Goal: Task Accomplishment & Management: Manage account settings

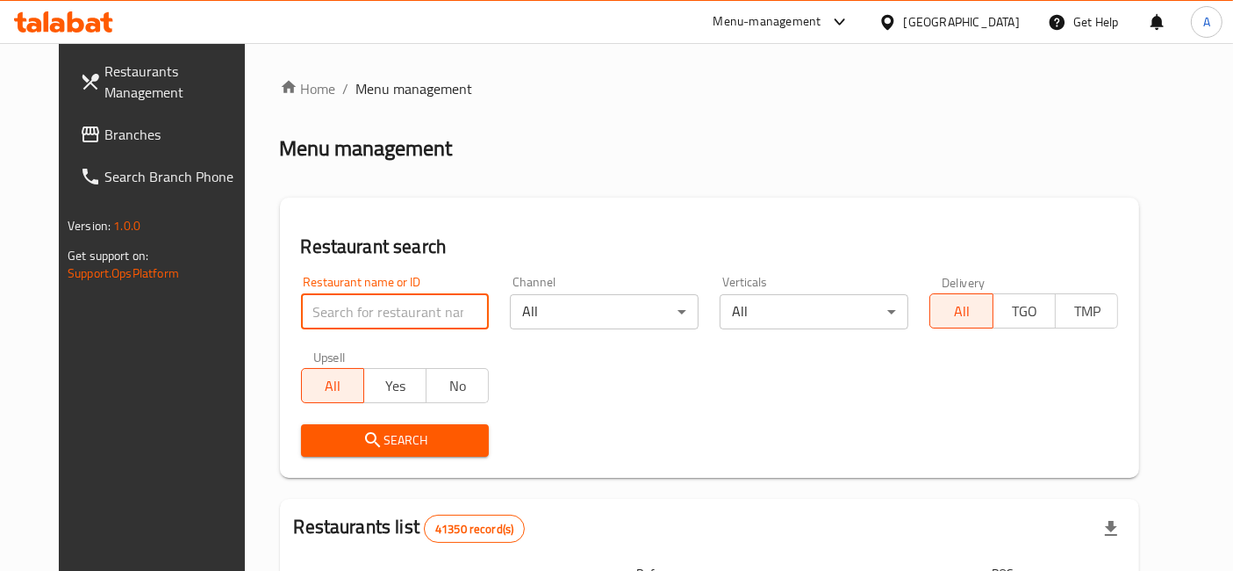
click at [381, 322] on input "search" at bounding box center [395, 311] width 189 height 35
click button "Search" at bounding box center [395, 440] width 189 height 32
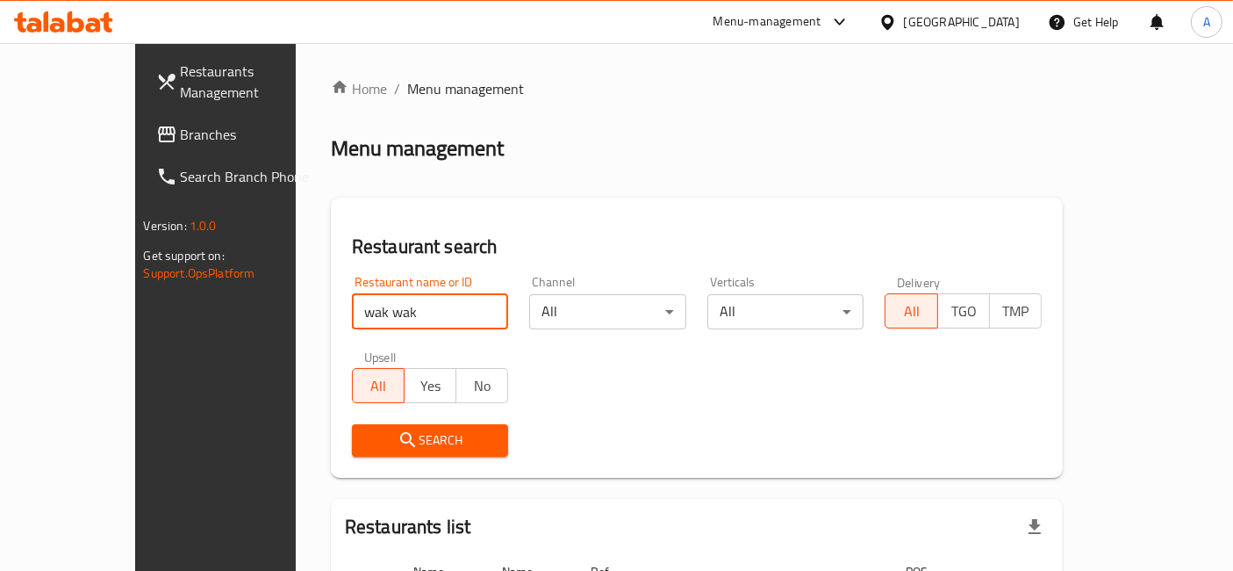
scroll to position [145, 0]
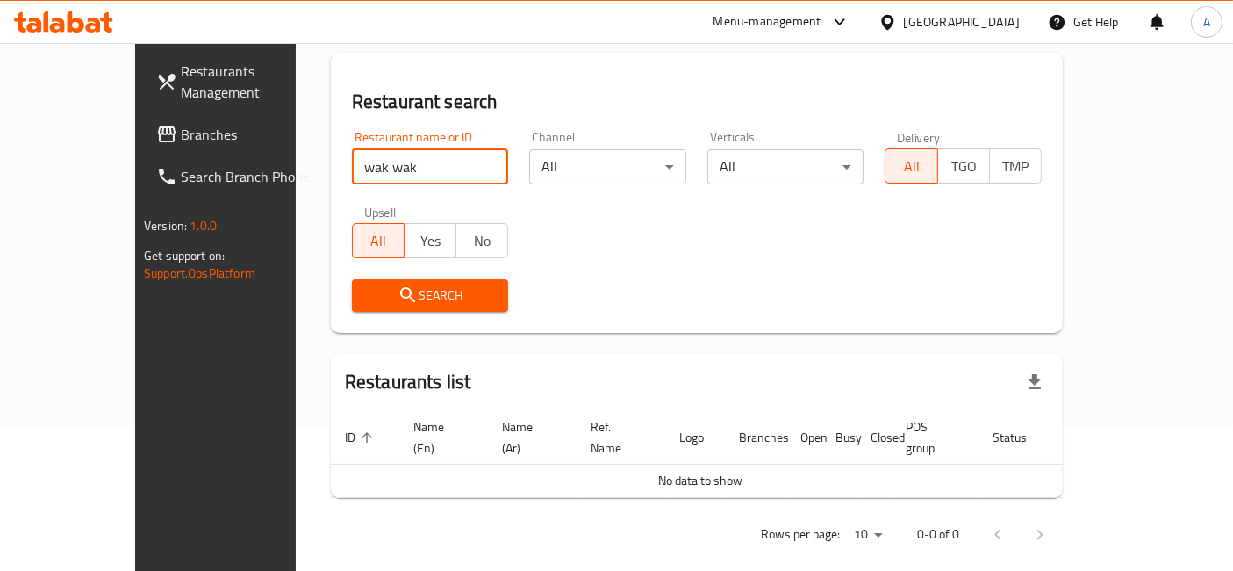
click at [352, 163] on input "wak wak" at bounding box center [430, 166] width 157 height 35
type input "wakwak"
click button "Search" at bounding box center [430, 295] width 157 height 32
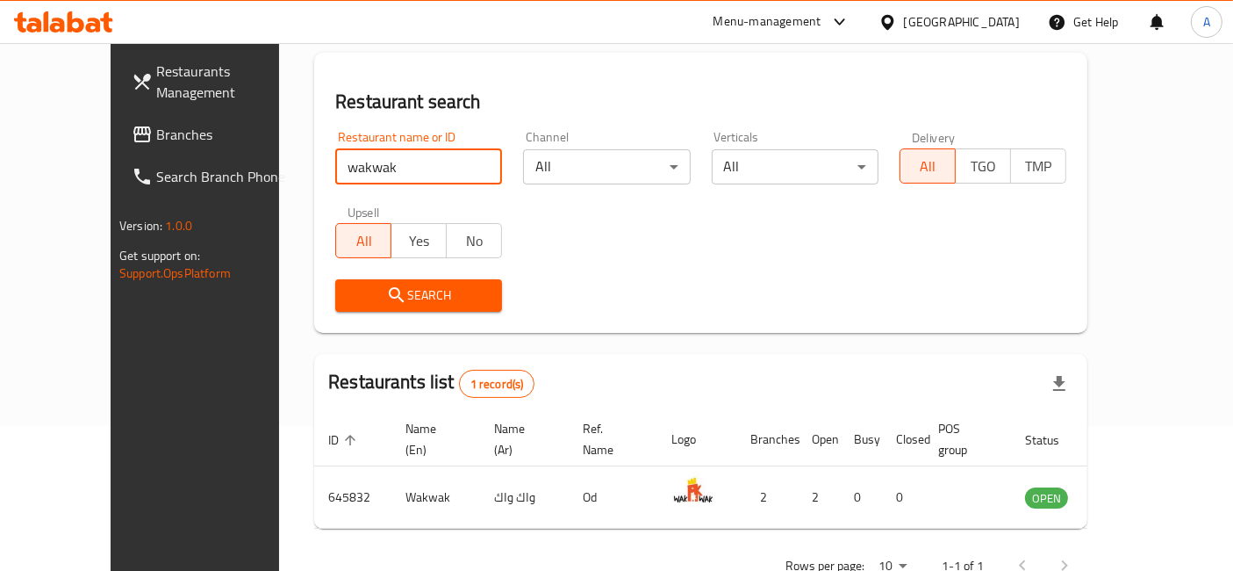
scroll to position [177, 0]
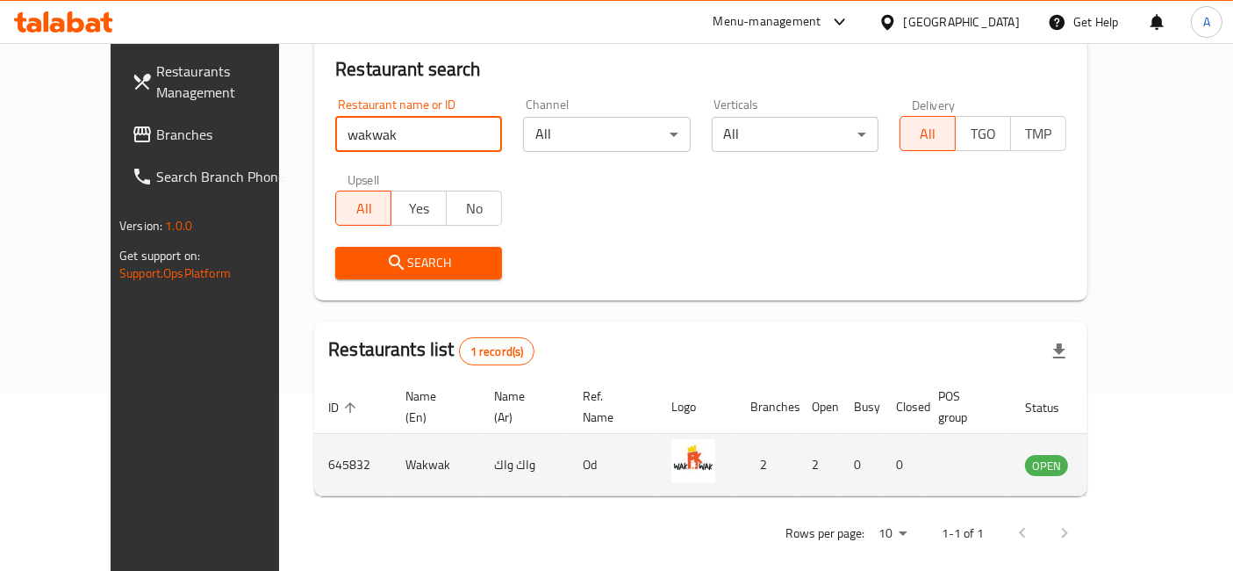
click at [1138, 458] on icon "enhanced table" at bounding box center [1127, 465] width 19 height 15
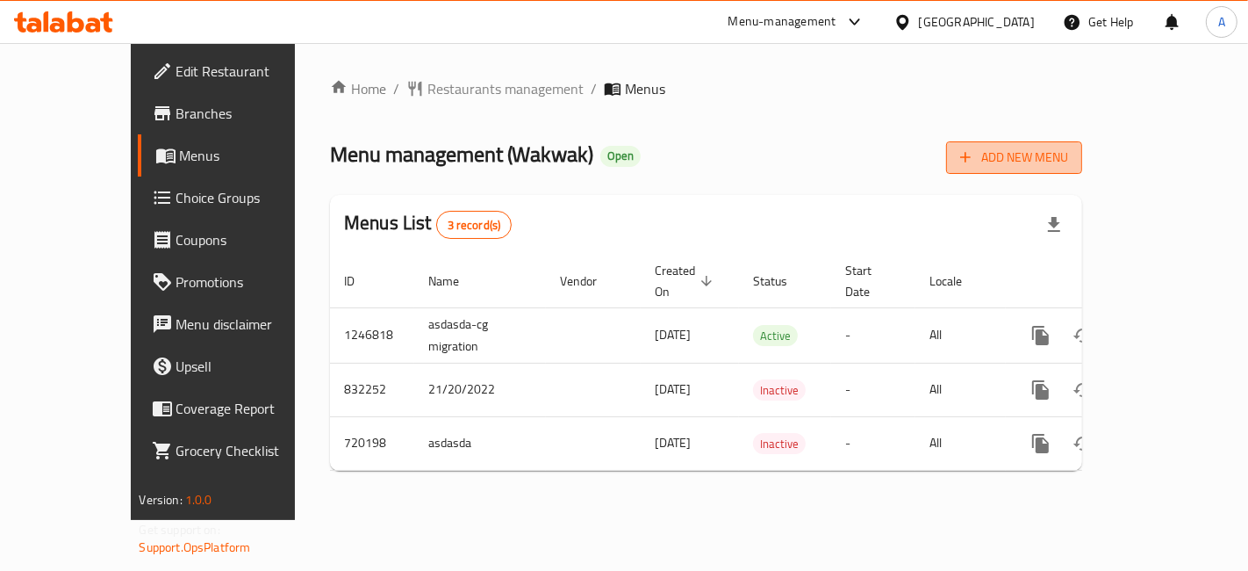
click at [1068, 156] on span "Add New Menu" at bounding box center [1014, 158] width 108 height 22
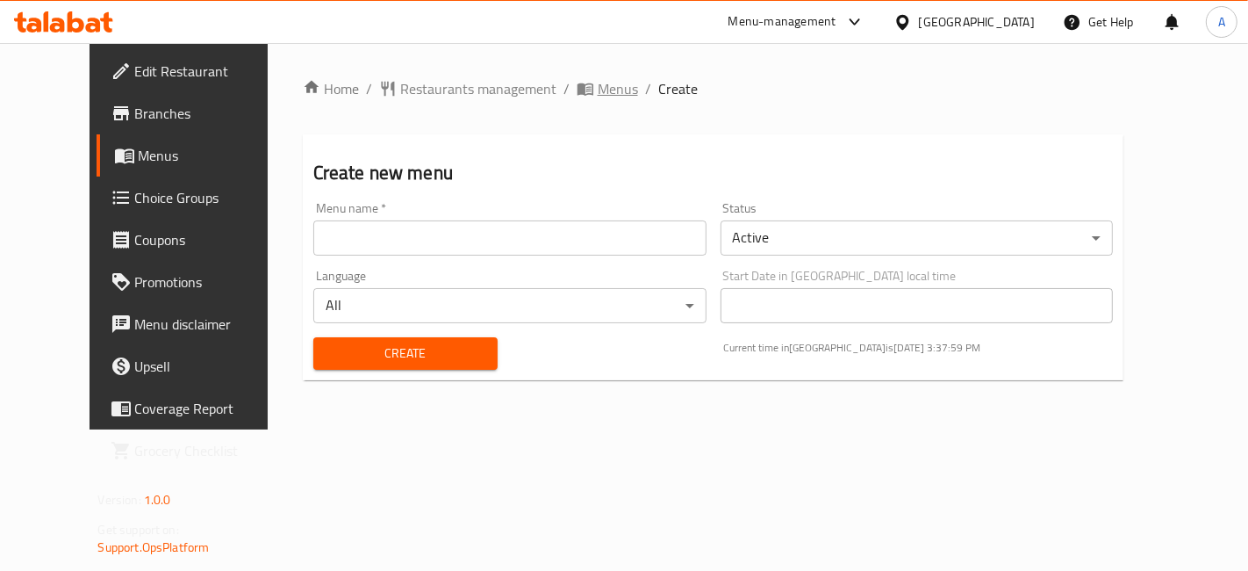
click at [598, 91] on span "Menus" at bounding box center [618, 88] width 40 height 21
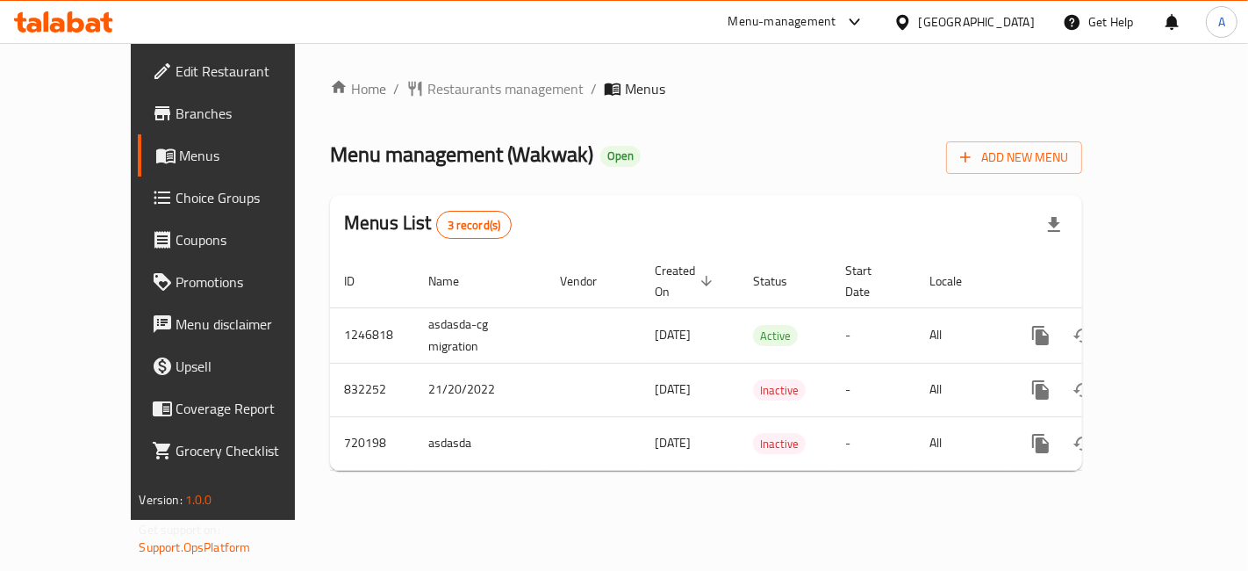
click at [836, 21] on div "Menu-management" at bounding box center [782, 21] width 108 height 21
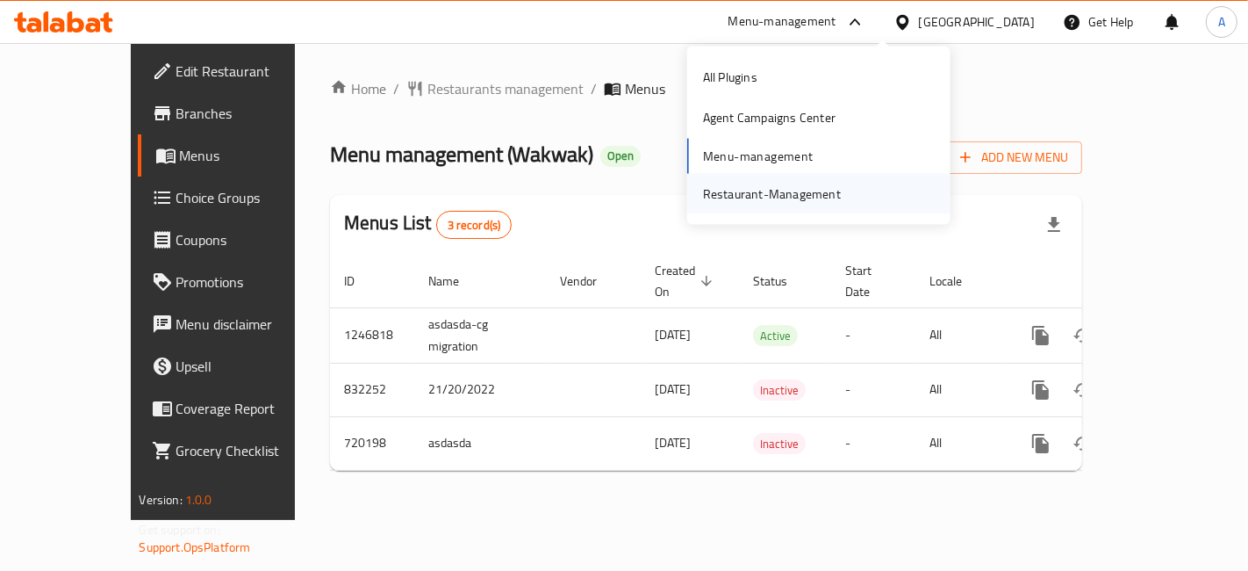
click at [862, 199] on div "Restaurant-Management" at bounding box center [818, 193] width 263 height 40
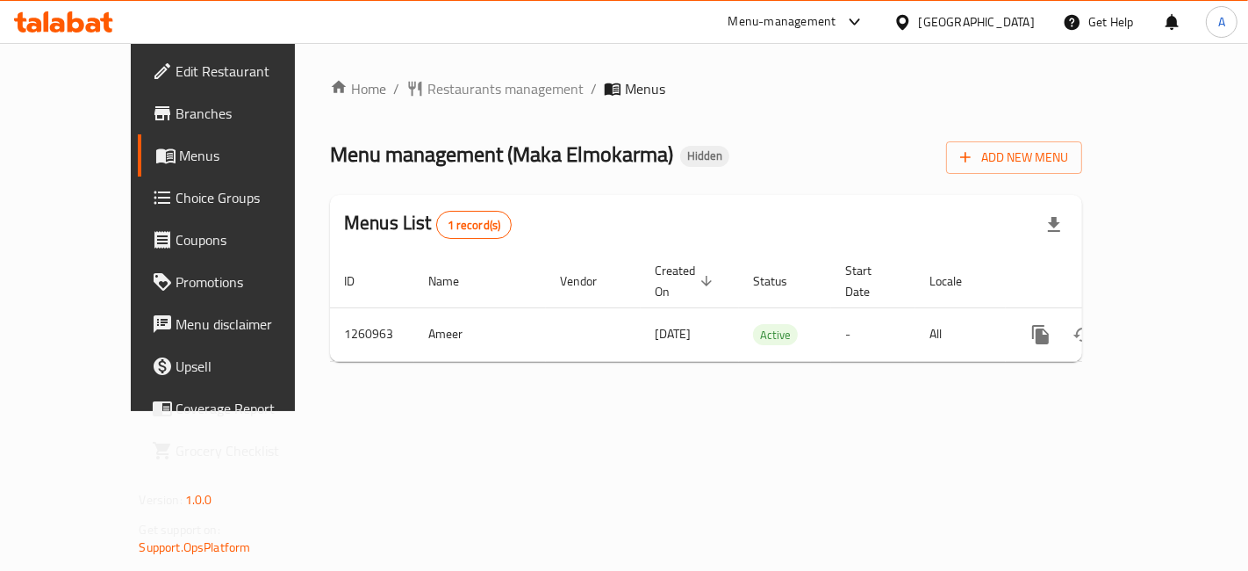
click at [176, 116] on span "Branches" at bounding box center [250, 113] width 148 height 21
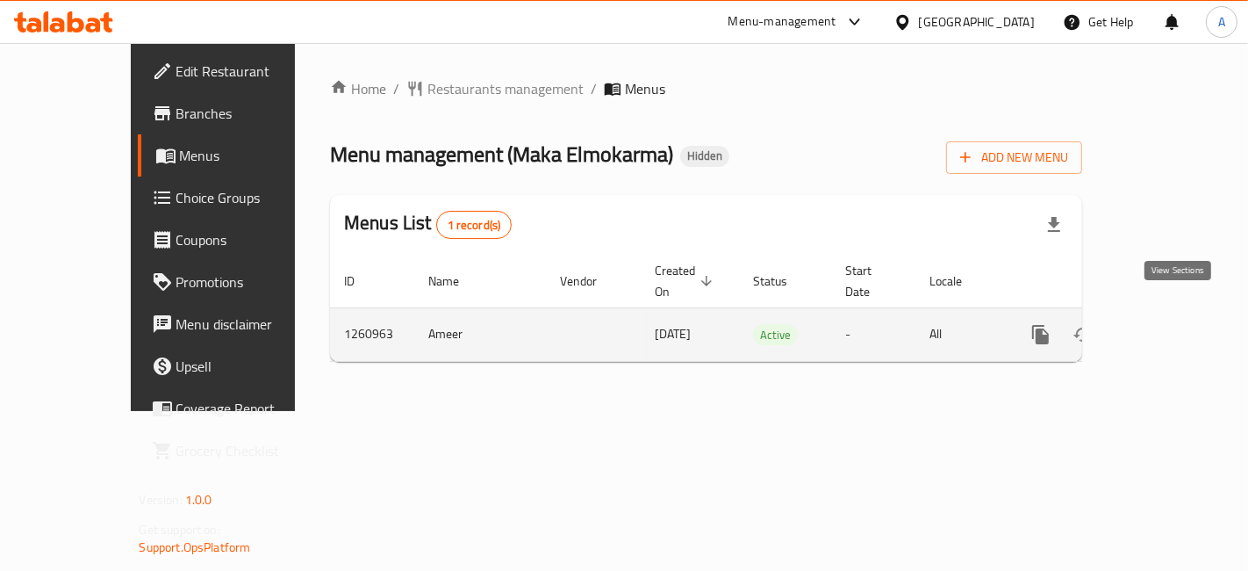
click at [1175, 327] on icon "enhanced table" at bounding box center [1167, 335] width 16 height 16
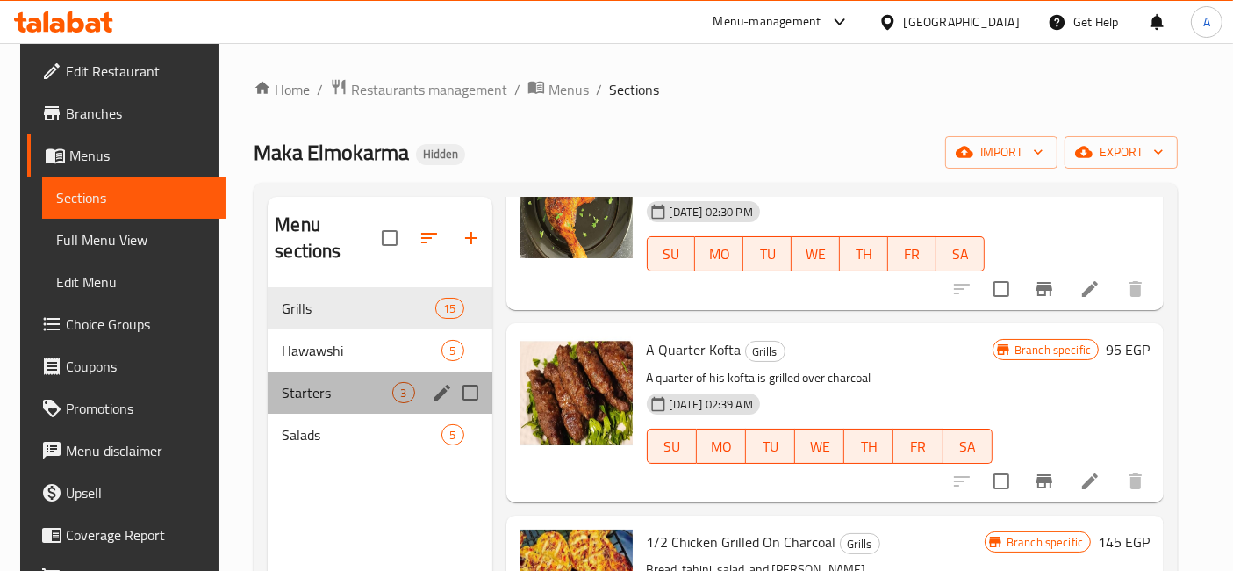
click at [313, 371] on div "Starters 3" at bounding box center [380, 392] width 224 height 42
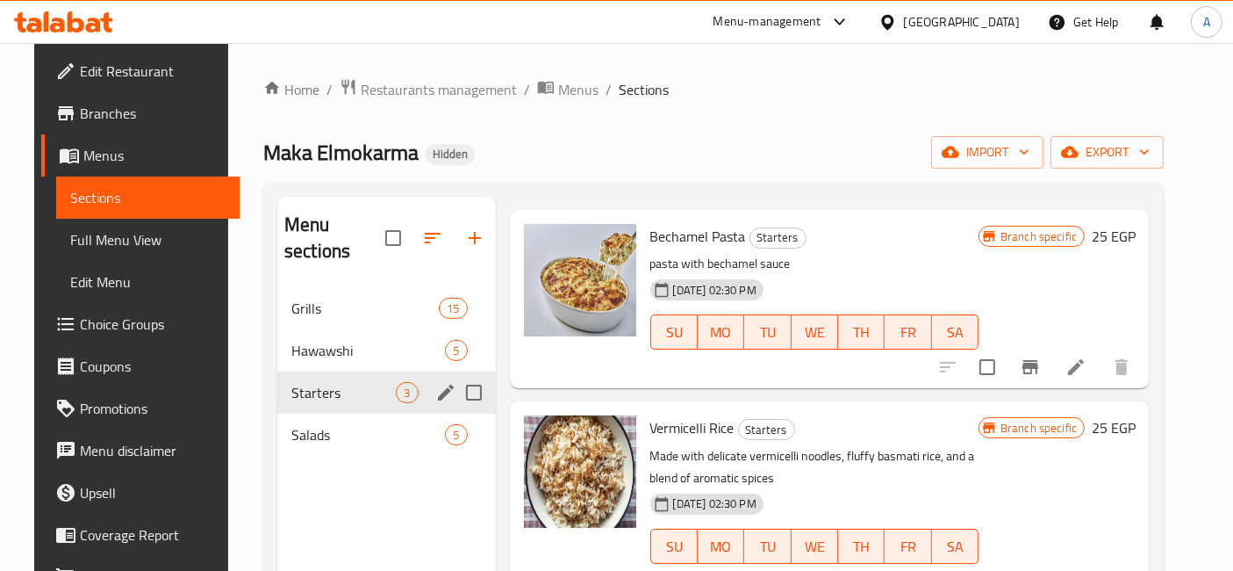
scroll to position [43, 0]
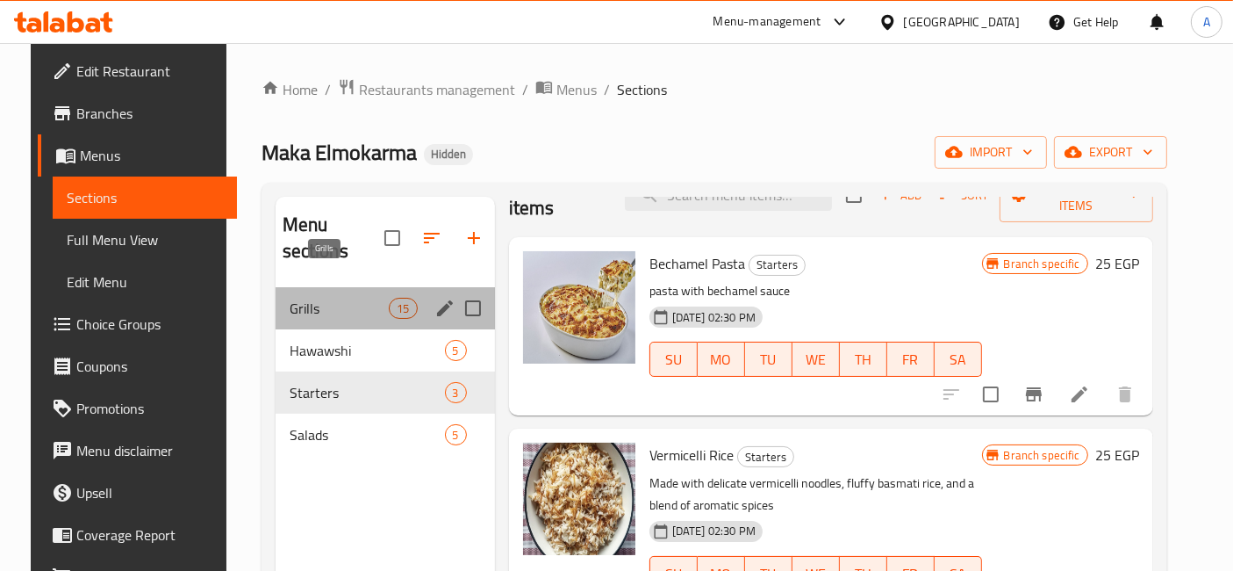
click at [309, 298] on span "Grills" at bounding box center [340, 308] width 100 height 21
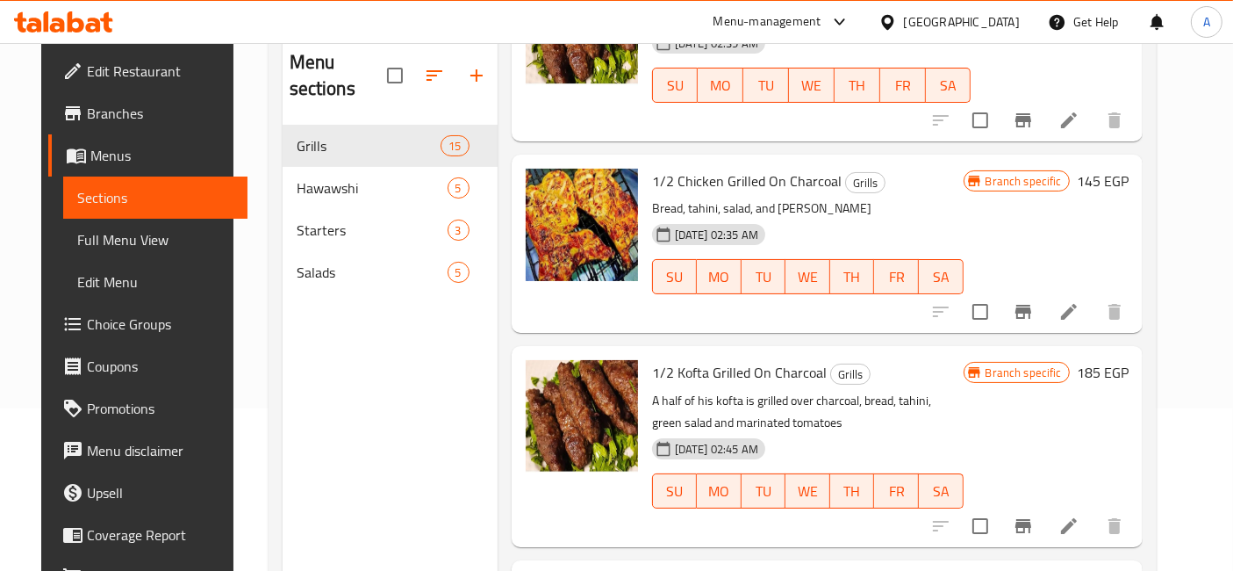
scroll to position [50, 0]
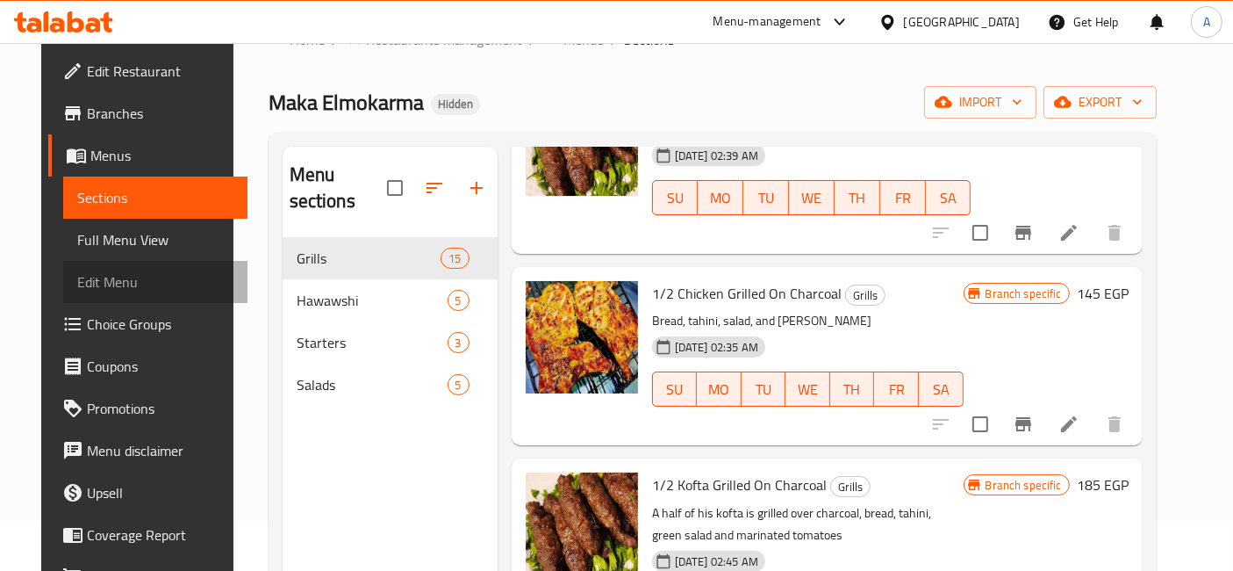
click at [118, 297] on link "Edit Menu" at bounding box center [155, 282] width 184 height 42
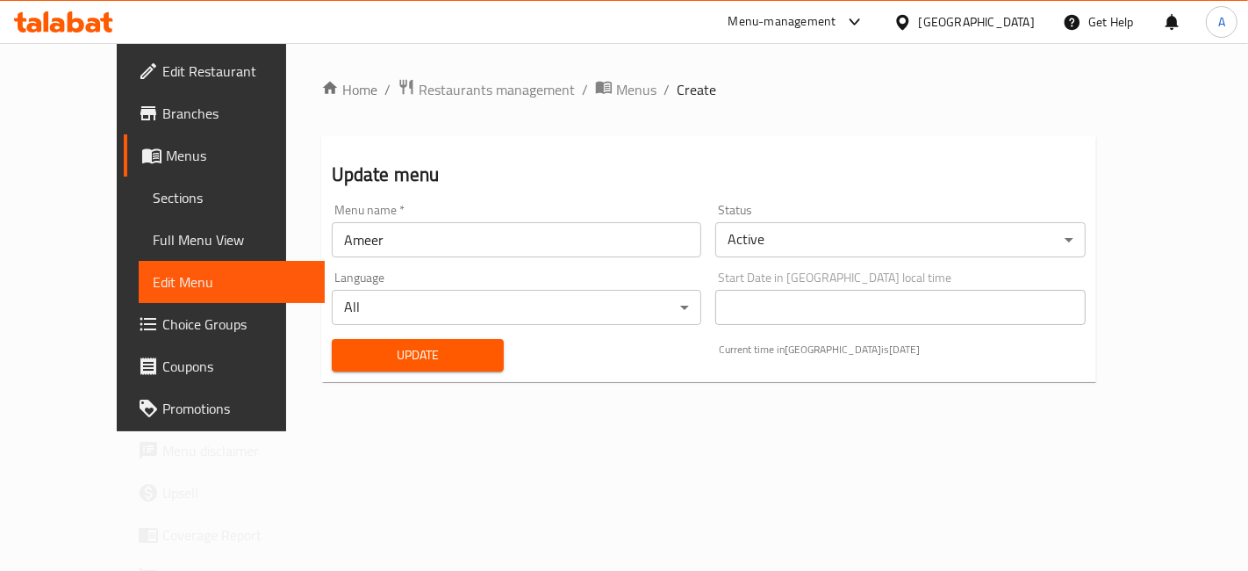
click at [162, 320] on span "Choice Groups" at bounding box center [236, 323] width 148 height 21
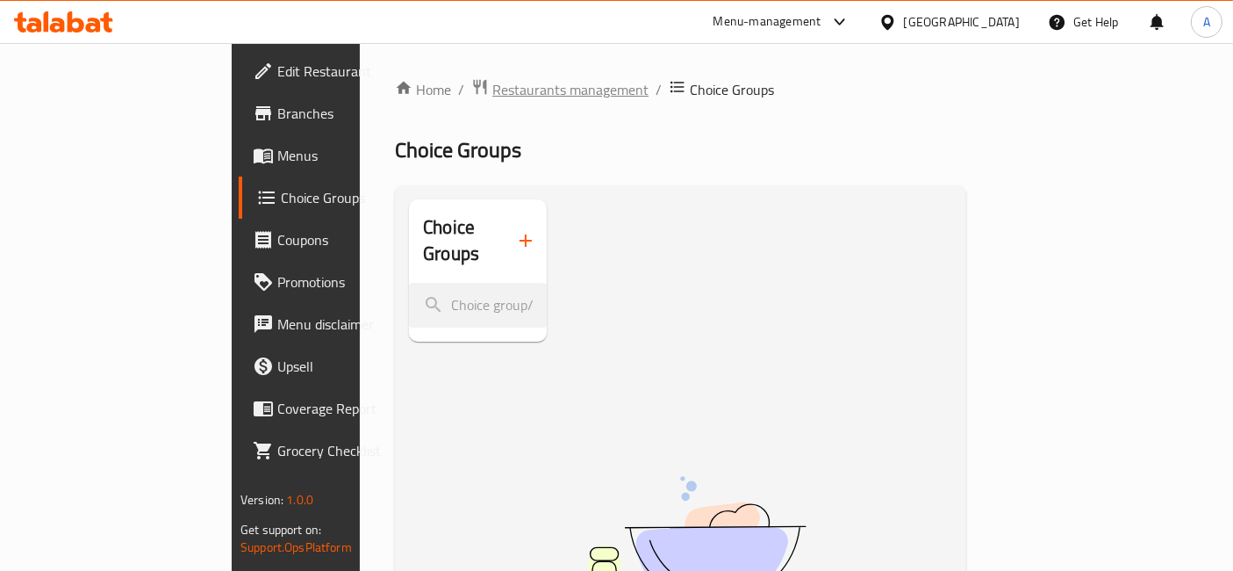
click at [492, 84] on span "Restaurants management" at bounding box center [570, 89] width 156 height 21
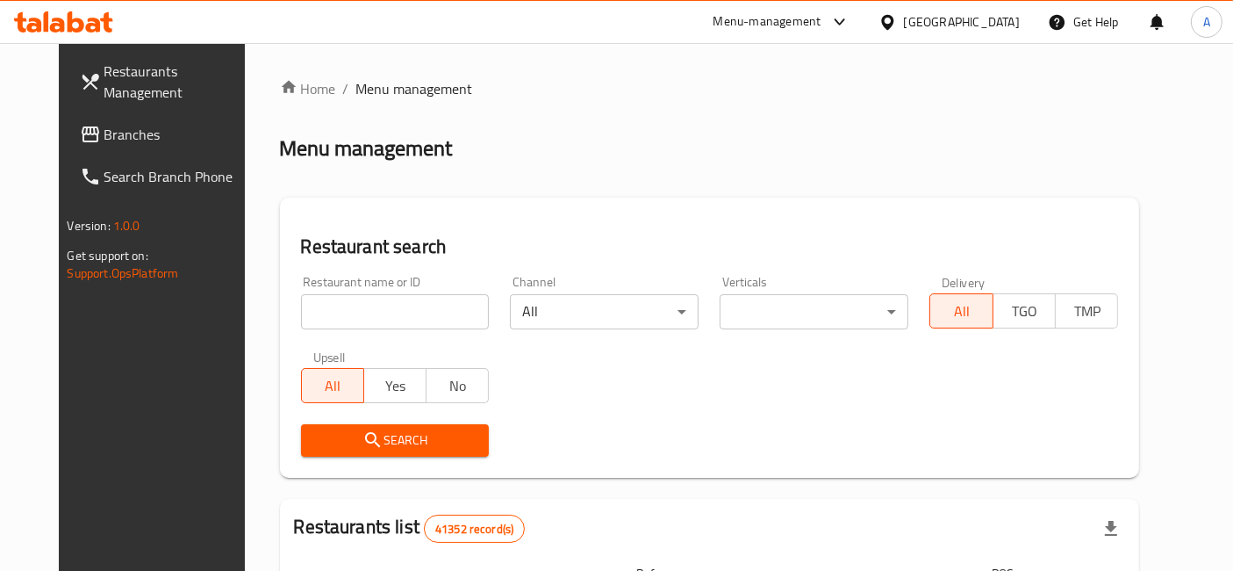
click at [389, 303] on input "search" at bounding box center [395, 311] width 189 height 35
type input "hajr"
click button "Search" at bounding box center [395, 440] width 189 height 32
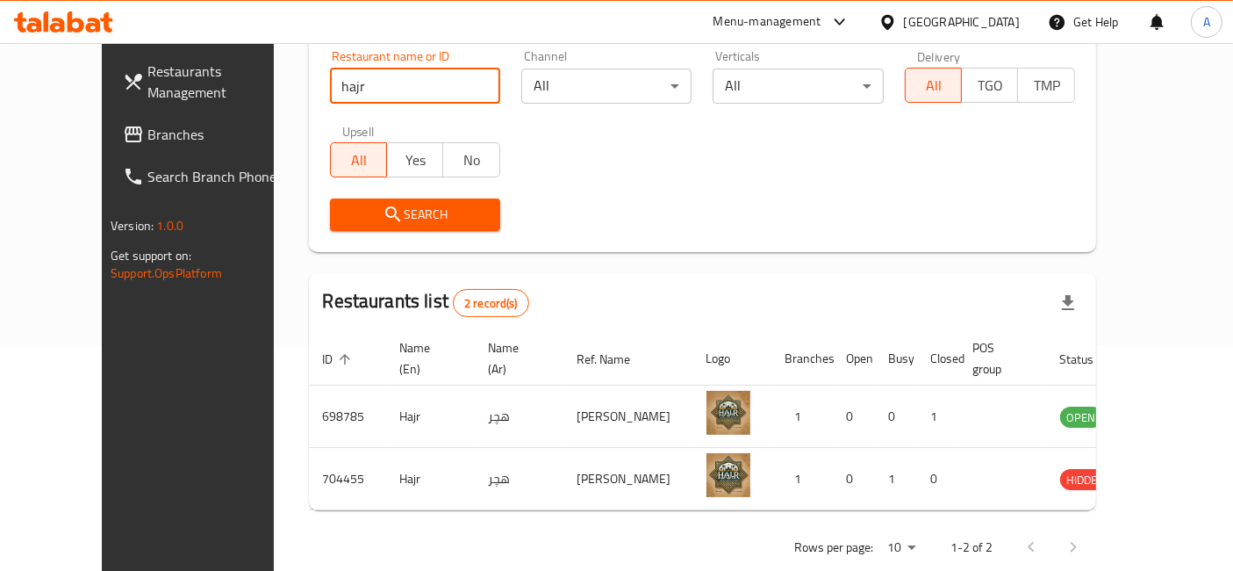
scroll to position [259, 0]
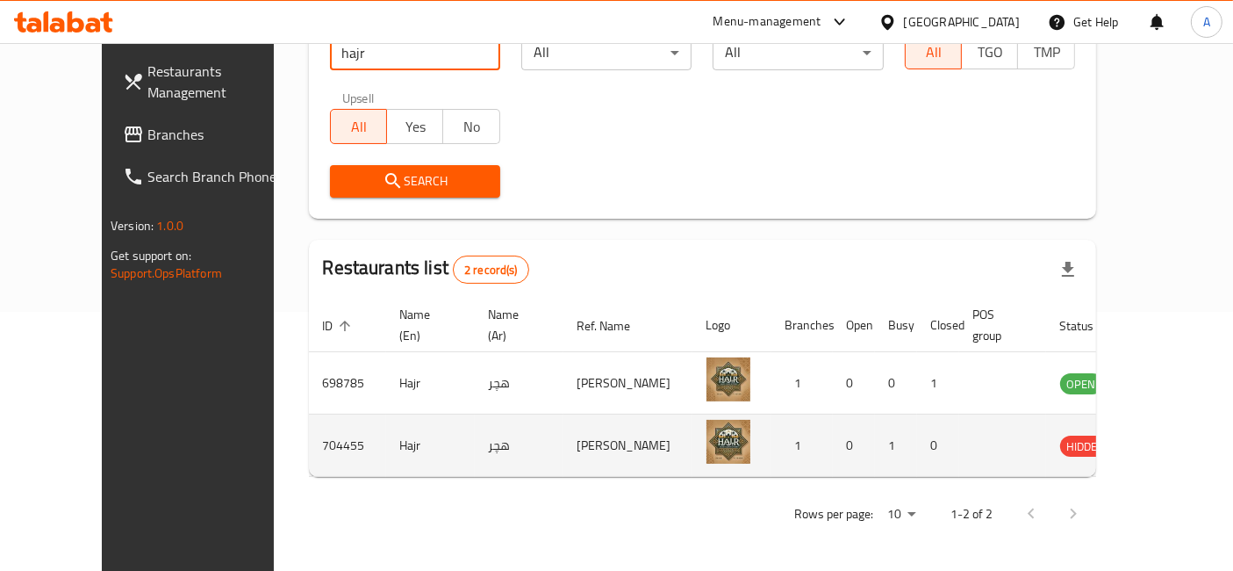
click at [1168, 443] on icon "enhanced table" at bounding box center [1162, 444] width 21 height 21
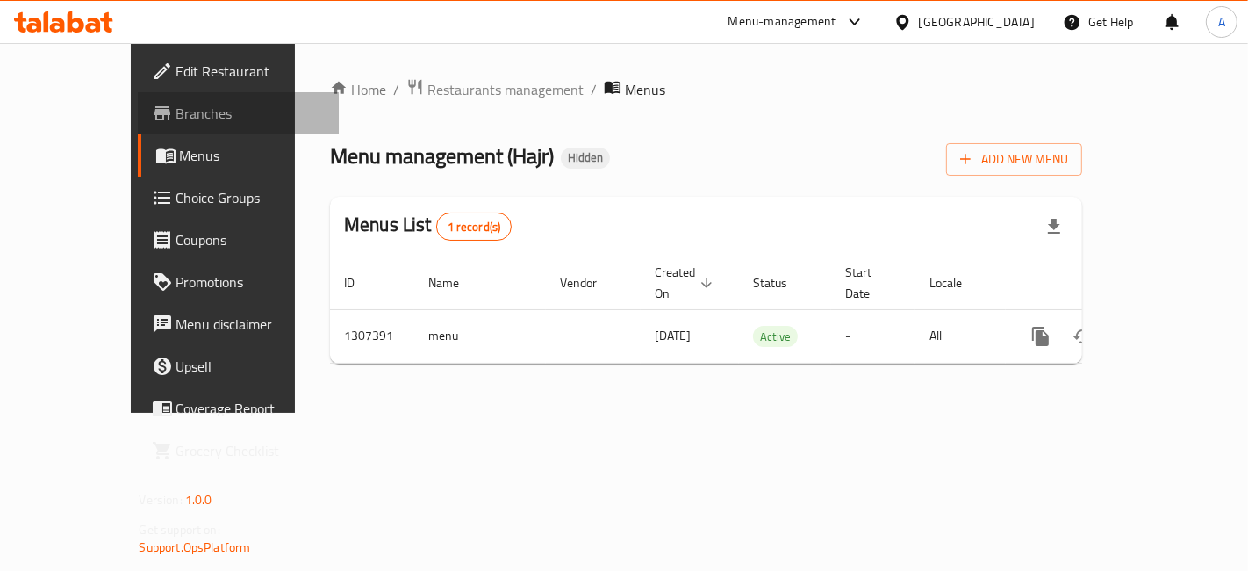
click at [176, 120] on span "Branches" at bounding box center [250, 113] width 148 height 21
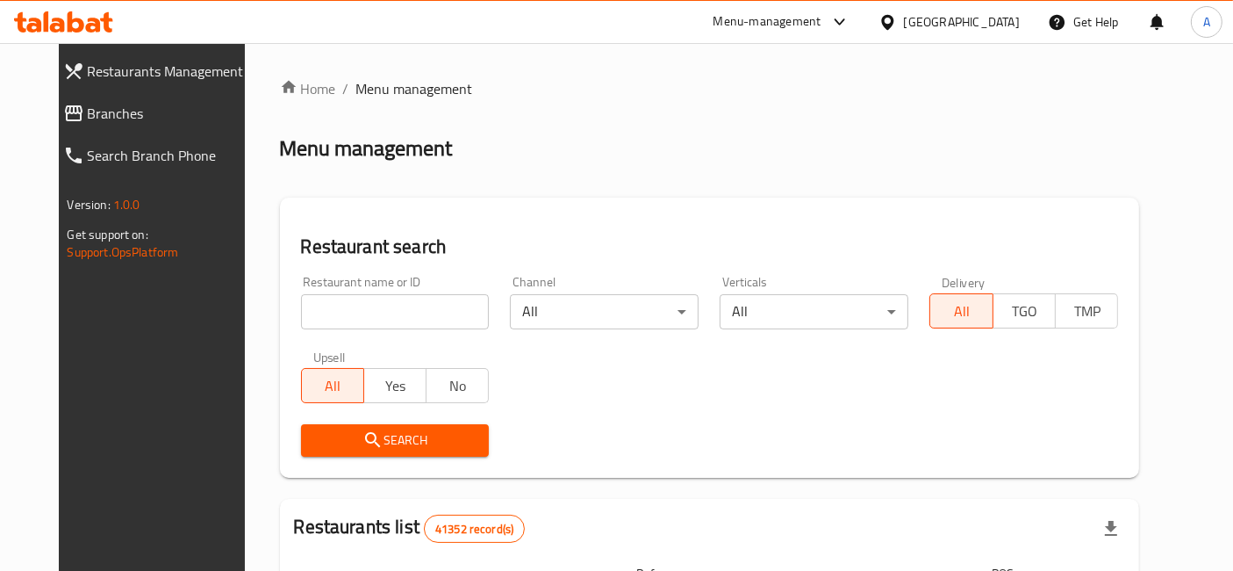
drag, startPoint x: 418, startPoint y: 320, endPoint x: 420, endPoint y: 302, distance: 18.5
click at [418, 320] on input "search" at bounding box center [395, 311] width 189 height 35
type input "nutopia"
click button "Search" at bounding box center [395, 440] width 189 height 32
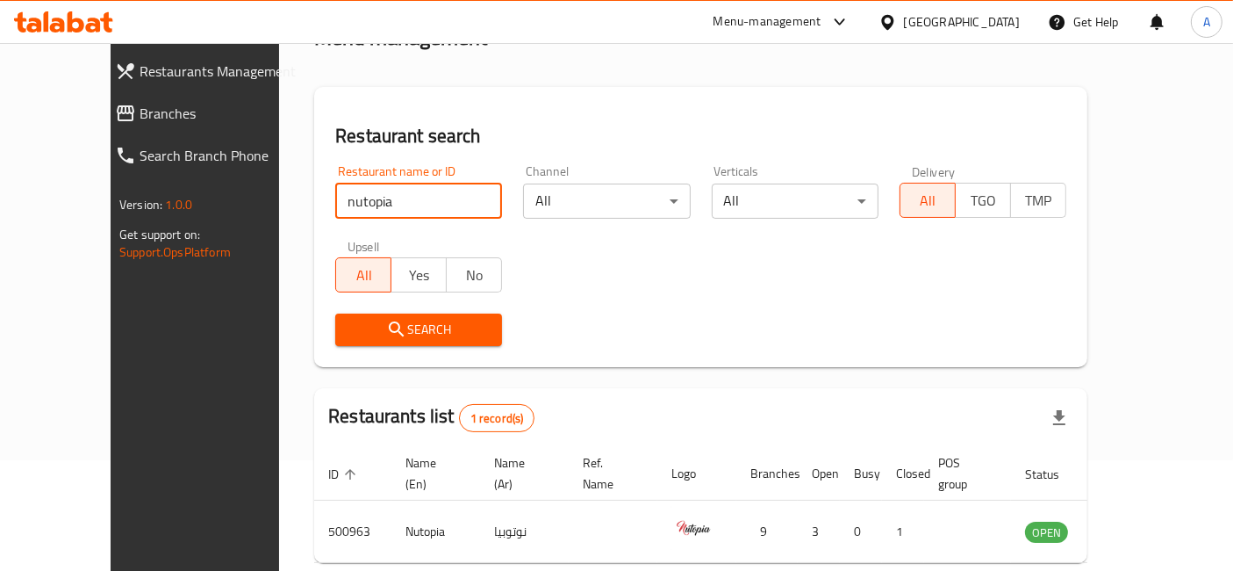
scroll to position [177, 0]
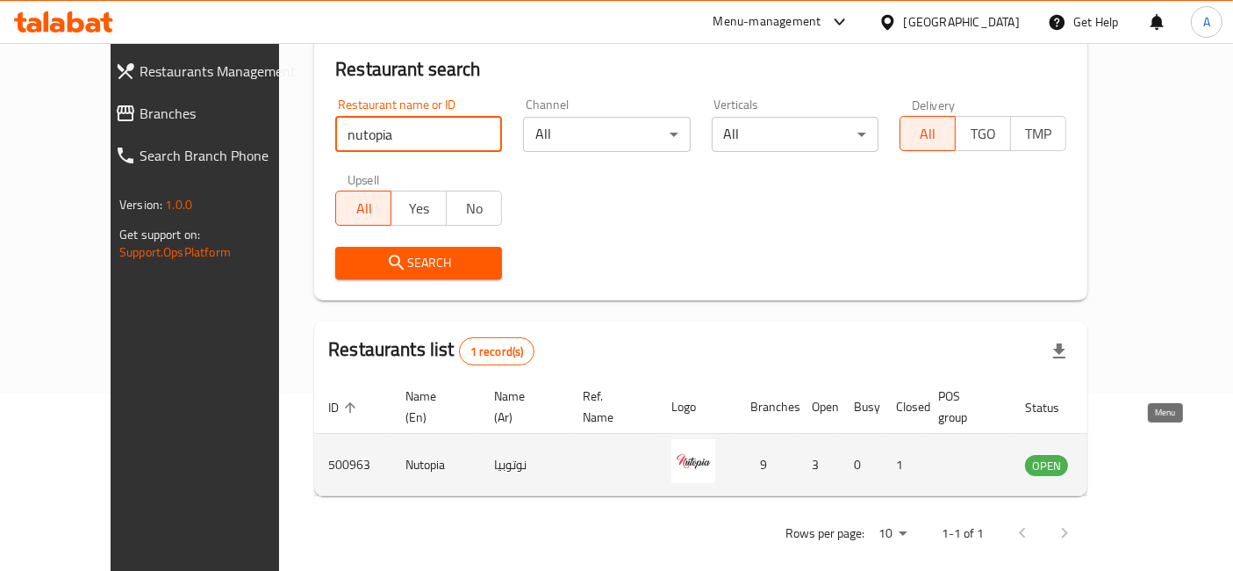
click at [1138, 458] on icon "enhanced table" at bounding box center [1127, 465] width 19 height 15
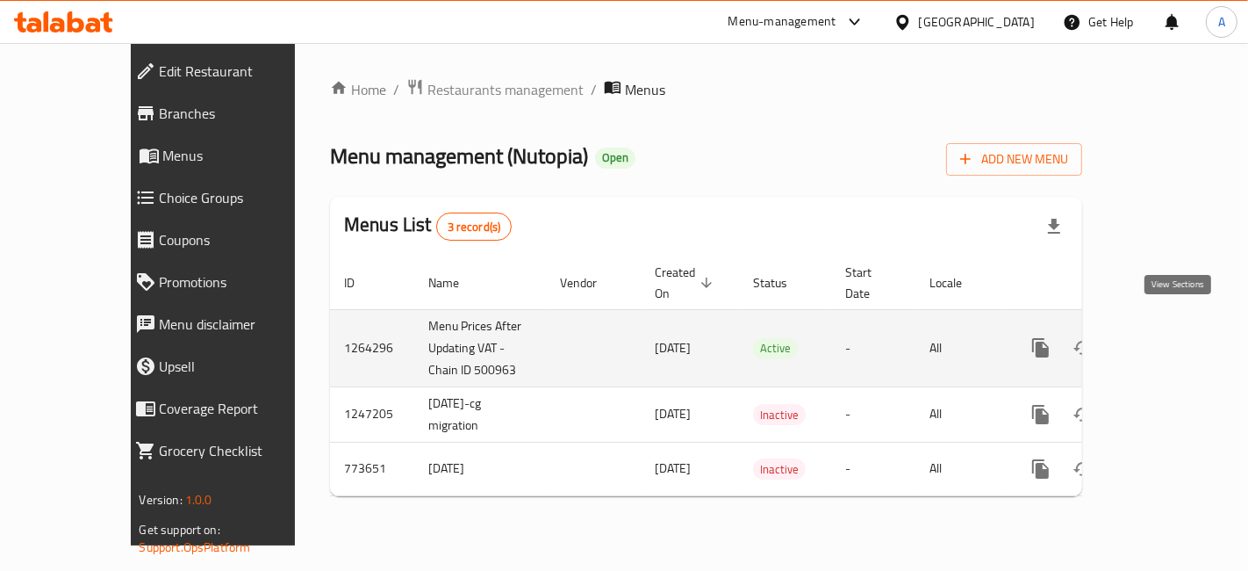
click at [1178, 337] on icon "enhanced table" at bounding box center [1167, 347] width 21 height 21
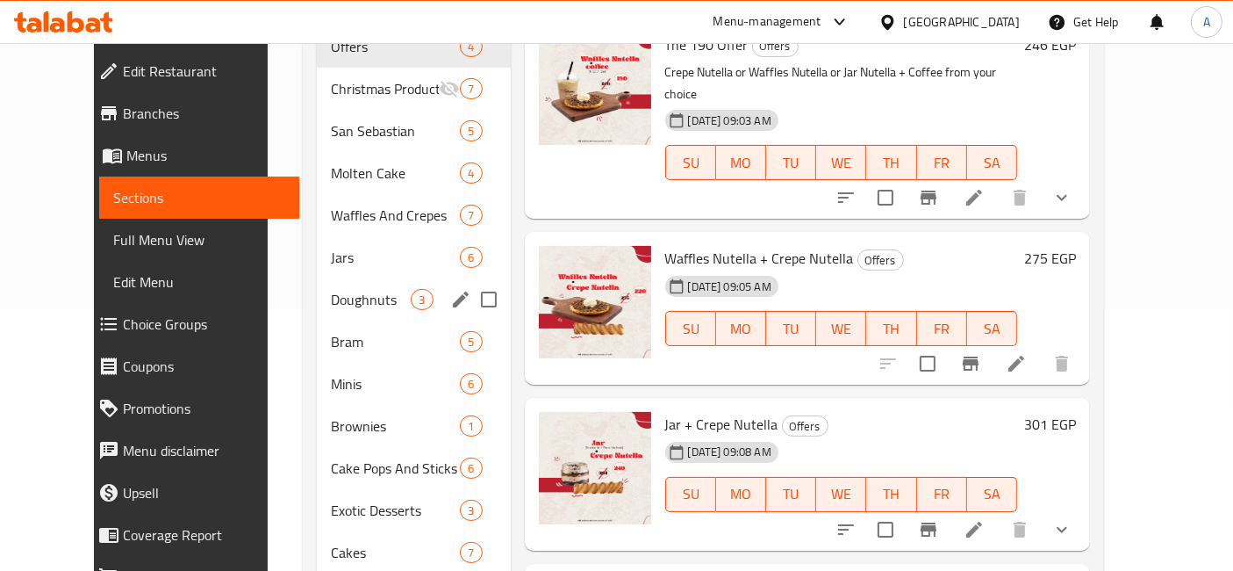
scroll to position [292, 0]
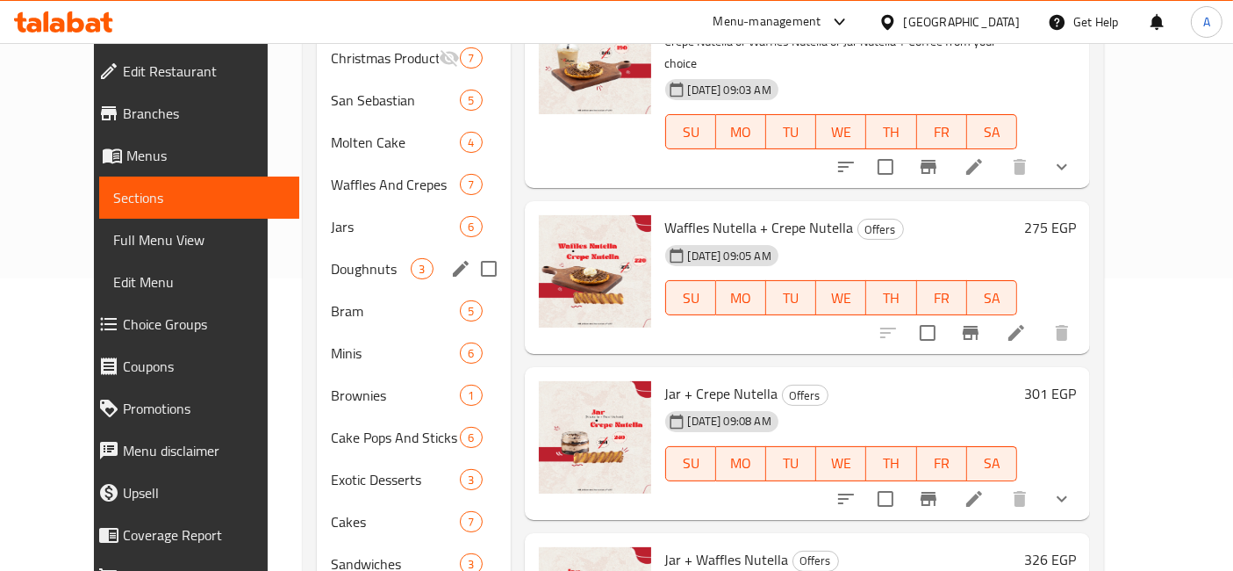
click at [321, 258] on div "Doughnuts 3" at bounding box center [413, 269] width 193 height 42
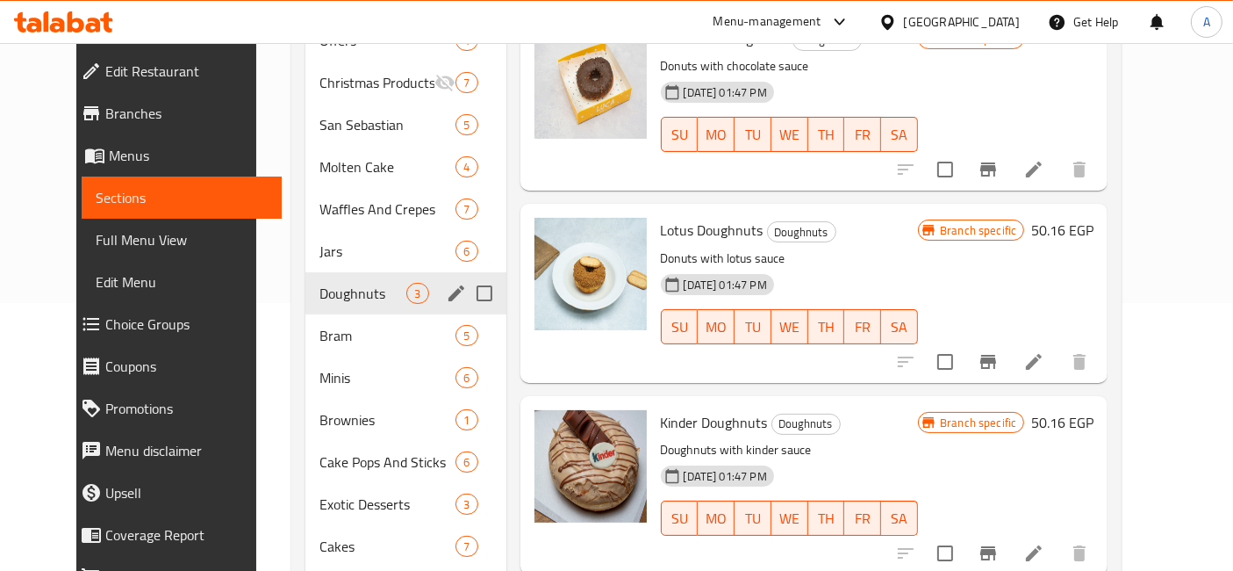
scroll to position [170, 0]
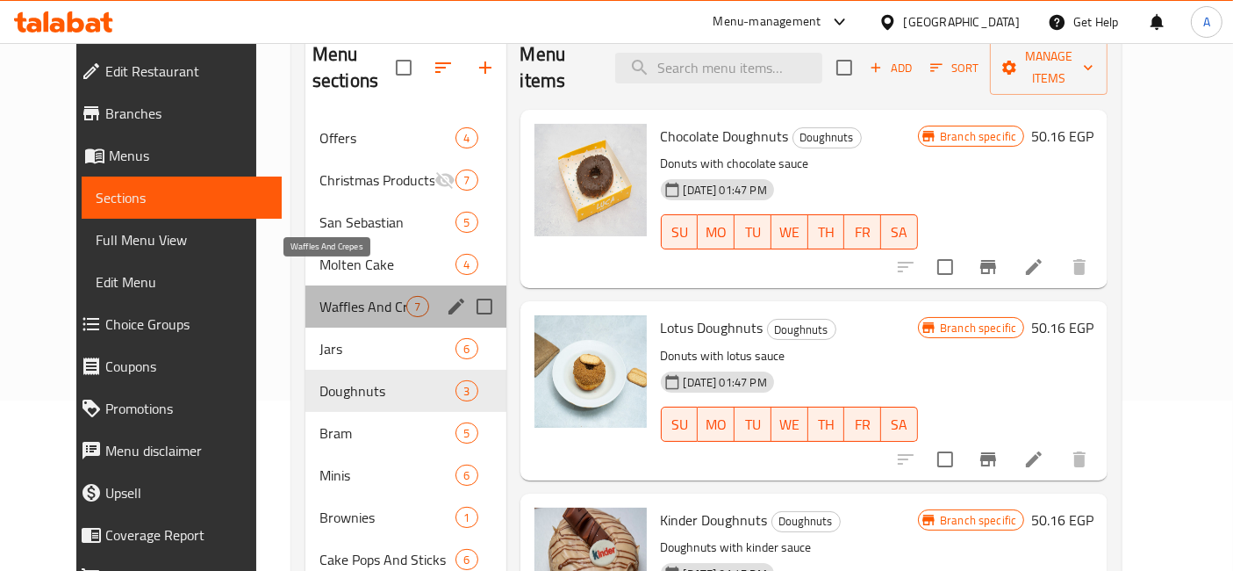
click at [322, 296] on span "Waffles And Crepes" at bounding box center [362, 306] width 87 height 21
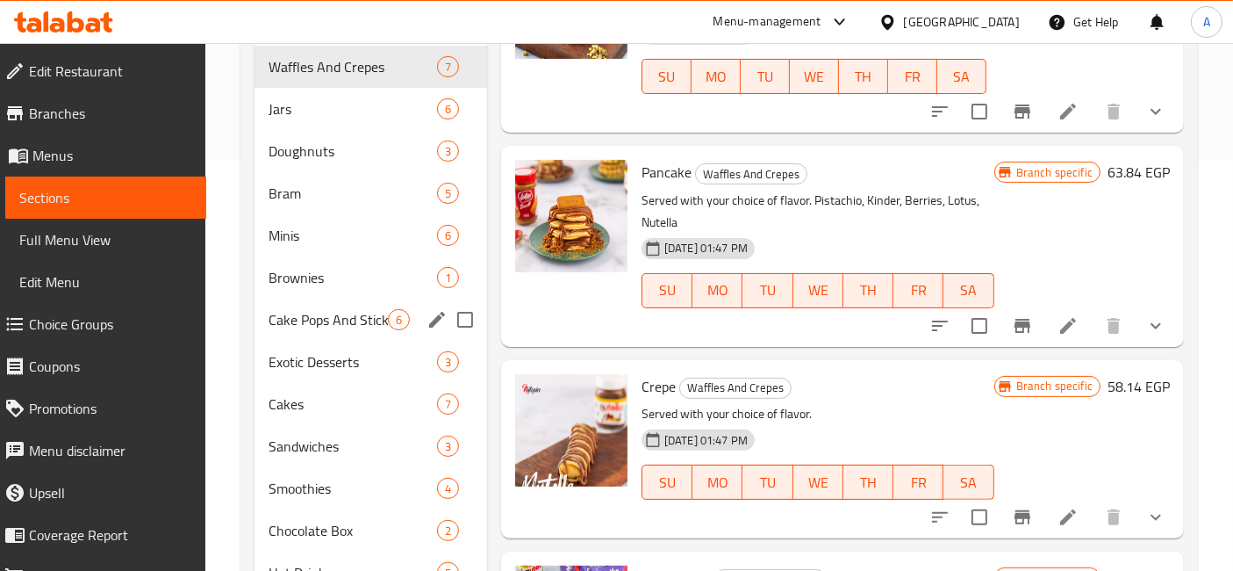
scroll to position [366, 0]
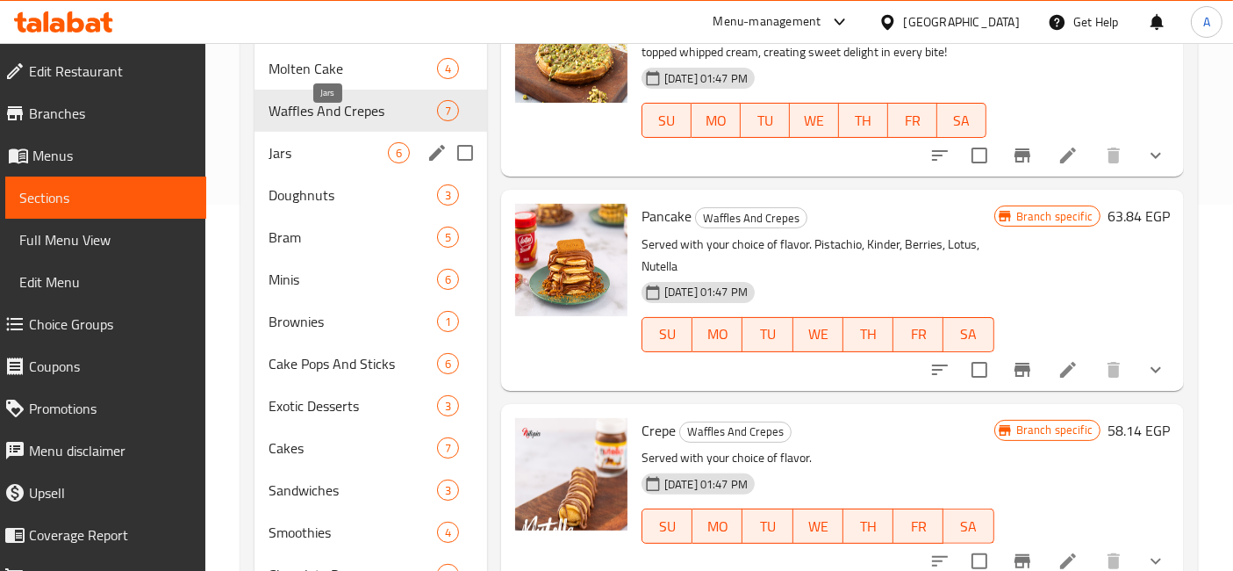
click at [334, 142] on span "Jars" at bounding box center [328, 152] width 119 height 21
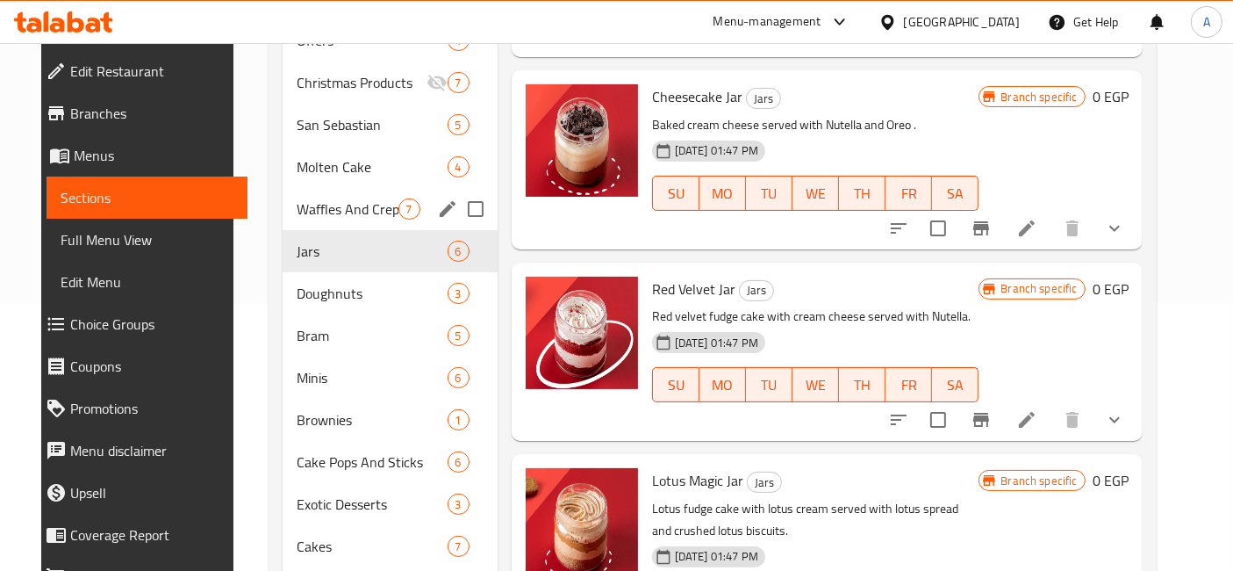
scroll to position [170, 0]
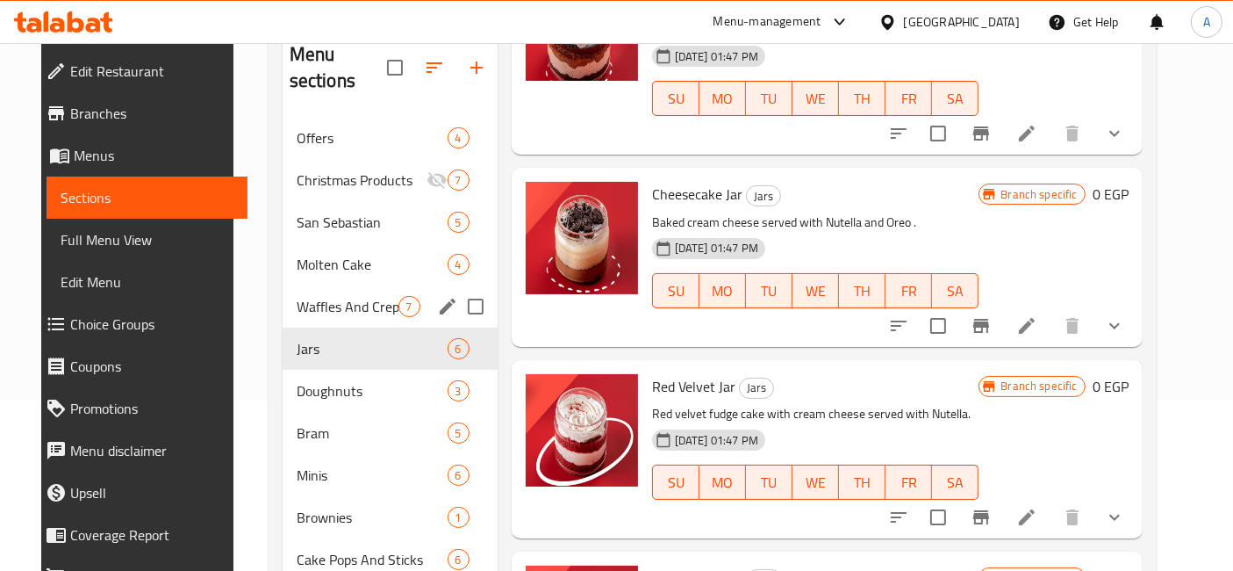
click at [318, 285] on div "Waffles And Crepes 7" at bounding box center [390, 306] width 215 height 42
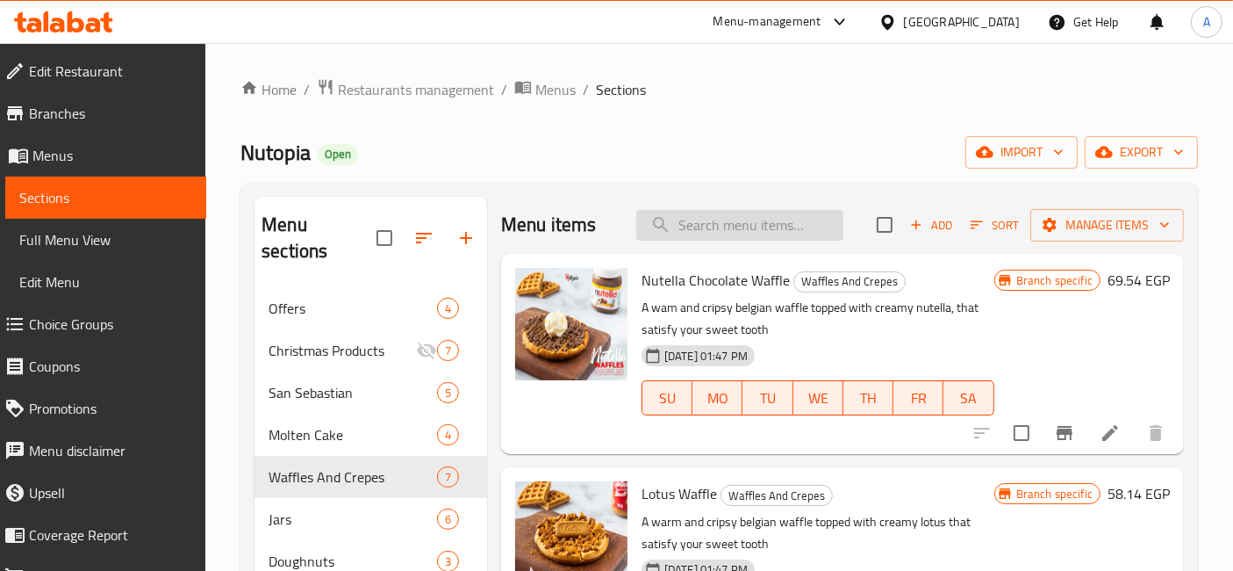
click at [717, 219] on input "search" at bounding box center [739, 225] width 207 height 31
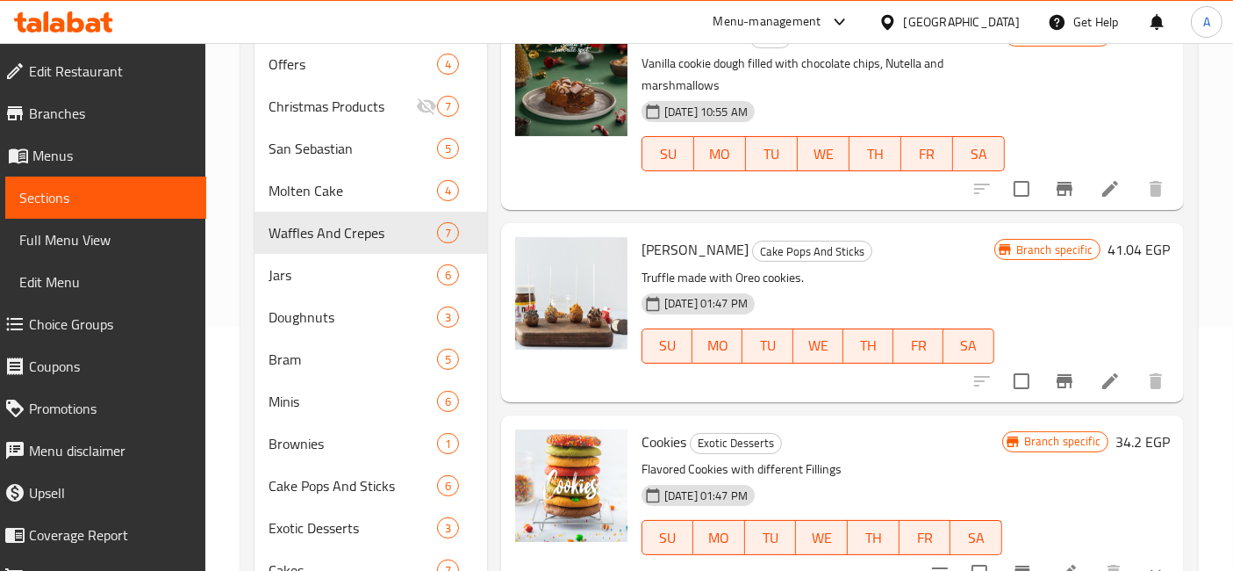
scroll to position [390, 0]
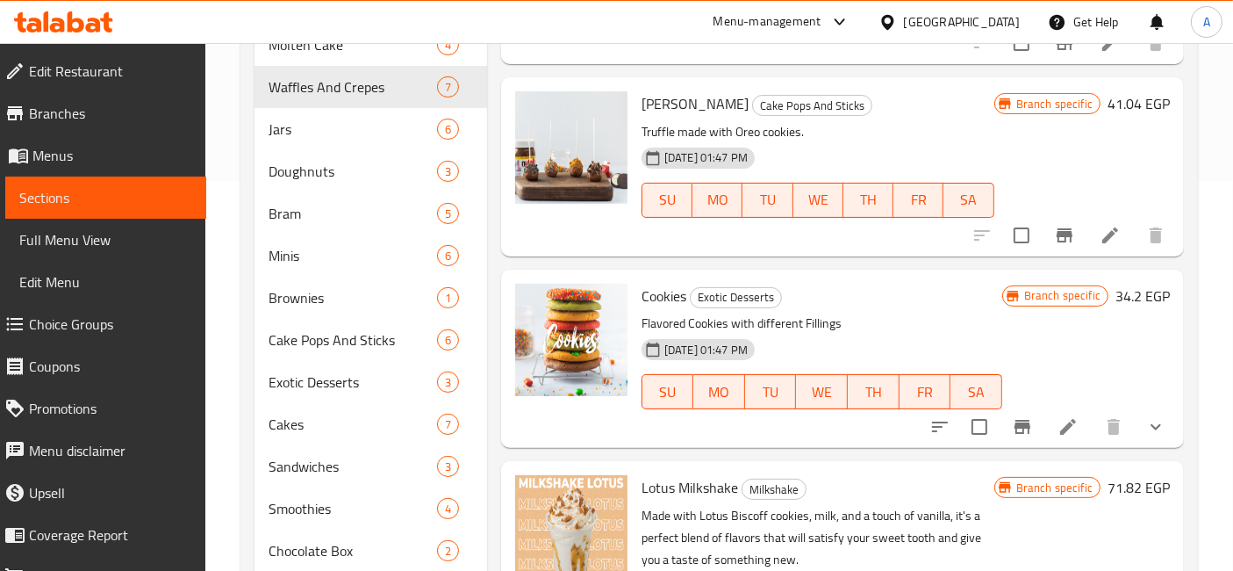
type input "cooki"
click at [1147, 429] on icon "show more" at bounding box center [1155, 426] width 21 height 21
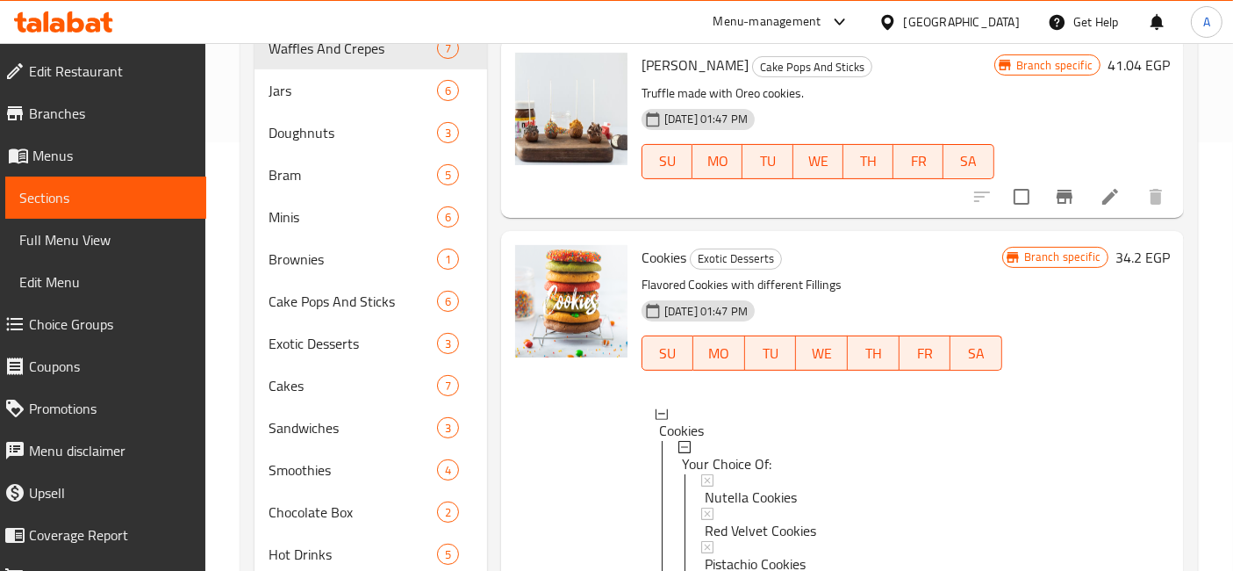
scroll to position [268, 0]
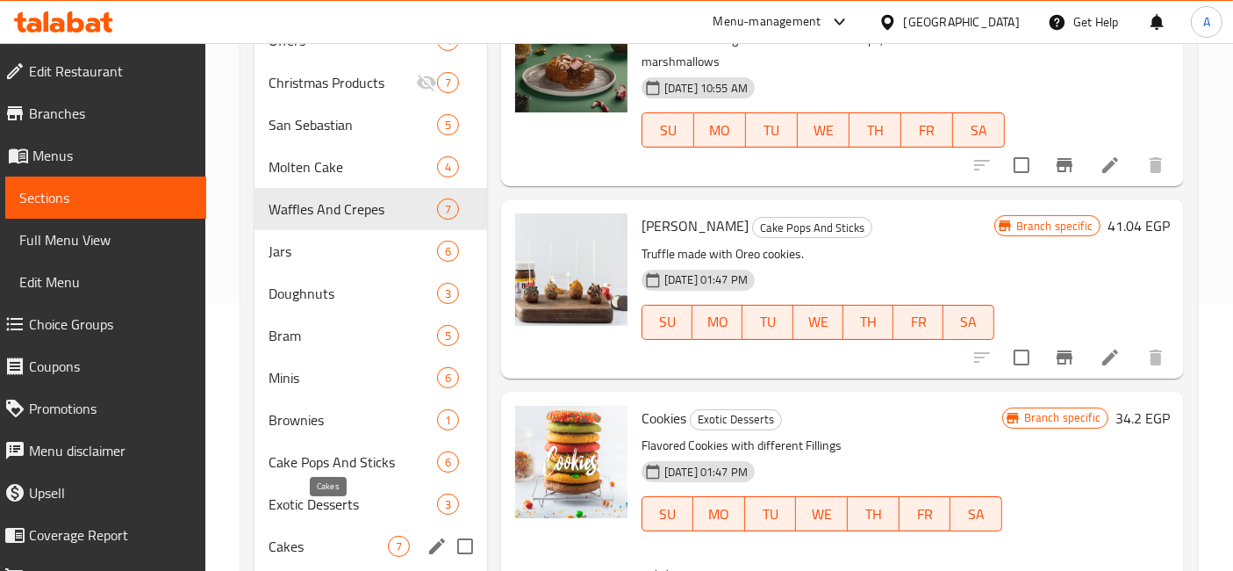
click at [315, 535] on span "Cakes" at bounding box center [328, 545] width 119 height 21
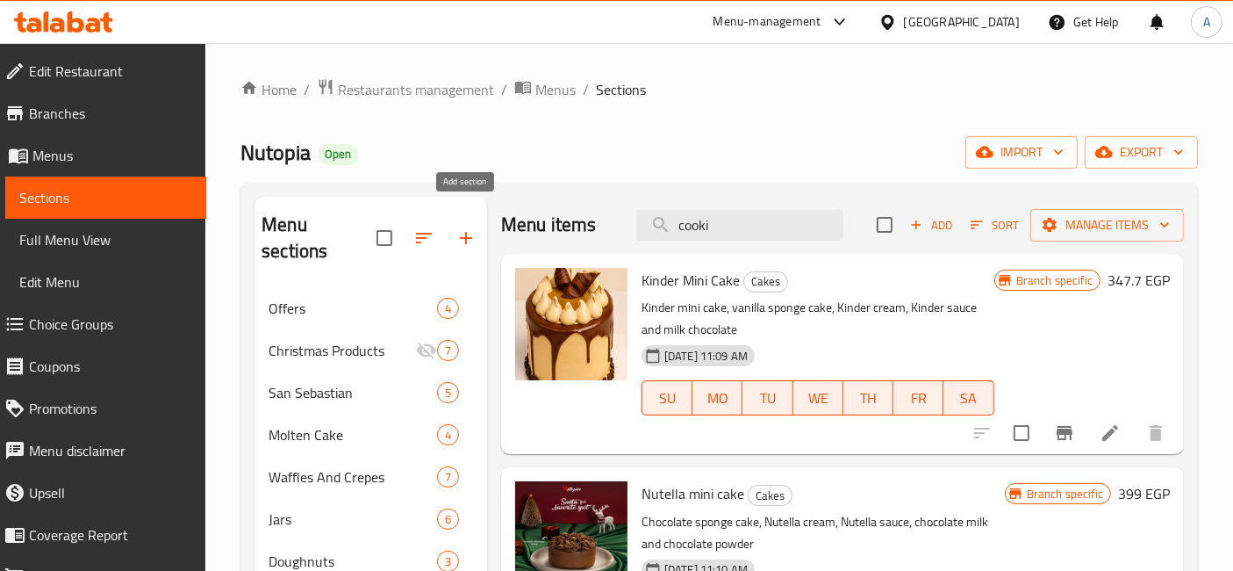
click at [452, 225] on button "button" at bounding box center [466, 238] width 42 height 42
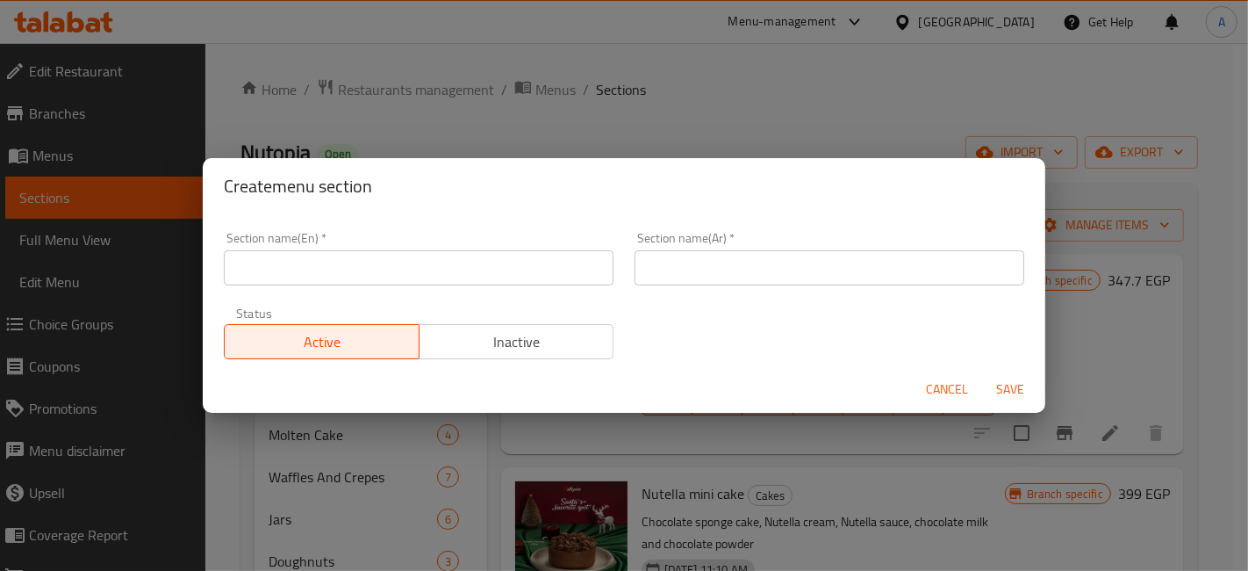
drag, startPoint x: 471, startPoint y: 265, endPoint x: 508, endPoint y: 253, distance: 38.9
click at [471, 265] on input "text" at bounding box center [419, 267] width 390 height 35
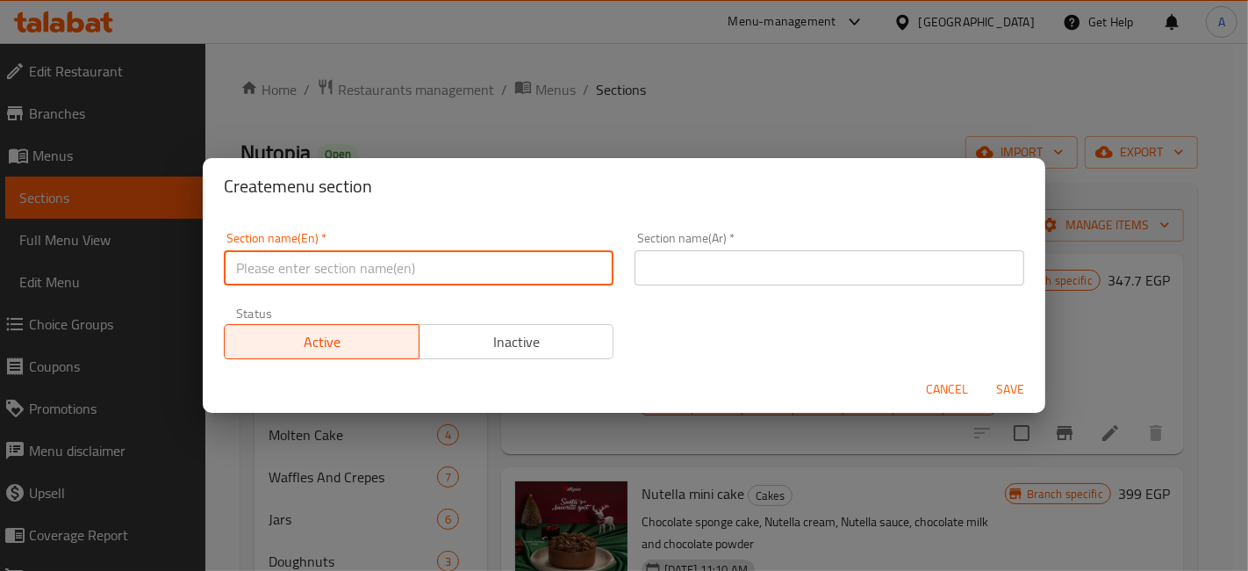
click at [695, 359] on div "Section name(En)   * Section name(En) * Section name(Ar)   * Section name(Ar) *…" at bounding box center [624, 295] width 822 height 148
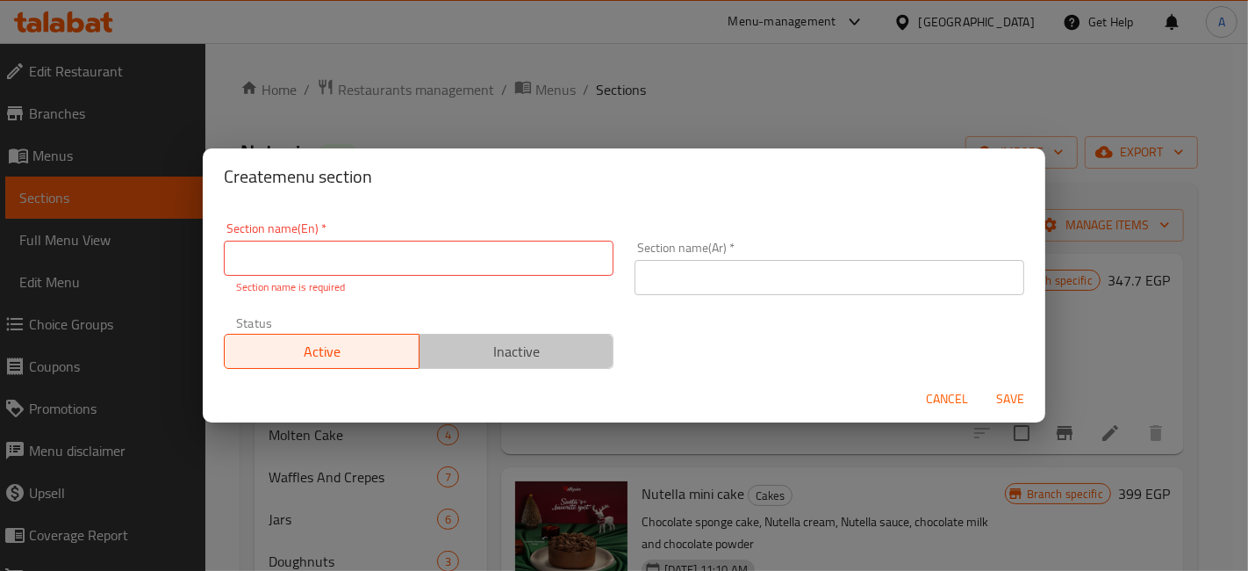
click at [554, 349] on span "Inactive" at bounding box center [517, 351] width 181 height 25
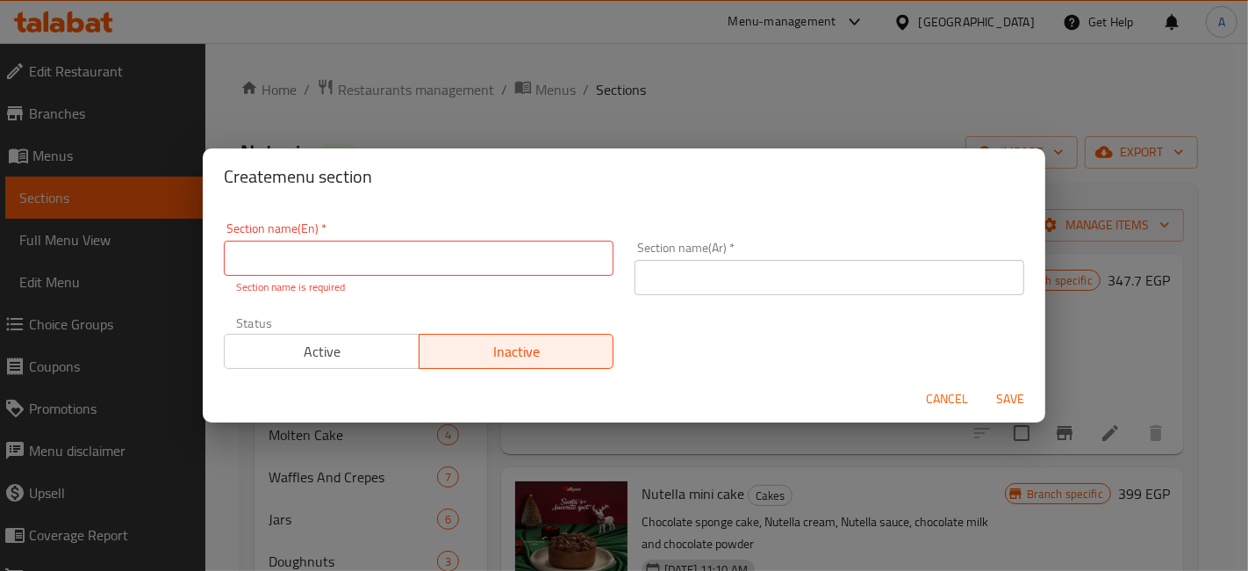
click at [440, 261] on input "text" at bounding box center [419, 257] width 390 height 35
type input "Dough"
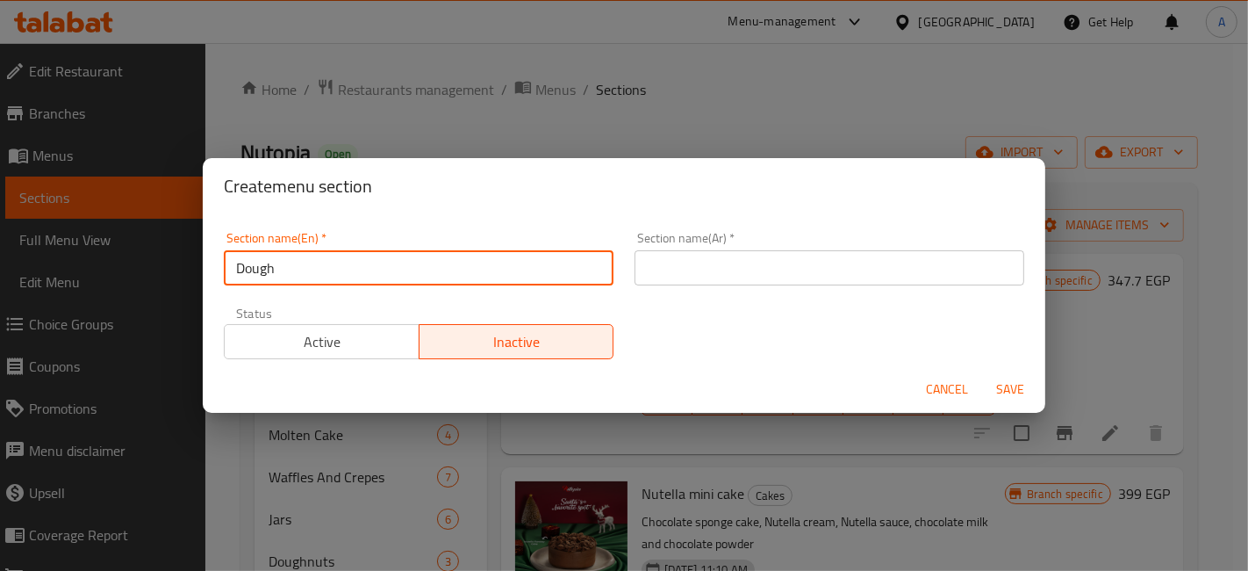
click at [925, 383] on button "Cancel" at bounding box center [947, 389] width 56 height 32
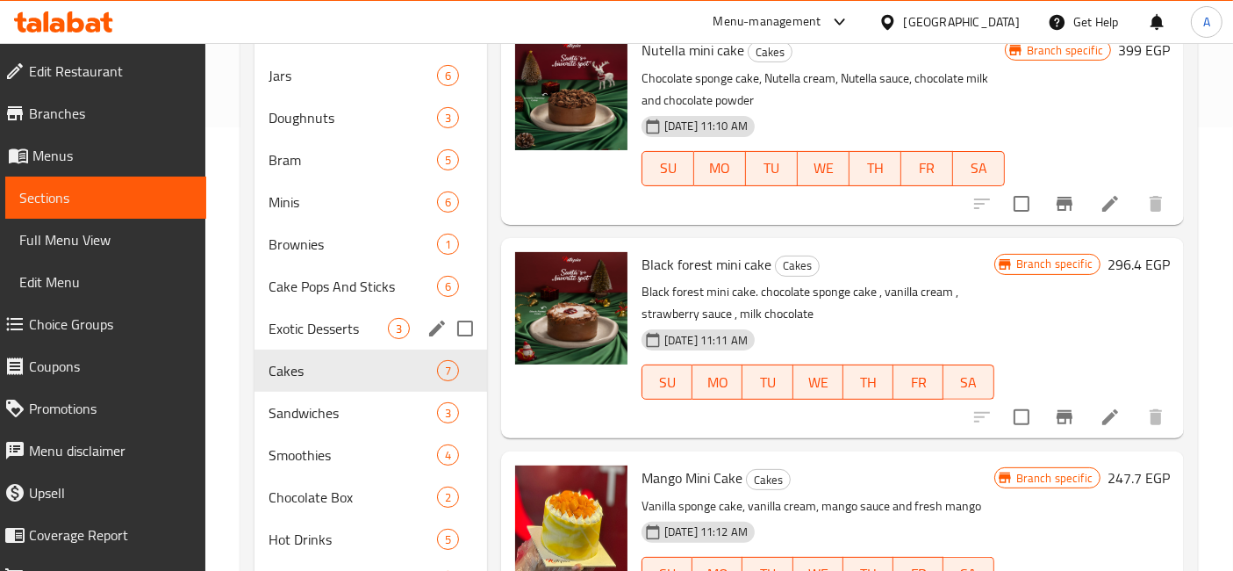
scroll to position [487, 0]
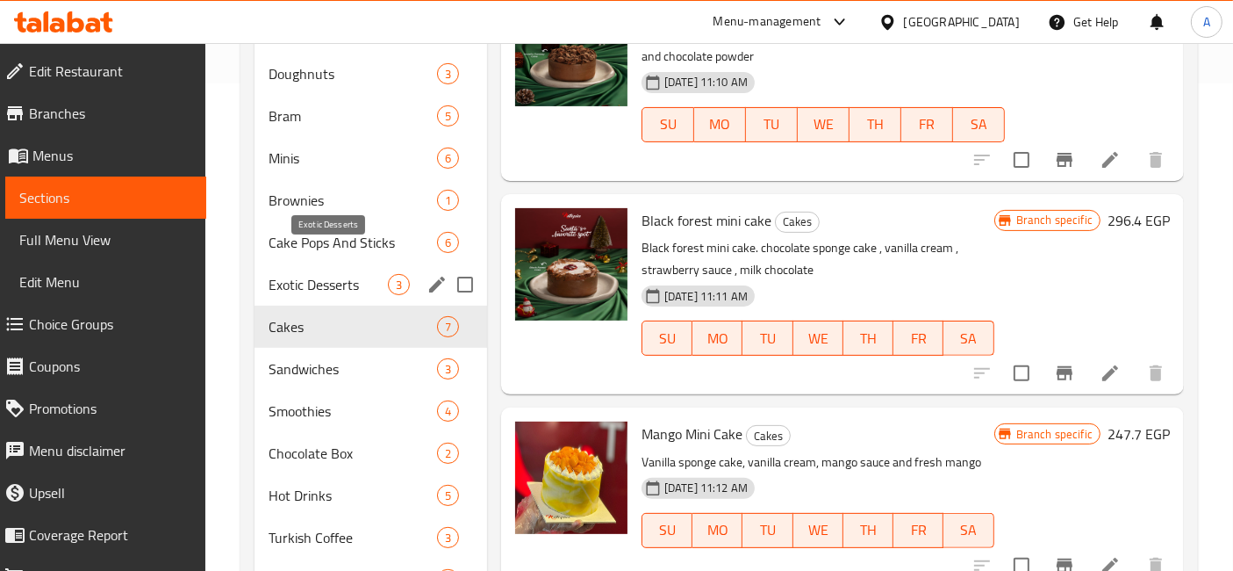
click at [305, 274] on span "Exotic Desserts" at bounding box center [328, 284] width 119 height 21
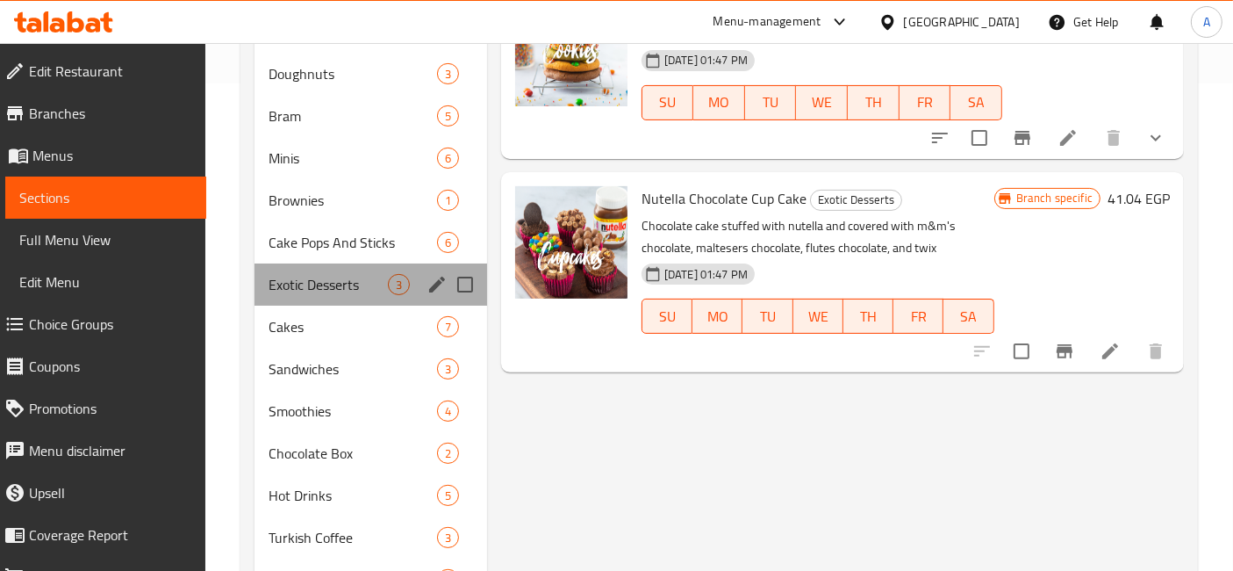
click at [445, 271] on div "Menu sections" at bounding box center [437, 284] width 26 height 26
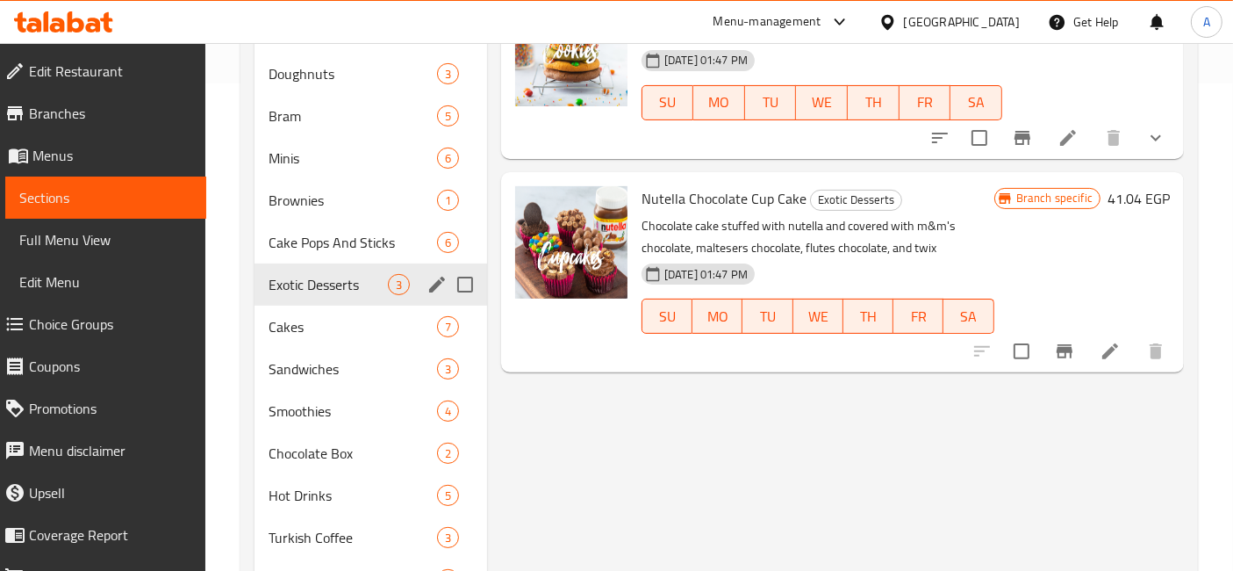
click at [437, 274] on icon "edit" at bounding box center [437, 284] width 21 height 21
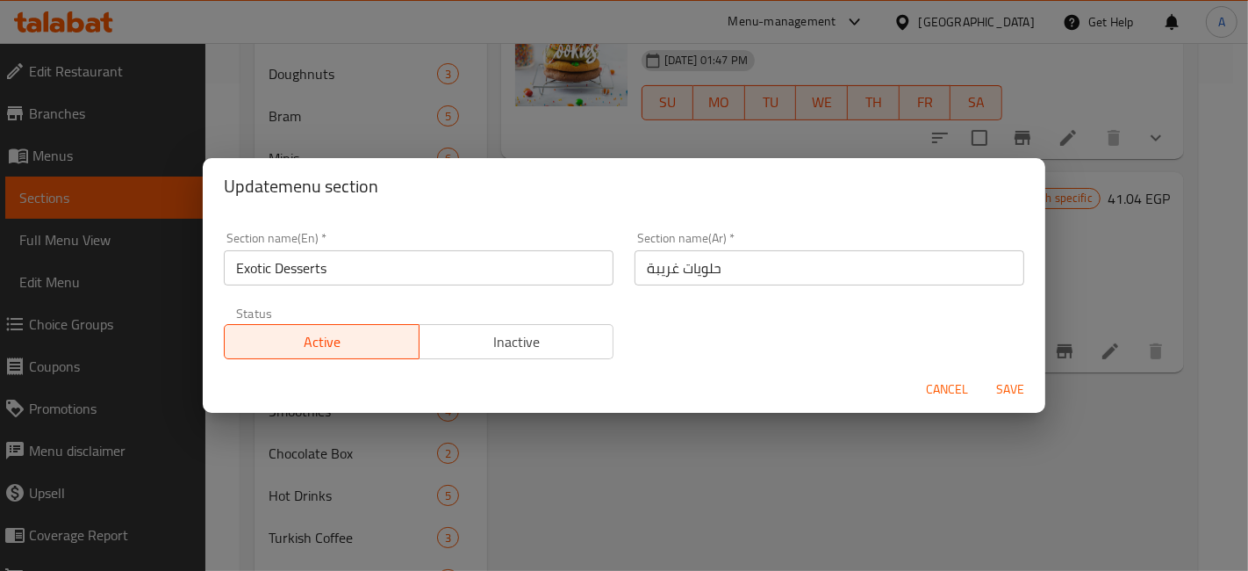
click at [949, 383] on span "Cancel" at bounding box center [947, 389] width 42 height 22
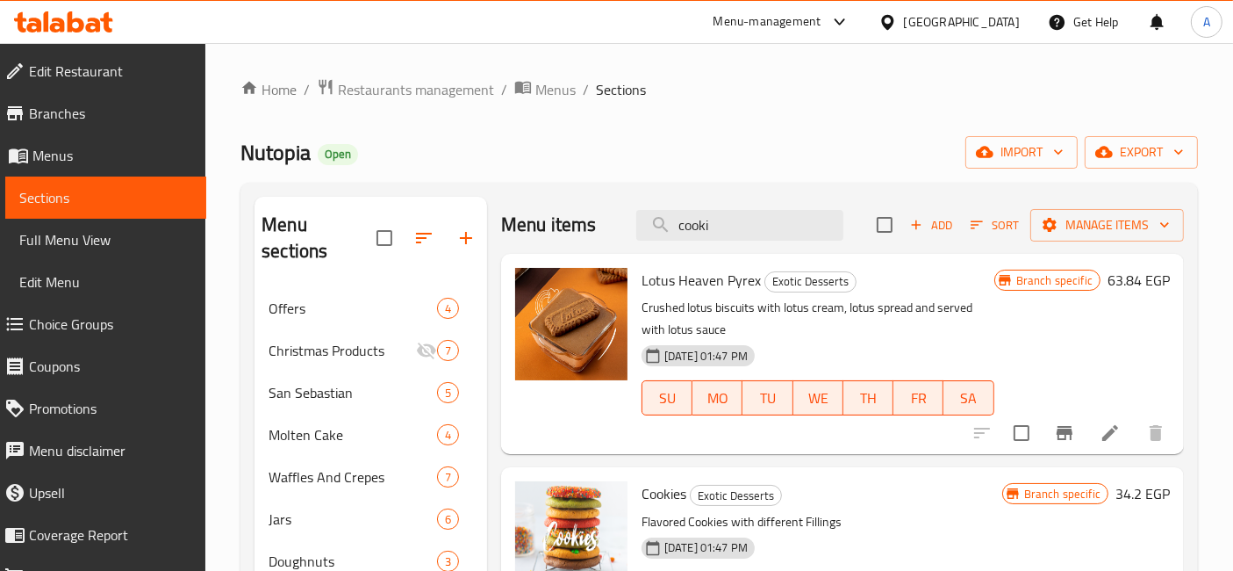
click at [815, 21] on div "Menu-management" at bounding box center [768, 21] width 108 height 21
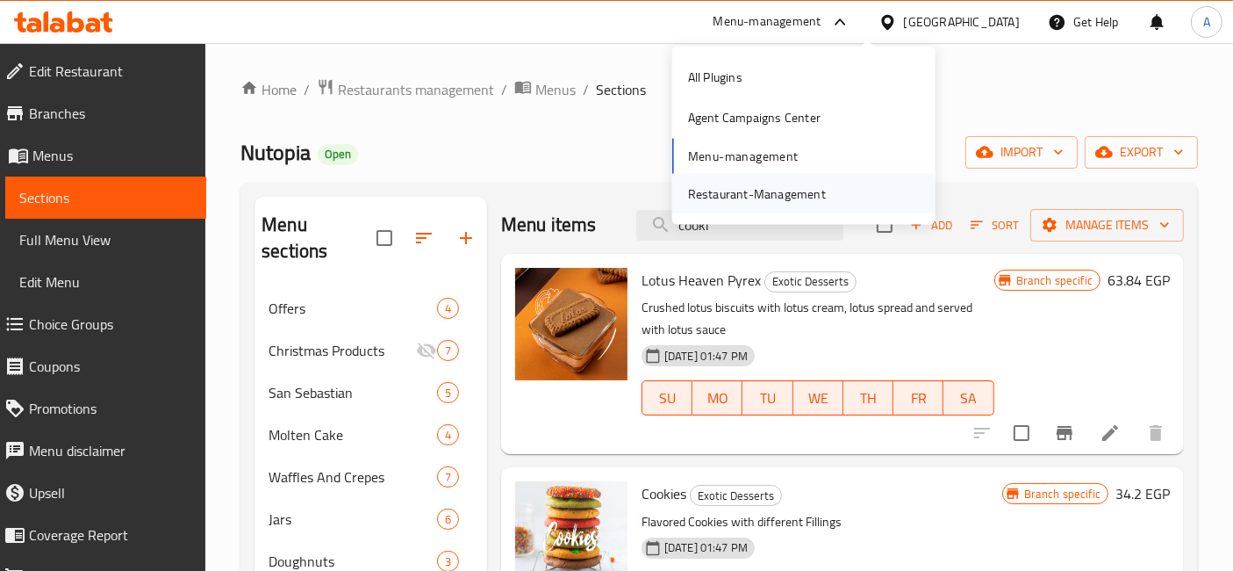
click at [822, 174] on div "Restaurant-Management" at bounding box center [757, 193] width 166 height 40
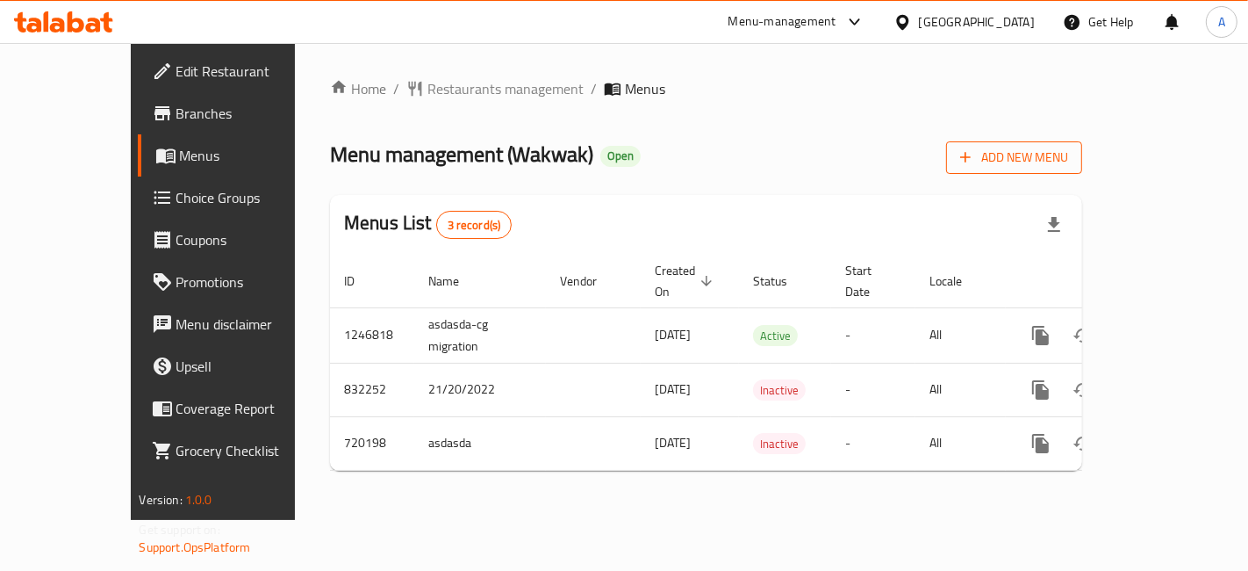
click at [1068, 159] on span "Add New Menu" at bounding box center [1014, 158] width 108 height 22
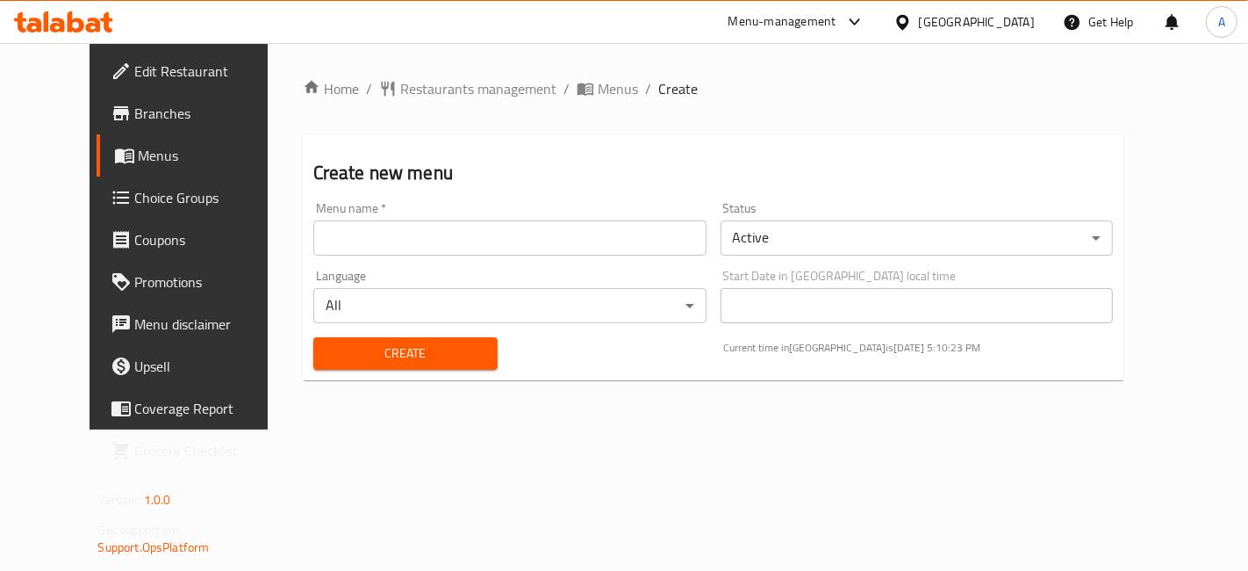
click at [662, 239] on input "text" at bounding box center [509, 237] width 393 height 35
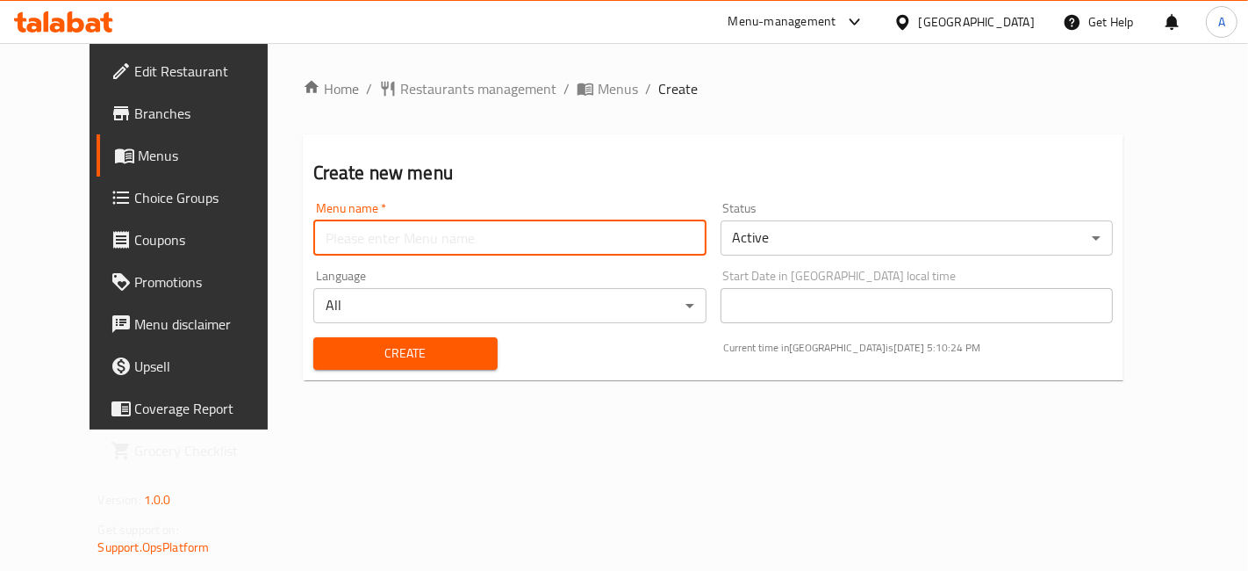
type input "new"
click at [793, 246] on body "​ Menu-management Egypt Get Help A Edit Restaurant Branches Menus Choice Groups…" at bounding box center [624, 307] width 1248 height 528
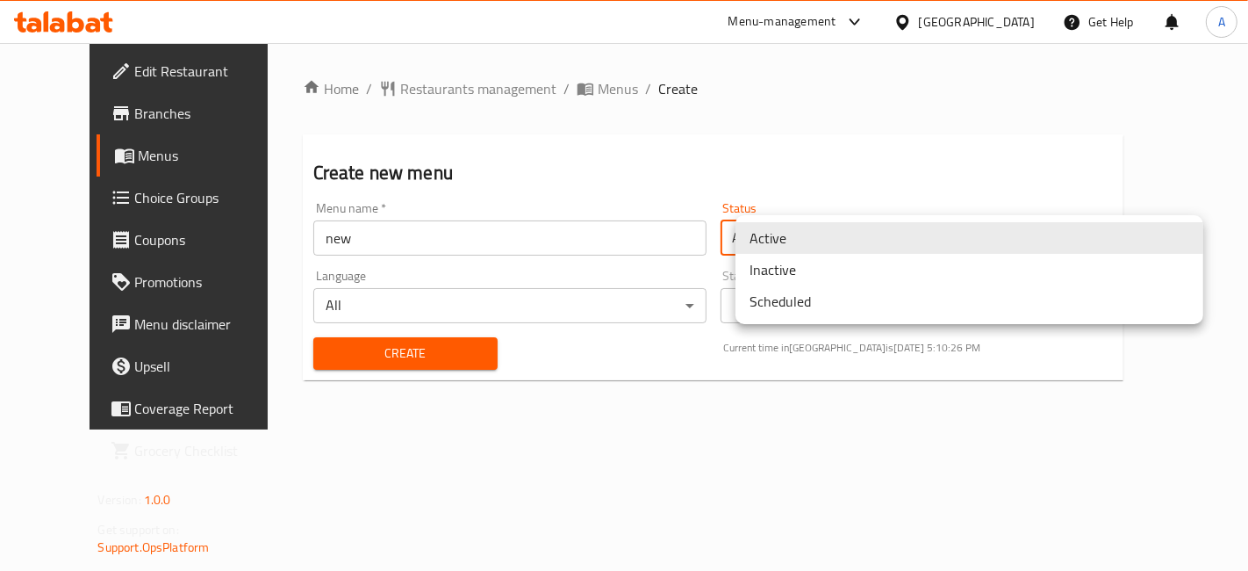
click at [807, 269] on li "Inactive" at bounding box center [970, 270] width 468 height 32
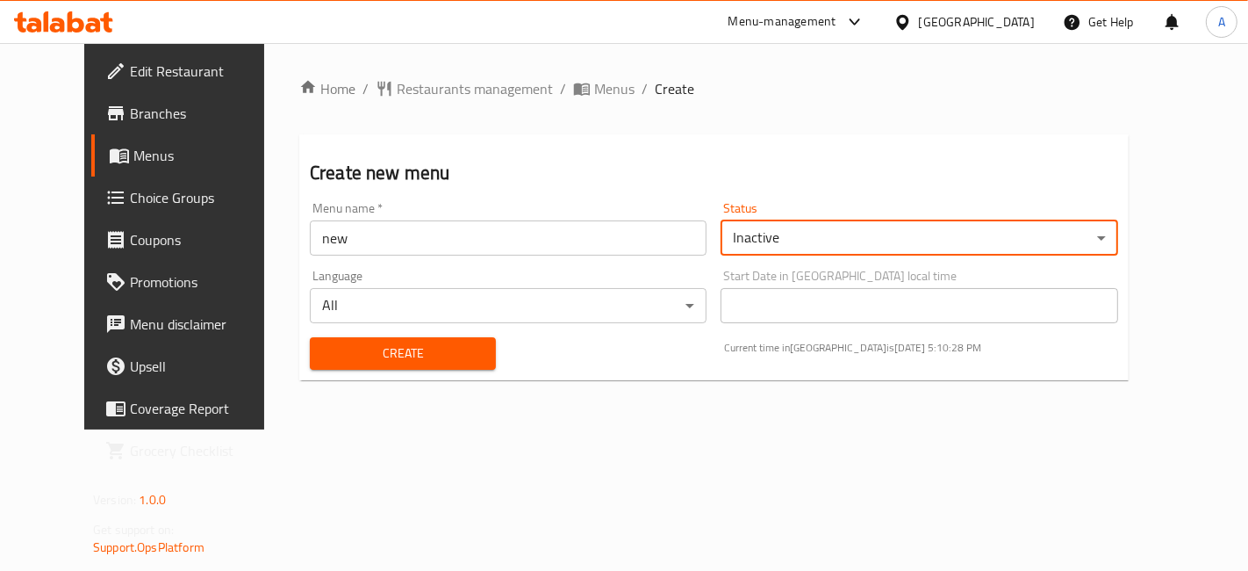
click at [691, 314] on body "​ Menu-management Egypt Get Help A Edit Restaurant Branches Menus Choice Groups…" at bounding box center [624, 307] width 1248 height 528
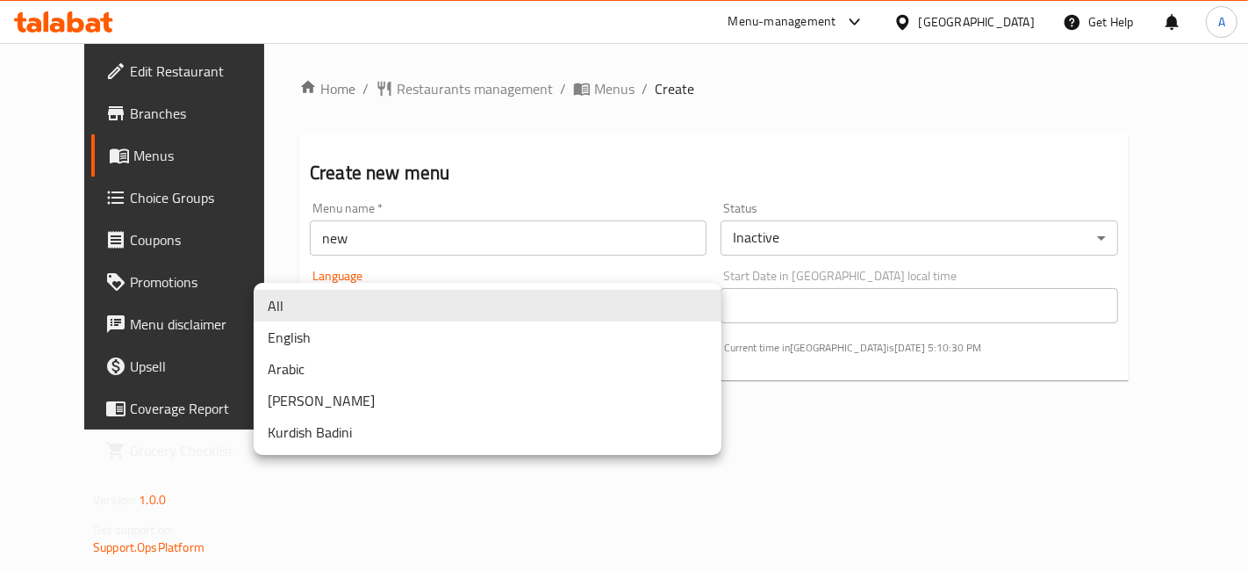
click at [642, 274] on div at bounding box center [624, 285] width 1248 height 571
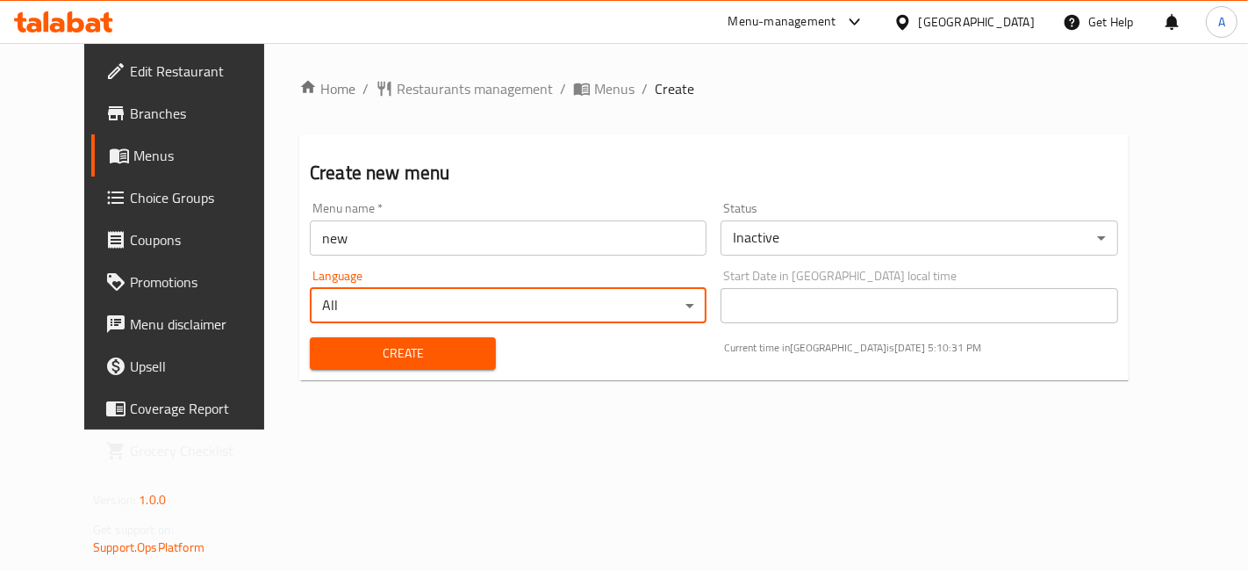
click at [439, 365] on button "Create" at bounding box center [403, 353] width 186 height 32
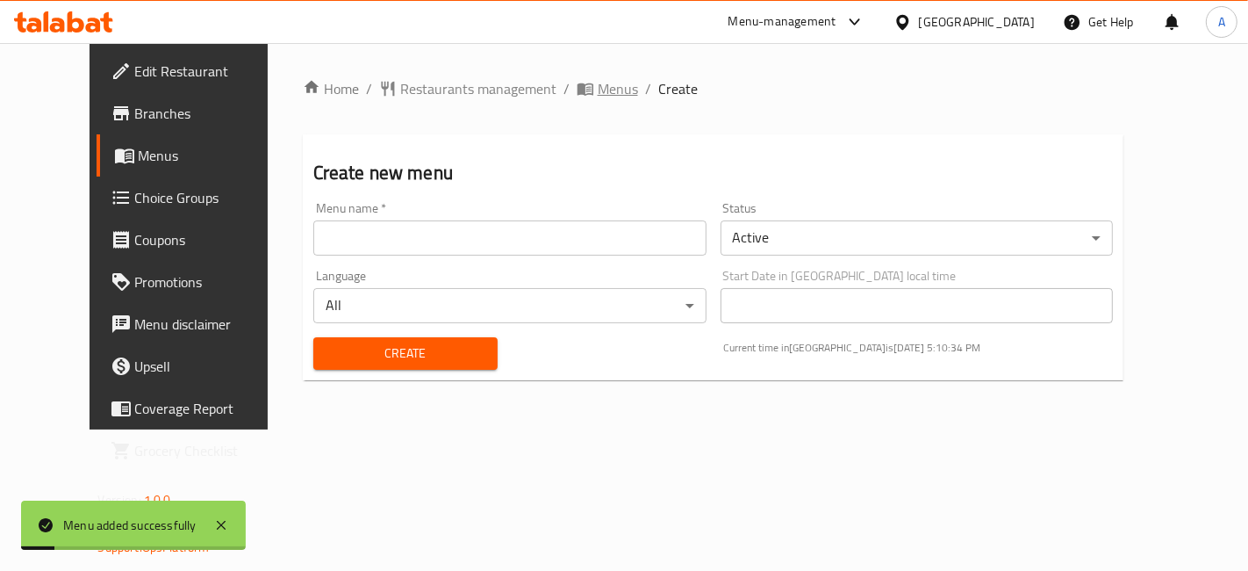
click at [598, 94] on span "Menus" at bounding box center [618, 88] width 40 height 21
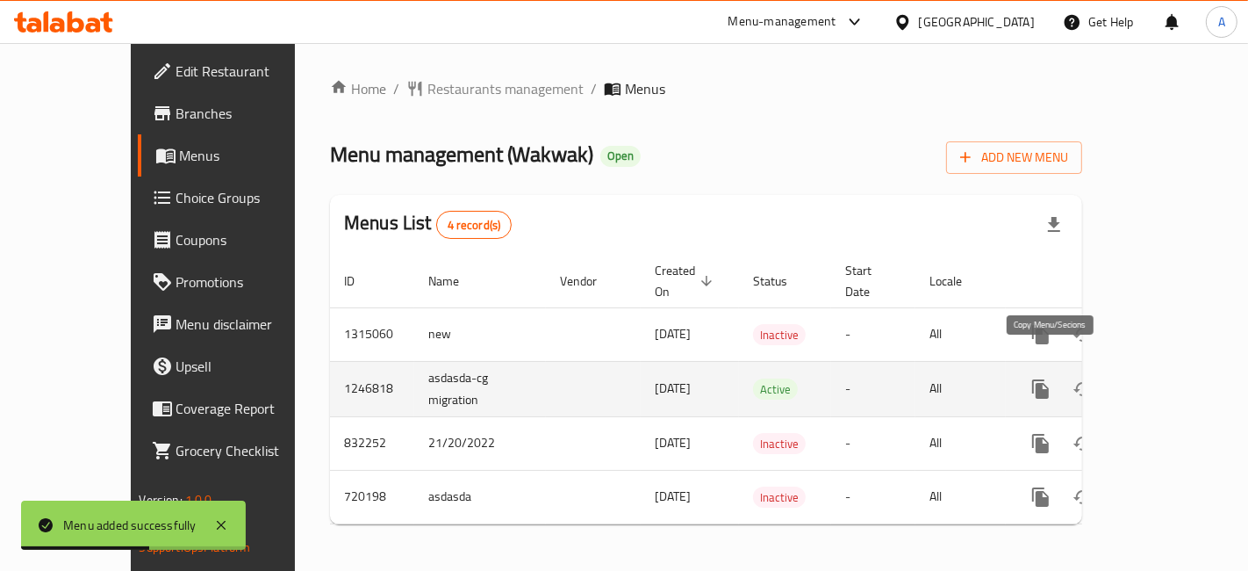
click at [1057, 368] on button "more" at bounding box center [1041, 389] width 42 height 42
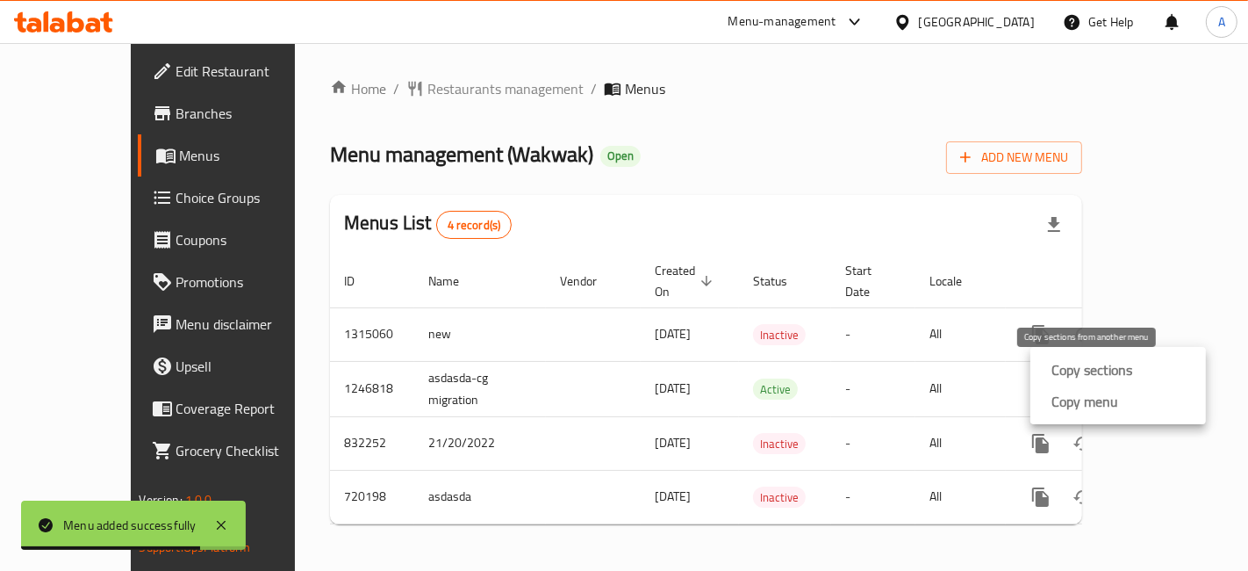
click at [1088, 380] on strong "Copy sections" at bounding box center [1091, 369] width 81 height 21
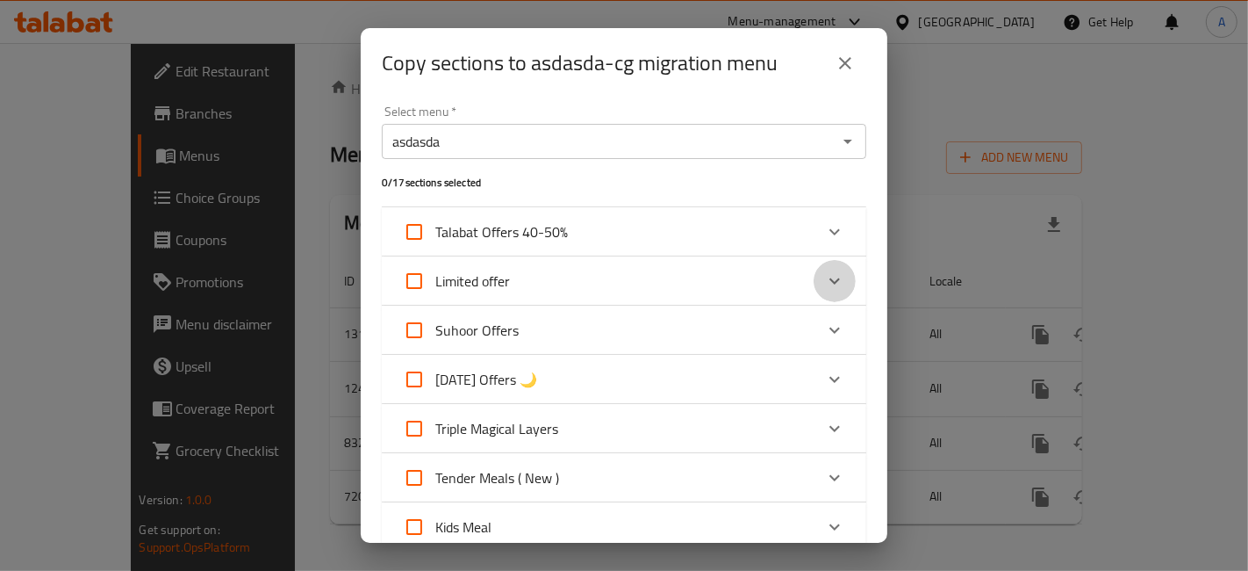
click at [829, 281] on icon "Expand" at bounding box center [834, 280] width 21 height 21
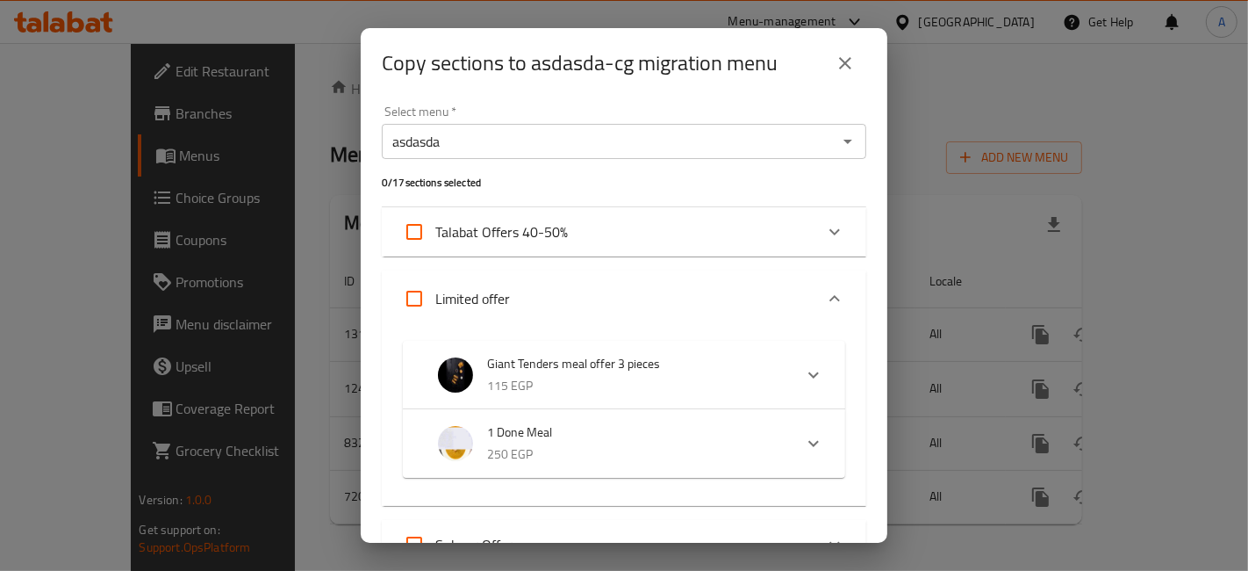
click at [824, 305] on icon "Expand" at bounding box center [834, 298] width 21 height 21
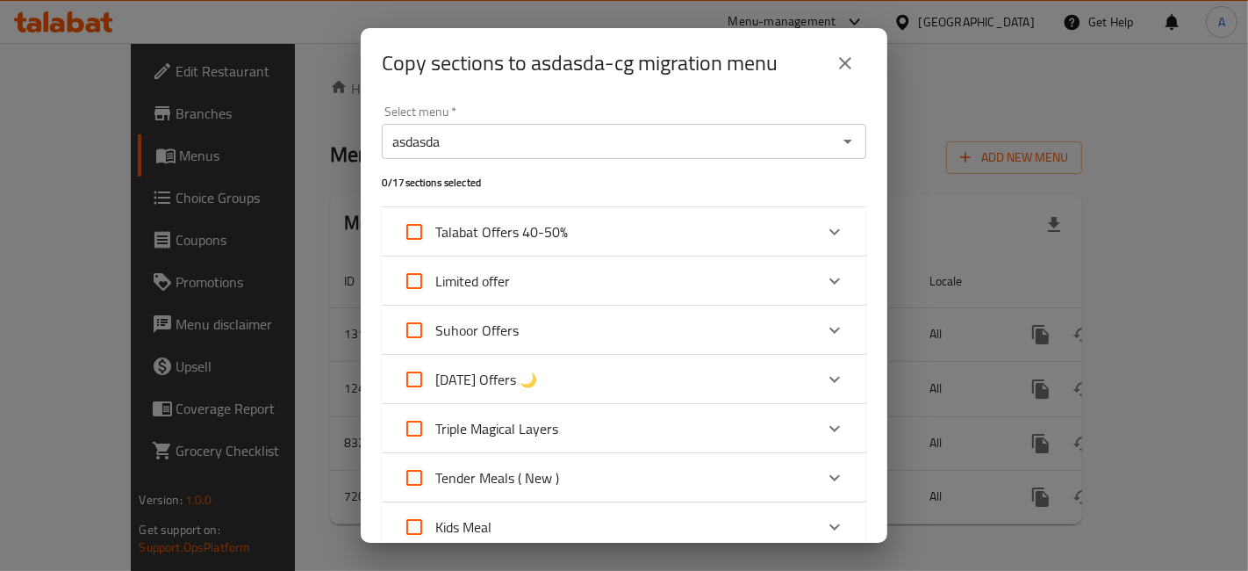
scroll to position [97, 0]
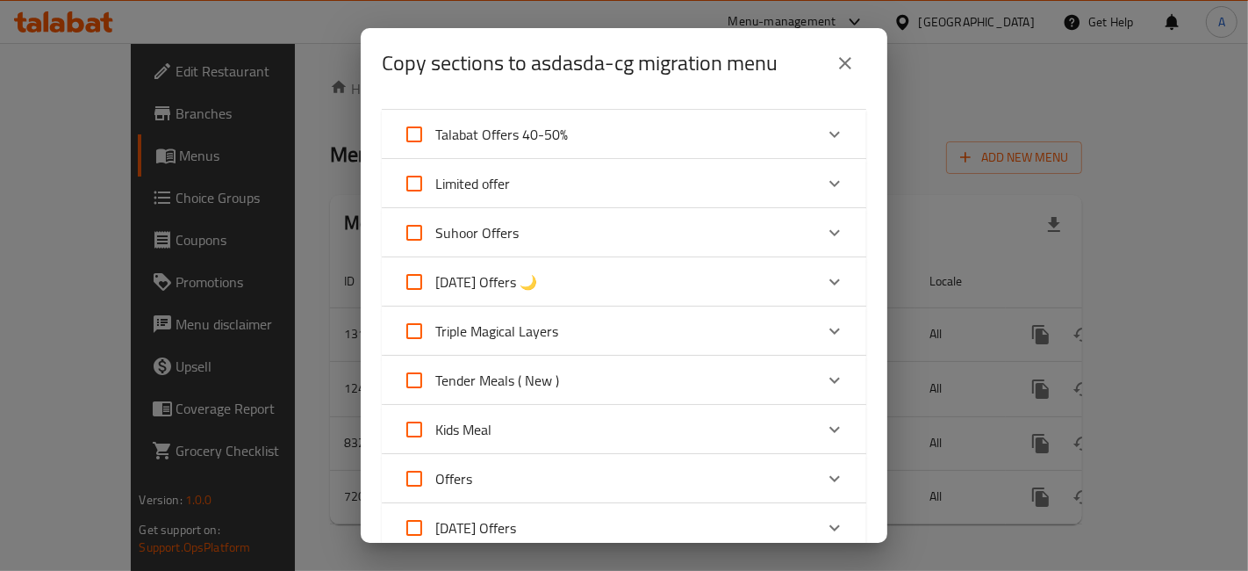
click at [824, 332] on icon "Expand" at bounding box center [834, 330] width 21 height 21
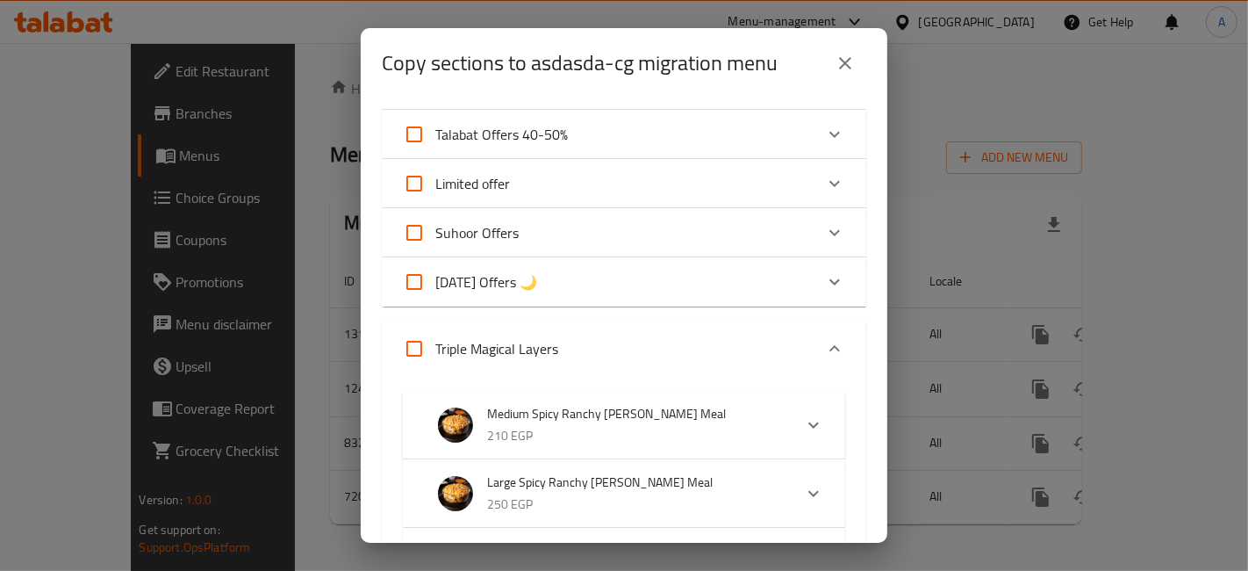
click at [829, 345] on icon "Expand" at bounding box center [834, 348] width 11 height 6
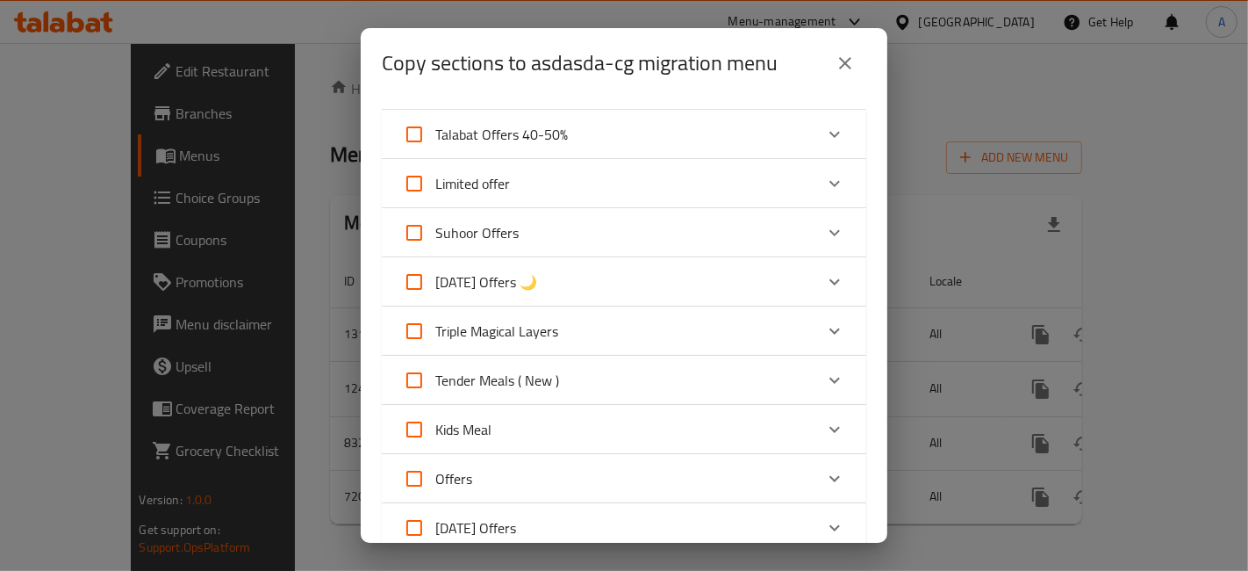
click at [842, 62] on icon "close" at bounding box center [845, 63] width 21 height 21
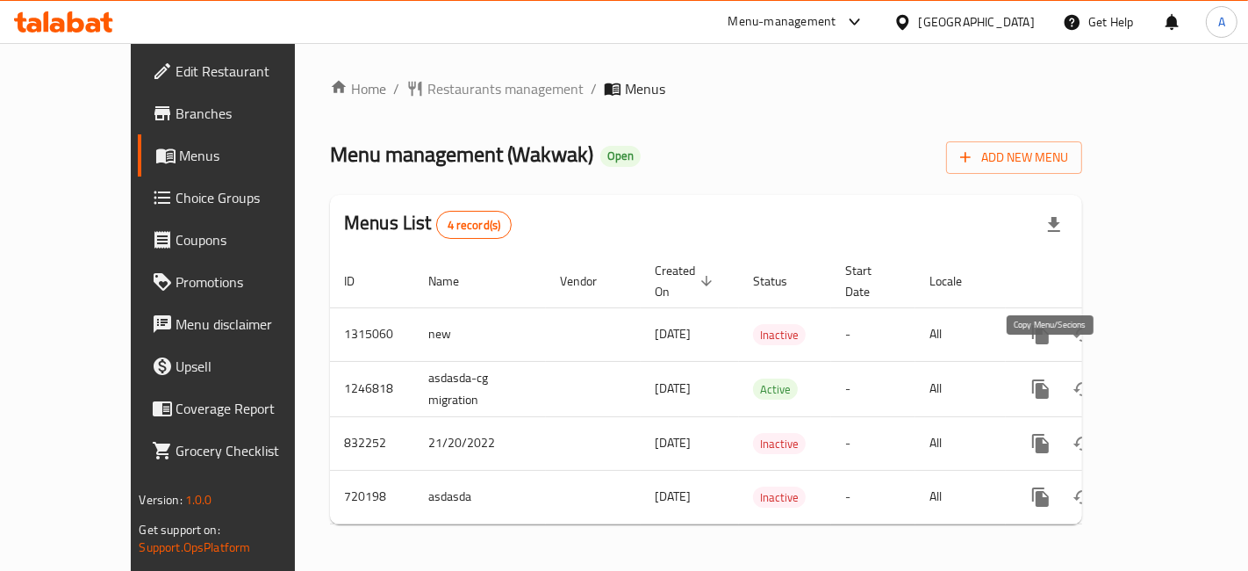
click at [1049, 379] on icon "more" at bounding box center [1040, 388] width 17 height 19
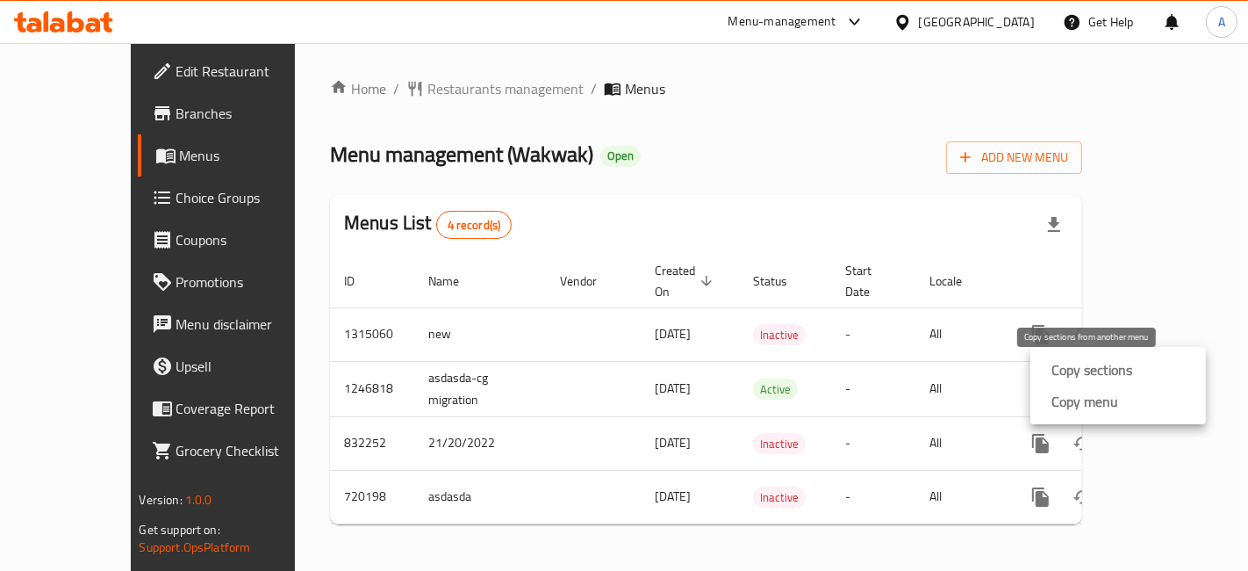
click at [1062, 375] on strong "Copy sections" at bounding box center [1091, 369] width 81 height 21
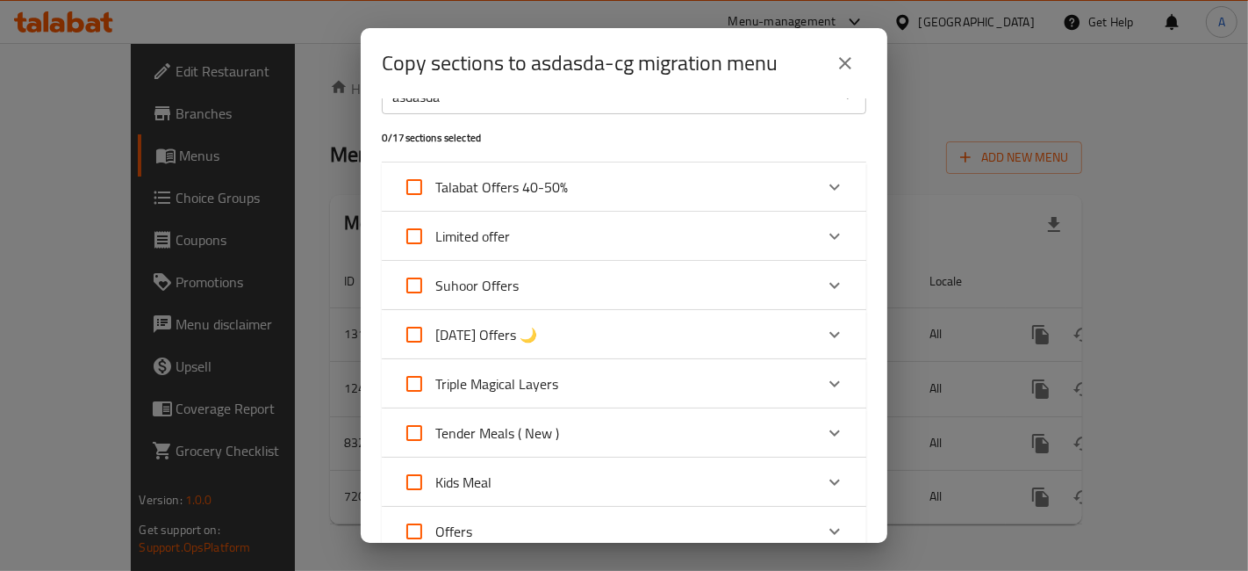
scroll to position [15, 0]
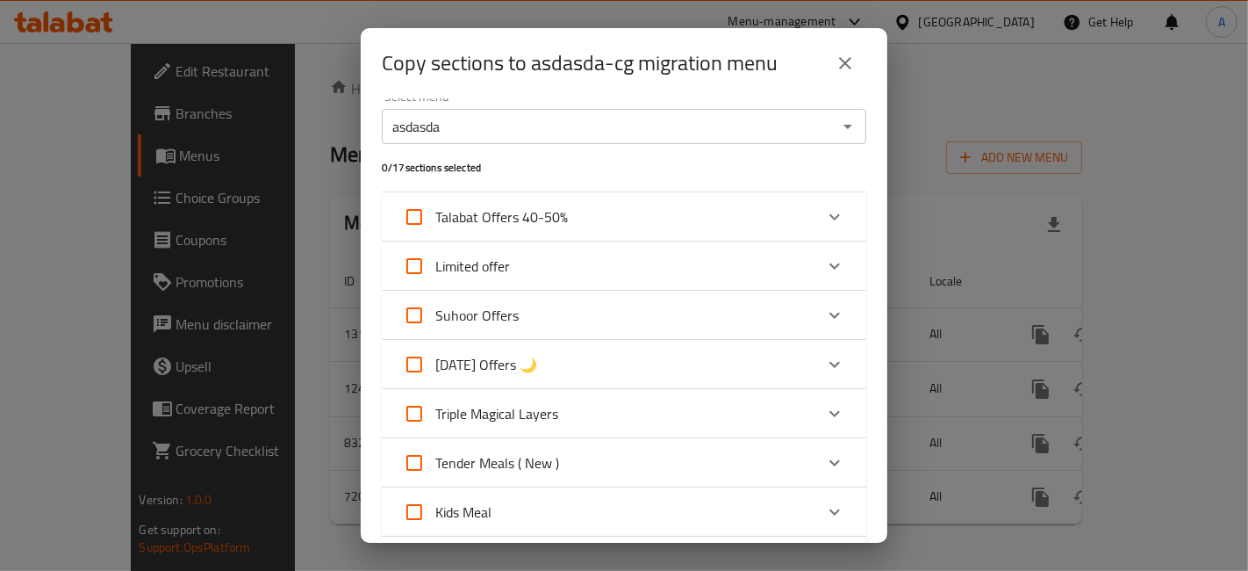
click at [814, 410] on div "Expand" at bounding box center [835, 413] width 42 height 42
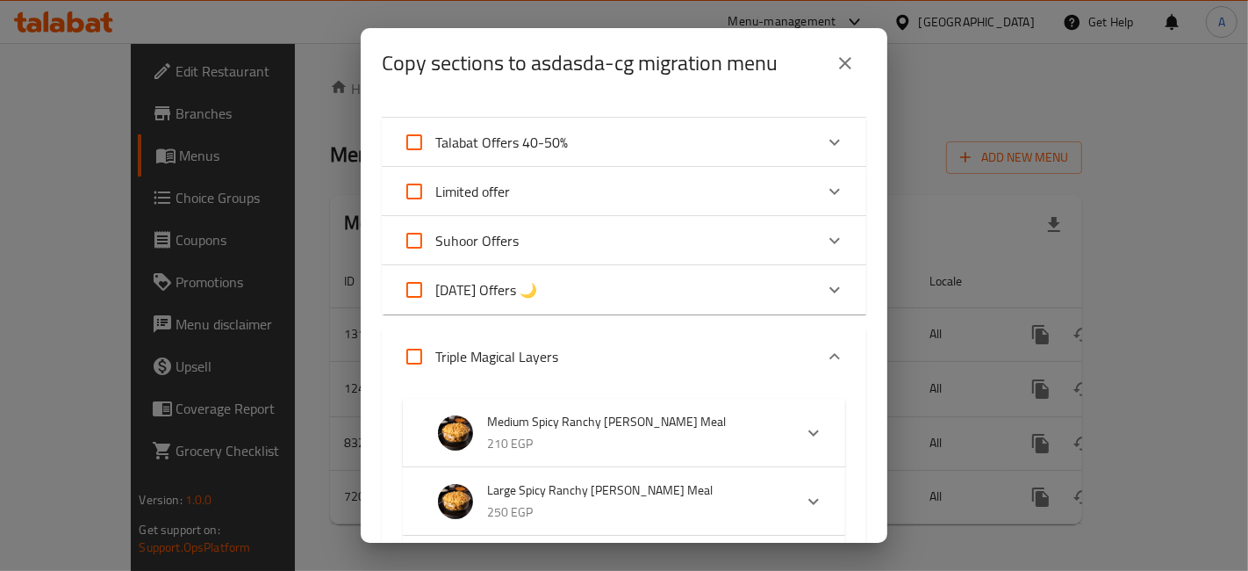
scroll to position [0, 0]
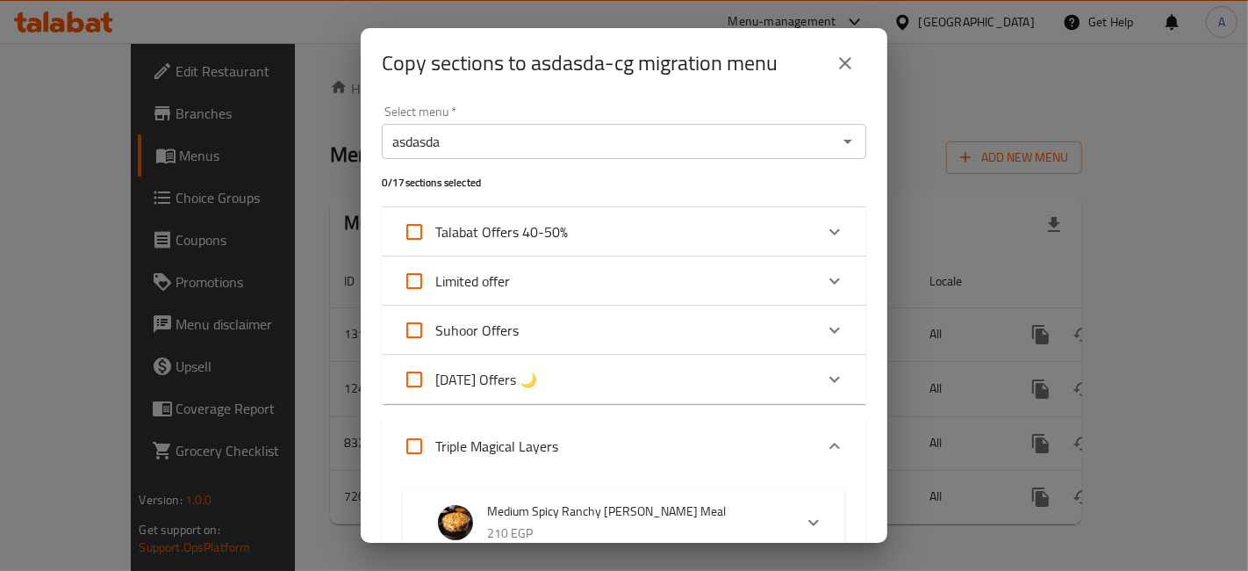
click at [822, 432] on div "Expand" at bounding box center [835, 446] width 42 height 42
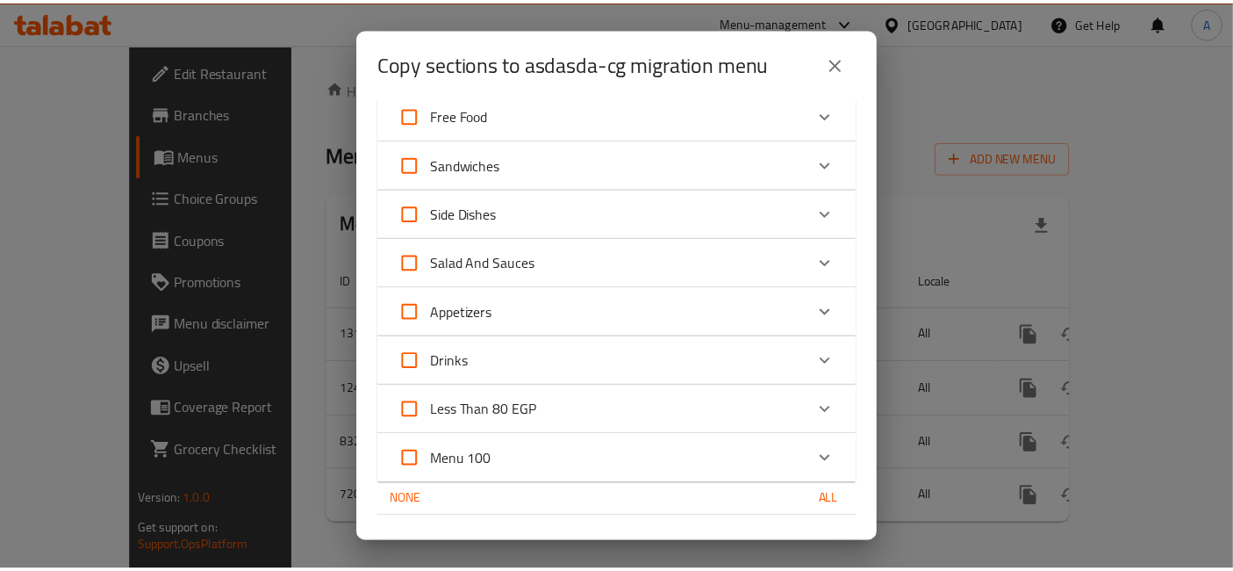
scroll to position [585, 0]
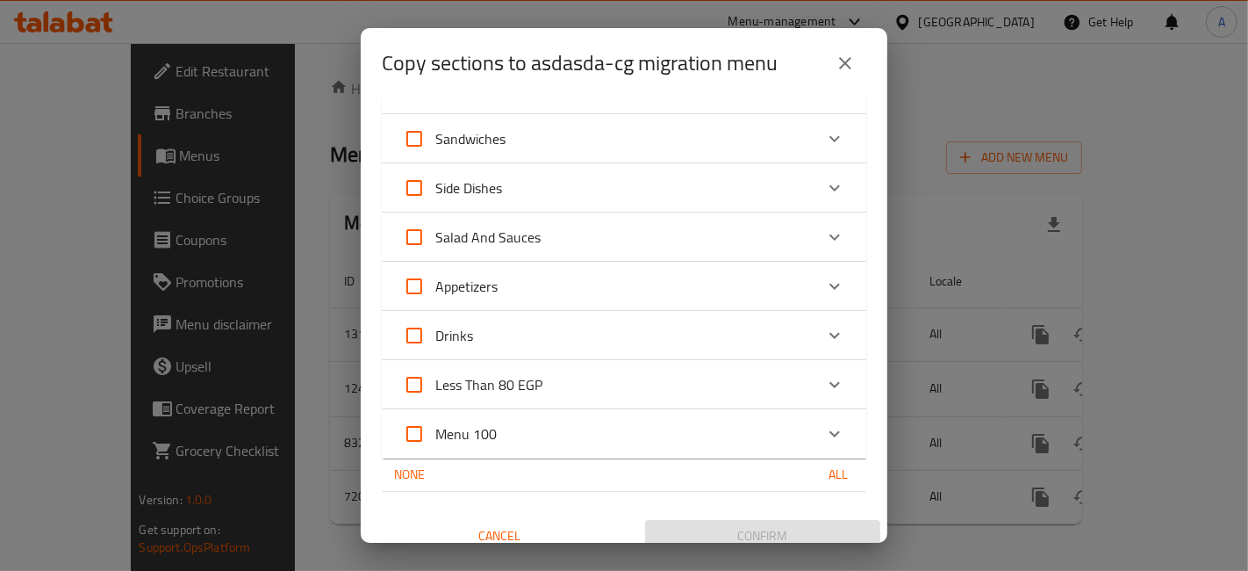
click at [824, 288] on icon "Expand" at bounding box center [834, 286] width 21 height 21
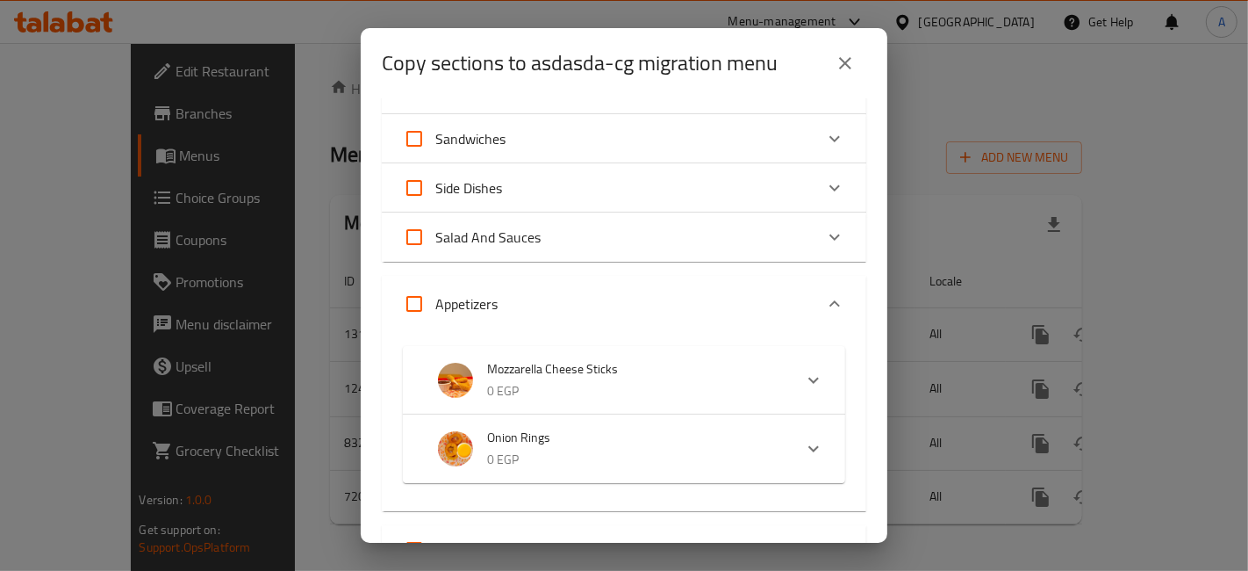
click at [829, 302] on icon "Expand" at bounding box center [834, 303] width 11 height 6
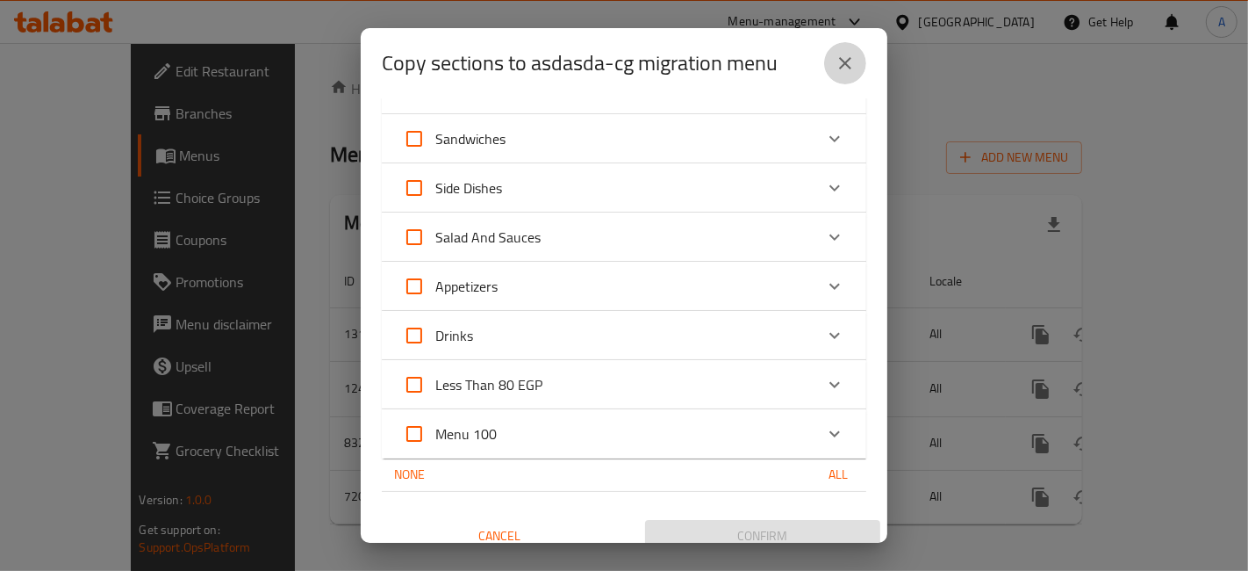
click at [837, 68] on icon "close" at bounding box center [845, 63] width 21 height 21
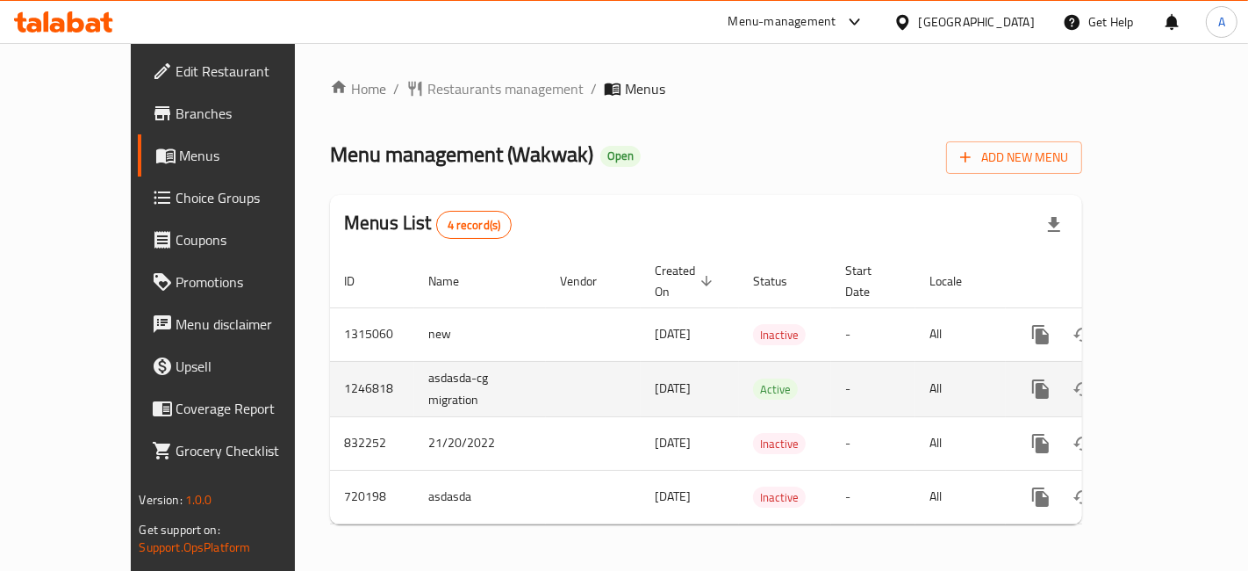
click at [1049, 379] on icon "more" at bounding box center [1040, 388] width 17 height 19
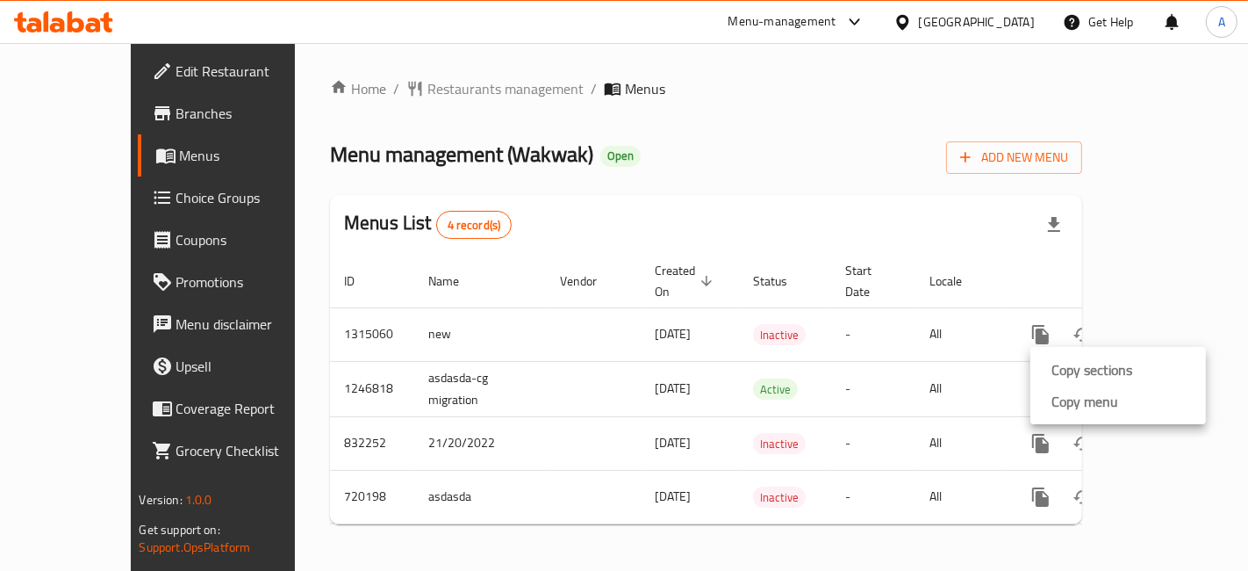
click at [997, 382] on div at bounding box center [624, 285] width 1248 height 571
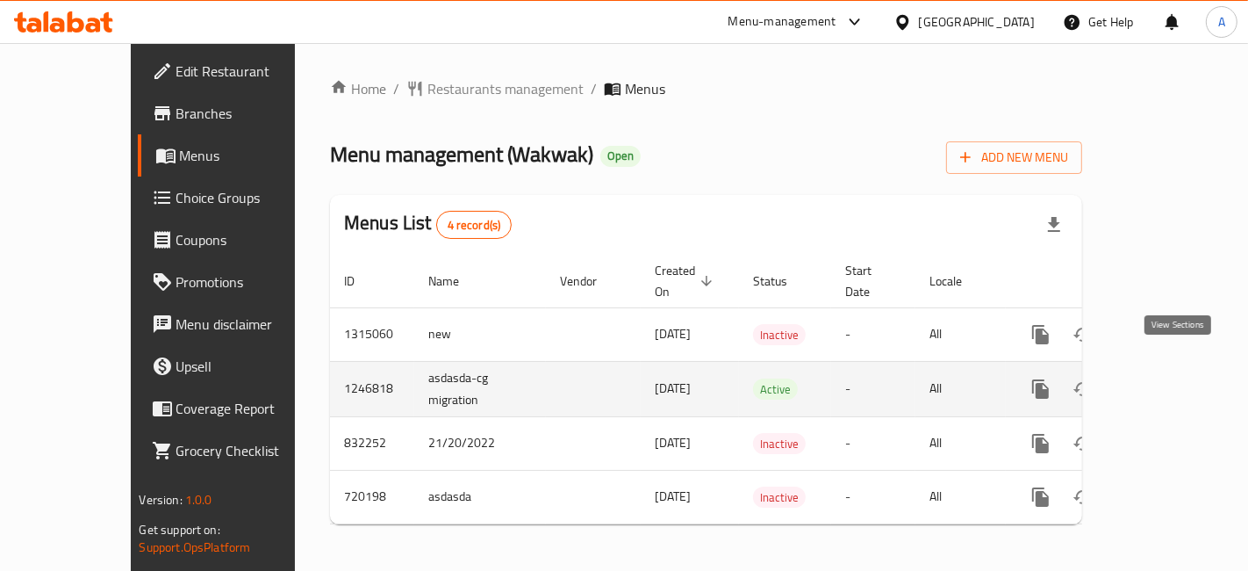
click at [1176, 378] on icon "enhanced table" at bounding box center [1167, 388] width 21 height 21
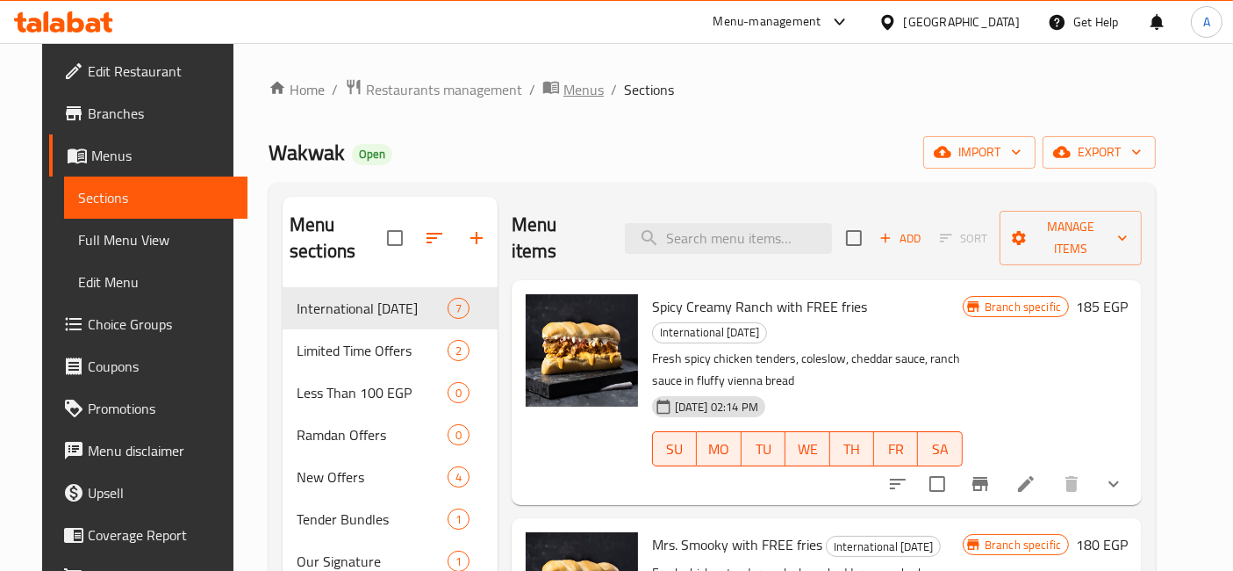
click at [563, 85] on span "Menus" at bounding box center [583, 89] width 40 height 21
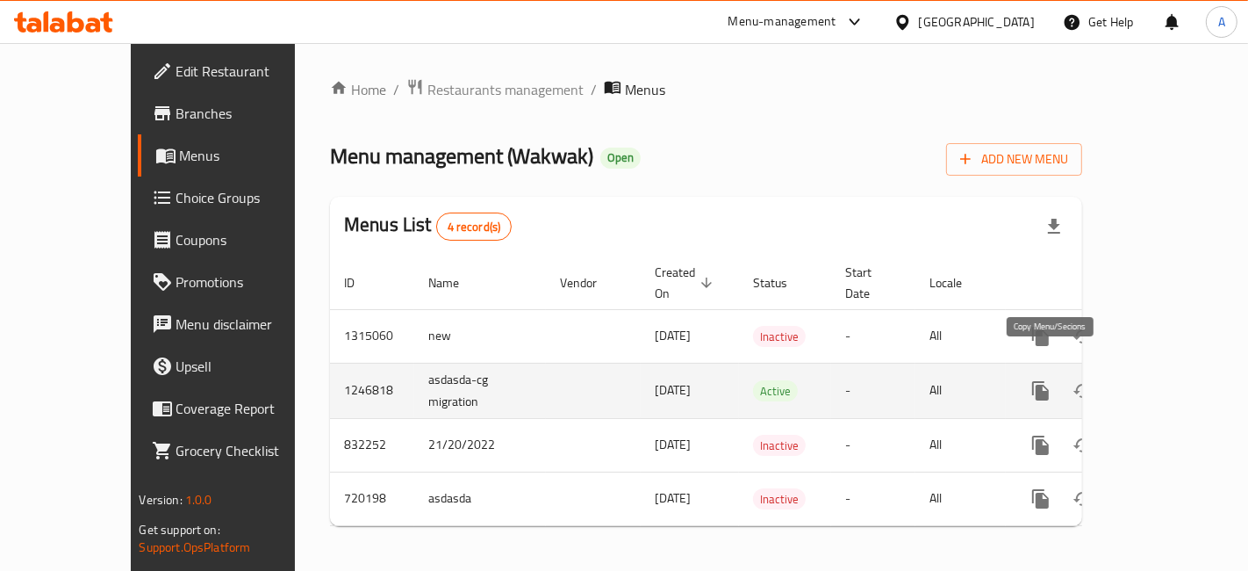
click at [1039, 370] on button "more" at bounding box center [1041, 391] width 42 height 42
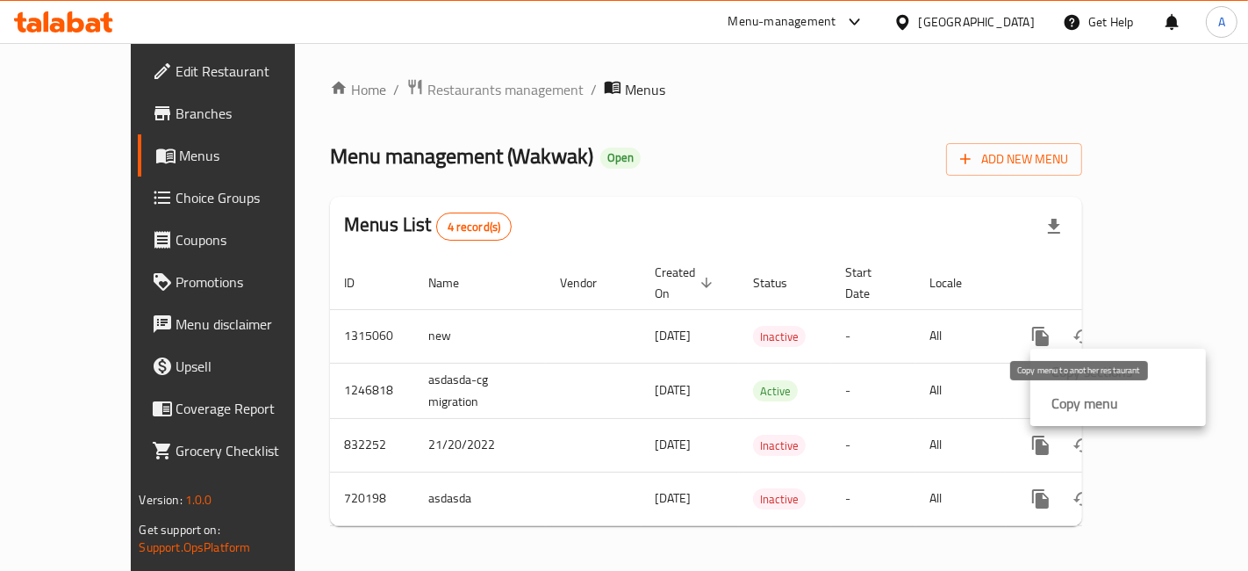
click at [1066, 392] on strong "Copy menu" at bounding box center [1084, 402] width 67 height 21
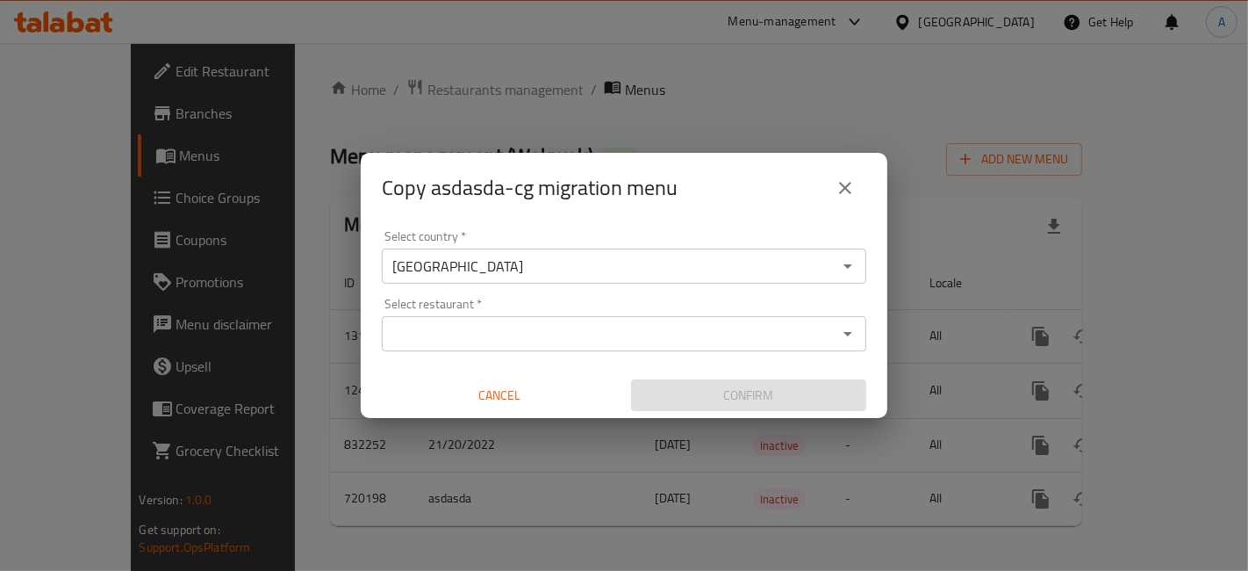
click at [700, 327] on input "Select restaurant   *" at bounding box center [609, 333] width 445 height 25
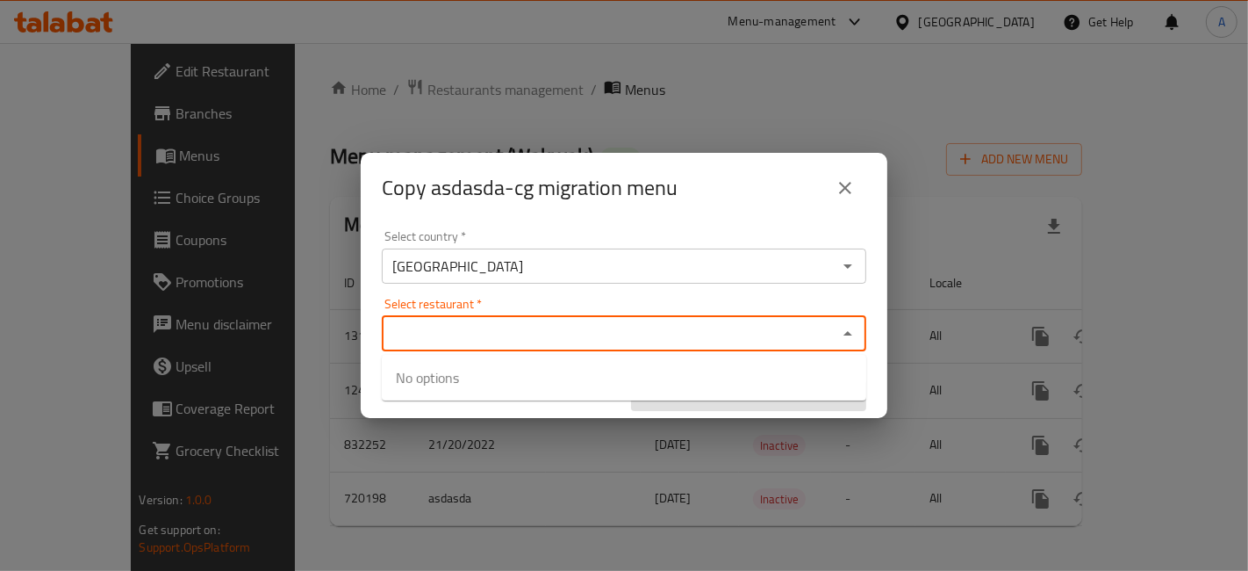
click at [693, 298] on div "Select restaurant   * Select restaurant *" at bounding box center [624, 325] width 484 height 54
click at [752, 298] on div "Select restaurant   * Select restaurant *" at bounding box center [624, 325] width 484 height 54
click at [772, 265] on input "[GEOGRAPHIC_DATA]" at bounding box center [609, 266] width 445 height 25
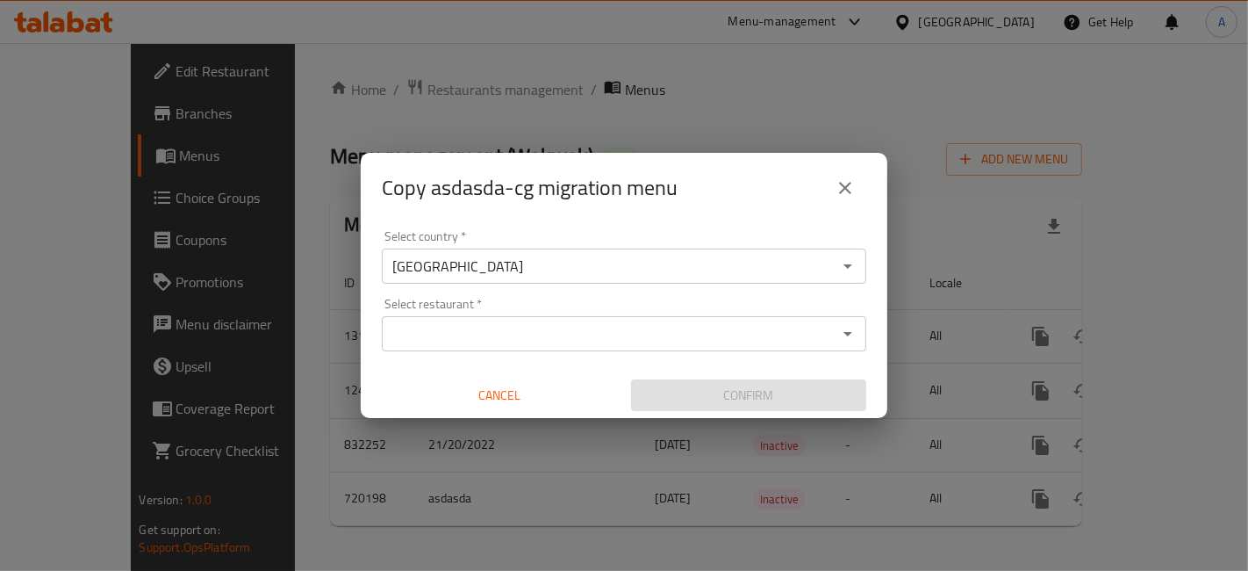
click at [774, 225] on div "Select country   * Egypt Select country * Select restaurant   * Select restaura…" at bounding box center [624, 321] width 527 height 196
click at [833, 192] on button "close" at bounding box center [845, 188] width 42 height 42
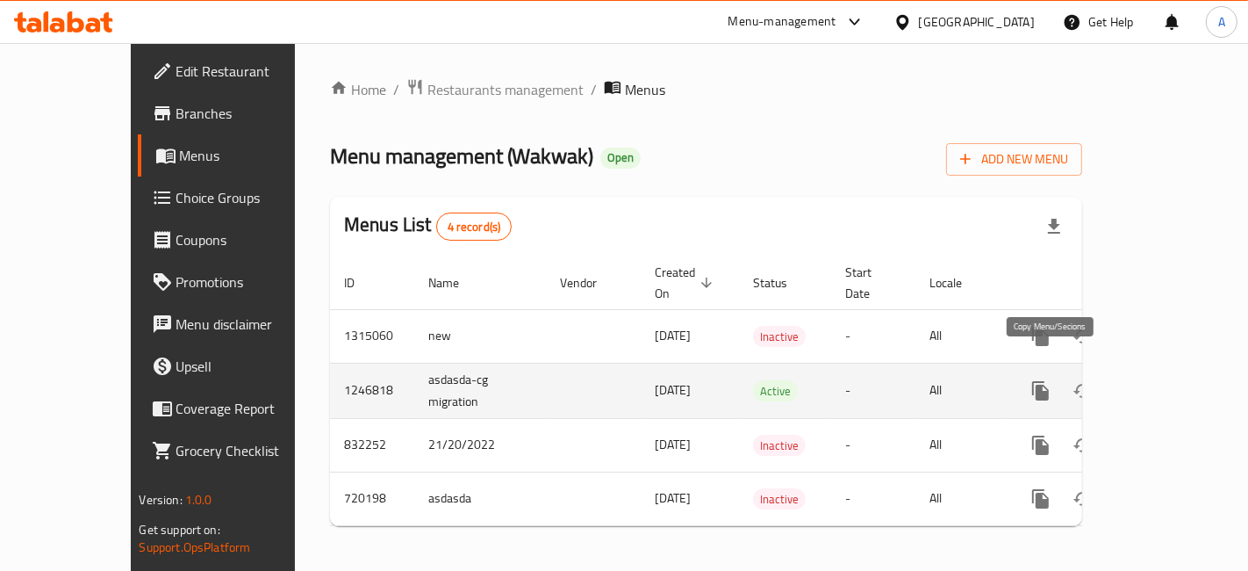
click at [1049, 381] on icon "more" at bounding box center [1040, 390] width 17 height 19
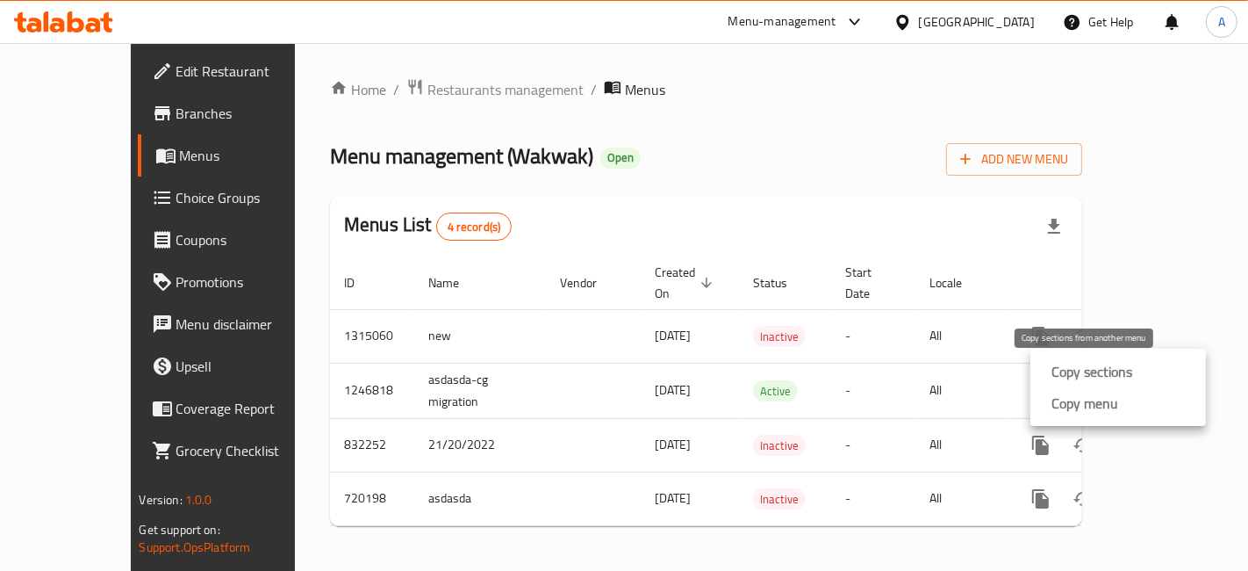
click at [1051, 372] on div "Copy sections" at bounding box center [1088, 371] width 88 height 21
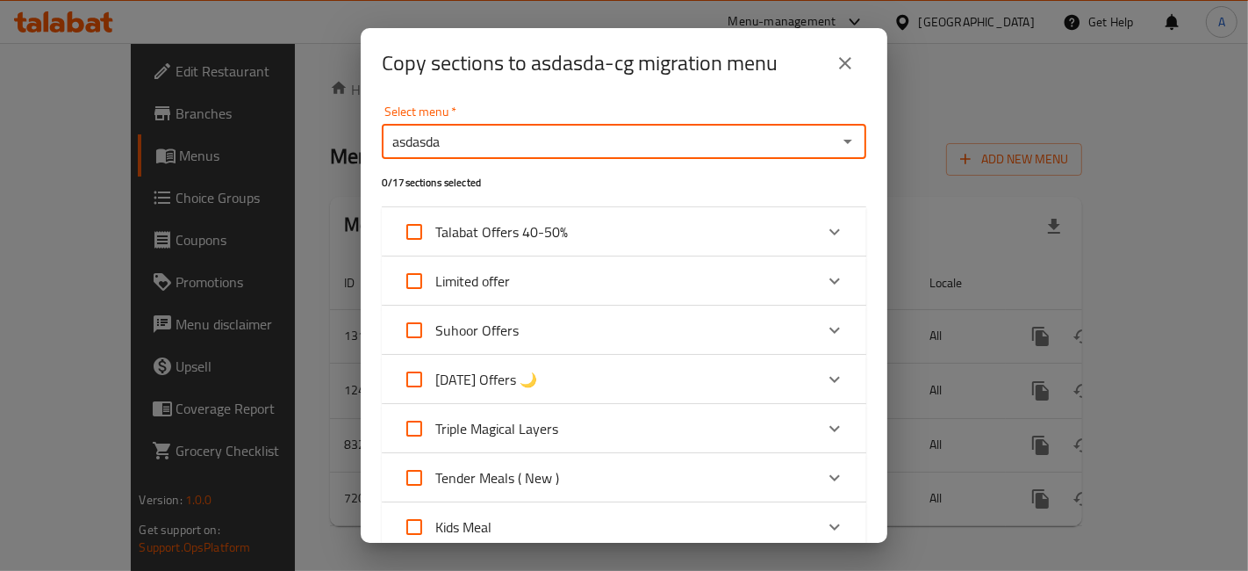
click at [663, 147] on input "asdasda" at bounding box center [609, 141] width 445 height 25
click at [774, 148] on input "asdasda" at bounding box center [609, 141] width 445 height 25
click at [837, 138] on icon "Open" at bounding box center [847, 141] width 21 height 21
click at [851, 75] on button "close" at bounding box center [845, 63] width 42 height 42
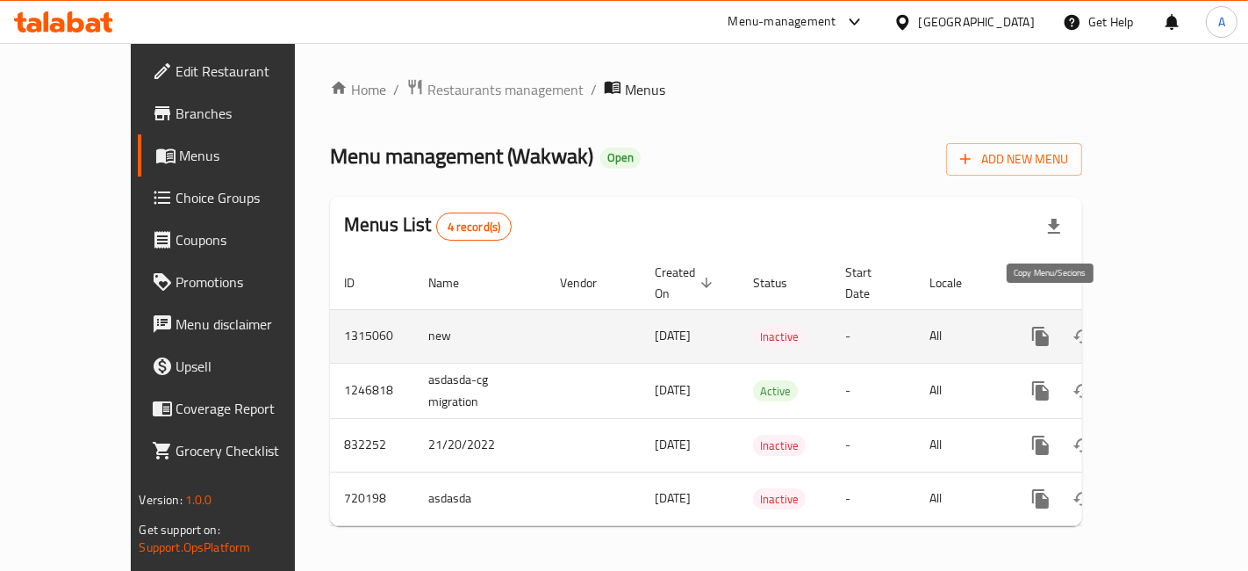
click at [1062, 315] on button "more" at bounding box center [1041, 336] width 42 height 42
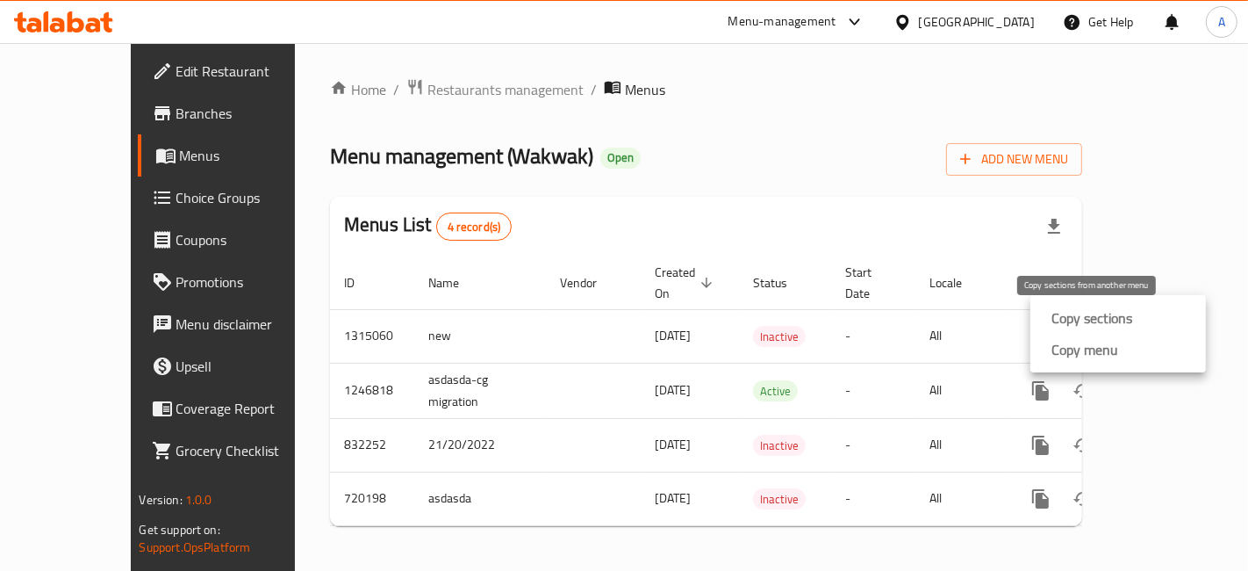
click at [1073, 327] on strong "Copy sections" at bounding box center [1091, 317] width 81 height 21
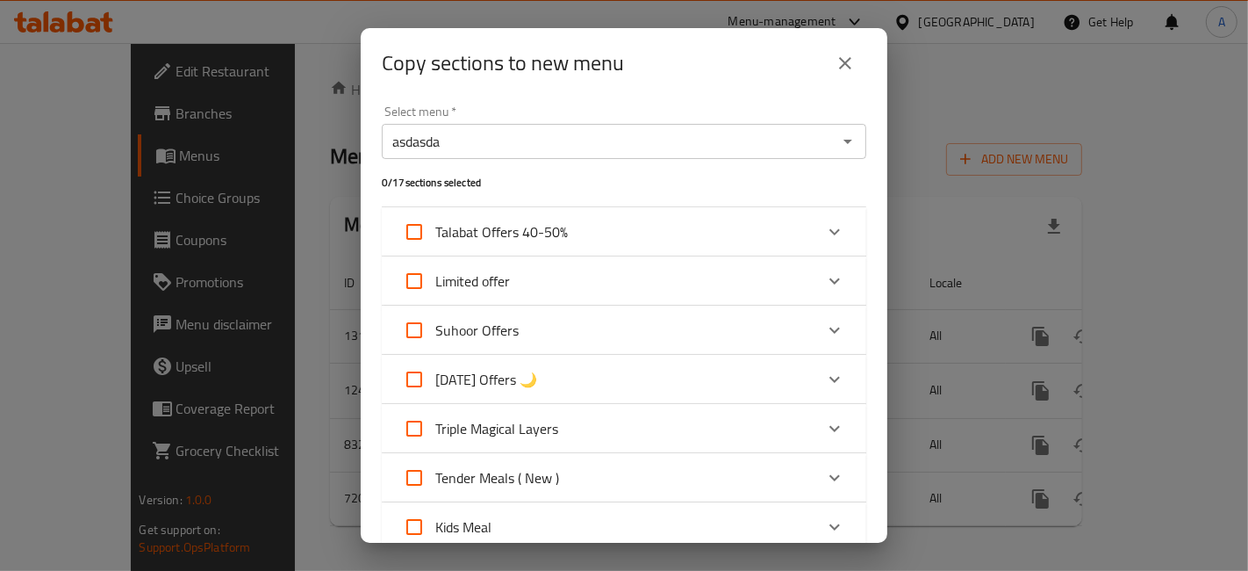
click at [711, 141] on input "asdasda" at bounding box center [609, 141] width 445 height 25
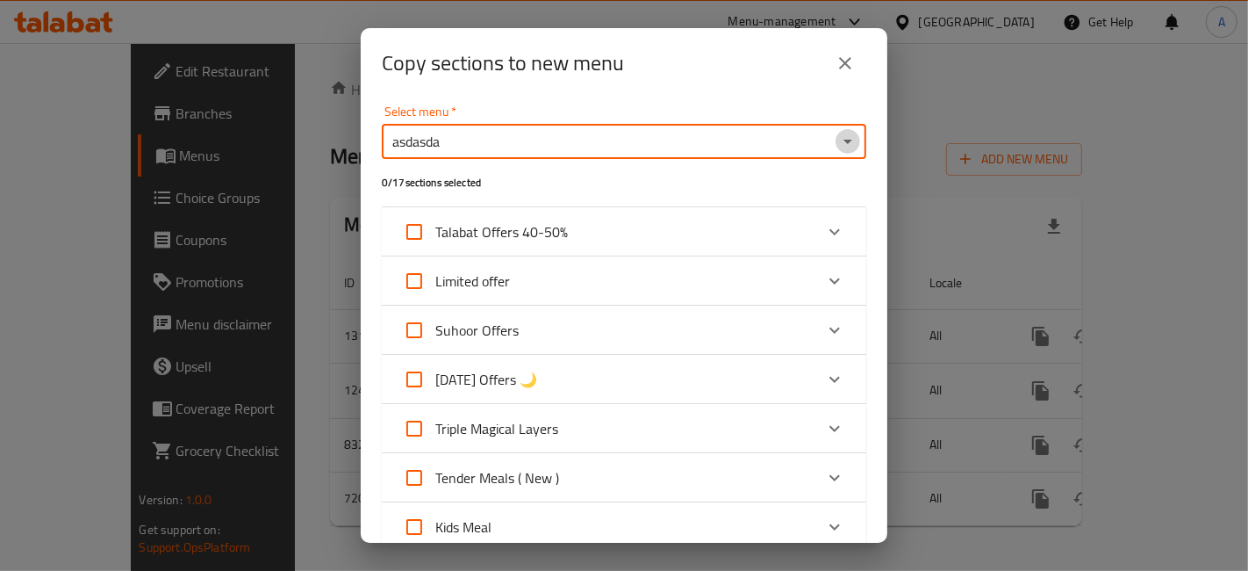
click at [837, 132] on icon "Open" at bounding box center [847, 141] width 21 height 21
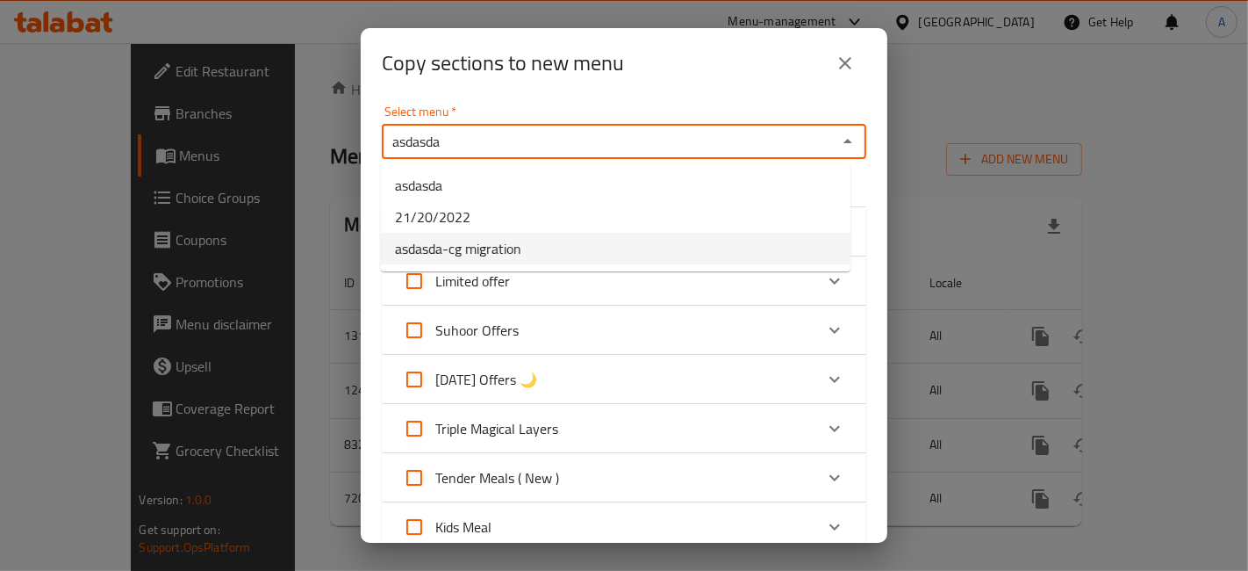
click at [714, 241] on li "asdasda-cg migration" at bounding box center [616, 249] width 470 height 32
type input "asdasda-cg migration"
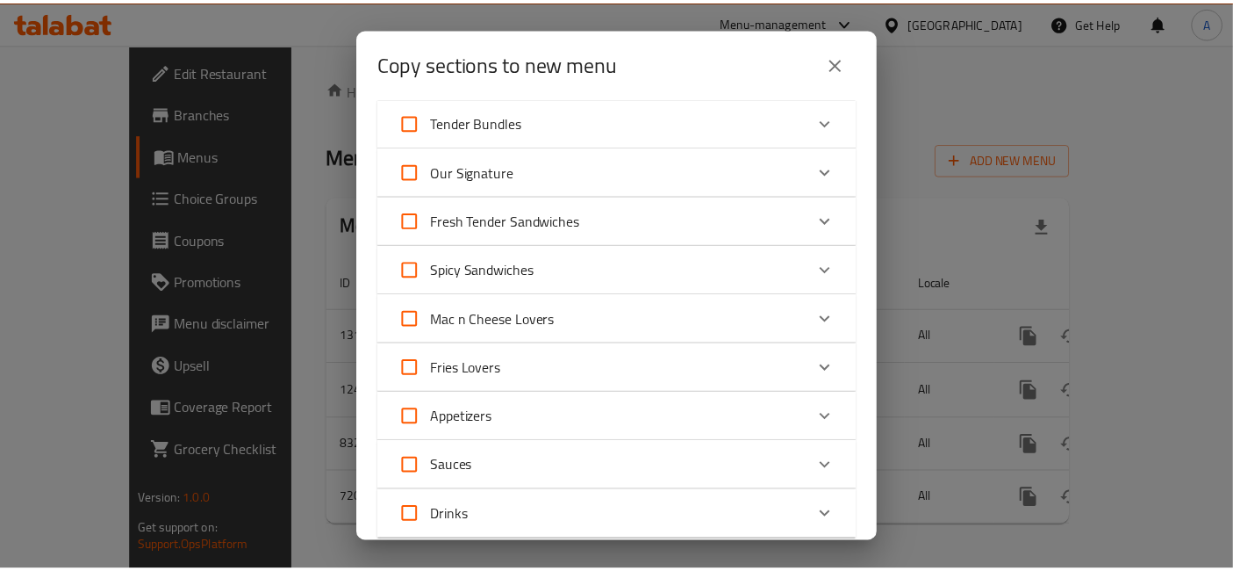
scroll to position [453, 0]
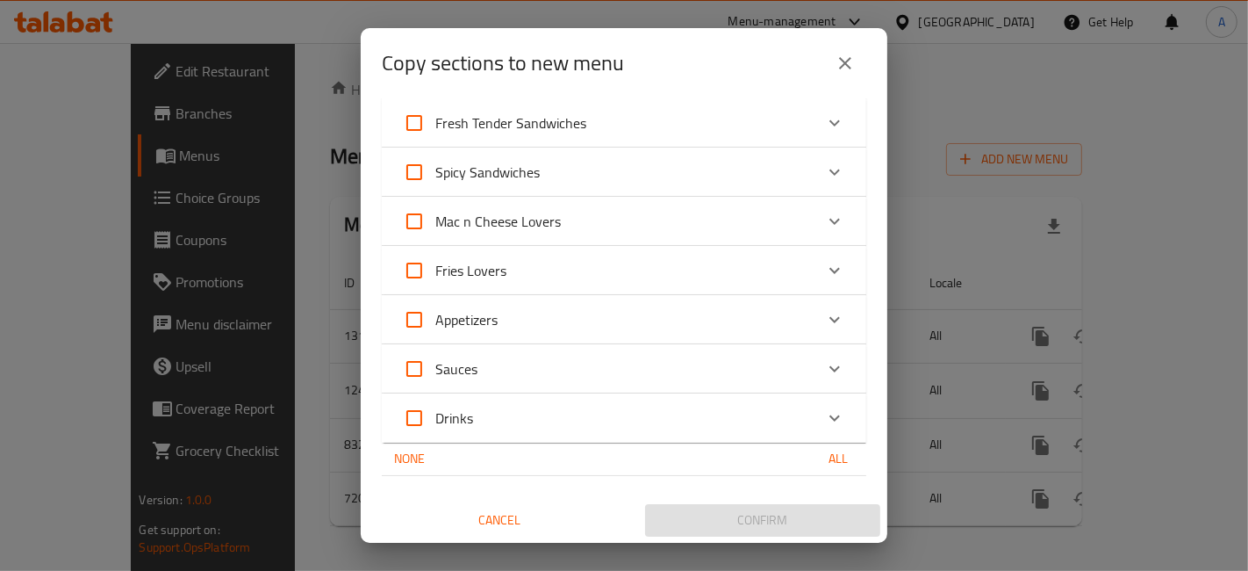
click at [824, 219] on icon "Expand" at bounding box center [834, 221] width 21 height 21
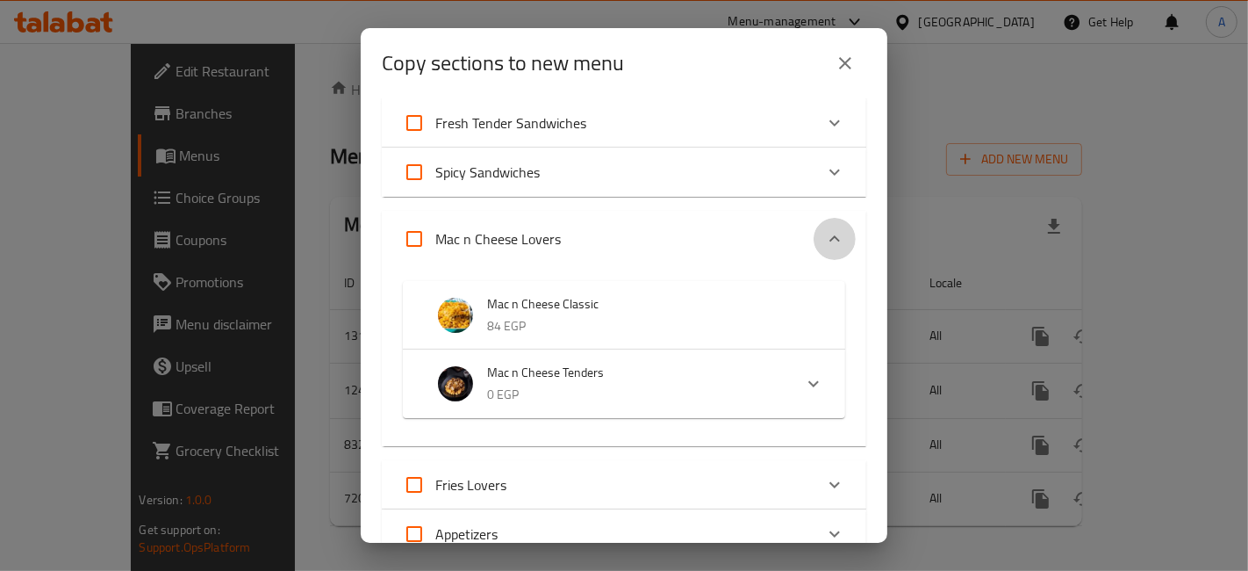
click at [829, 236] on icon "Expand" at bounding box center [834, 238] width 11 height 6
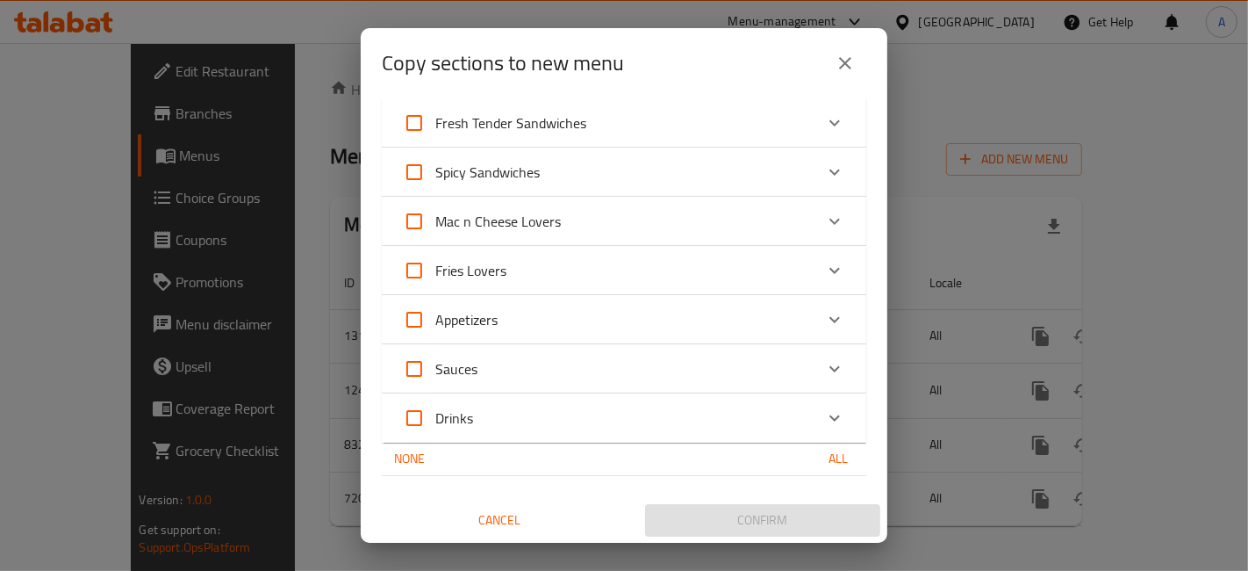
click at [417, 223] on input "Mac n Cheese Lovers" at bounding box center [414, 221] width 42 height 42
checkbox input "true"
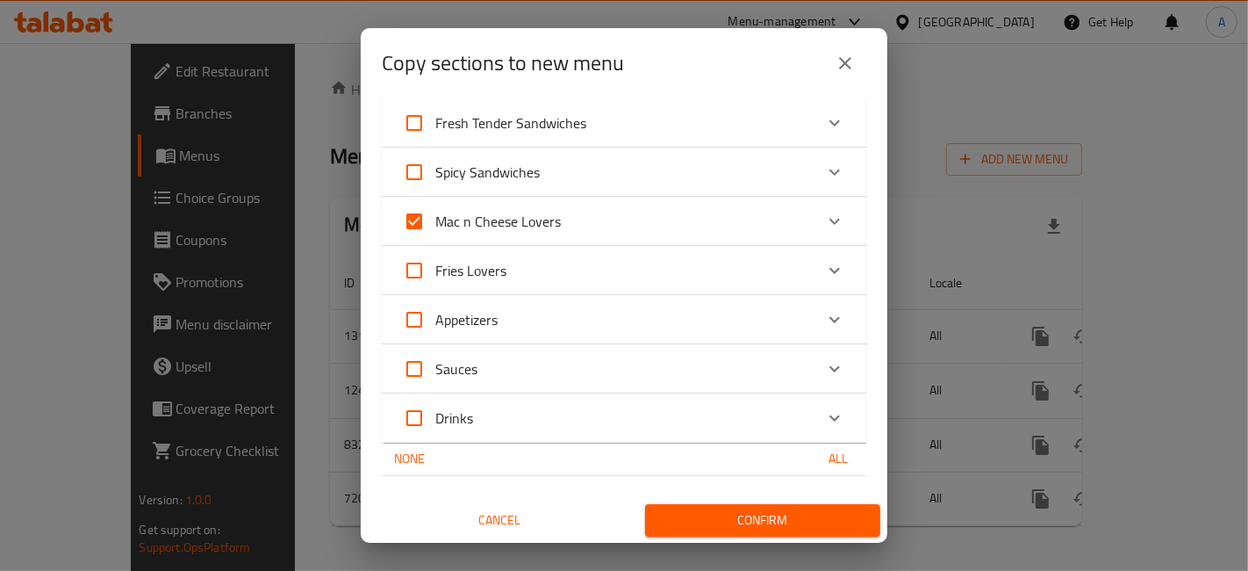
click at [415, 269] on input "Fries Lovers" at bounding box center [414, 270] width 42 height 42
checkbox input "true"
click at [418, 319] on input "Appetizers" at bounding box center [414, 319] width 42 height 42
checkbox input "true"
click at [416, 362] on input "Sauces" at bounding box center [414, 369] width 42 height 42
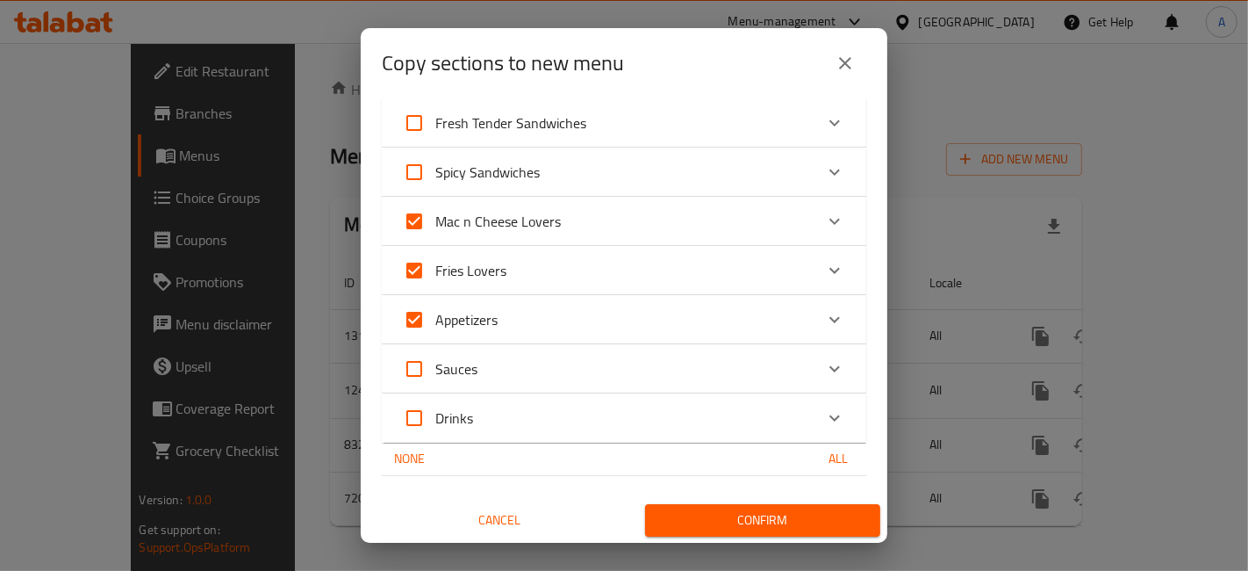
checkbox input "true"
click at [416, 415] on input "Drinks" at bounding box center [414, 418] width 42 height 42
checkbox input "true"
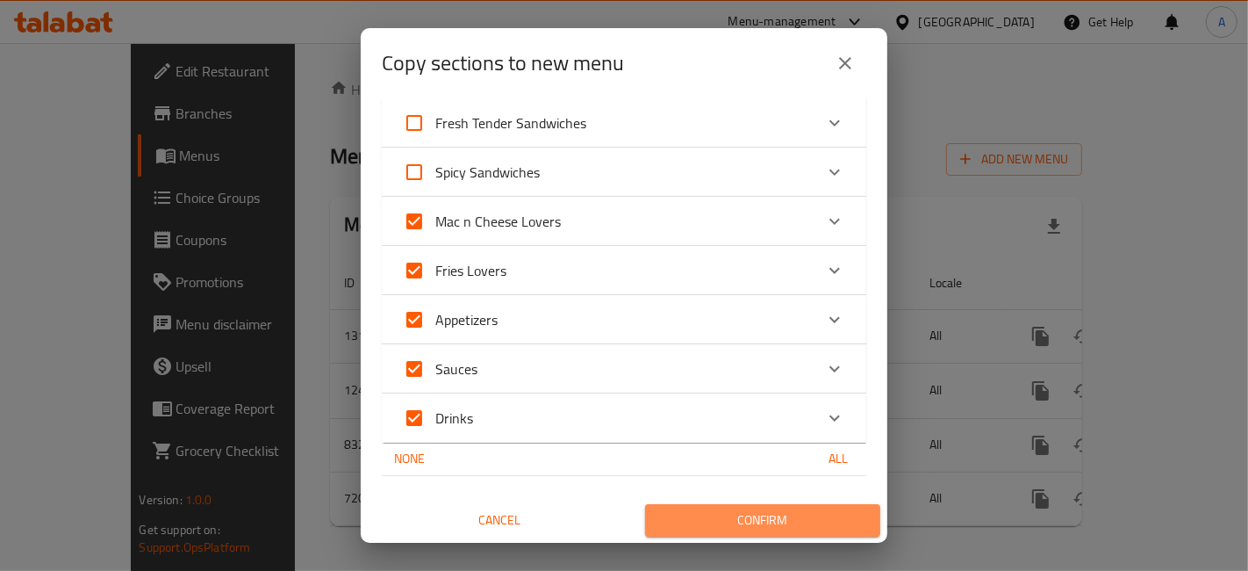
click at [793, 517] on span "Confirm" at bounding box center [762, 520] width 207 height 22
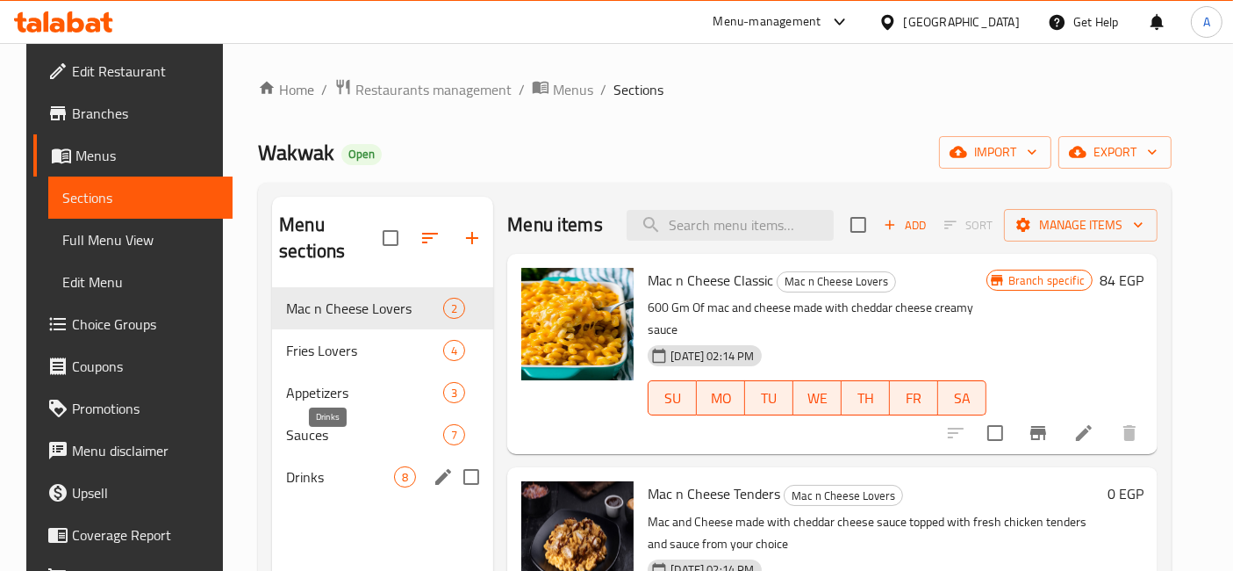
click at [331, 466] on span "Drinks" at bounding box center [340, 476] width 108 height 21
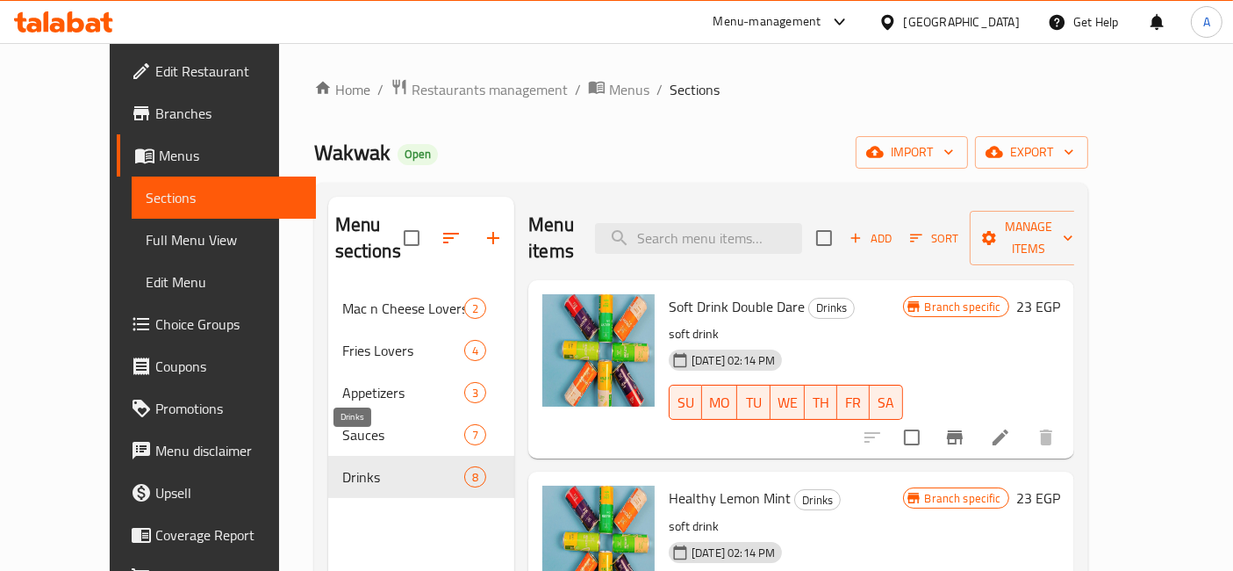
drag, startPoint x: 369, startPoint y: 449, endPoint x: 354, endPoint y: 485, distance: 39.8
click at [354, 485] on div "Menu sections Mac n Cheese Lovers 2 Fries Lovers 4 Appetizers 3 Sauces 7 Drinks…" at bounding box center [421, 482] width 187 height 571
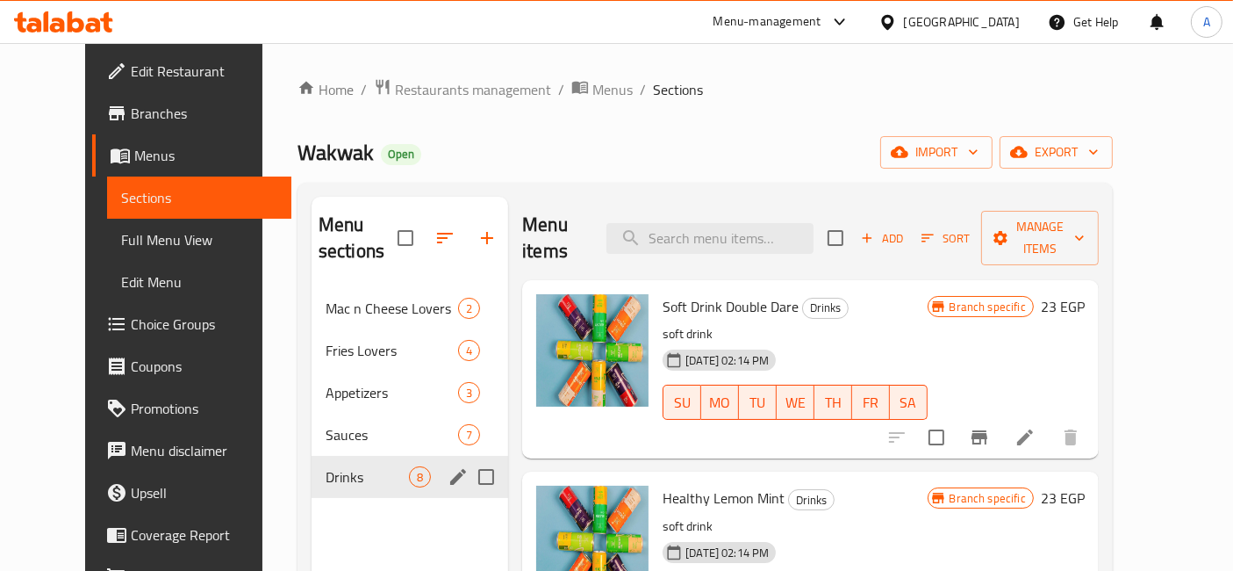
click at [336, 466] on span "Drinks" at bounding box center [367, 476] width 83 height 21
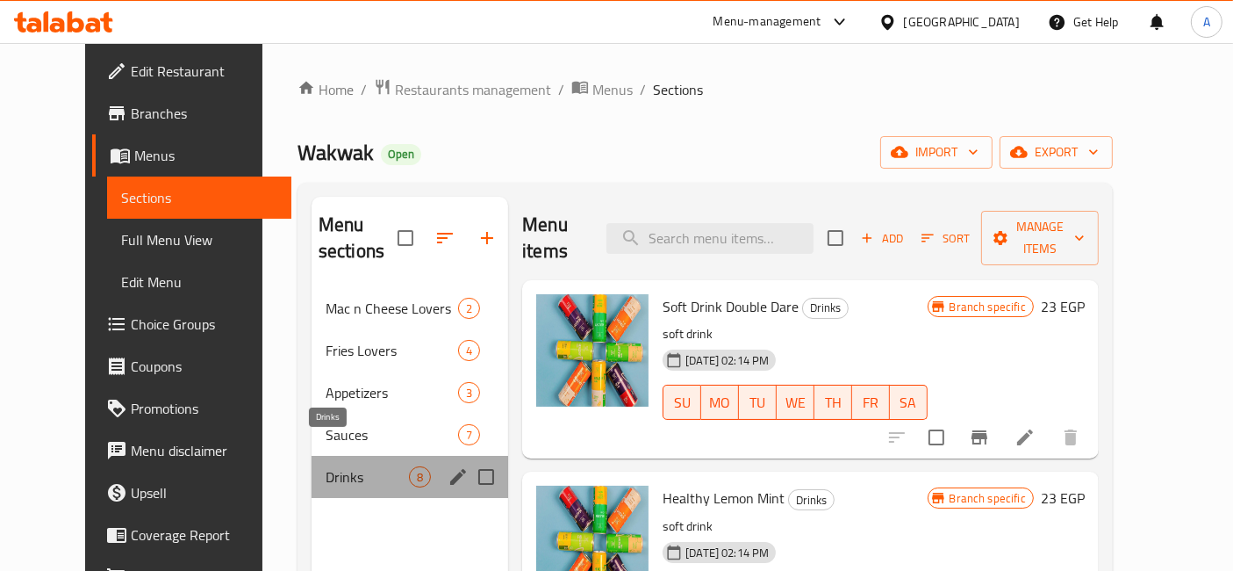
click at [336, 466] on span "Drinks" at bounding box center [367, 476] width 83 height 21
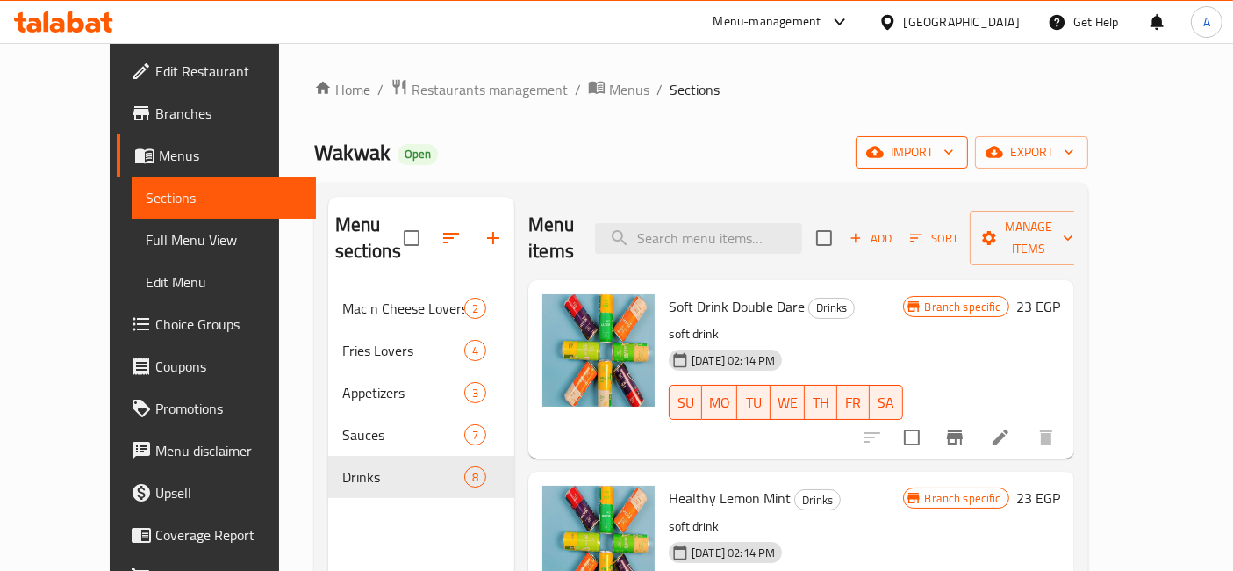
click at [958, 148] on icon "button" at bounding box center [949, 152] width 18 height 18
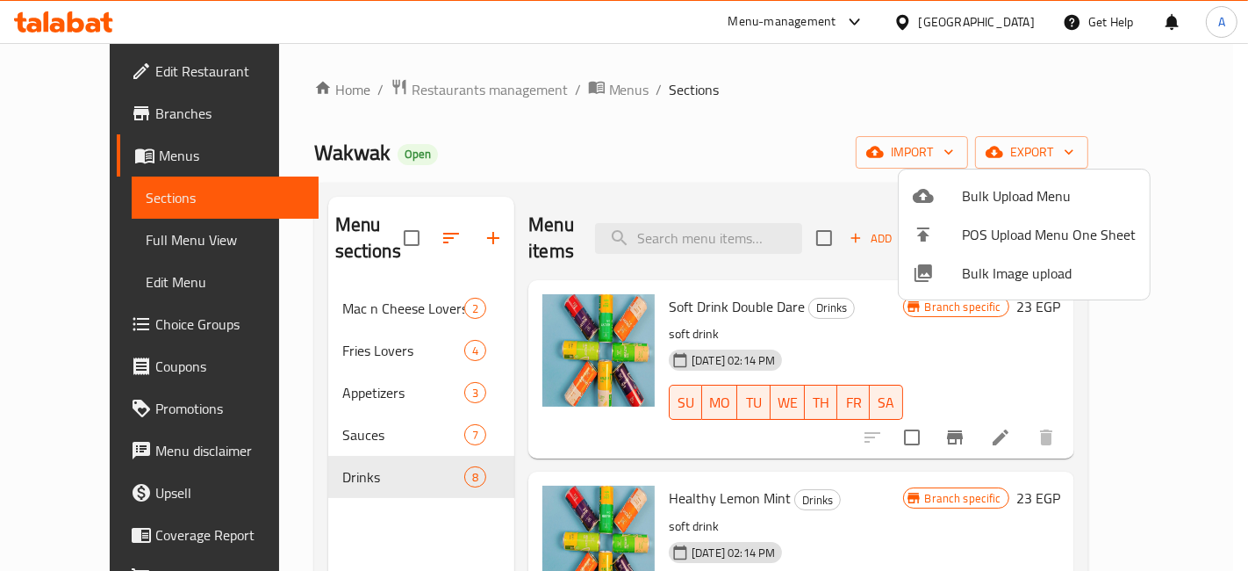
click at [925, 144] on div at bounding box center [624, 285] width 1248 height 571
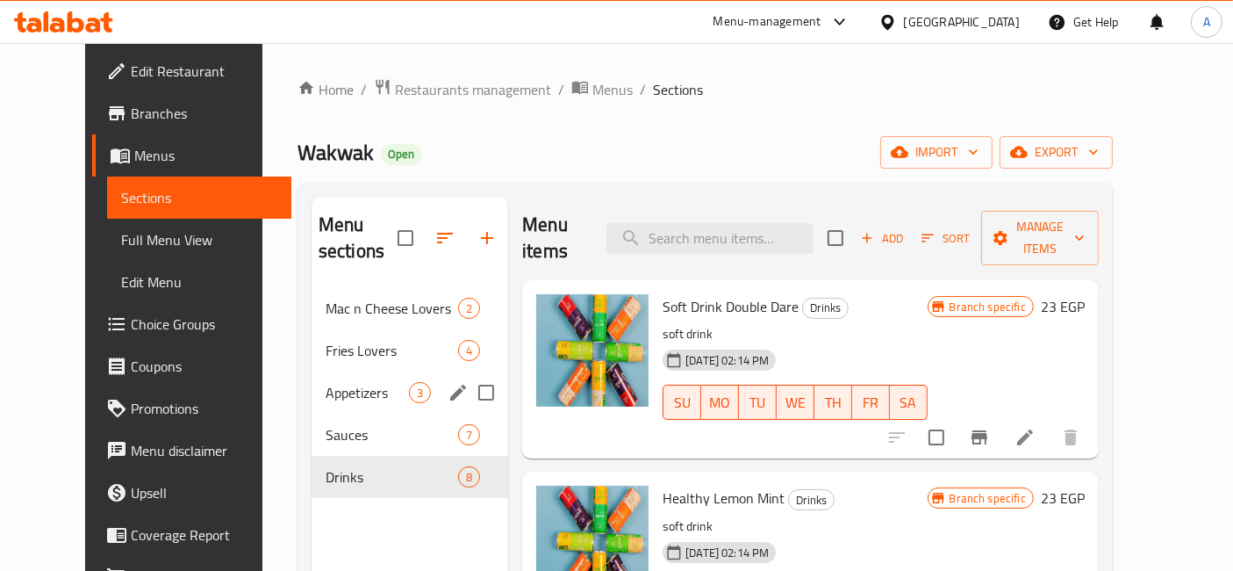
click at [348, 371] on div "Appetizers 3" at bounding box center [410, 392] width 197 height 42
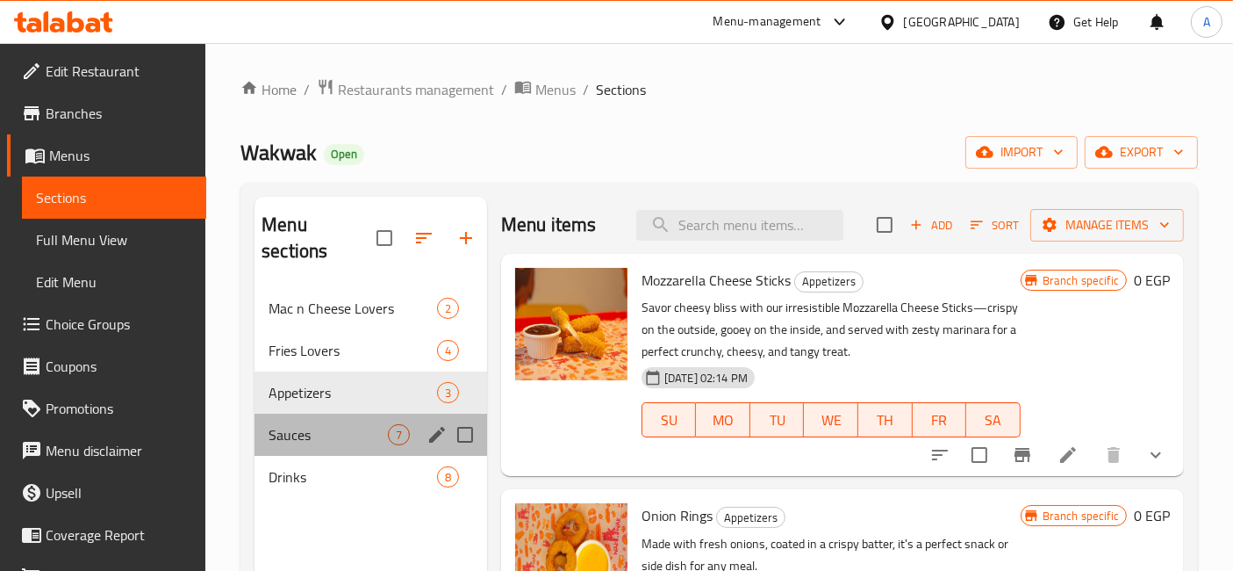
click at [327, 419] on div "Sauces 7" at bounding box center [371, 434] width 233 height 42
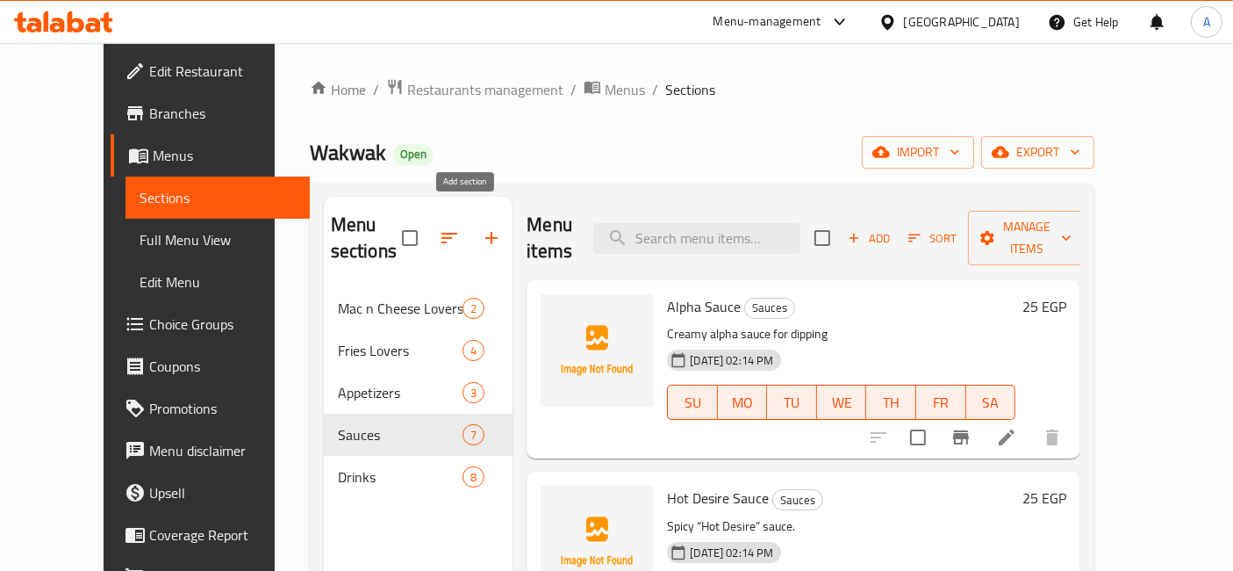
click at [481, 229] on icon "button" at bounding box center [491, 237] width 21 height 21
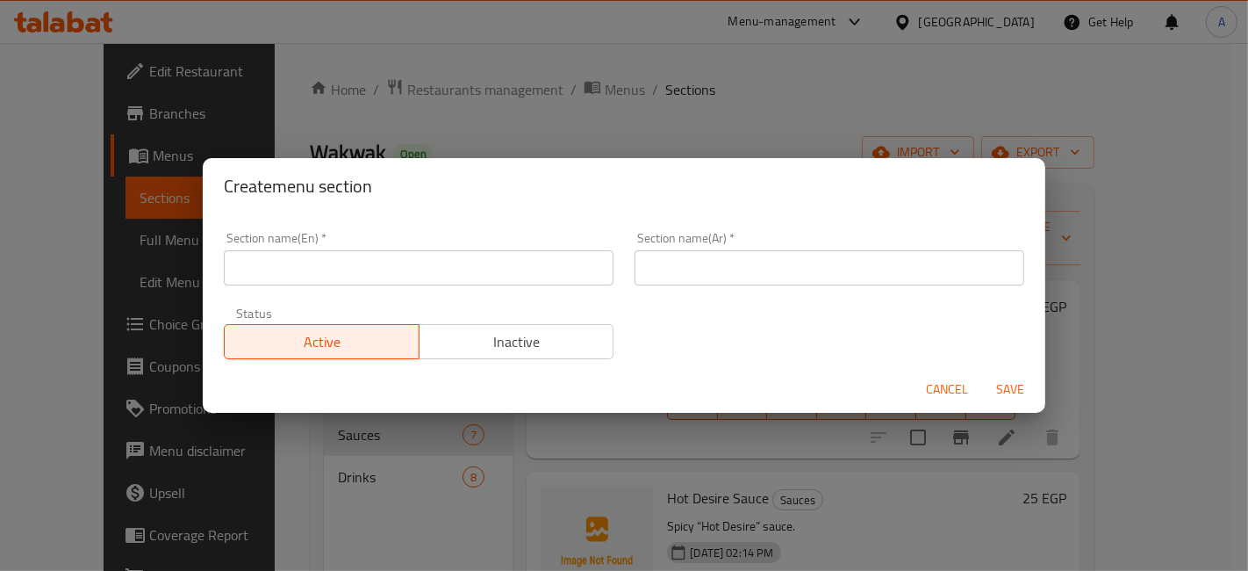
click at [456, 267] on input "text" at bounding box center [419, 267] width 390 height 35
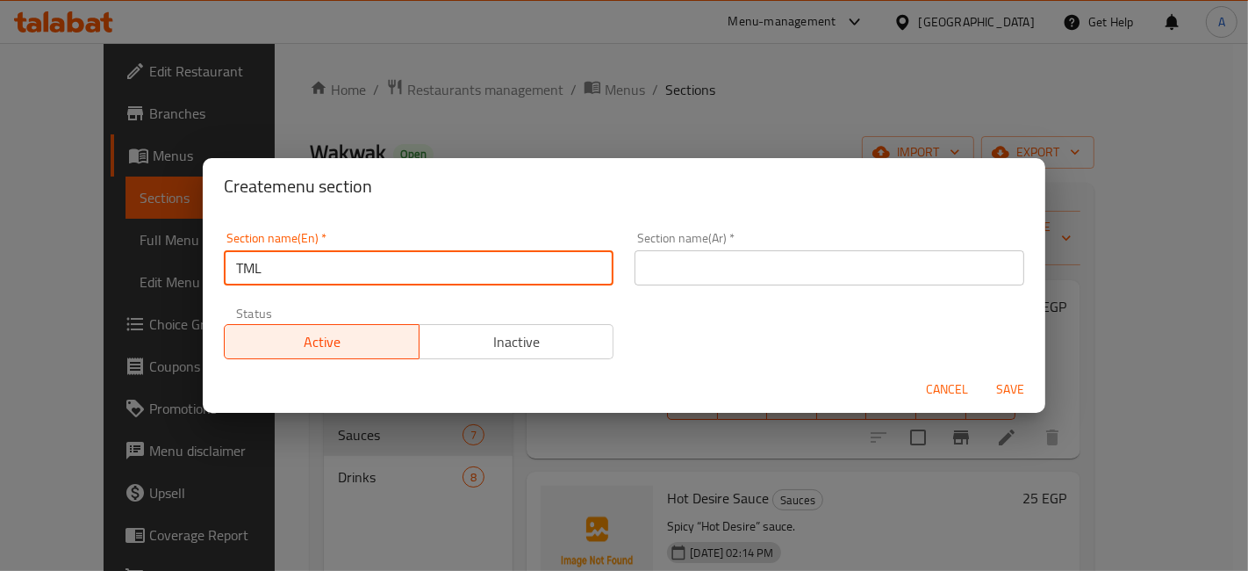
click at [688, 264] on input "text" at bounding box center [830, 267] width 390 height 35
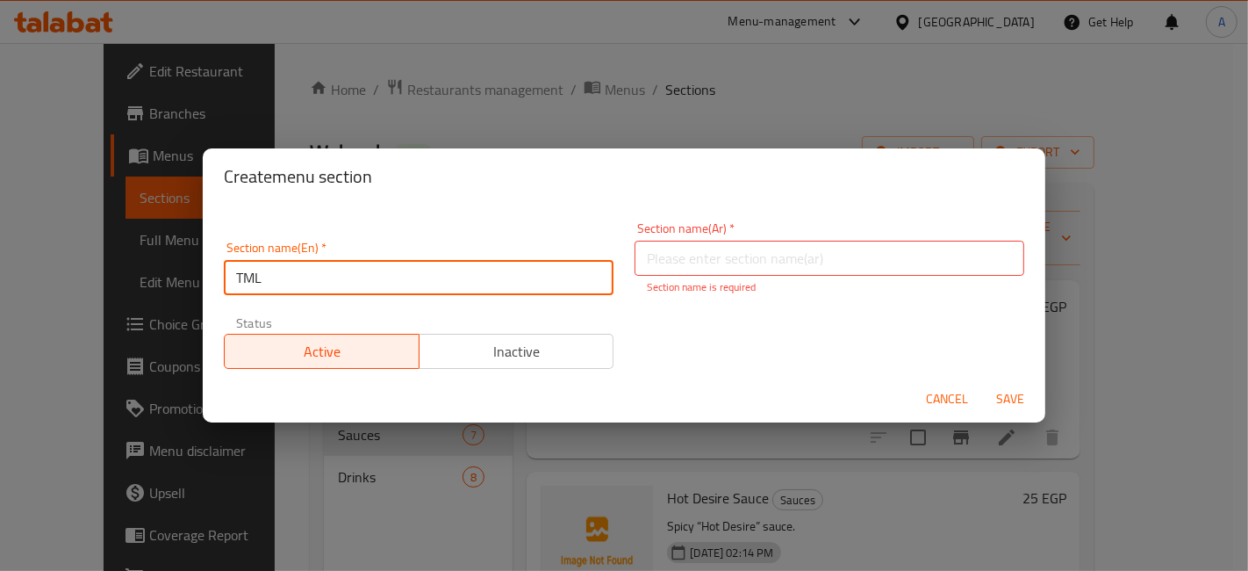
drag, startPoint x: 418, startPoint y: 259, endPoint x: 120, endPoint y: 221, distance: 299.9
click at [120, 221] on div "Create menu section Section name(En)   * TML Section name(En) * Section name(Ar…" at bounding box center [624, 285] width 1248 height 571
type input "Triple Magical Layers"
click at [650, 257] on input "text" at bounding box center [830, 257] width 390 height 35
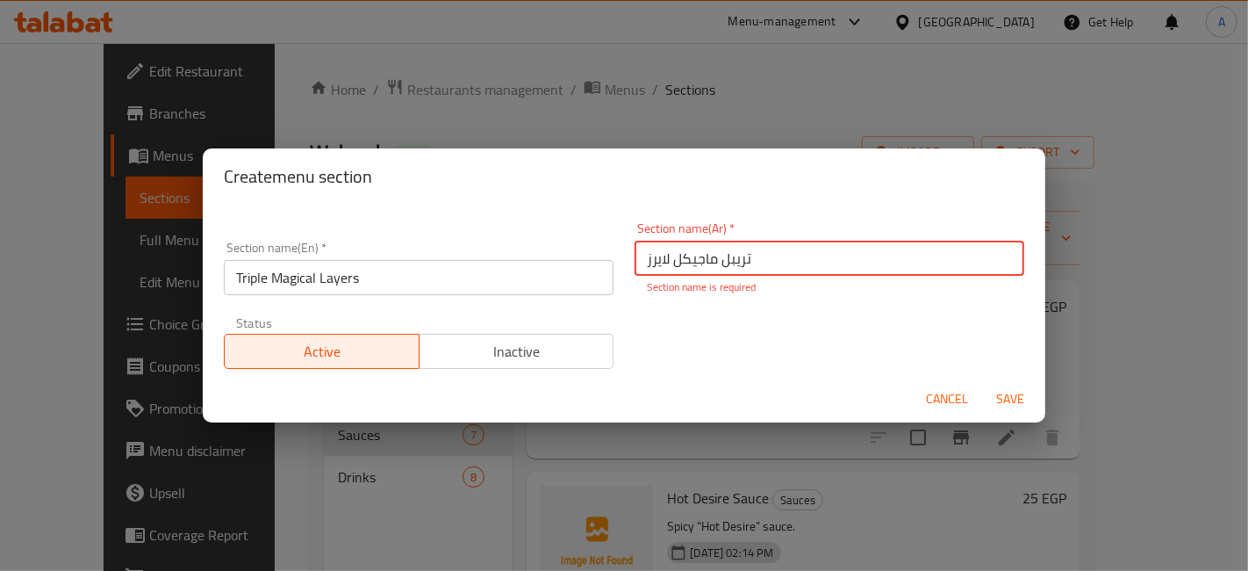
type input "تريبل ماجيكل لايرز"
click at [850, 351] on div "Section name(En)   * Triple Magical Layers Section name(En) * Section name(Ar) …" at bounding box center [624, 296] width 822 height 168
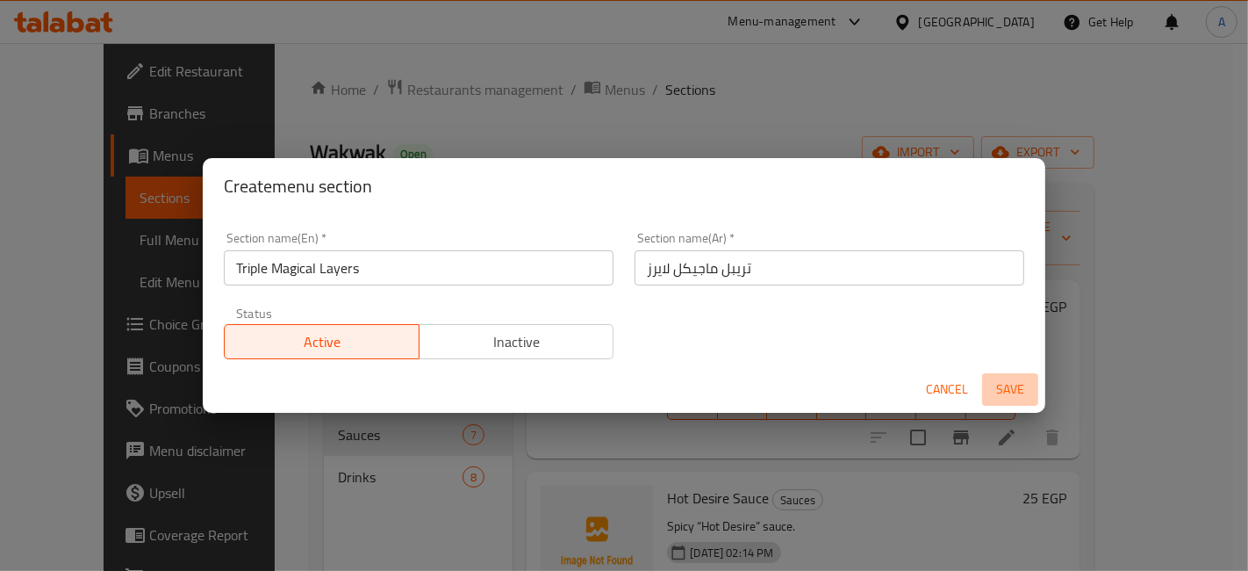
click at [1026, 387] on span "Save" at bounding box center [1010, 389] width 42 height 22
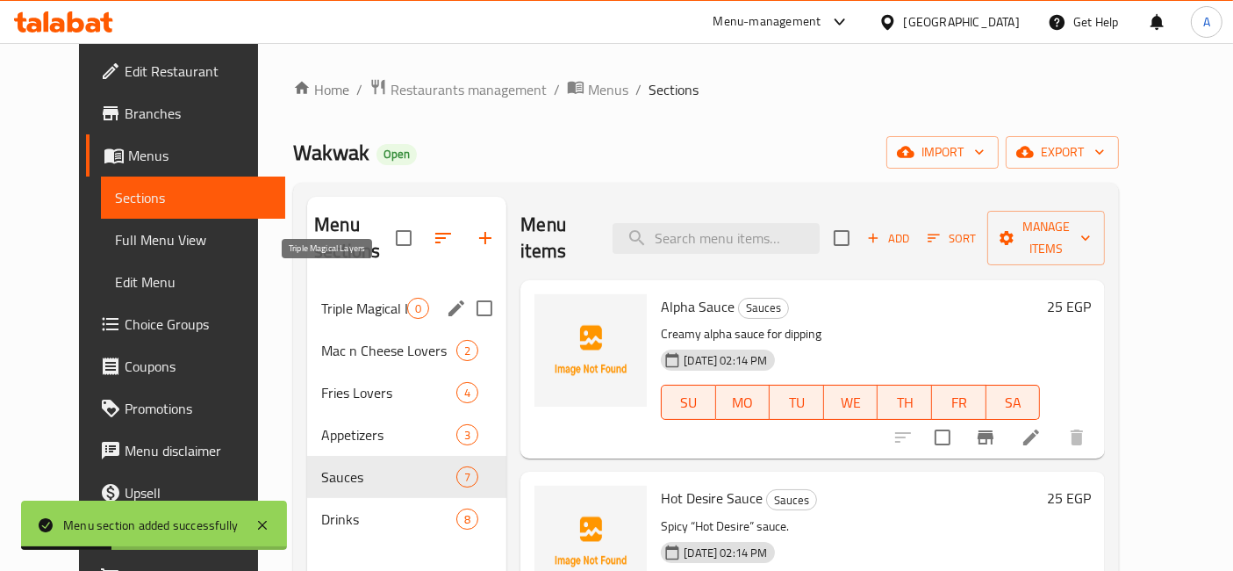
click at [363, 298] on span "Triple Magical Layers" at bounding box center [364, 308] width 86 height 21
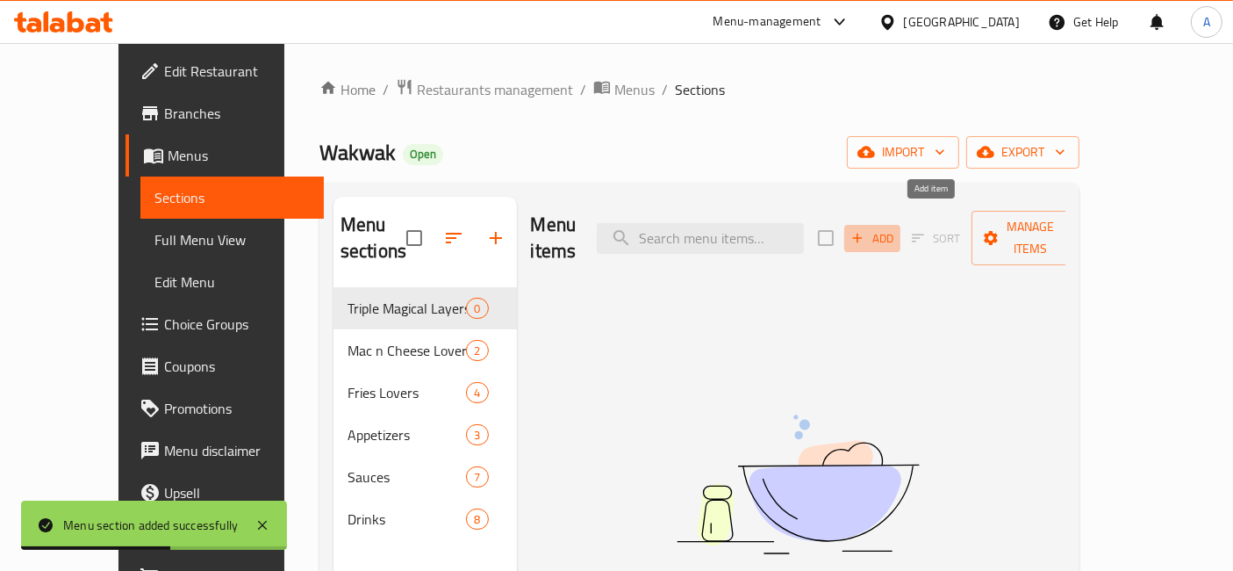
click at [865, 230] on icon "button" at bounding box center [858, 238] width 16 height 16
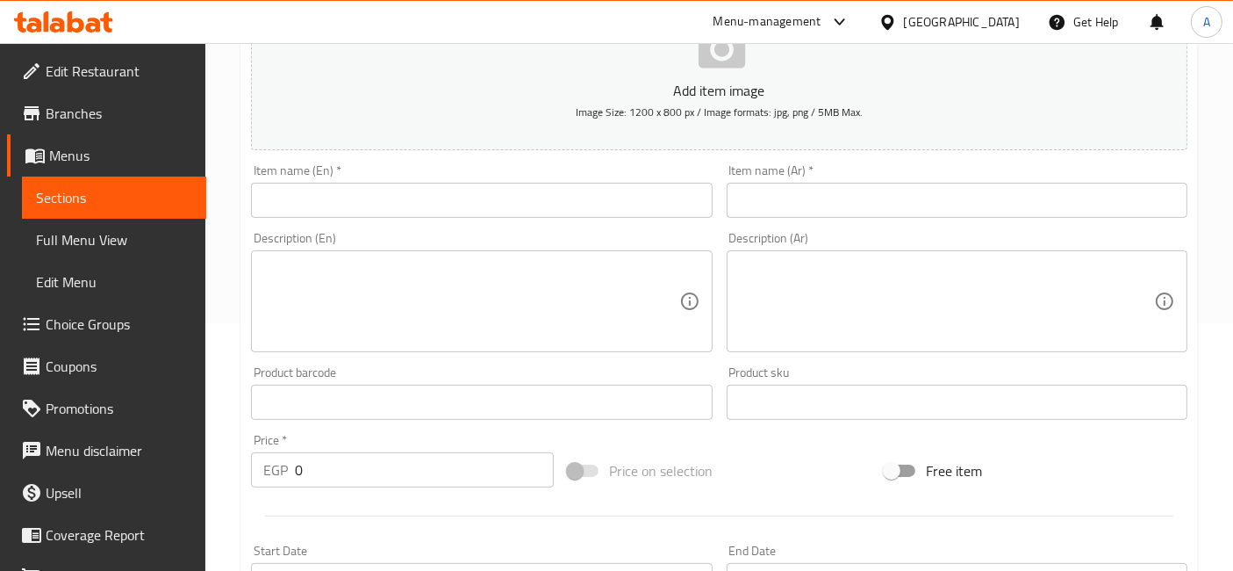
scroll to position [292, 0]
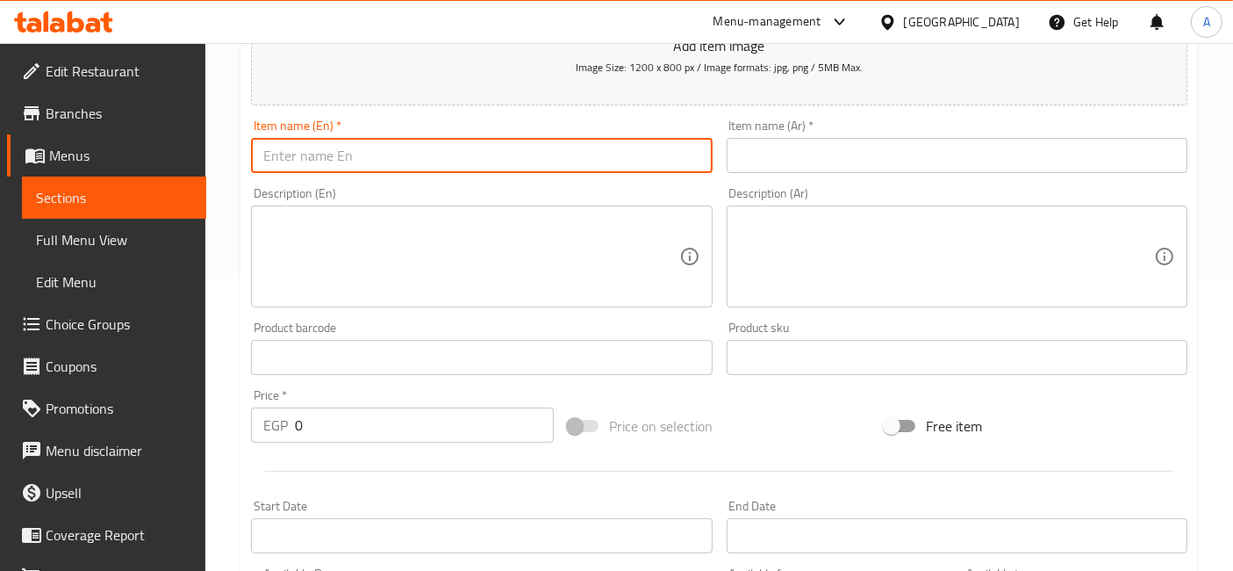
click at [374, 147] on input "text" at bounding box center [481, 155] width 461 height 35
type input "ف"
type input "TML (Regular)"
click at [858, 133] on div "Item name (Ar)   * Item name (Ar) *" at bounding box center [957, 146] width 461 height 54
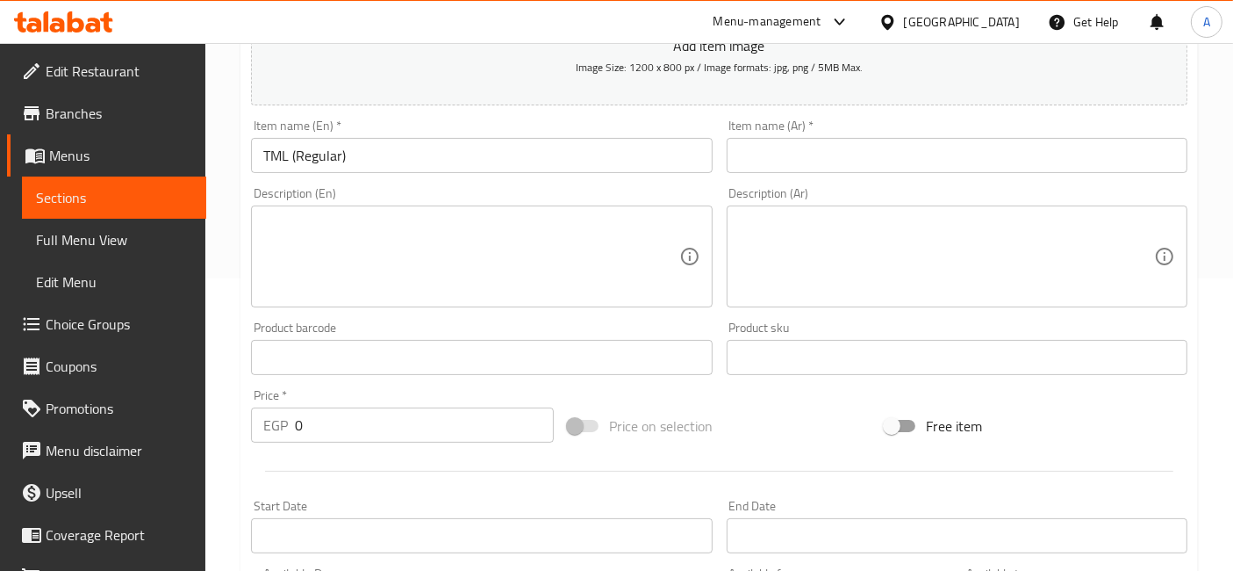
click at [862, 163] on input "text" at bounding box center [957, 155] width 461 height 35
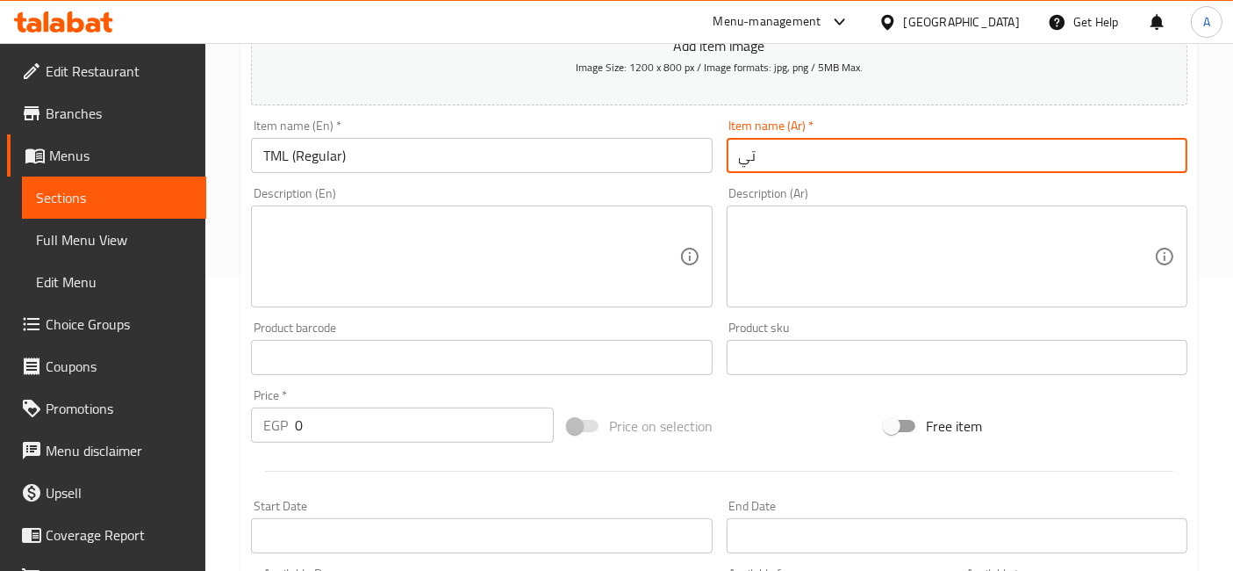
type input "ت"
type input "تريبل ماجيكال لايرز (عادي)"
click at [901, 251] on textarea at bounding box center [946, 256] width 415 height 83
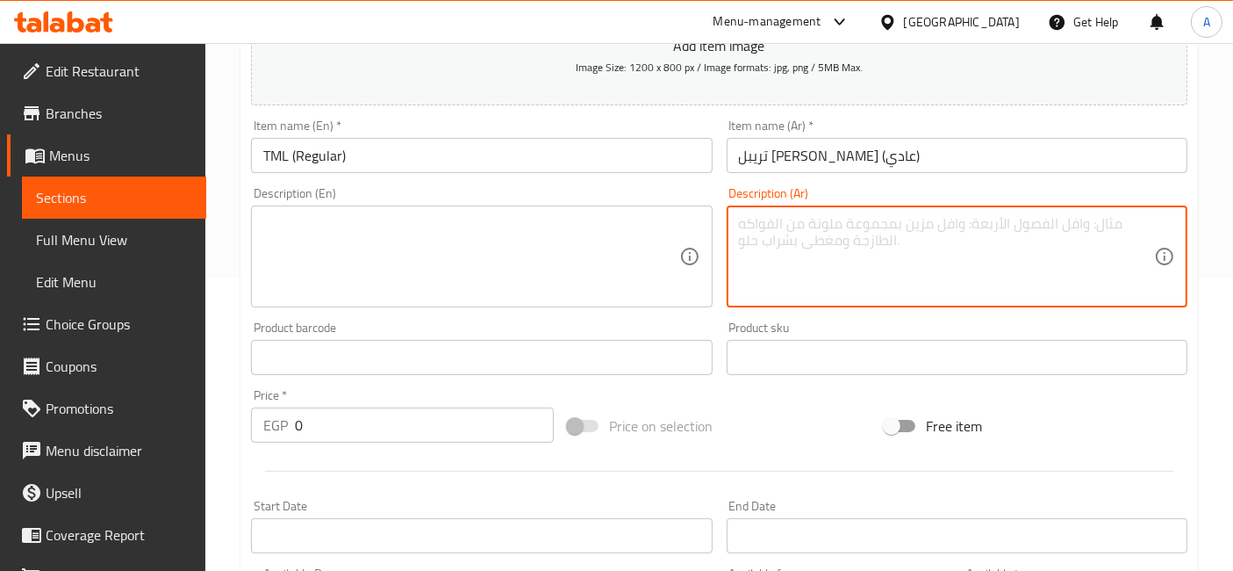
paste textarea "3 طبقات من قطع الفراخ الكرسبي + بطاطس كرينكل + اجود انواع المكرونه غرقانيين في …"
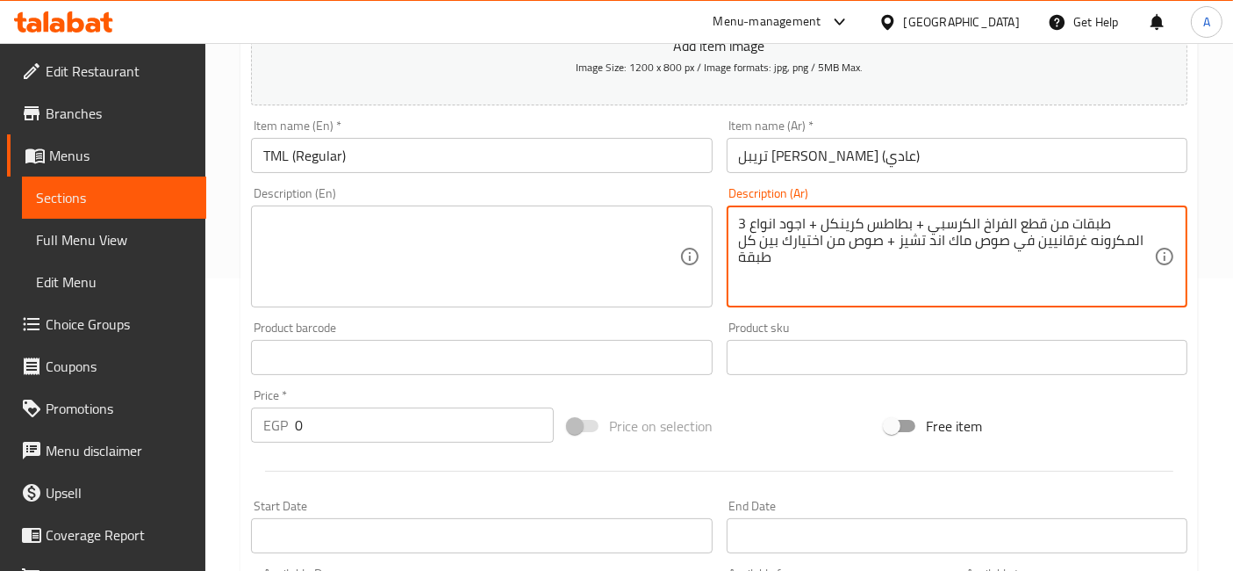
type textarea "3 طبقات من قطع الفراخ الكرسبي + بطاطس كرينكل + اجود انواع المكرونه غرقانيين في …"
click at [527, 209] on div "Description (En)" at bounding box center [481, 256] width 461 height 102
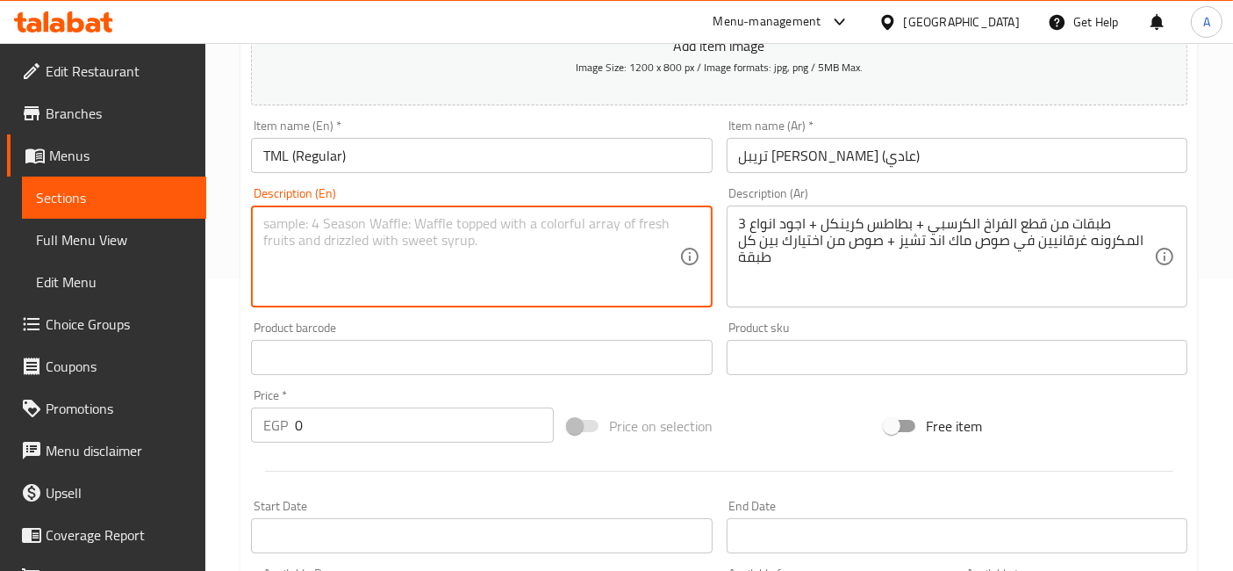
paste textarea "3 layers of crispy chicken pieces + crinkle-cut fries + the finest pasta drowne…"
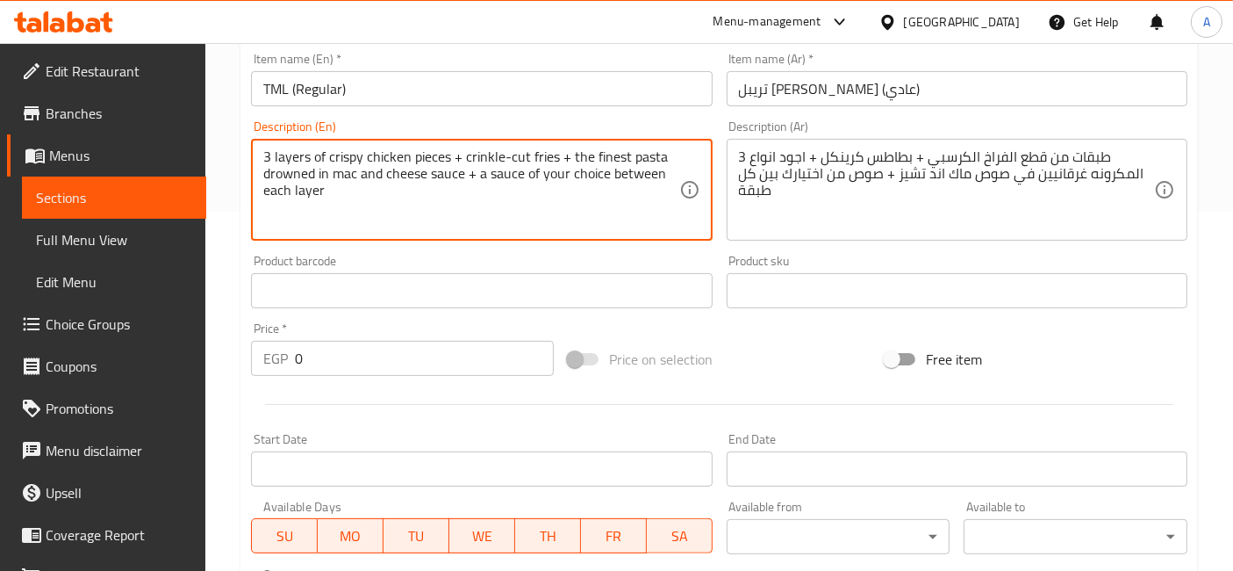
scroll to position [390, 0]
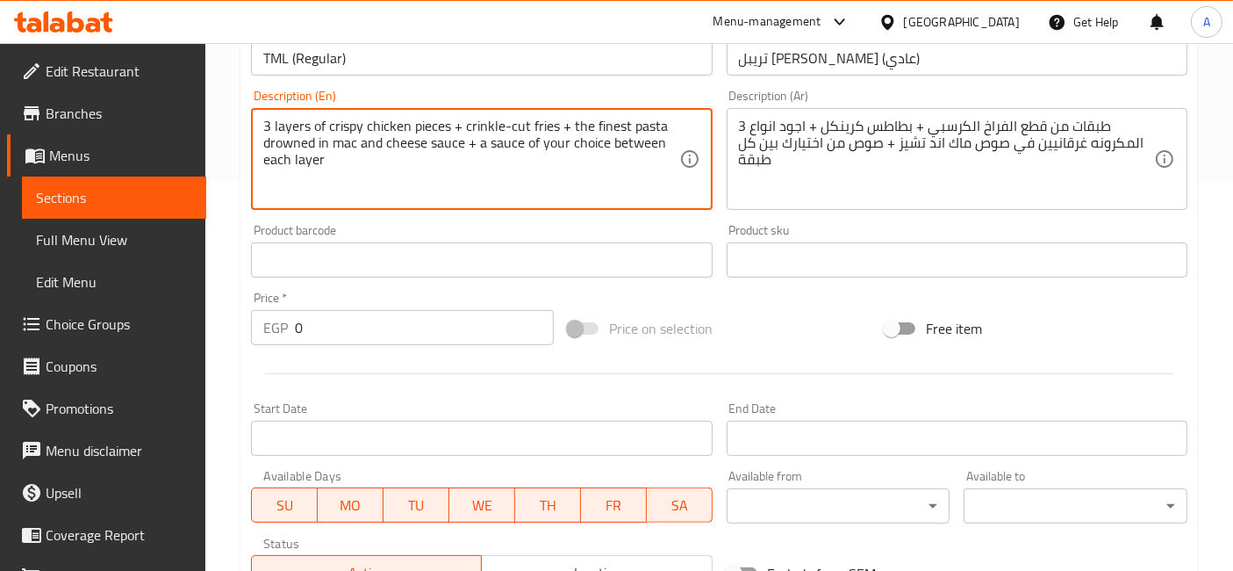
type textarea "3 layers of crispy chicken pieces + crinkle-cut fries + the finest pasta drowne…"
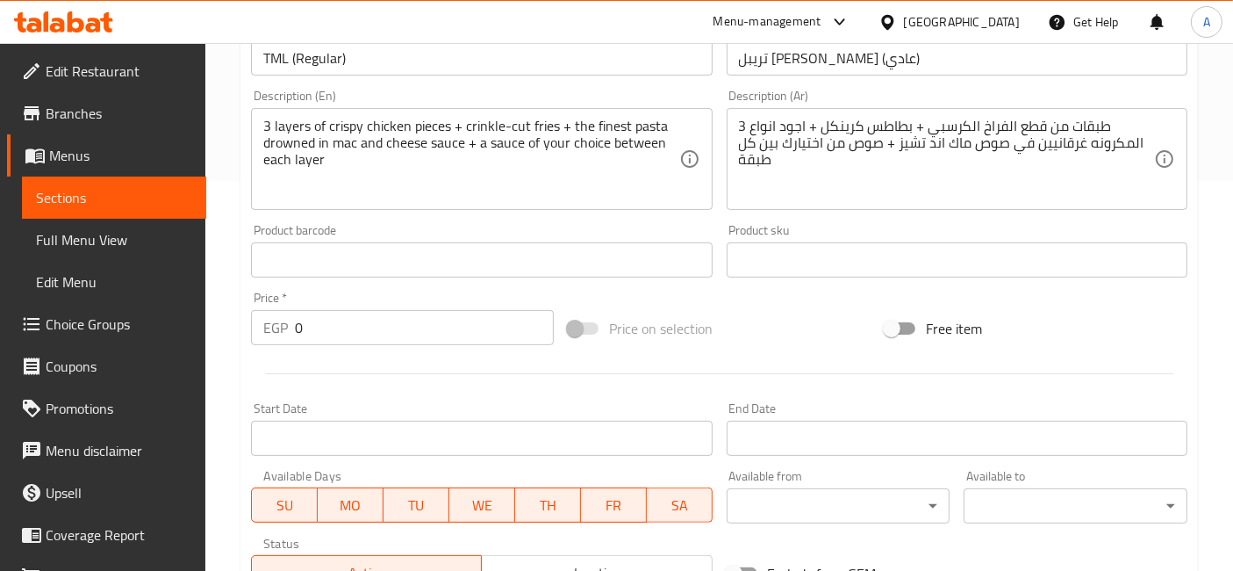
click at [574, 284] on div "Add item image Image Size: 1200 x 800 px / Image formats: jpg, png / 5MB Max. I…" at bounding box center [719, 218] width 951 height 757
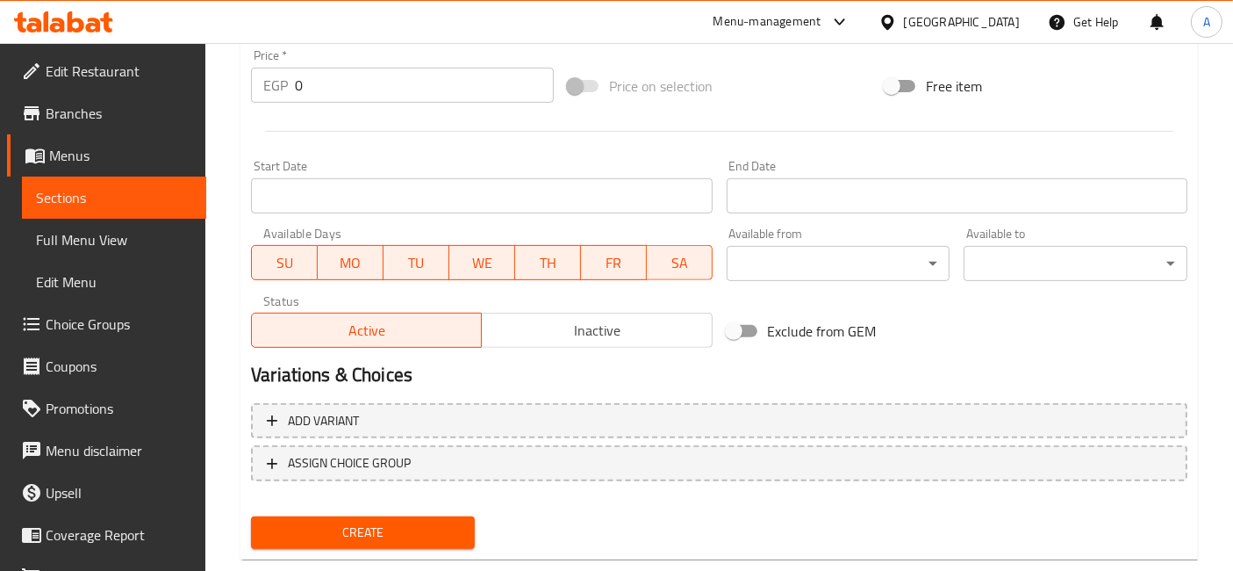
scroll to position [666, 0]
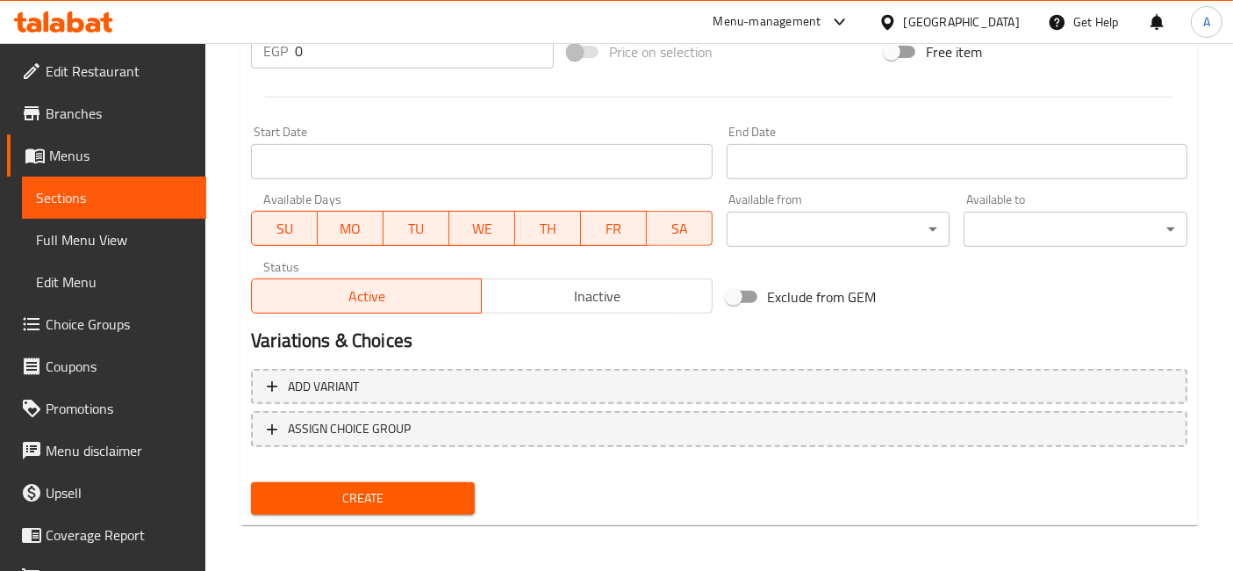
click at [406, 508] on button "Create" at bounding box center [363, 498] width 224 height 32
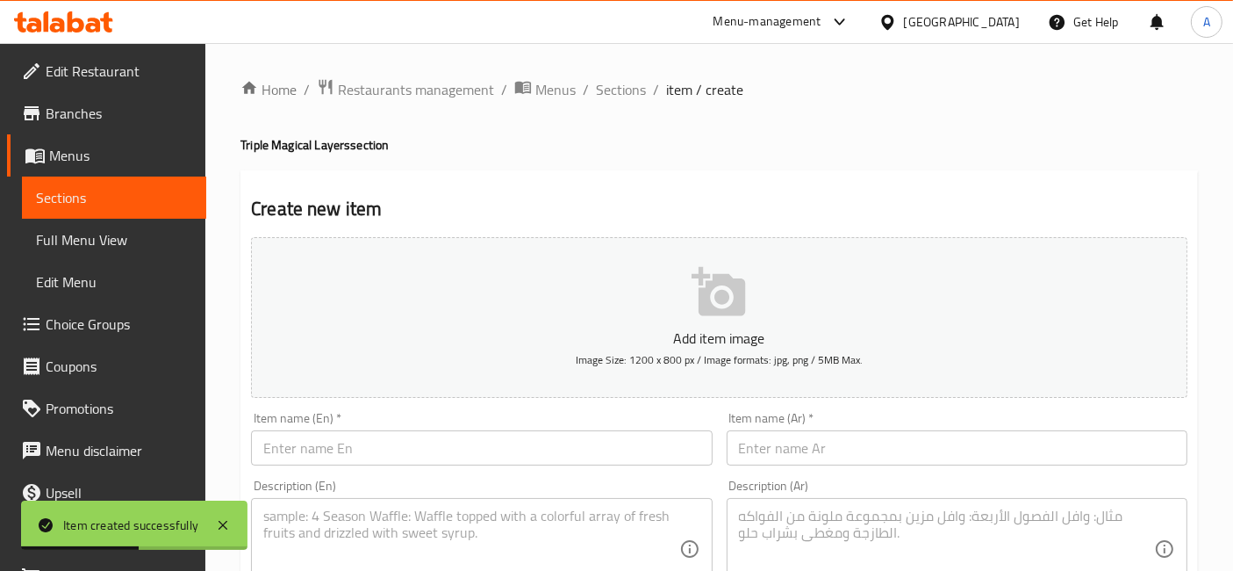
scroll to position [0, 0]
click at [614, 95] on span "Sections" at bounding box center [621, 89] width 50 height 21
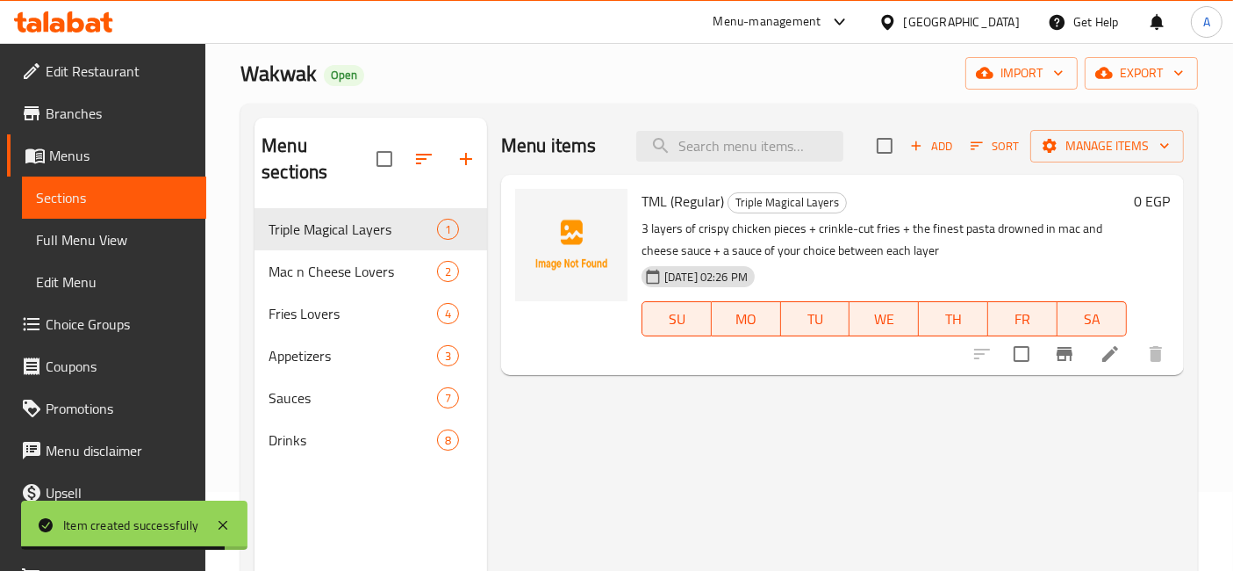
scroll to position [97, 0]
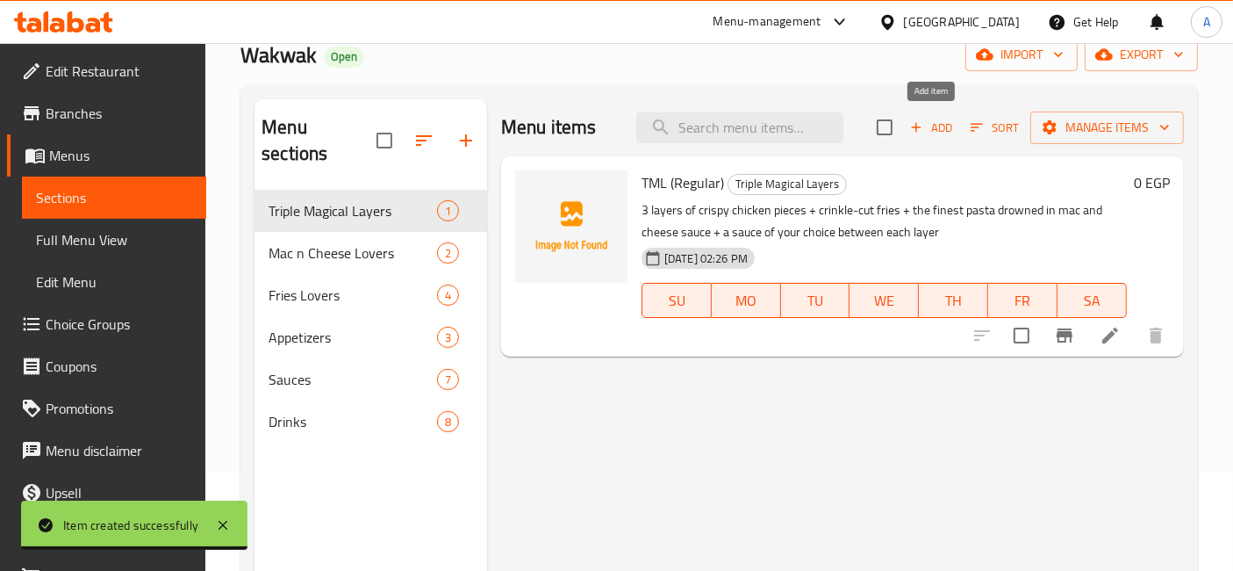
click at [928, 131] on span "Add" at bounding box center [931, 128] width 47 height 20
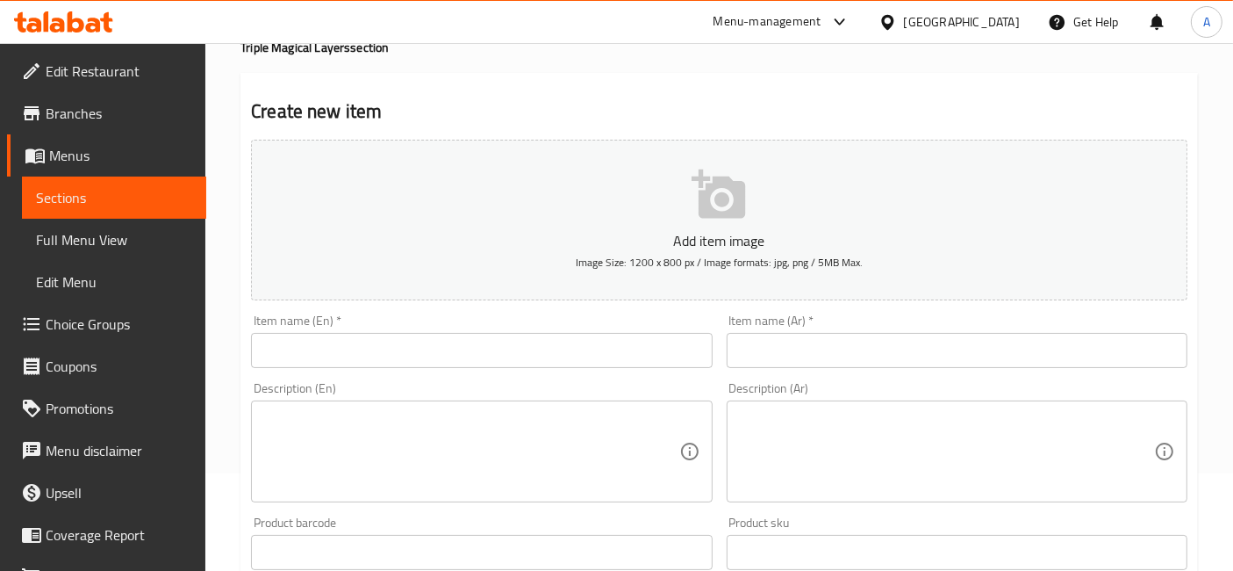
click at [650, 348] on input "text" at bounding box center [481, 350] width 461 height 35
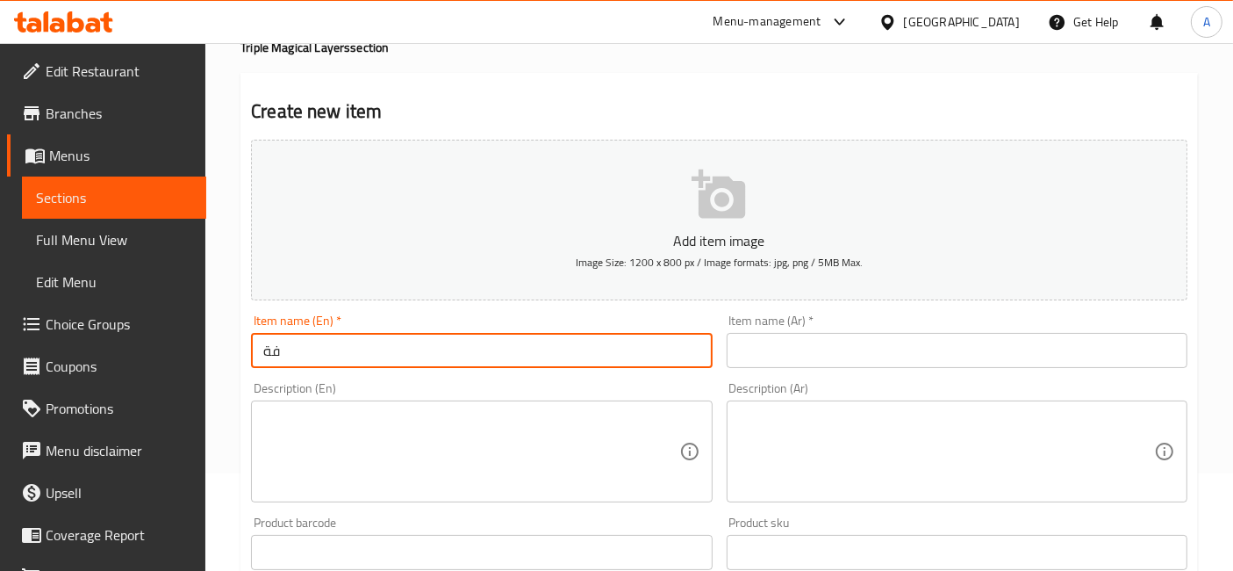
type input "ف"
type input "TML (Spicy)"
click at [755, 360] on input "text" at bounding box center [957, 350] width 461 height 35
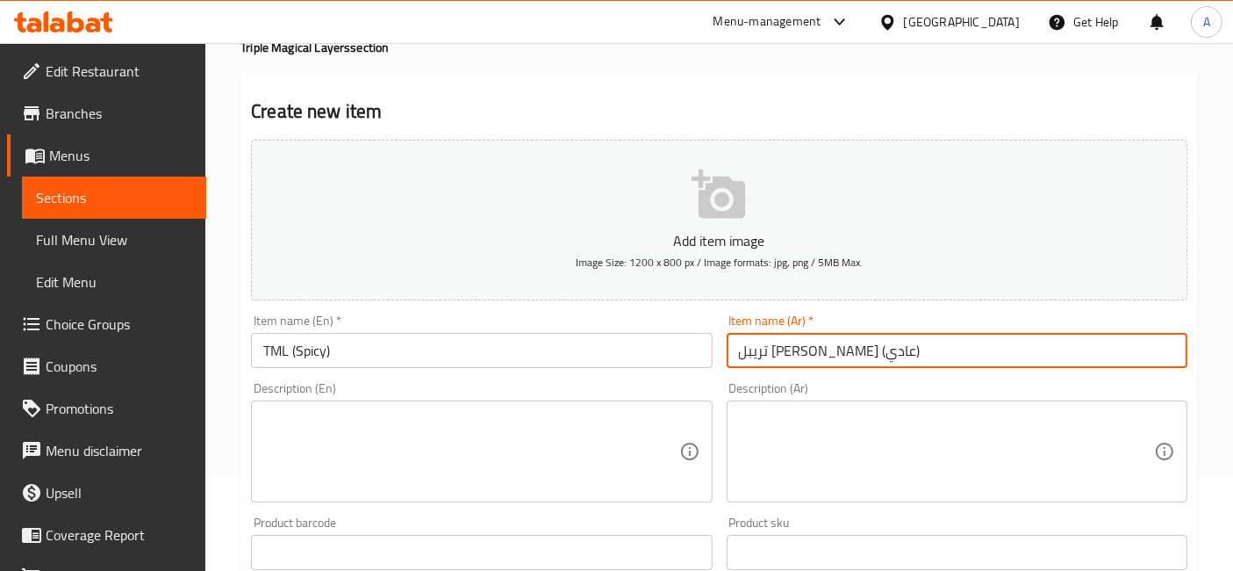
click at [768, 355] on input "تريبل ماجيكال لايرز (عادي)" at bounding box center [957, 350] width 461 height 35
type input "تريبل ماجيكال لايرز (سبايسي)"
click at [530, 379] on div "Description (En) Description (En)" at bounding box center [481, 442] width 475 height 134
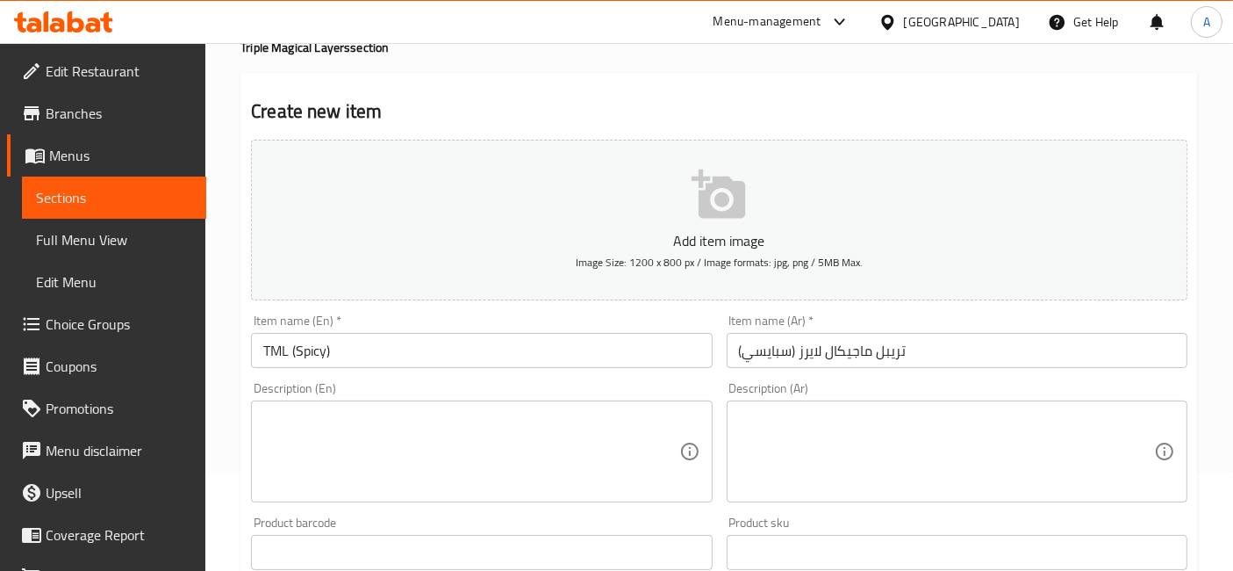
click at [983, 420] on textarea at bounding box center [946, 451] width 415 height 83
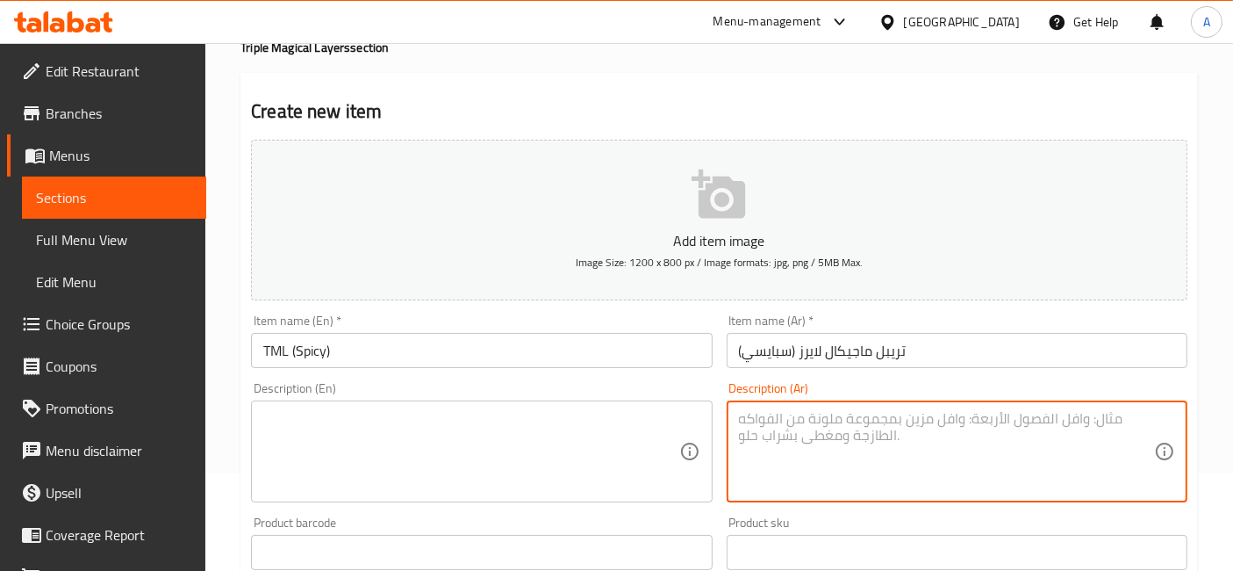
paste textarea "3 طبقات من قطع الفراخ الكرسبي + بطاطس كرينكل + اجود انواع المكرونه غرقانيين في …"
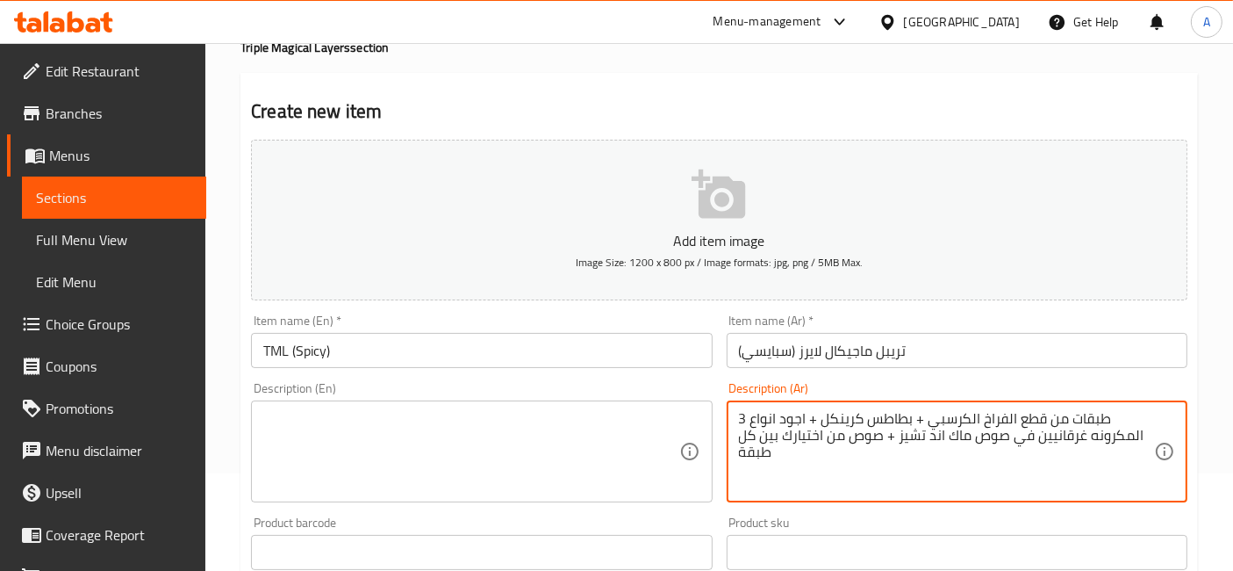
type textarea "3 طبقات من قطع الفراخ الكرسبي + بطاطس كرينكل + اجود انواع المكرونه غرقانيين في …"
click at [354, 412] on textarea at bounding box center [470, 451] width 415 height 83
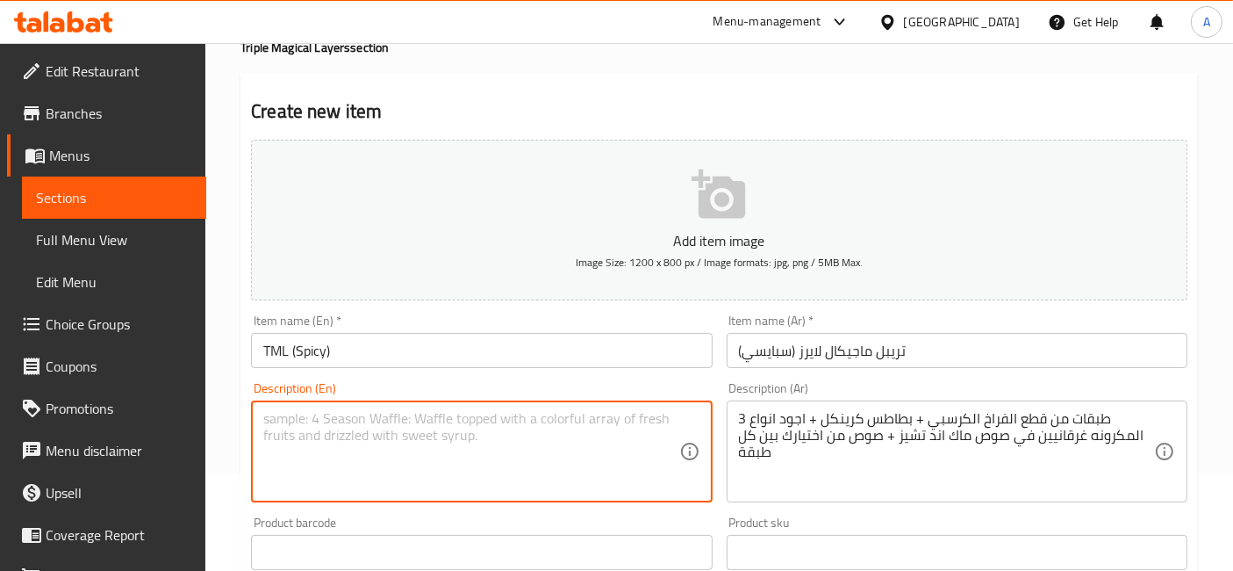
paste textarea "3 layers of crispy chicken pieces + crinkle-cut fries + the finest pasta drowne…"
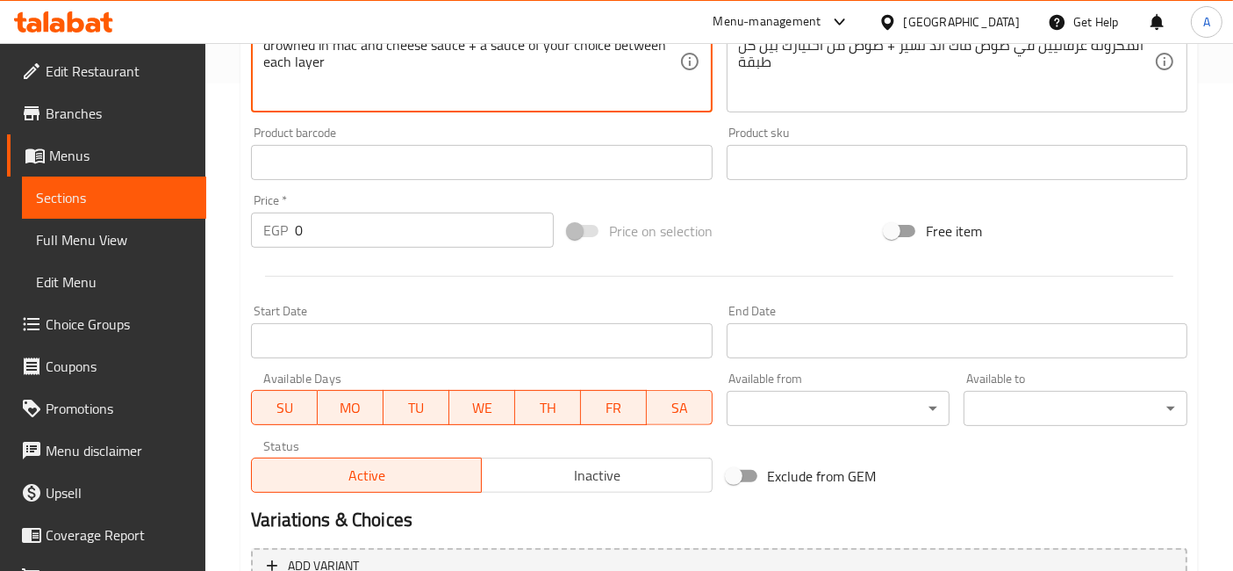
scroll to position [666, 0]
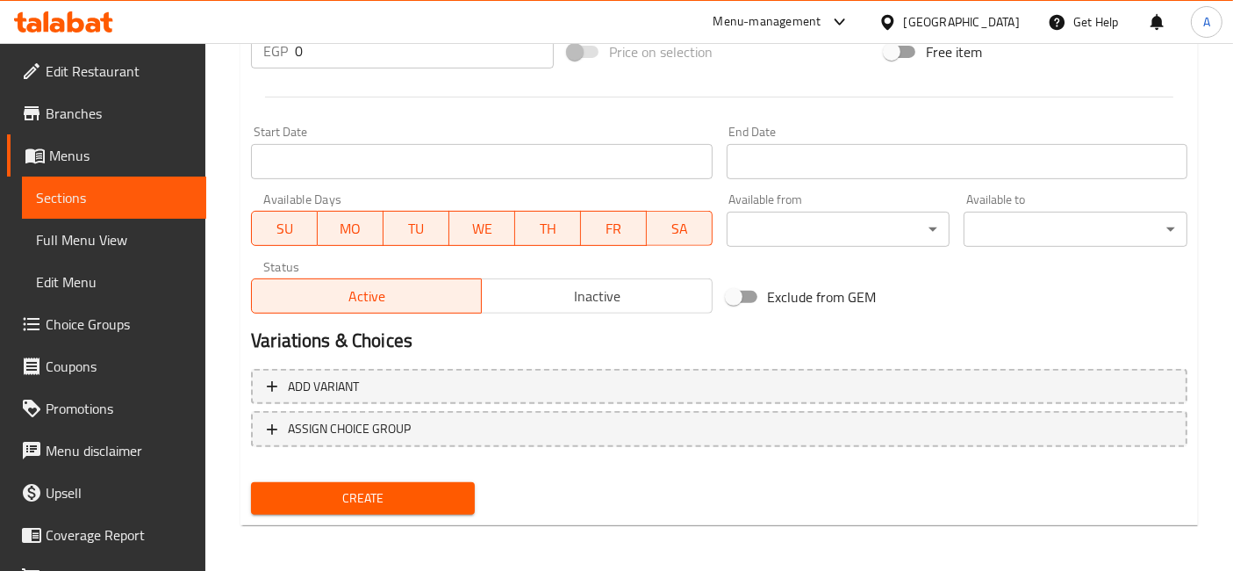
type textarea "3 layers of crispy chicken pieces + crinkle-cut fries + the finest pasta drowne…"
click at [458, 483] on button "Create" at bounding box center [363, 498] width 224 height 32
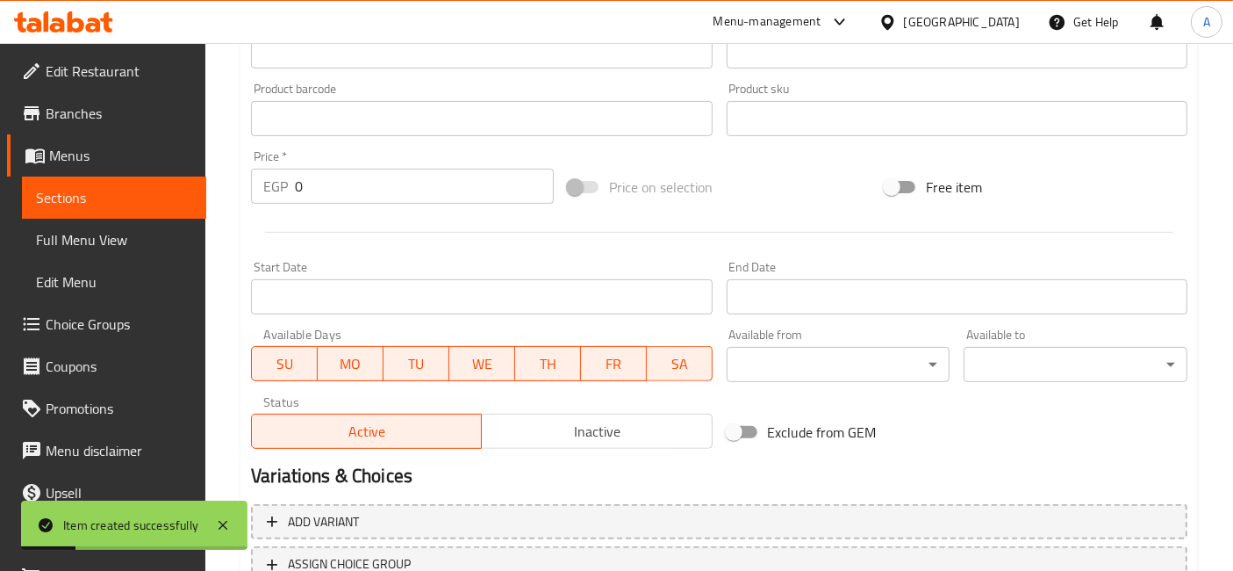
scroll to position [0, 0]
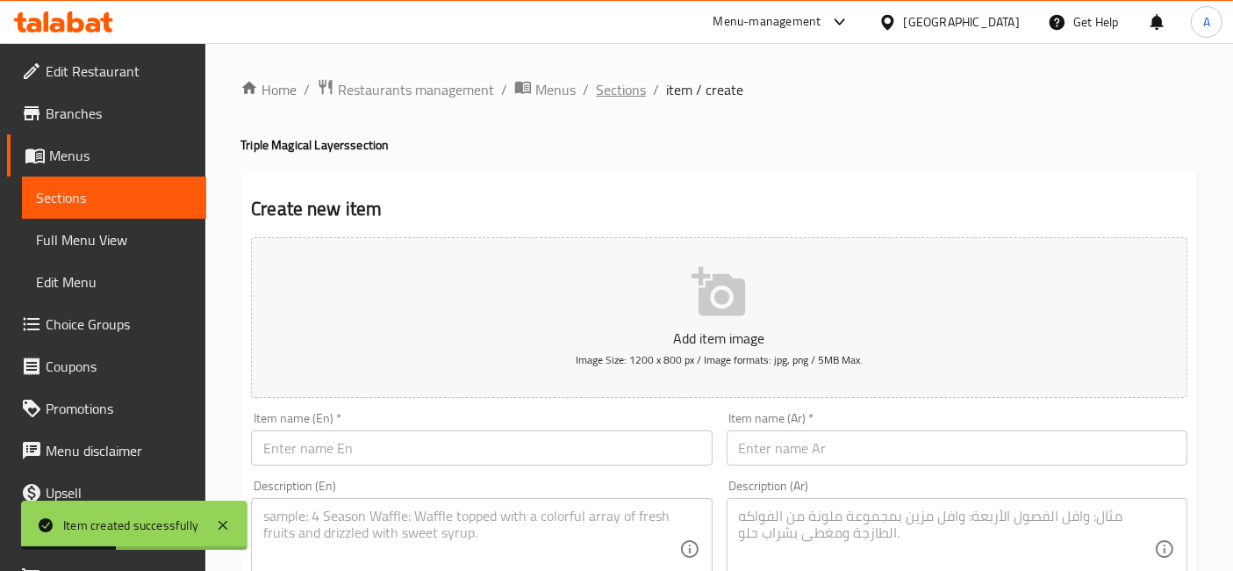
click at [600, 94] on span "Sections" at bounding box center [621, 89] width 50 height 21
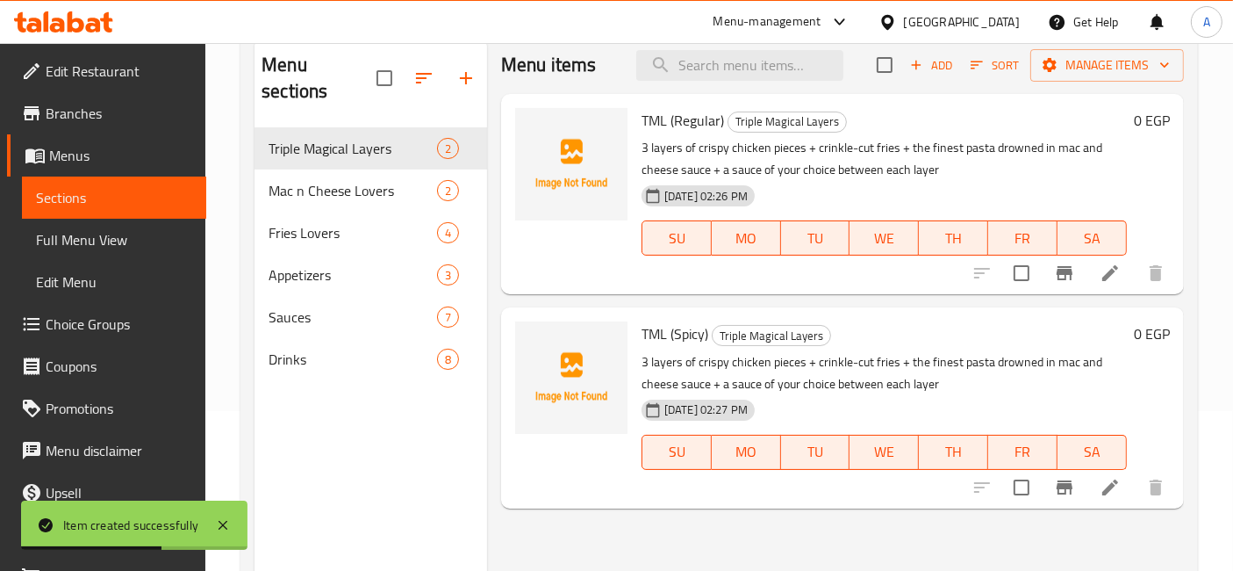
scroll to position [195, 0]
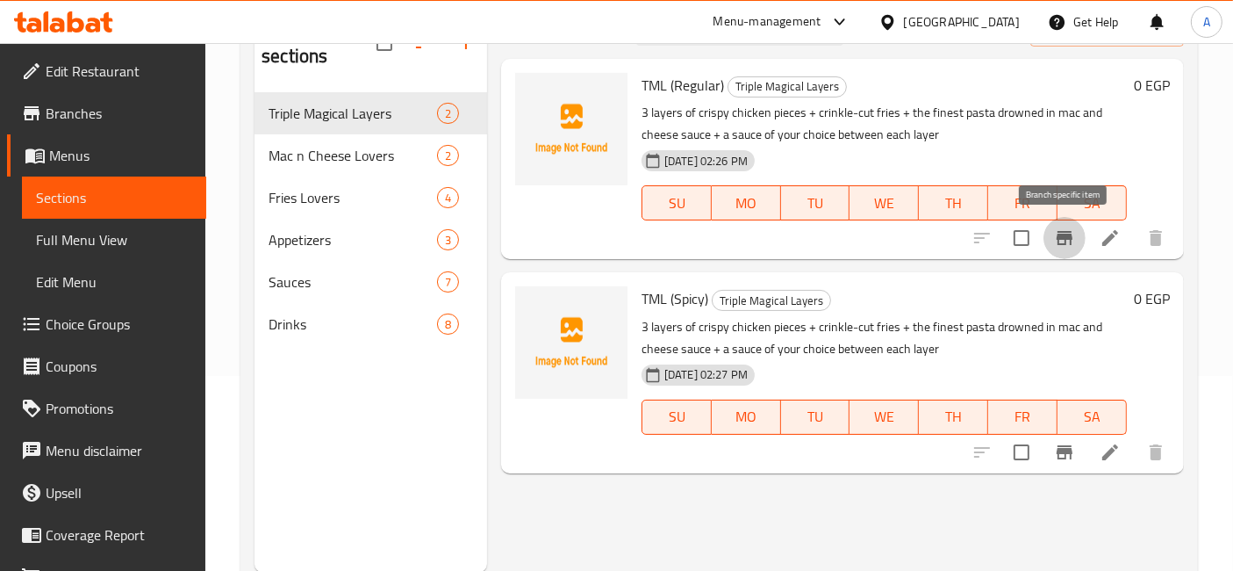
click at [1071, 239] on icon "Branch-specific-item" at bounding box center [1065, 238] width 16 height 14
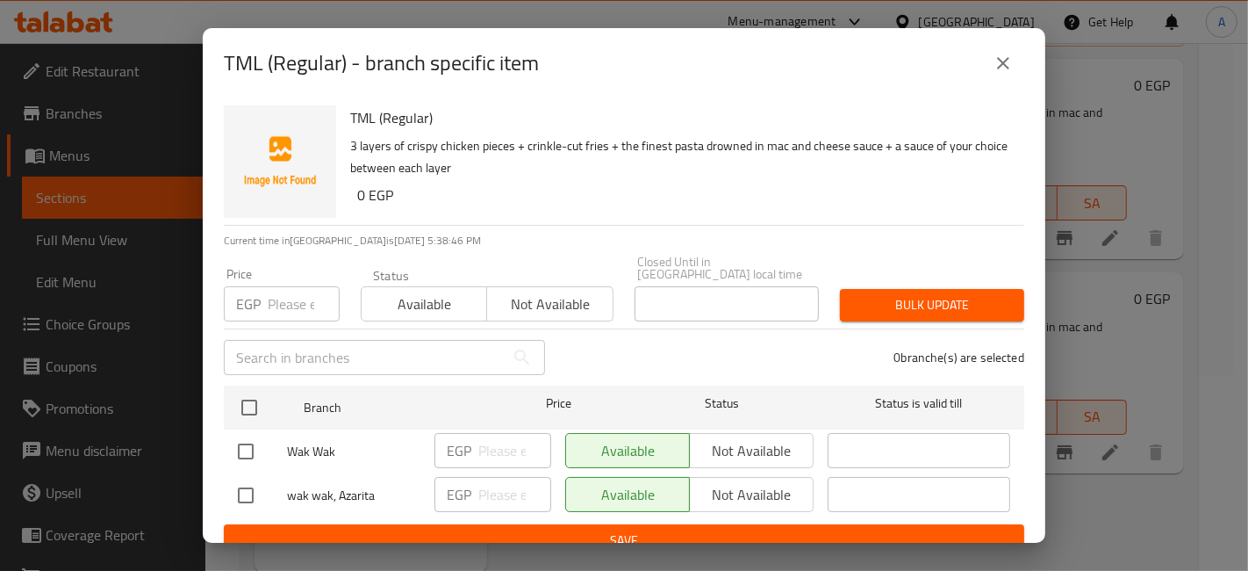
click at [288, 286] on input "number" at bounding box center [304, 303] width 72 height 35
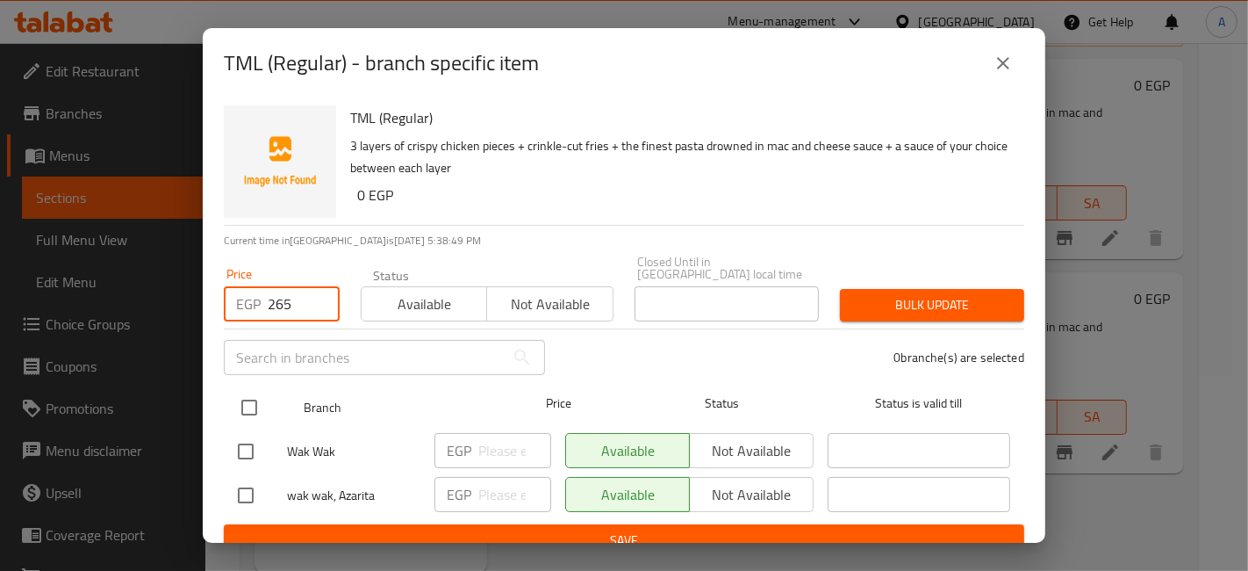
type input "265"
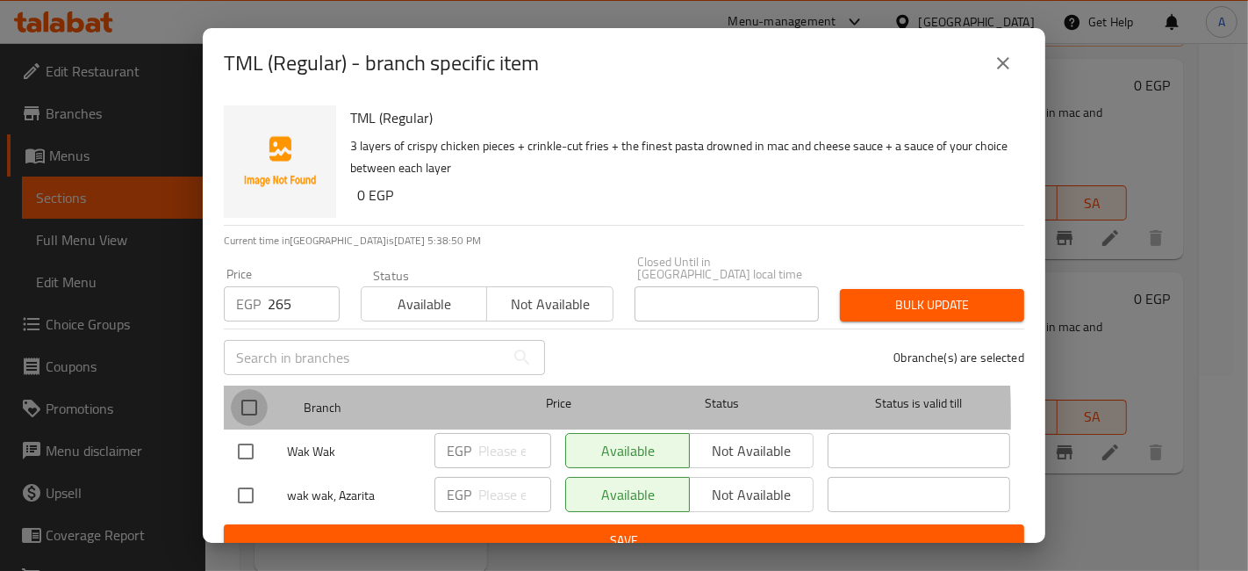
click at [254, 405] on input "checkbox" at bounding box center [249, 407] width 37 height 37
checkbox input "true"
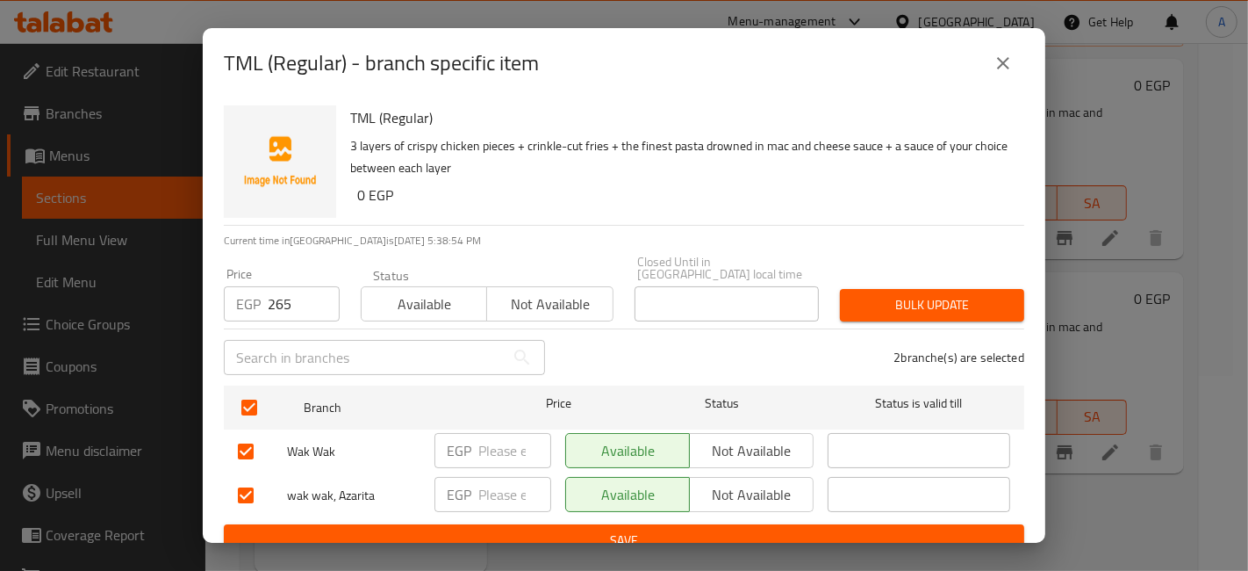
click at [1008, 73] on icon "close" at bounding box center [1003, 63] width 21 height 21
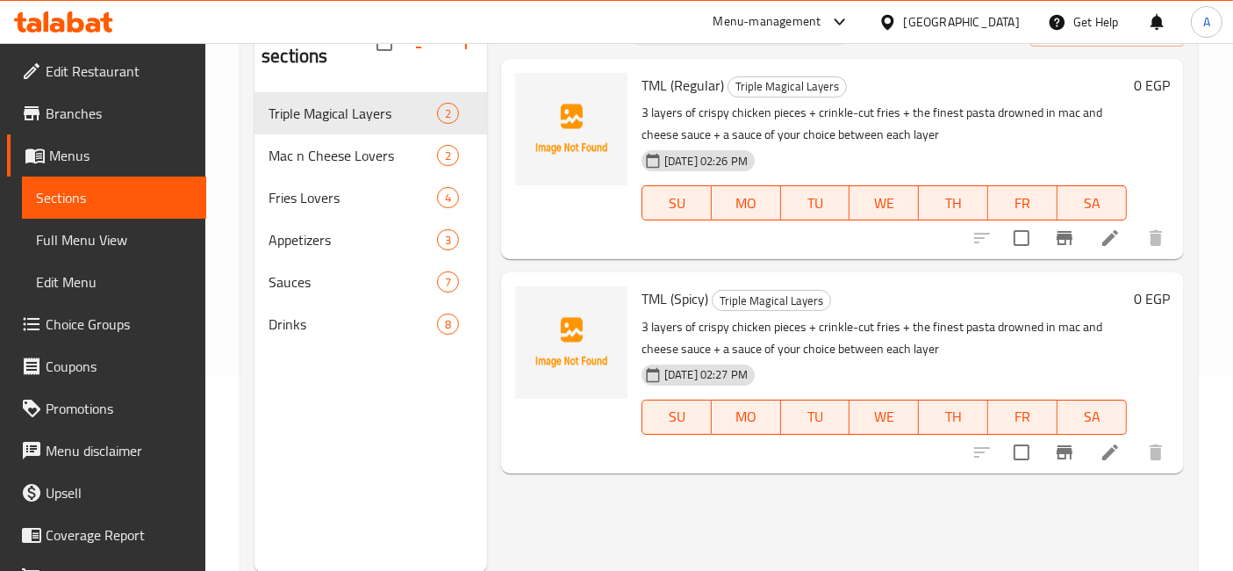
click at [111, 313] on span "Choice Groups" at bounding box center [119, 323] width 147 height 21
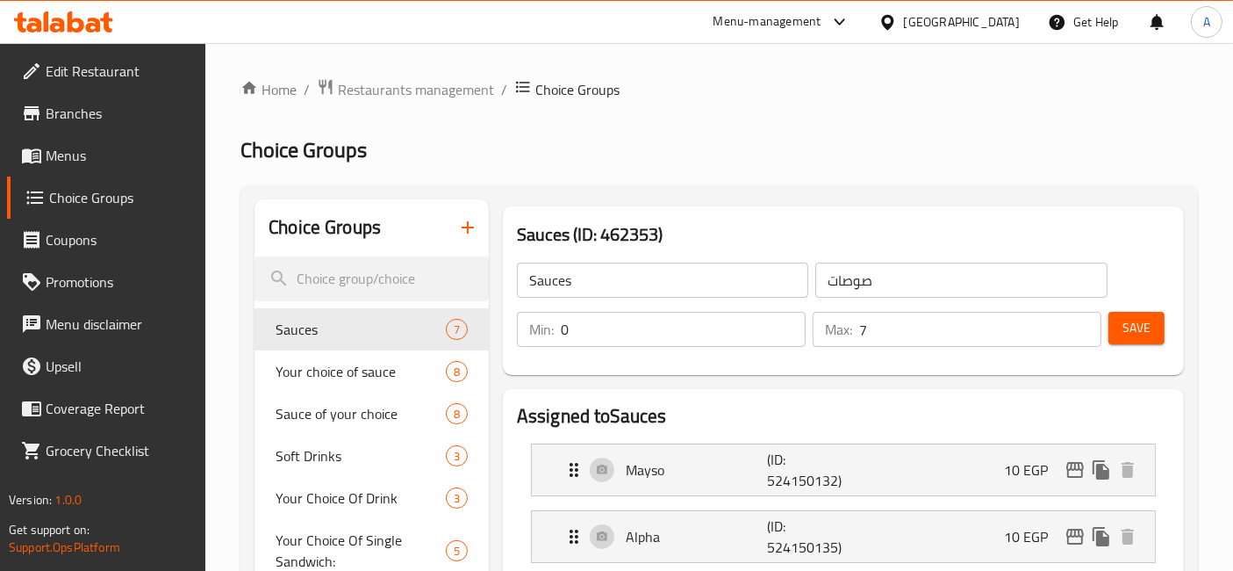
click at [153, 164] on span "Menus" at bounding box center [119, 155] width 147 height 21
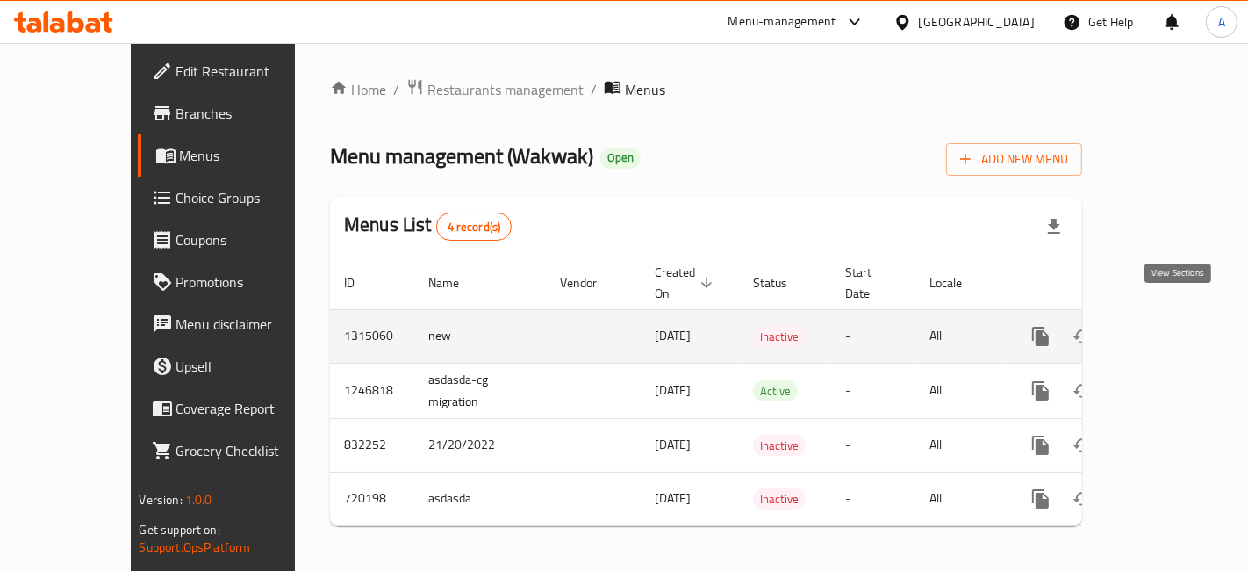
click at [1178, 326] on icon "enhanced table" at bounding box center [1167, 336] width 21 height 21
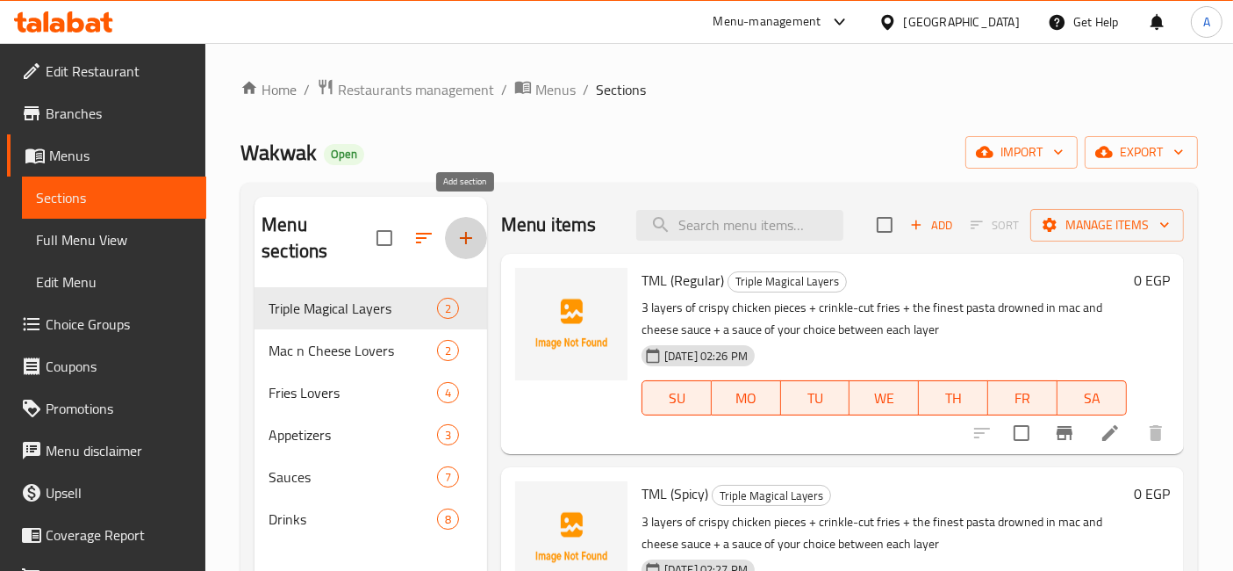
click at [476, 227] on icon "button" at bounding box center [466, 237] width 21 height 21
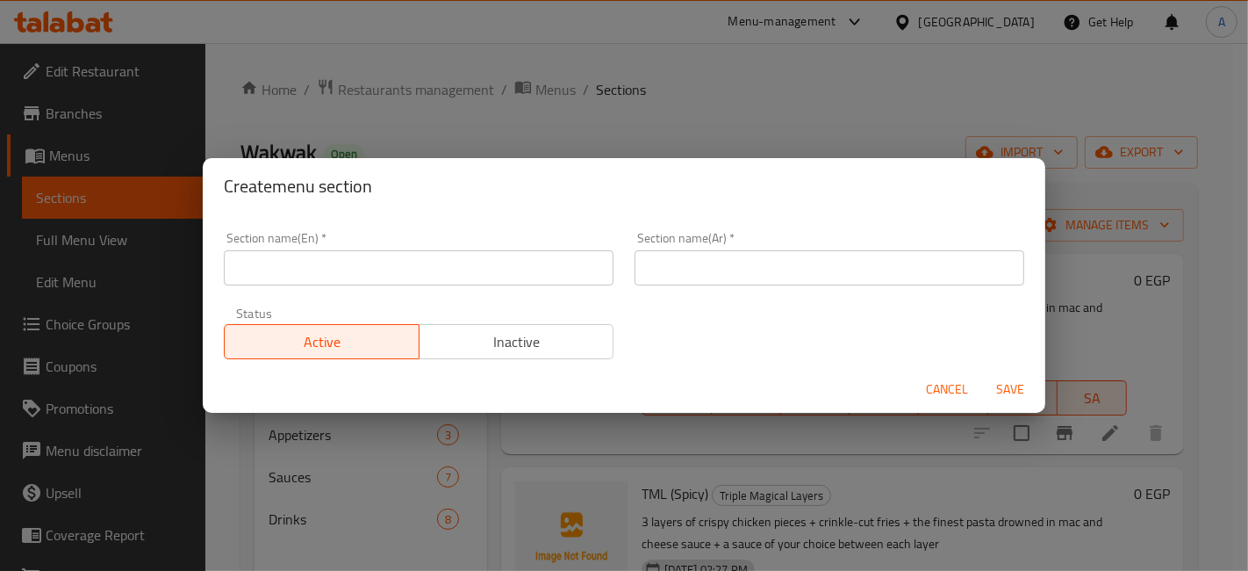
click at [528, 256] on input "text" at bounding box center [419, 267] width 390 height 35
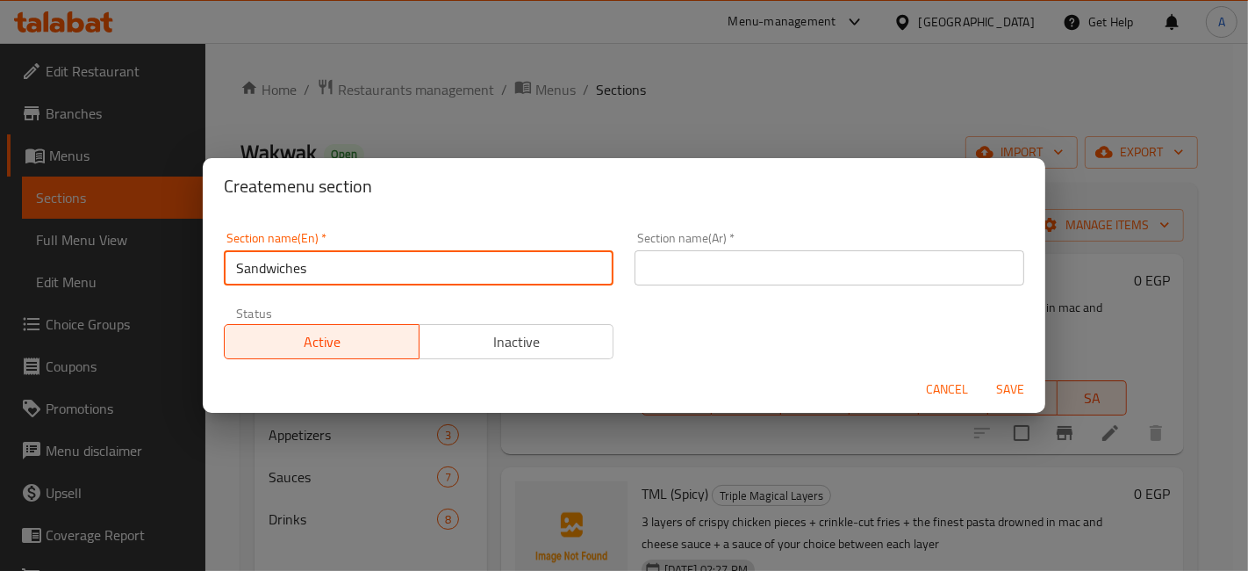
type input "Sandwiches"
click at [860, 279] on input "text" at bounding box center [830, 267] width 390 height 35
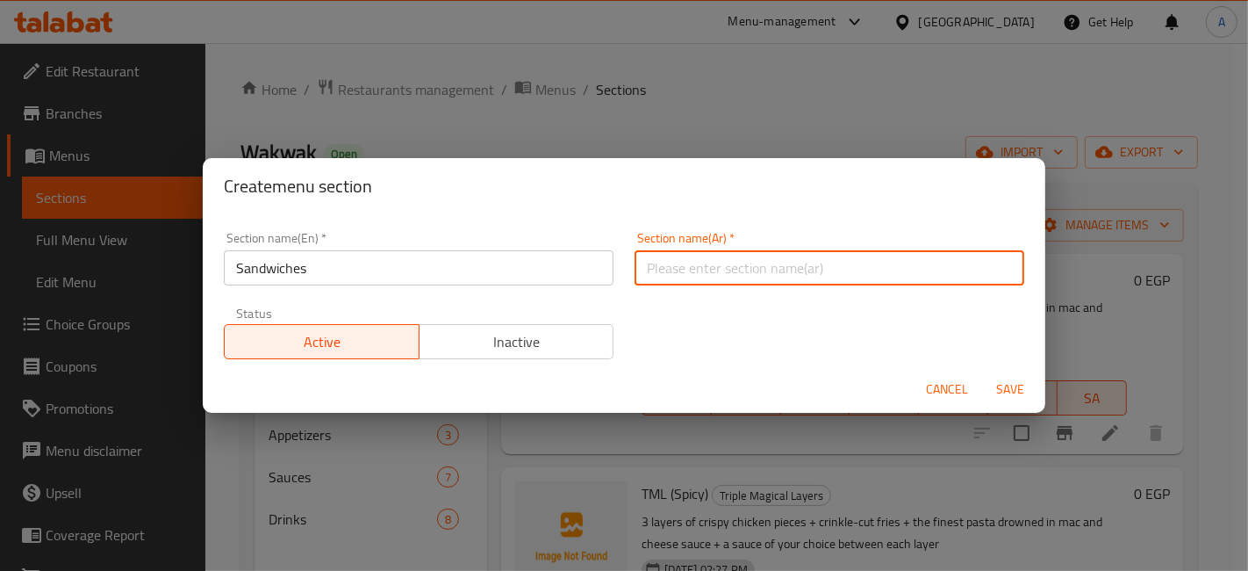
type input "السندوتشات"
click at [1002, 378] on span "Save" at bounding box center [1010, 389] width 42 height 22
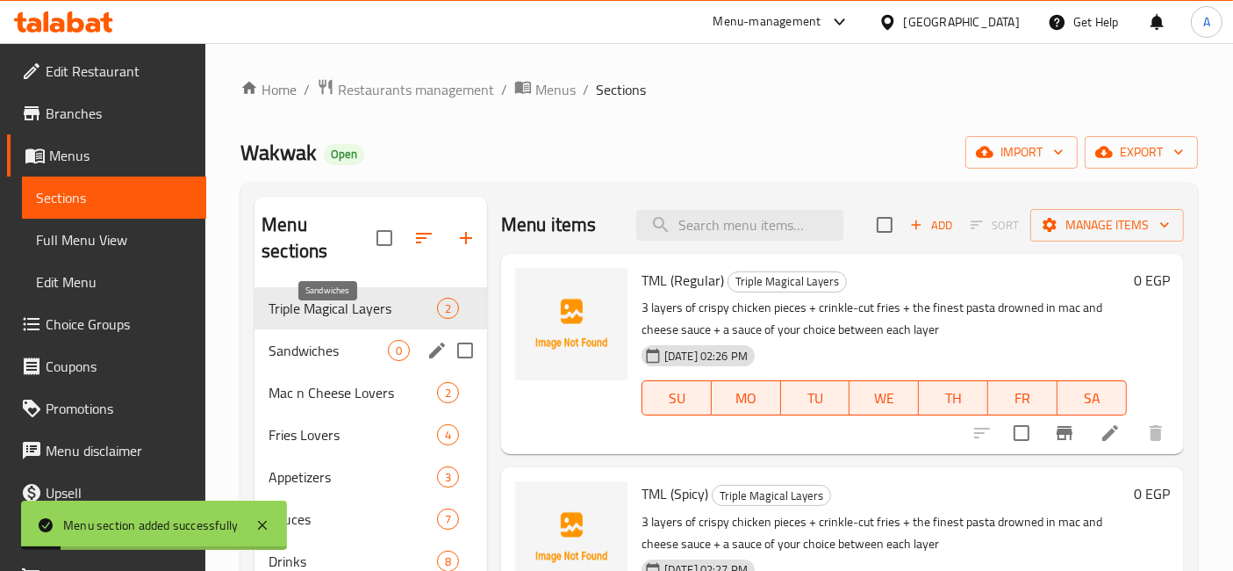
click at [361, 340] on span "Sandwiches" at bounding box center [328, 350] width 119 height 21
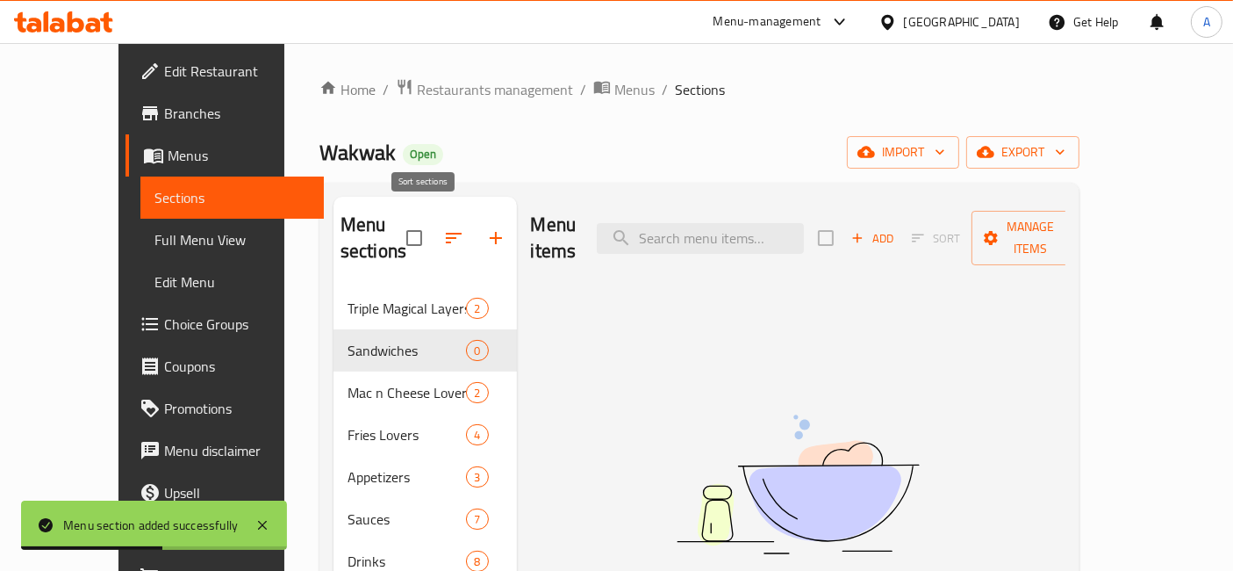
click at [443, 227] on icon "button" at bounding box center [453, 237] width 21 height 21
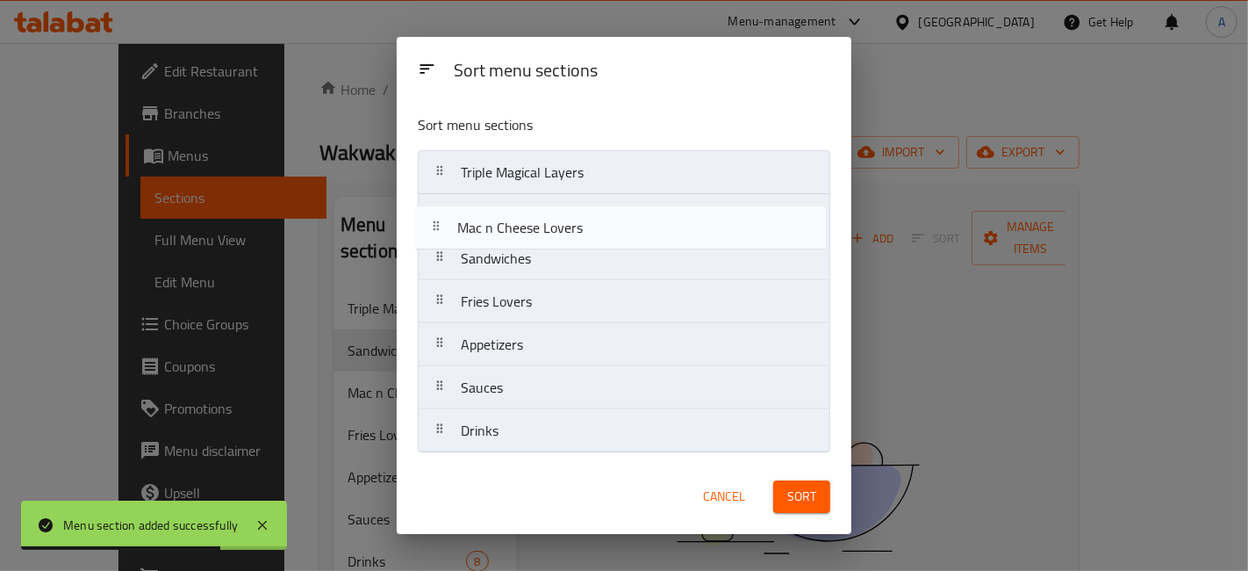
drag, startPoint x: 439, startPoint y: 263, endPoint x: 435, endPoint y: 214, distance: 49.3
click at [435, 214] on nav "Triple Magical Layers Sandwiches Mac n Cheese Lovers Fries Lovers Appetizers Sa…" at bounding box center [624, 301] width 413 height 303
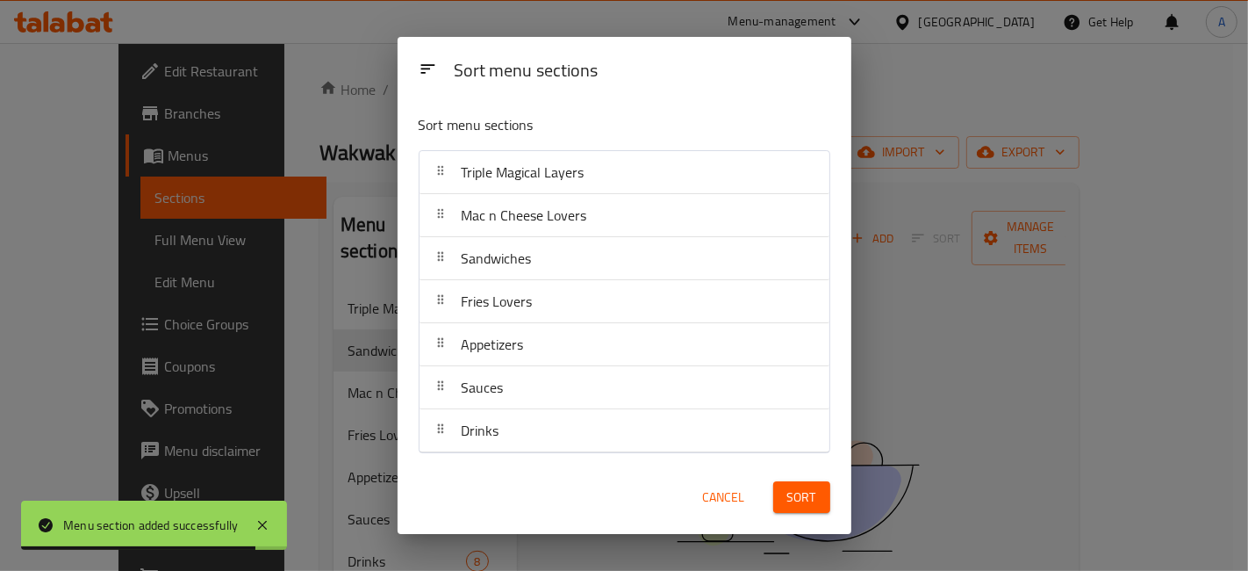
click at [777, 495] on button "Sort" at bounding box center [801, 497] width 57 height 32
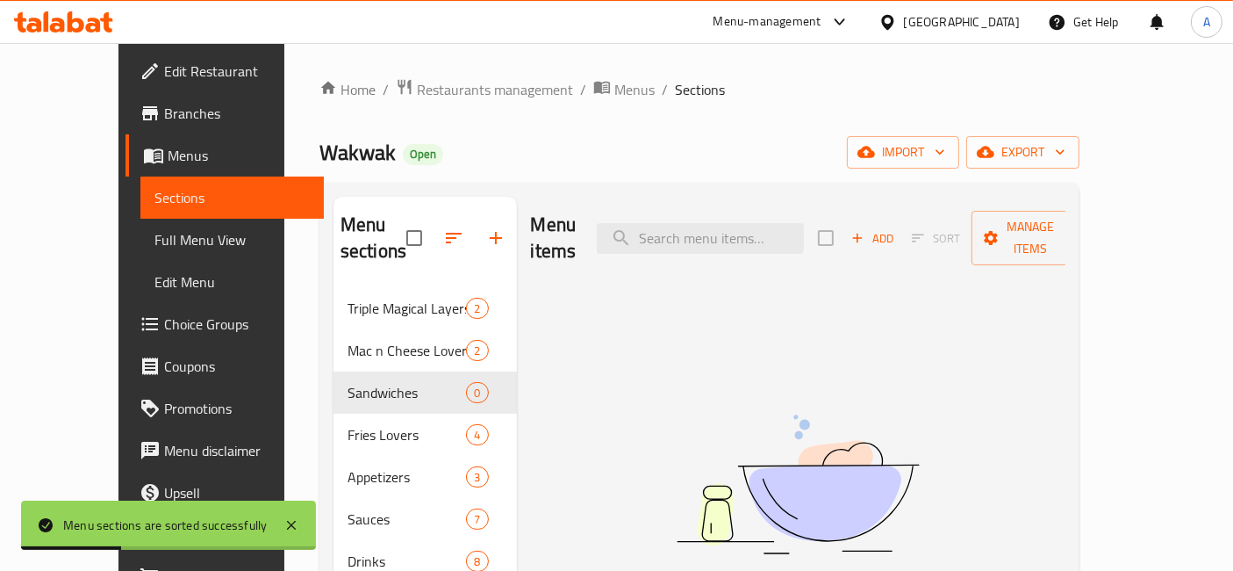
click at [865, 230] on icon "button" at bounding box center [858, 238] width 16 height 16
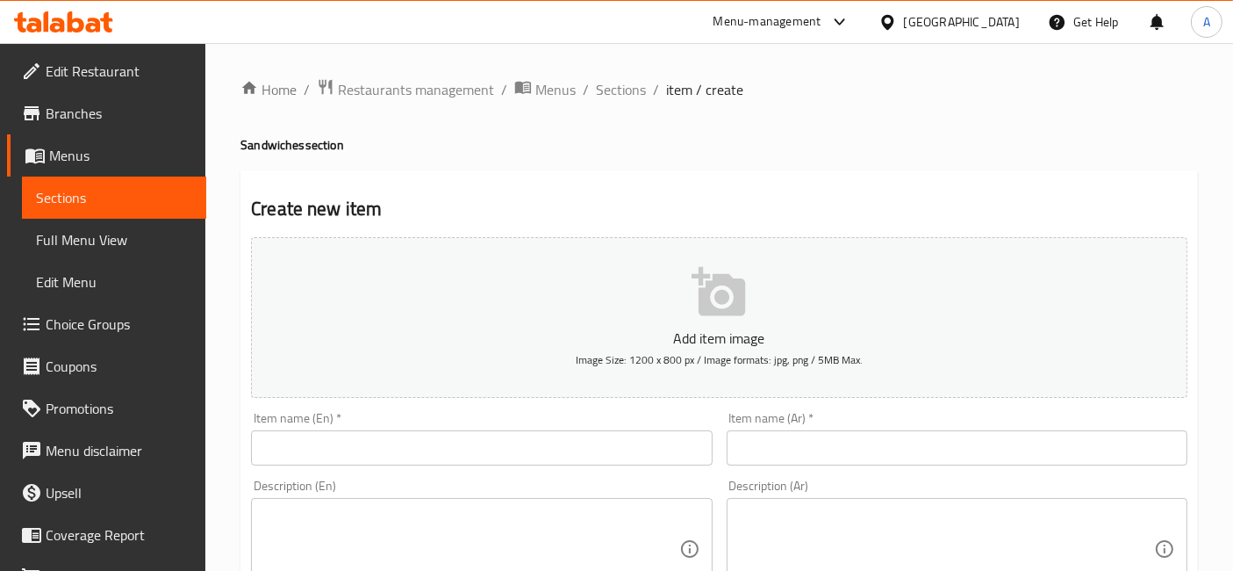
scroll to position [97, 0]
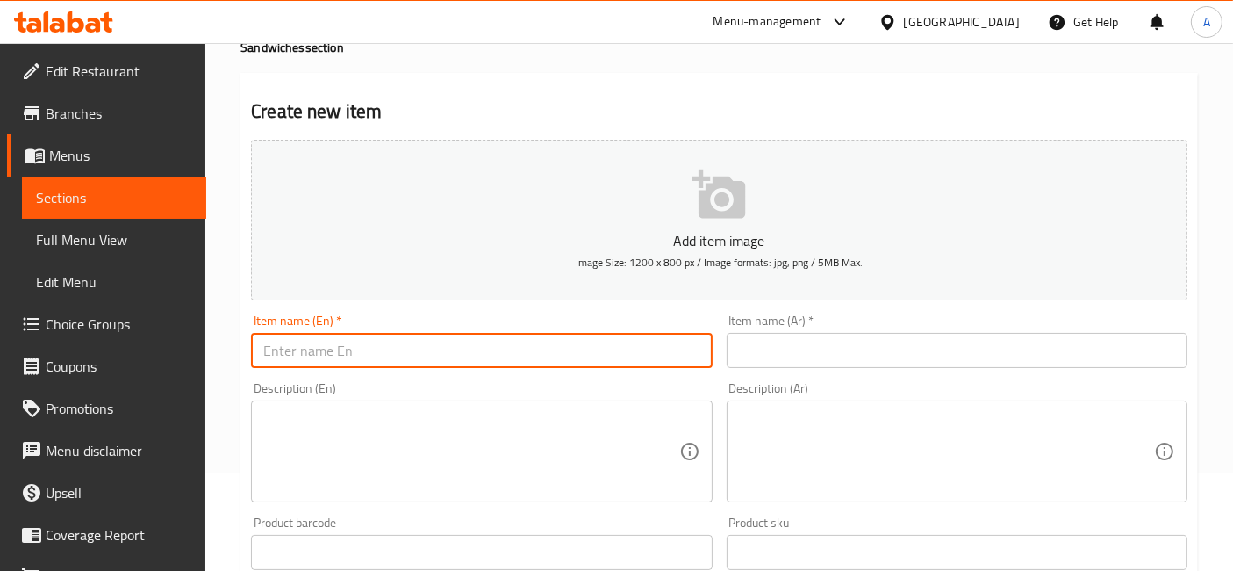
click at [574, 364] on input "text" at bounding box center [481, 350] width 461 height 35
type input "Mr. Genie"
click at [754, 339] on input "text" at bounding box center [957, 350] width 461 height 35
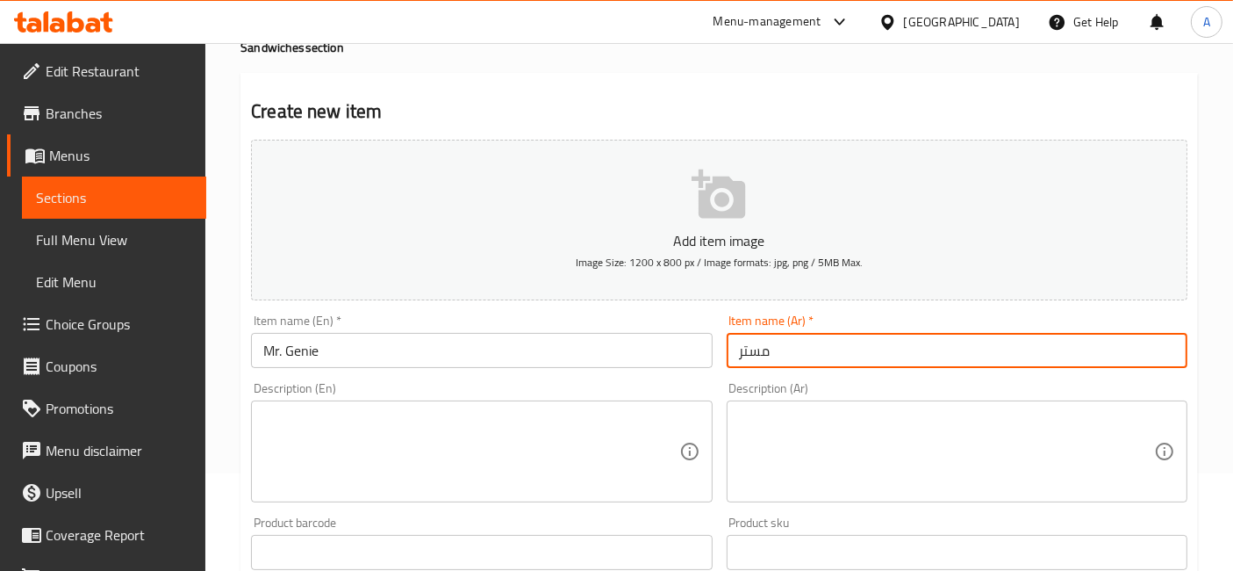
type input "مستر جيني"
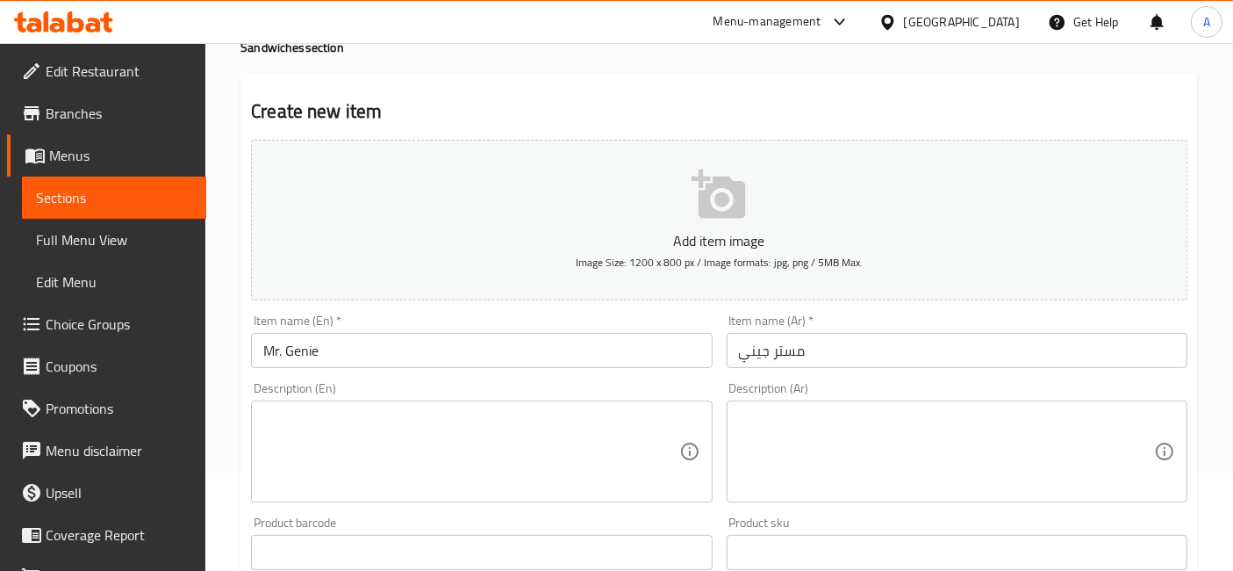
click at [597, 376] on div "Description (En) Description (En)" at bounding box center [481, 442] width 475 height 134
click at [432, 413] on textarea at bounding box center [470, 451] width 415 height 83
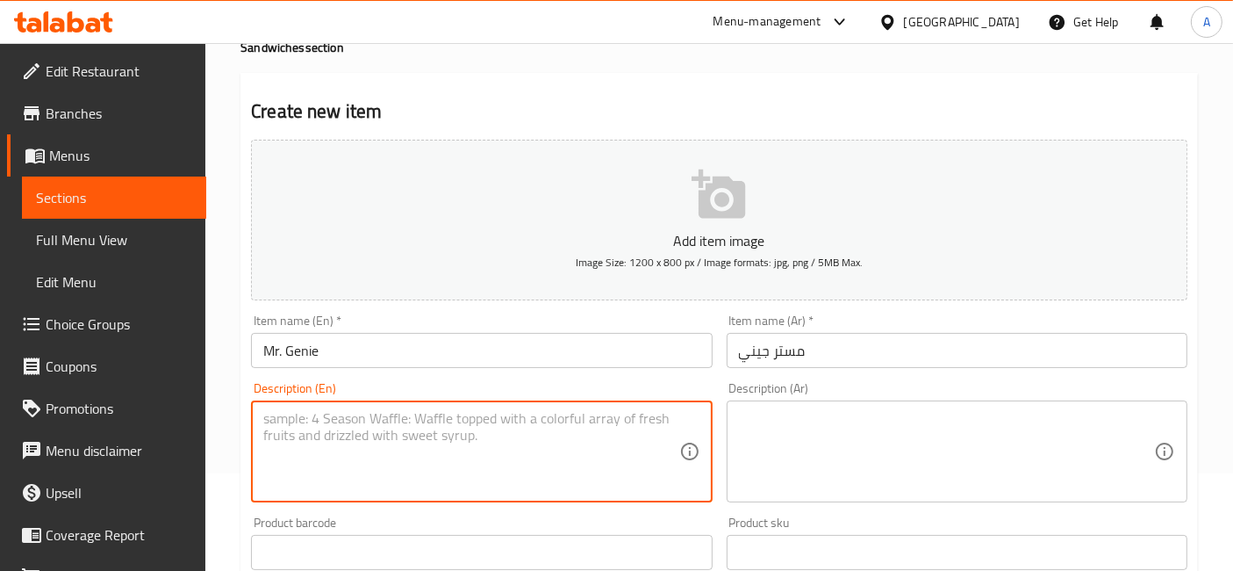
click at [765, 435] on textarea at bounding box center [946, 451] width 415 height 83
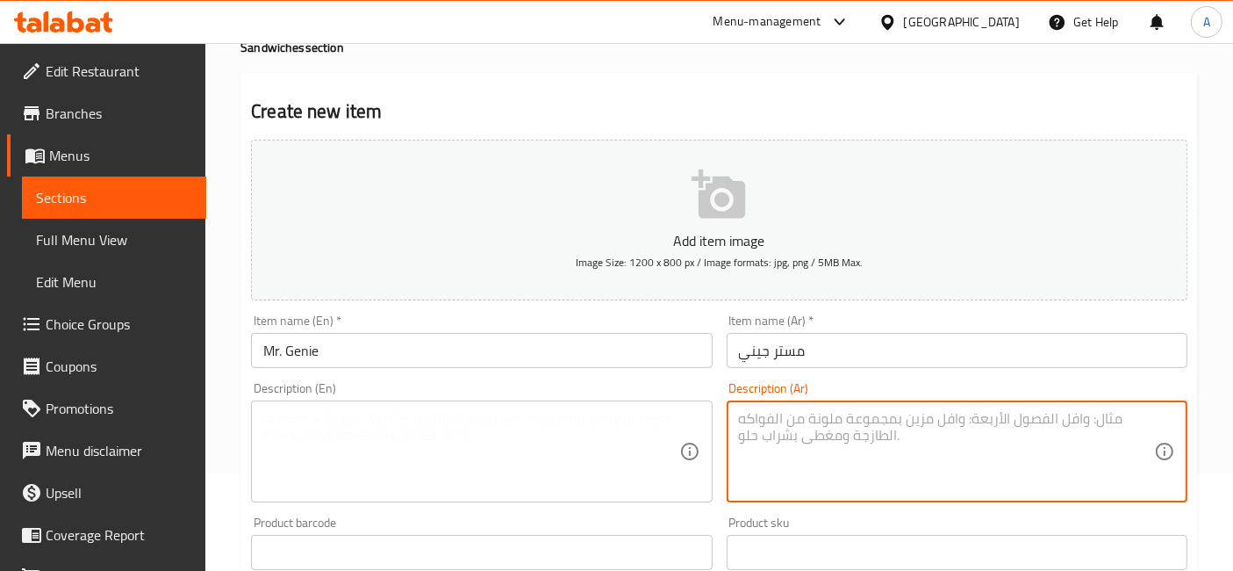
paste textarea "قطعة فراخ تندر + خص + صوص من اختيارك"
type textarea "قطعة فراخ تندر + خص + صوص من اختيارك"
click at [554, 416] on textarea at bounding box center [470, 451] width 415 height 83
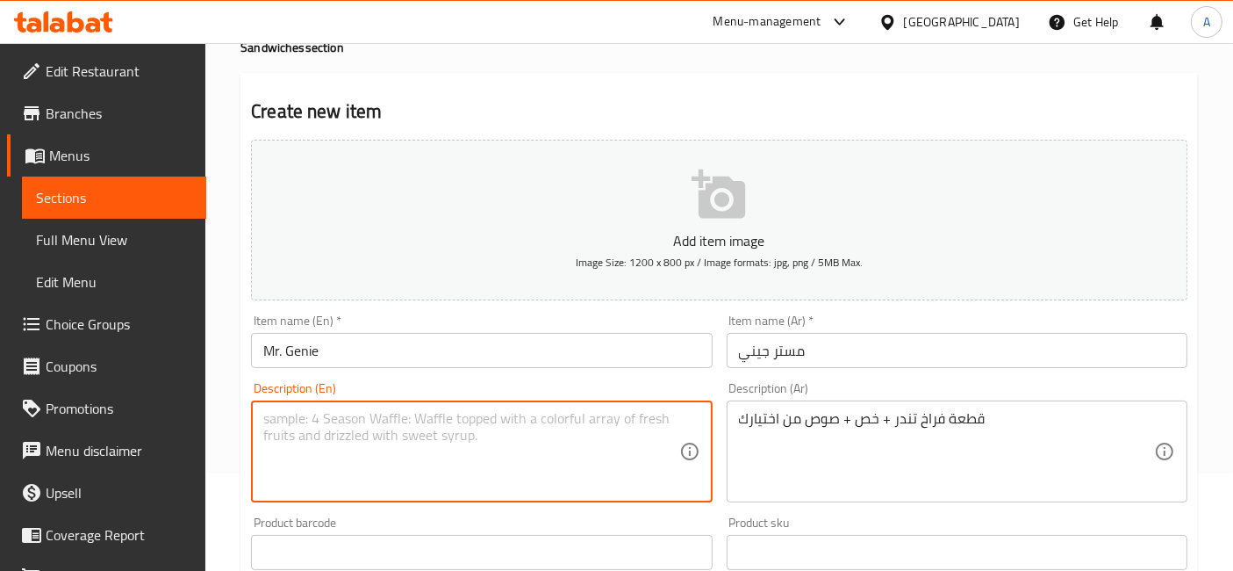
paste textarea "A piece of tender chicken + lettuce + sauce of your choice"
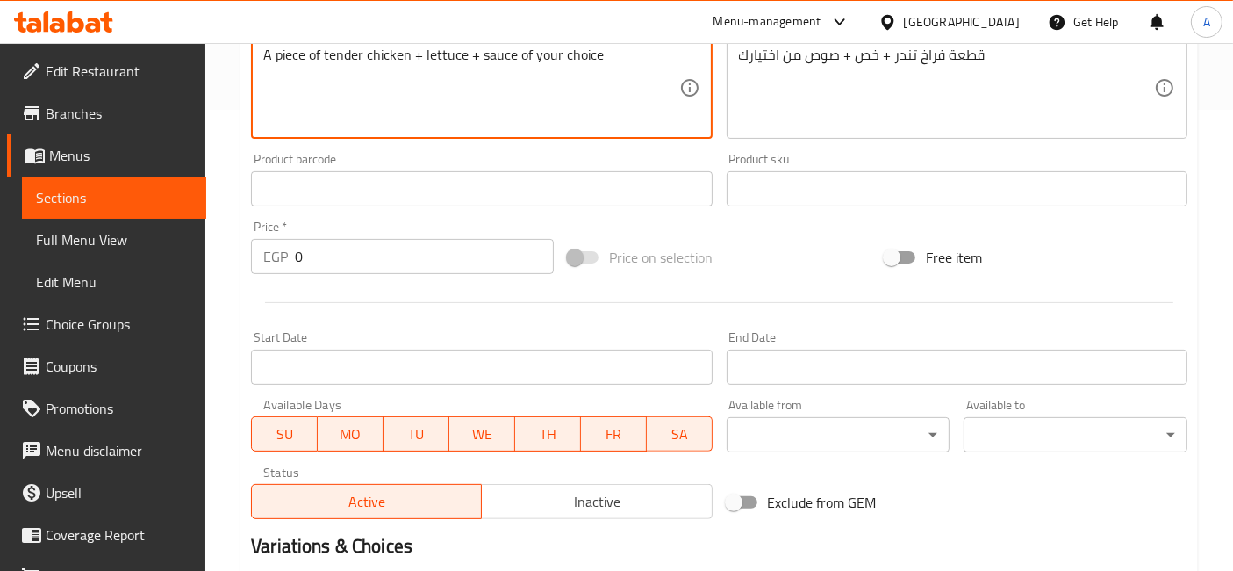
scroll to position [666, 0]
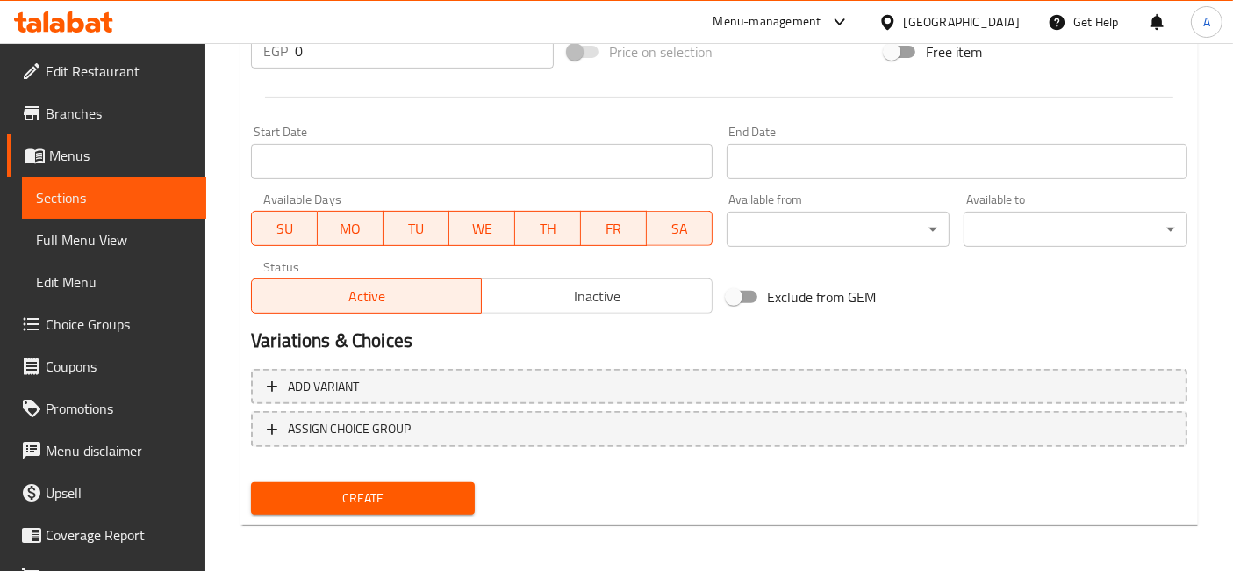
type textarea "A piece of tender chicken + lettuce + sauce of your choice"
click at [428, 491] on span "Create" at bounding box center [363, 498] width 196 height 22
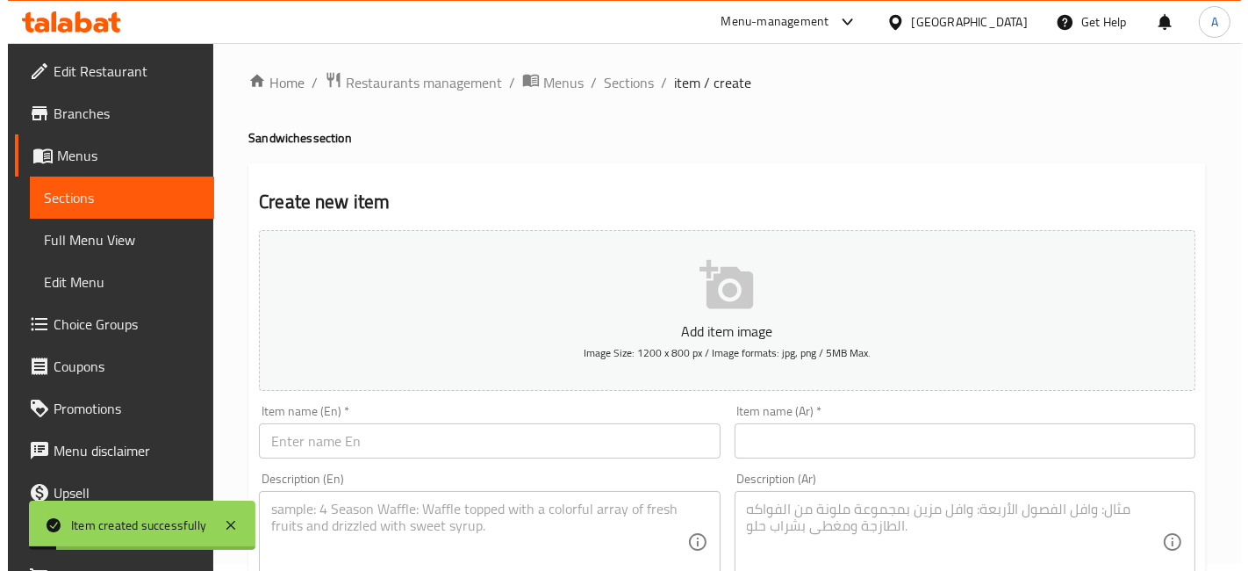
scroll to position [0, 0]
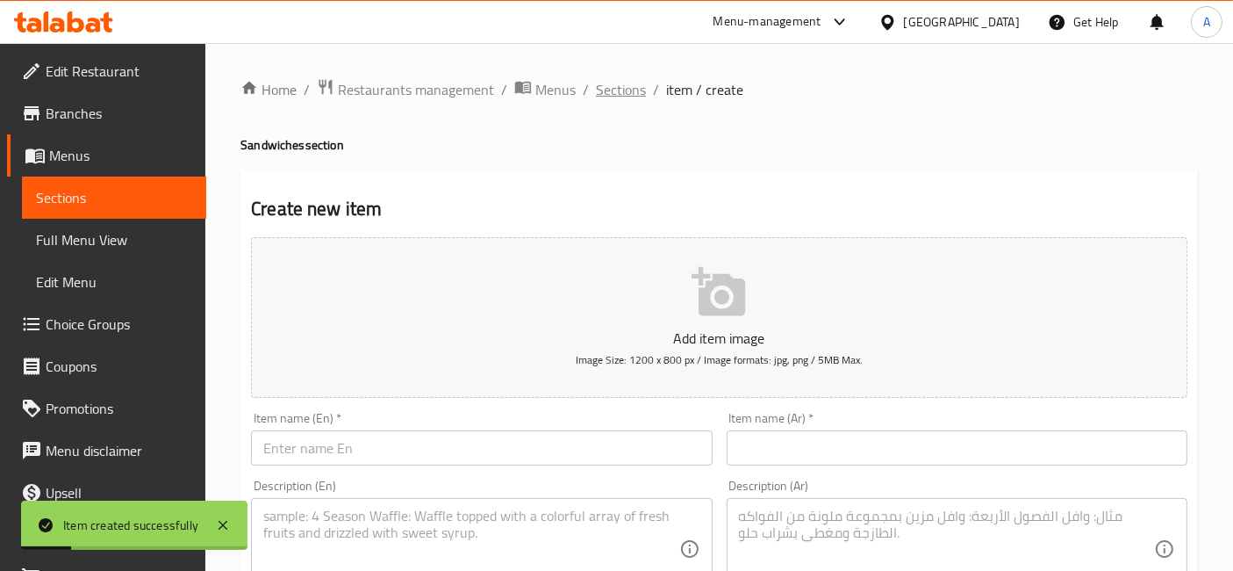
click at [614, 97] on span "Sections" at bounding box center [621, 89] width 50 height 21
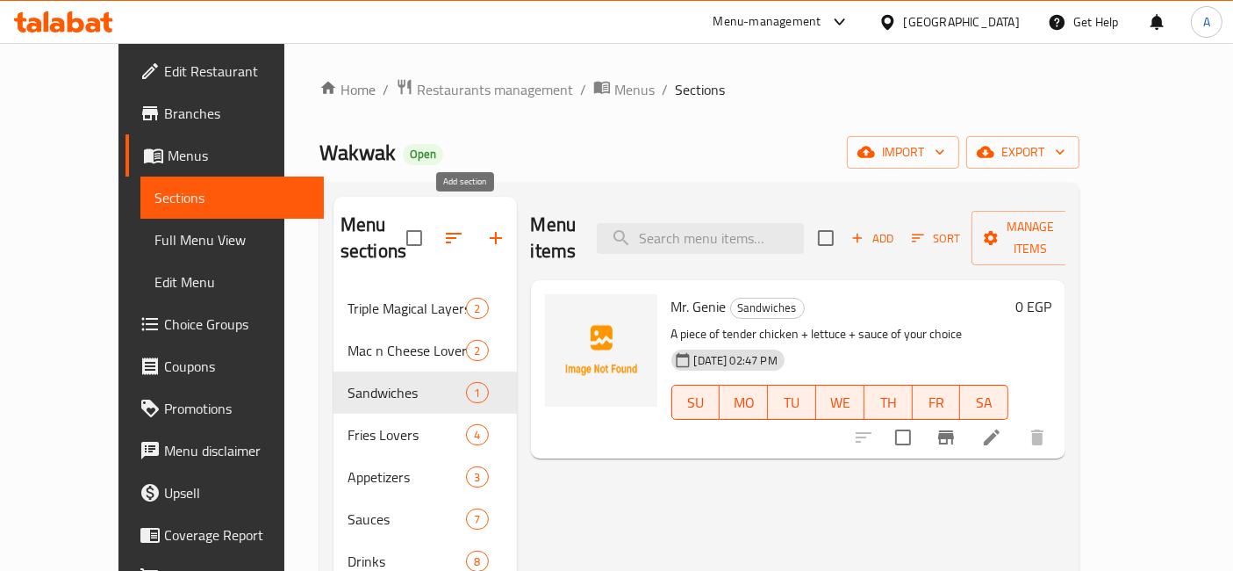
click at [475, 217] on button "button" at bounding box center [496, 238] width 42 height 42
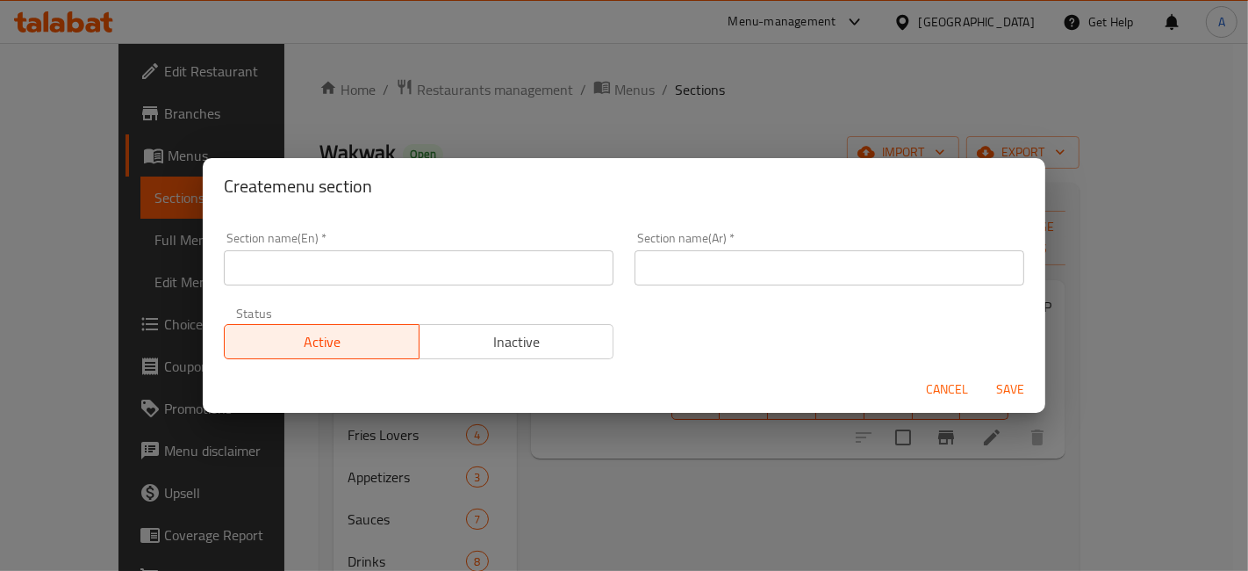
click at [463, 256] on input "text" at bounding box center [419, 267] width 390 height 35
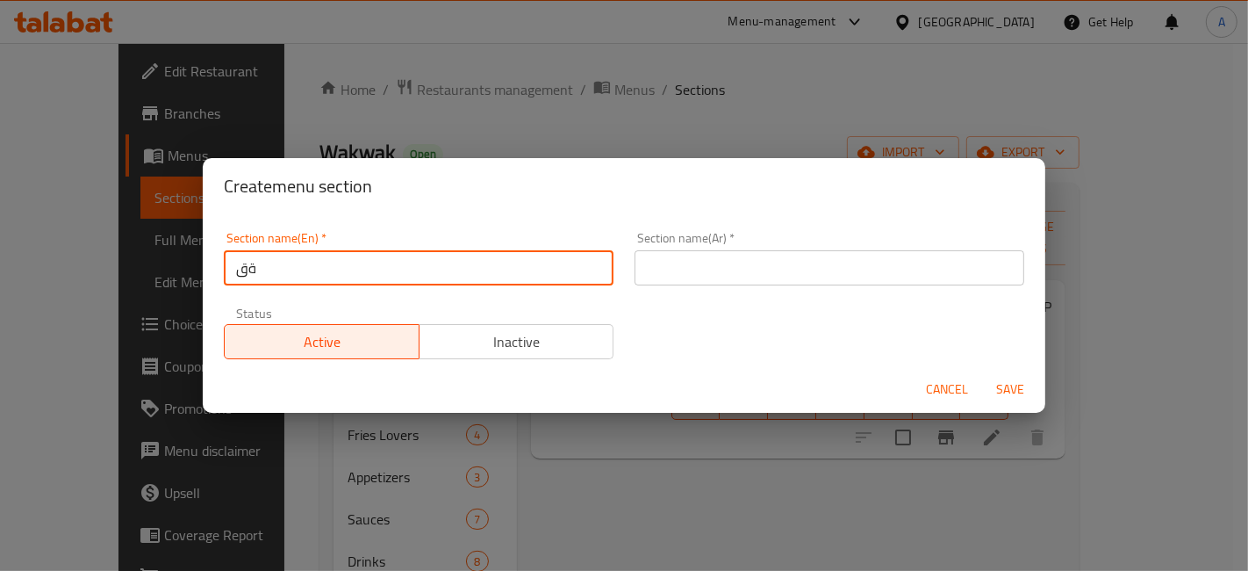
type input "ة"
type input "Mr. Wakwak"
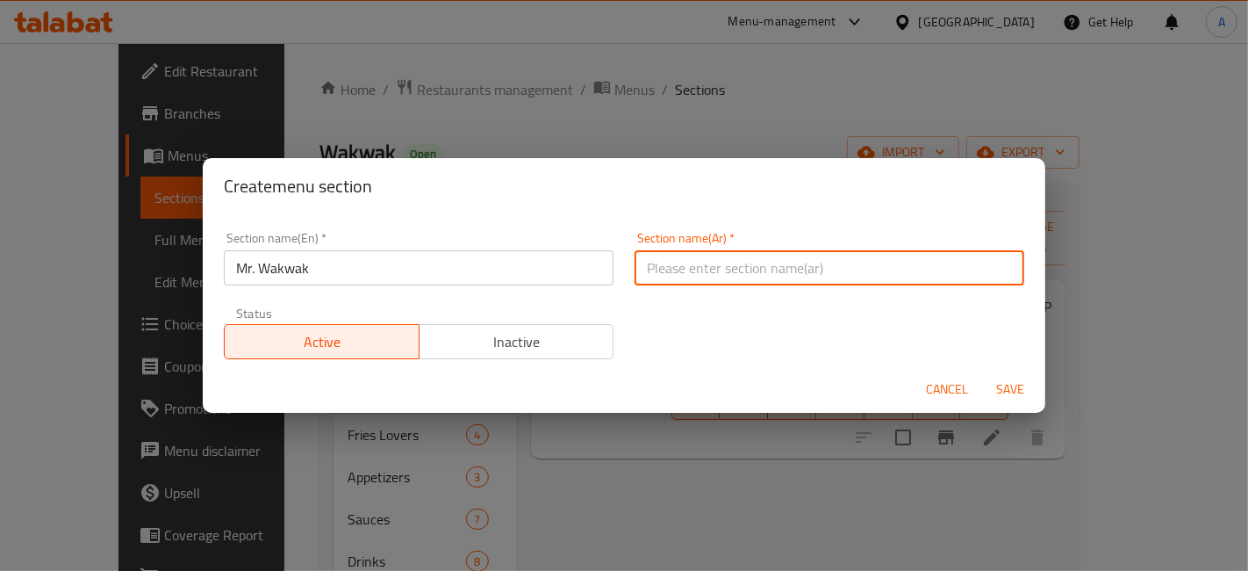
click at [685, 276] on input "text" at bounding box center [830, 267] width 390 height 35
click at [664, 269] on input "مستر واكواك" at bounding box center [830, 267] width 390 height 35
type input "مستر واك واك"
click at [839, 326] on div "Section name(En)   * Mr. Wakwak Section name(En) * Section name(Ar)   * مستر وا…" at bounding box center [624, 295] width 822 height 148
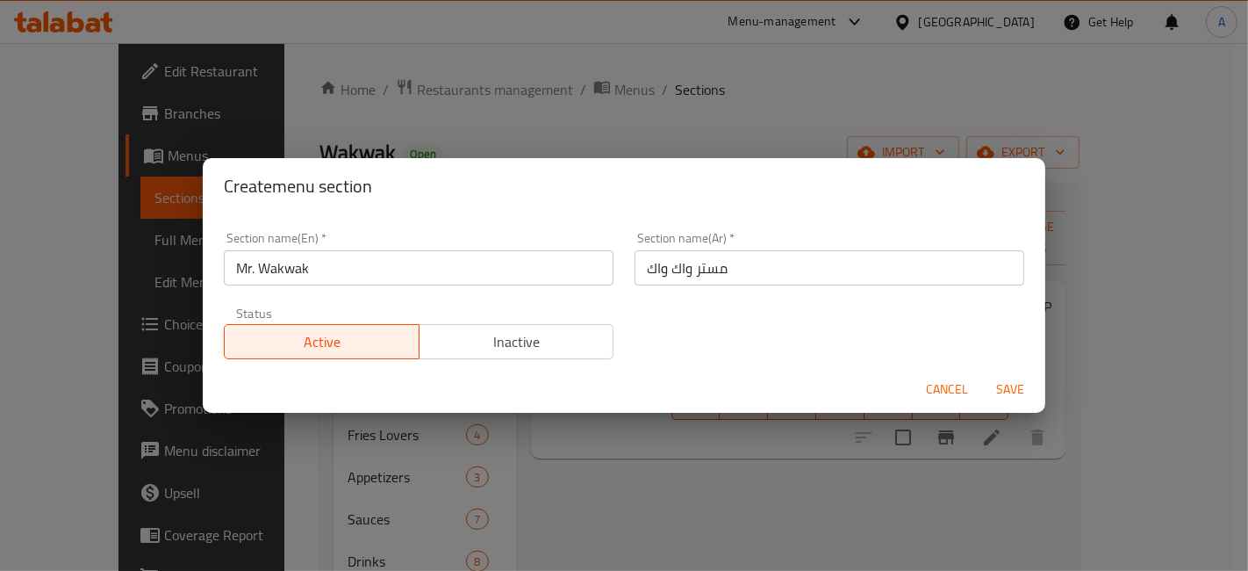
click at [994, 379] on span "Save" at bounding box center [1010, 389] width 42 height 22
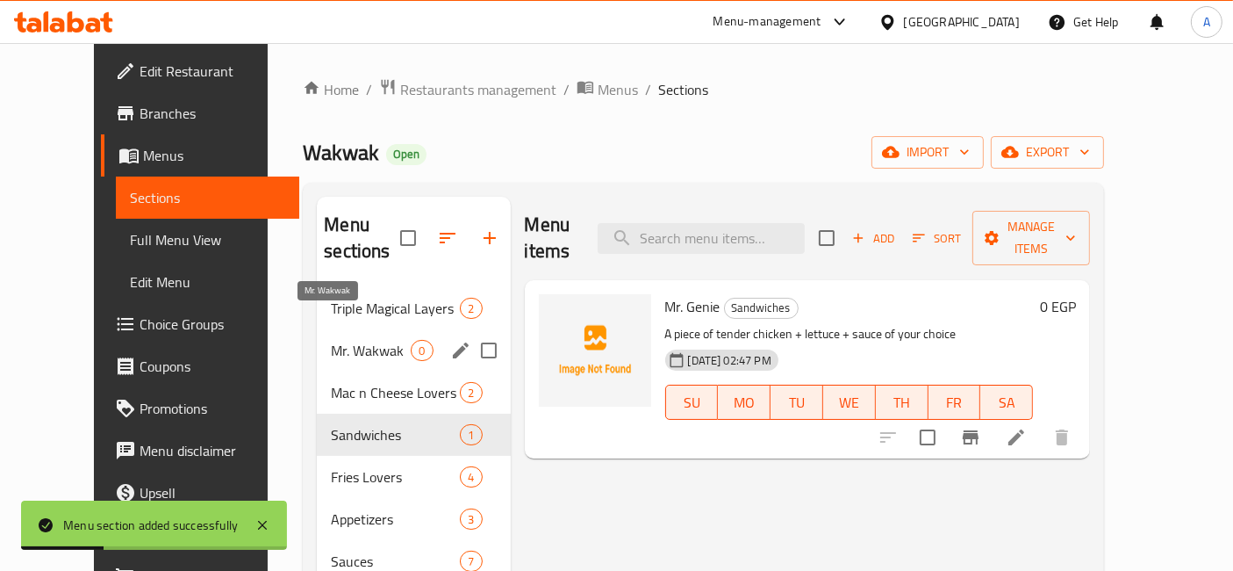
click at [367, 340] on span "Mr. Wakwak" at bounding box center [371, 350] width 80 height 21
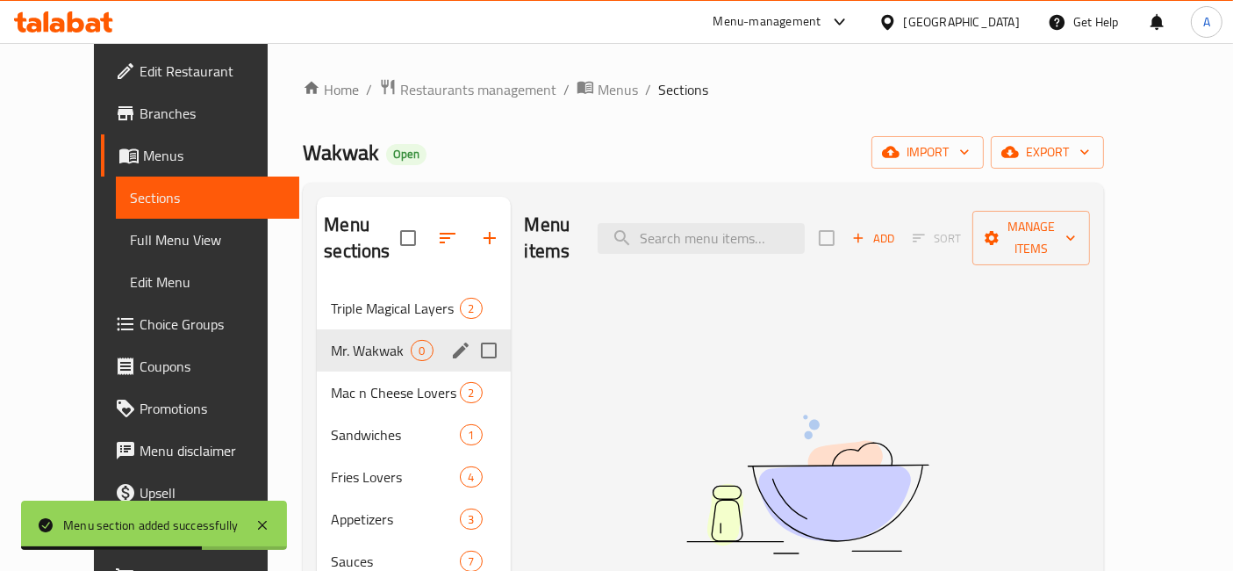
click at [453, 342] on icon "edit" at bounding box center [461, 350] width 16 height 16
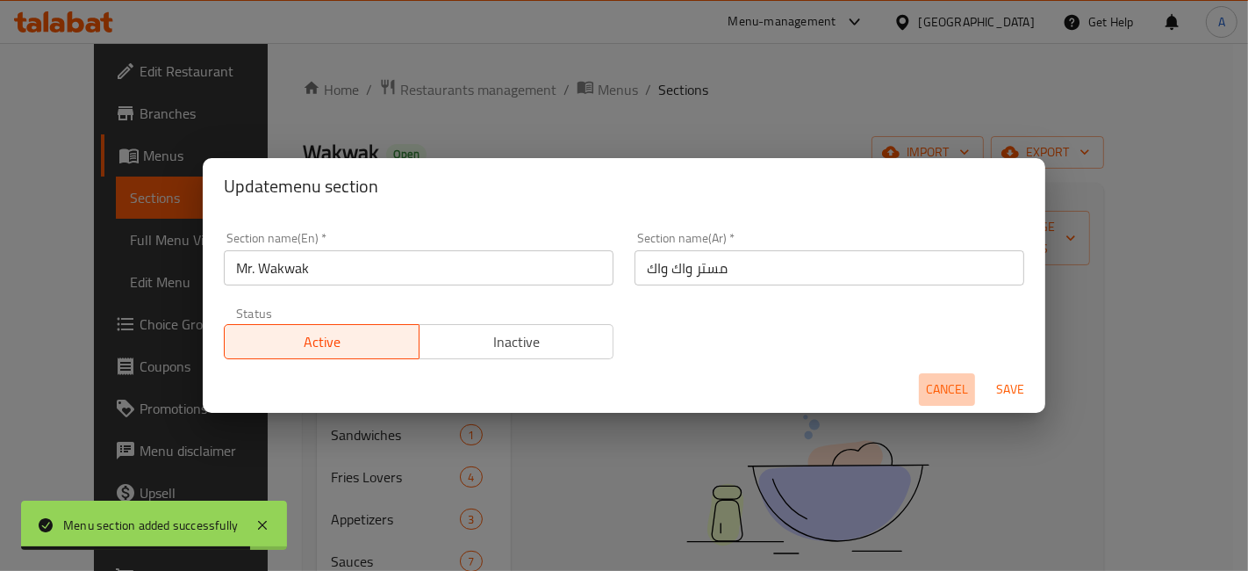
click at [937, 383] on span "Cancel" at bounding box center [947, 389] width 42 height 22
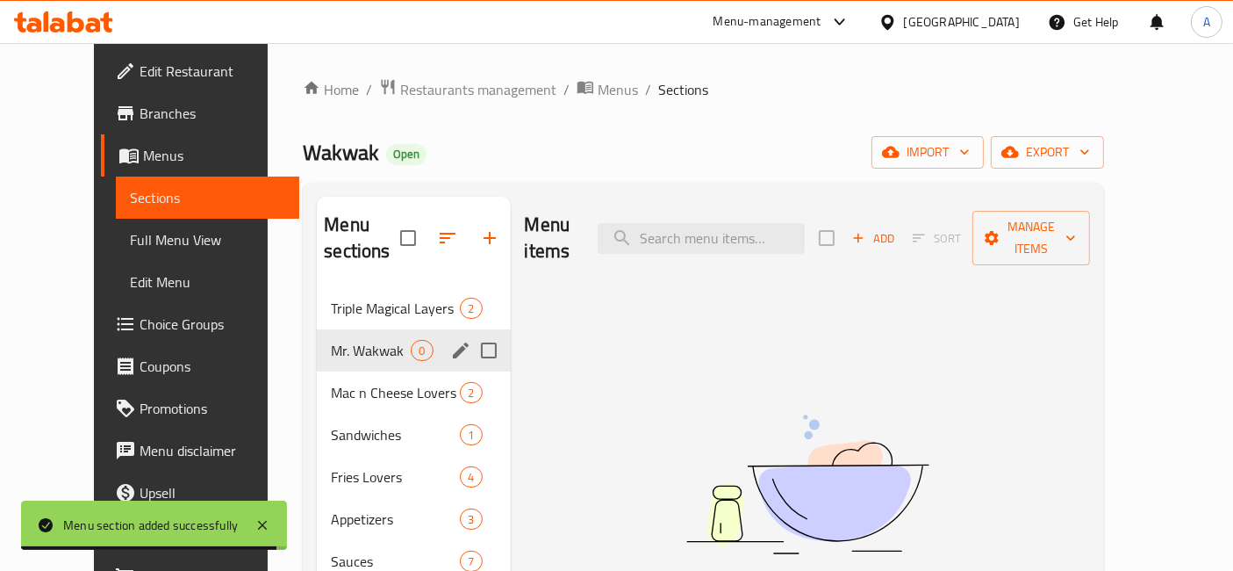
click at [470, 332] on input "Menu sections" at bounding box center [488, 350] width 37 height 37
checkbox input "true"
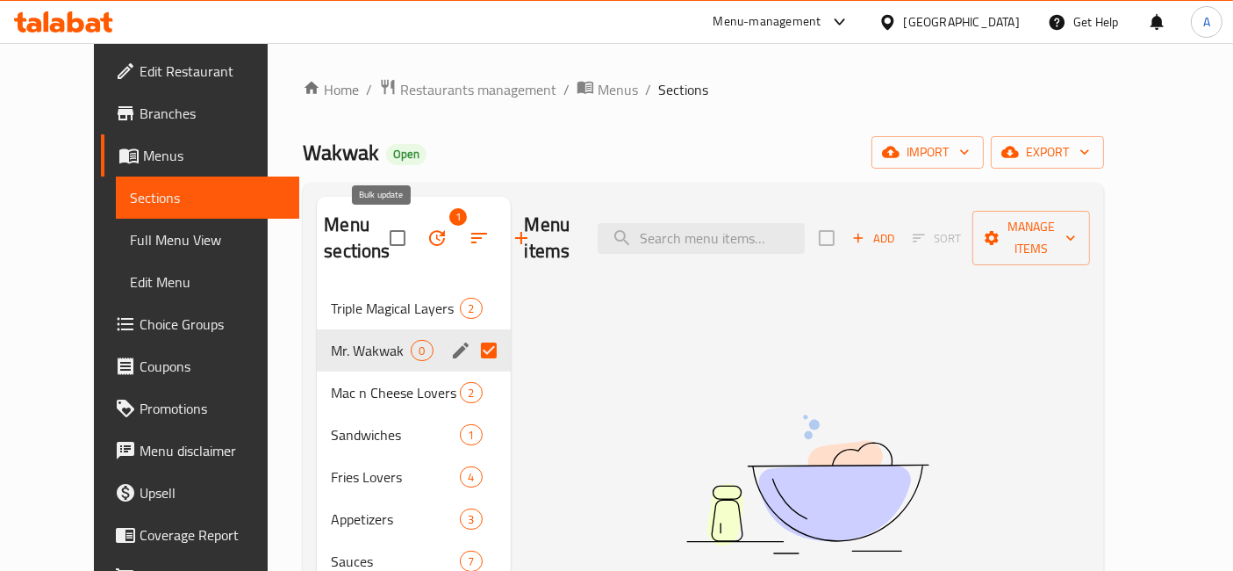
click at [427, 245] on icon "button" at bounding box center [437, 237] width 21 height 21
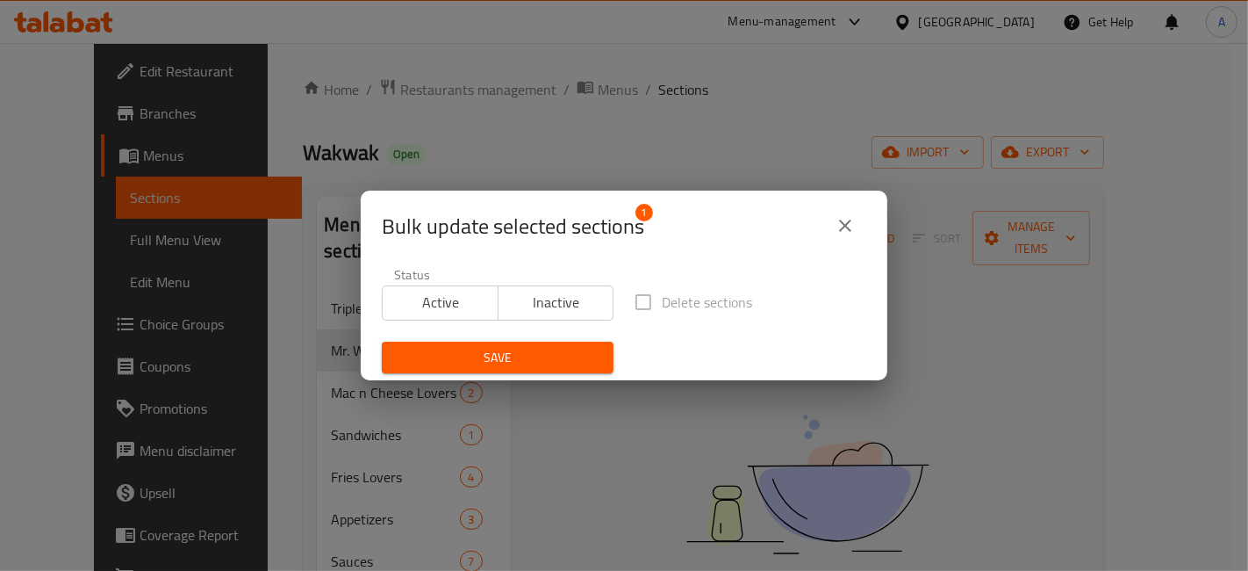
click at [647, 298] on label "Delete sections" at bounding box center [688, 301] width 127 height 37
click at [642, 300] on label "Delete sections" at bounding box center [688, 301] width 127 height 37
click at [634, 305] on label "Delete sections" at bounding box center [688, 301] width 127 height 37
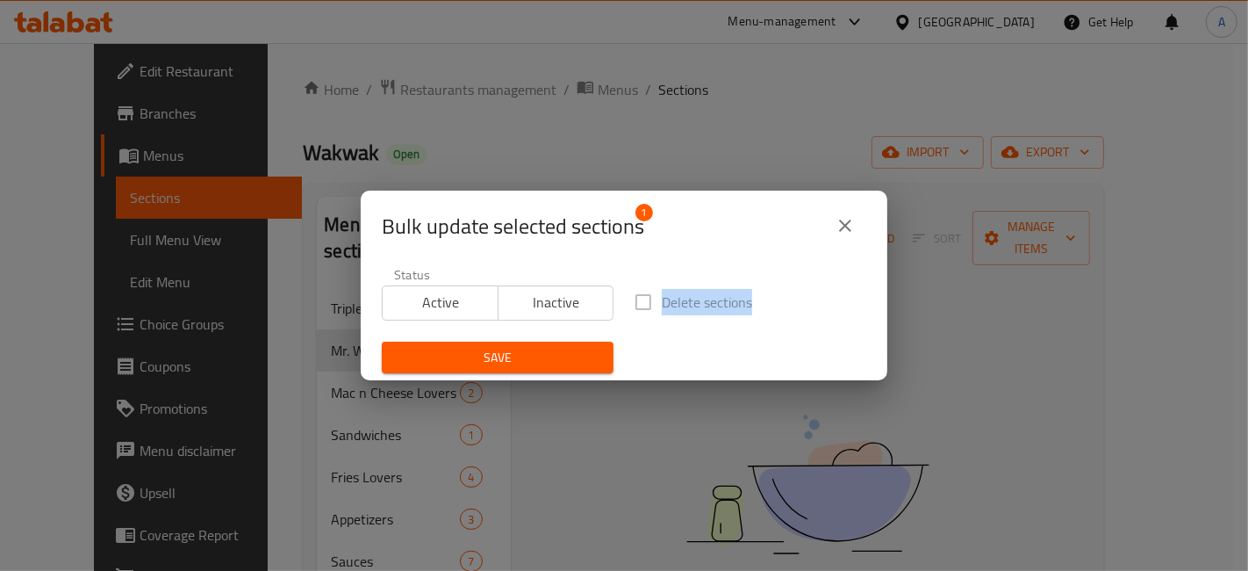
click at [634, 305] on label "Delete sections" at bounding box center [688, 301] width 127 height 37
click at [628, 330] on div "Status Active Inactive Delete sections Save" at bounding box center [624, 320] width 506 height 127
click at [559, 298] on span "Inactive" at bounding box center [557, 302] width 102 height 25
click at [465, 291] on span "Active" at bounding box center [441, 302] width 102 height 25
click at [634, 299] on label "Delete sections" at bounding box center [688, 301] width 127 height 37
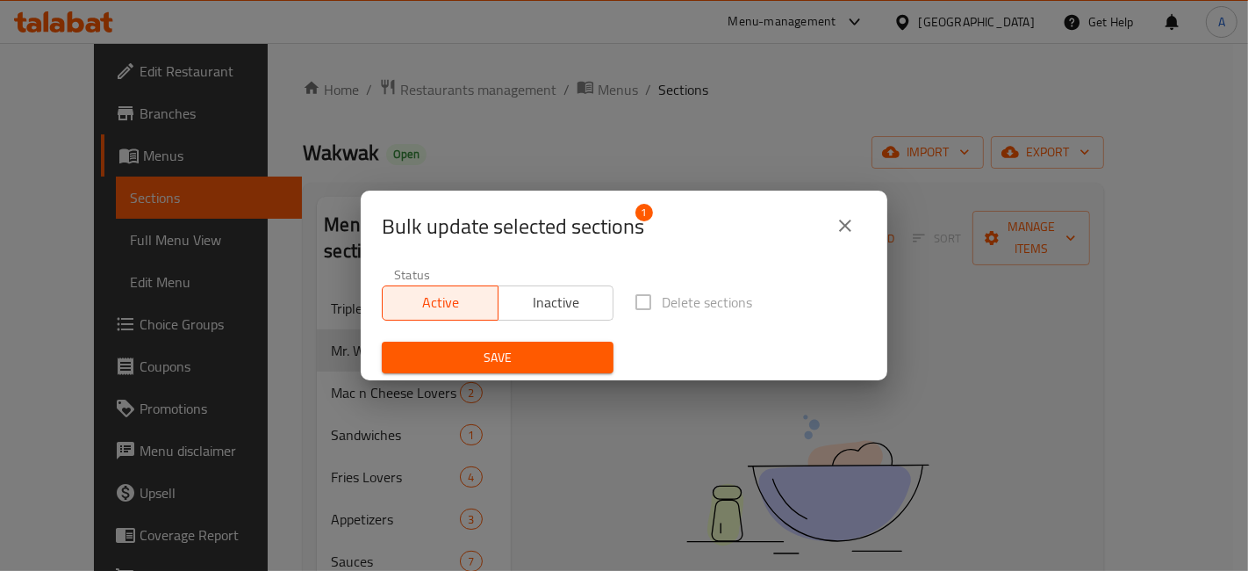
click at [848, 223] on icon "close" at bounding box center [845, 225] width 12 height 12
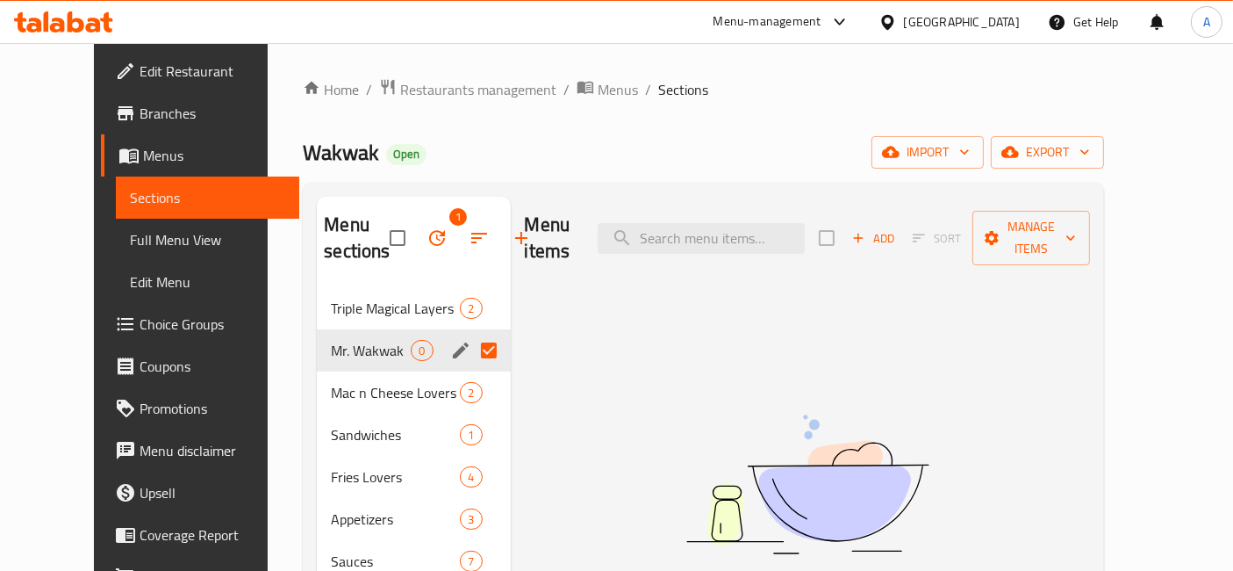
click at [527, 329] on div "Menu items Add Sort Manage items No Items found" at bounding box center [801, 482] width 580 height 571
click at [470, 353] on input "Menu sections" at bounding box center [488, 350] width 37 height 37
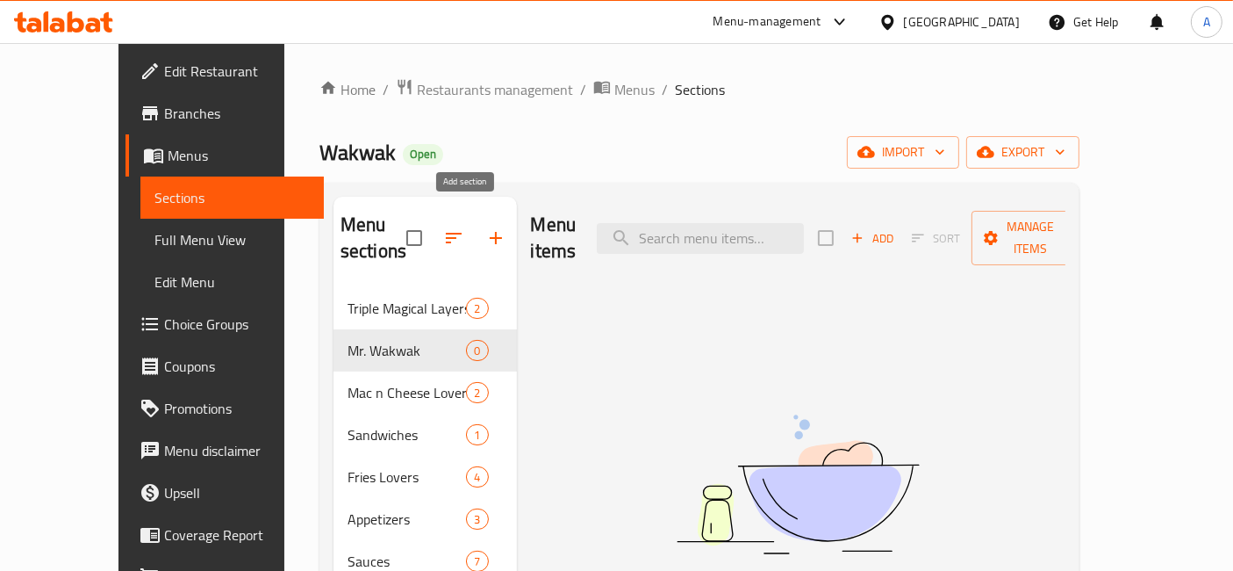
click at [475, 225] on button "button" at bounding box center [496, 238] width 42 height 42
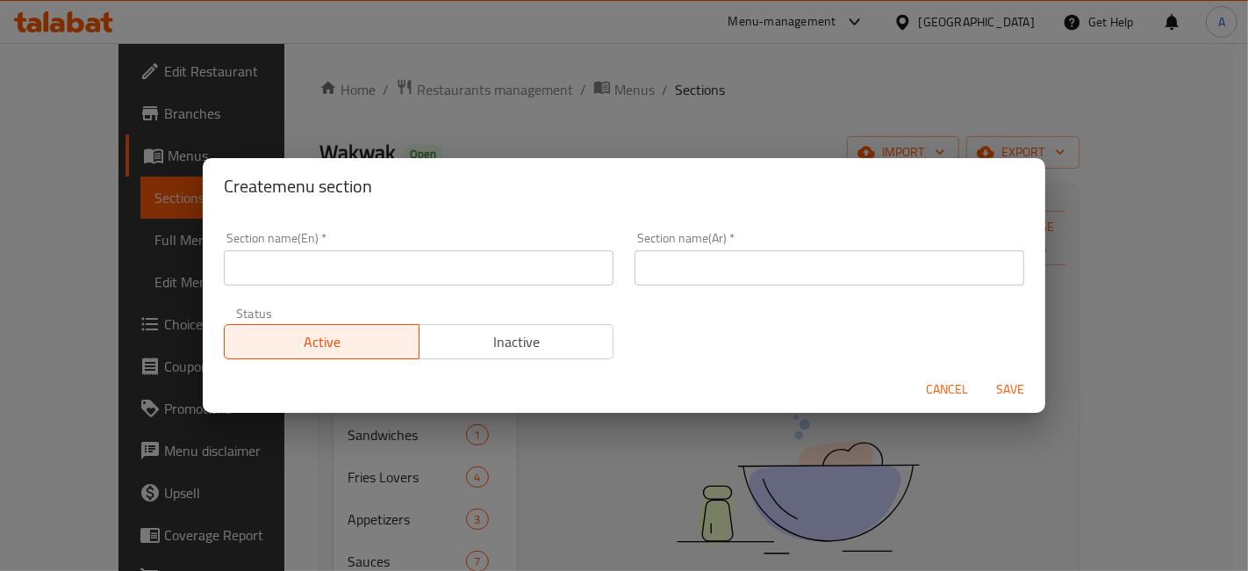
click at [929, 384] on span "Cancel" at bounding box center [947, 389] width 42 height 22
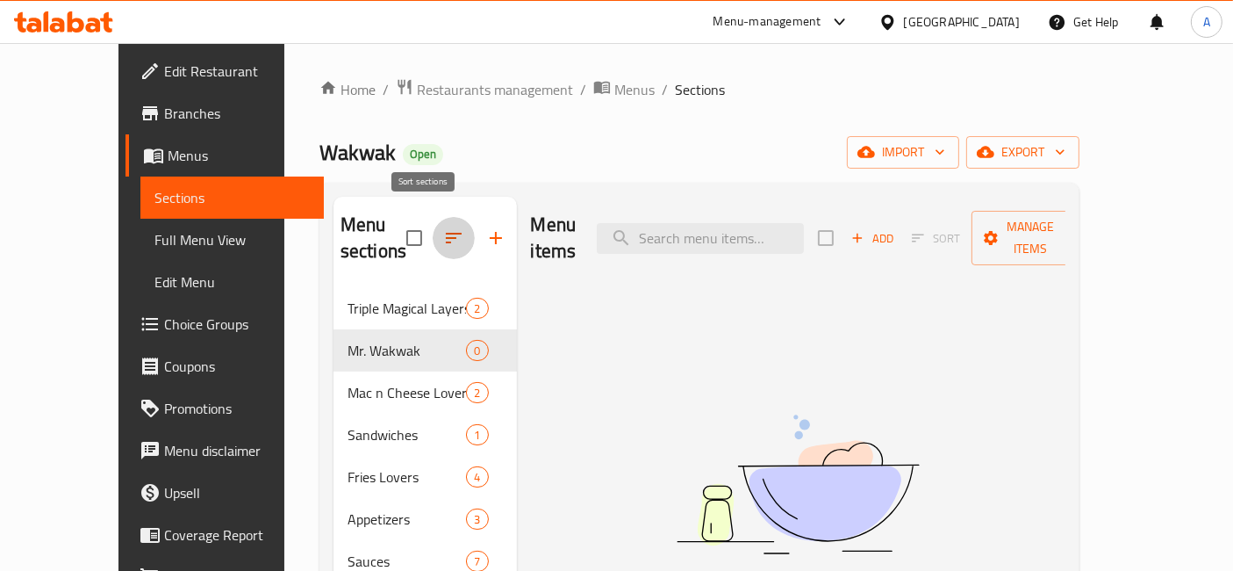
click at [443, 232] on icon "button" at bounding box center [453, 237] width 21 height 21
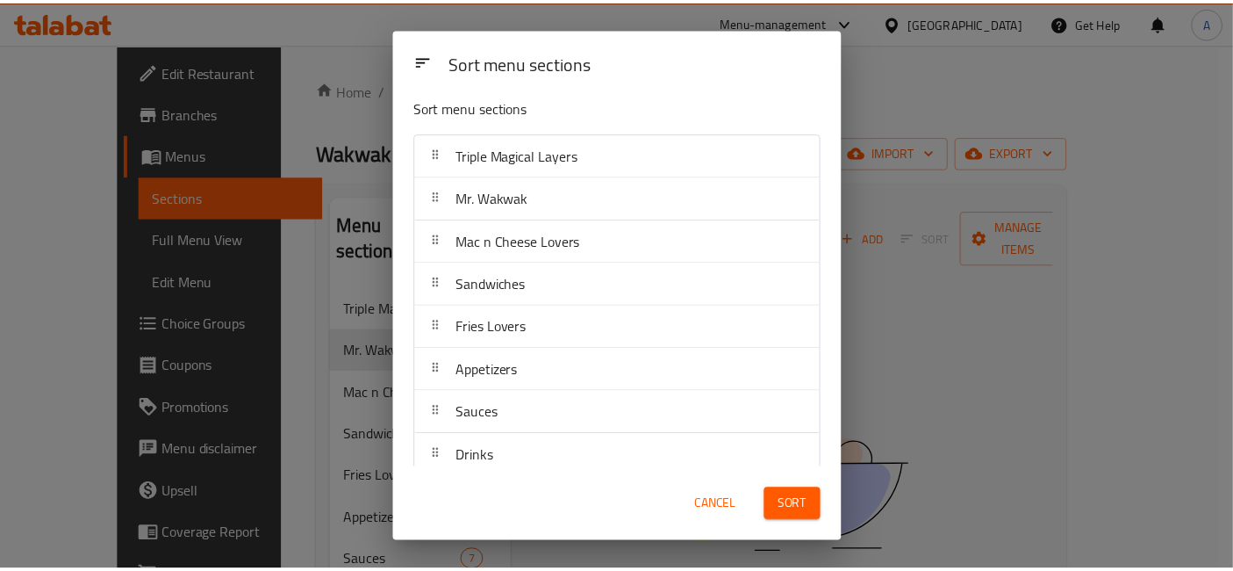
scroll to position [23, 0]
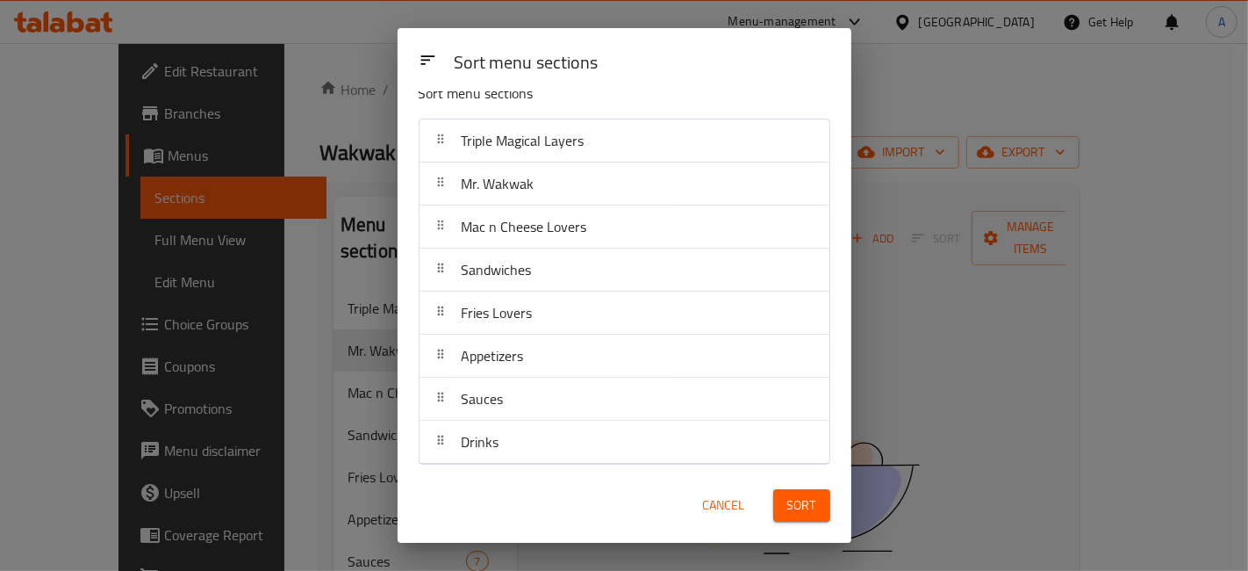
click at [878, 290] on div "Sort menu sections Sort menu sections Triple Magical Layers Mr. Wakwak Mac n Ch…" at bounding box center [624, 285] width 1248 height 571
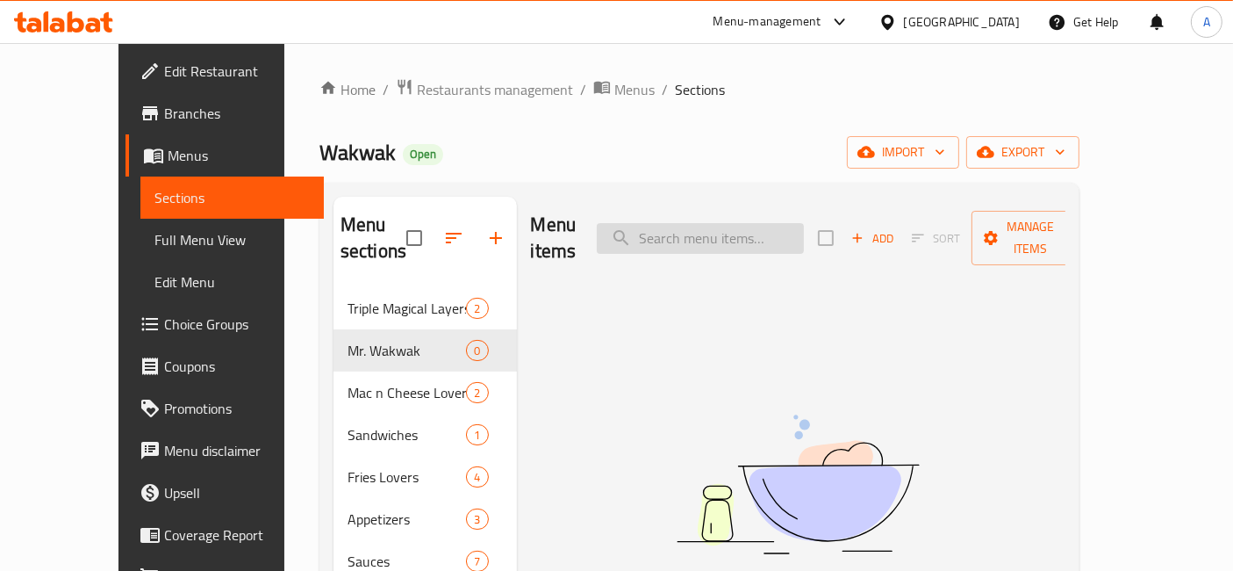
click at [804, 223] on input "search" at bounding box center [700, 238] width 207 height 31
type input "ة"
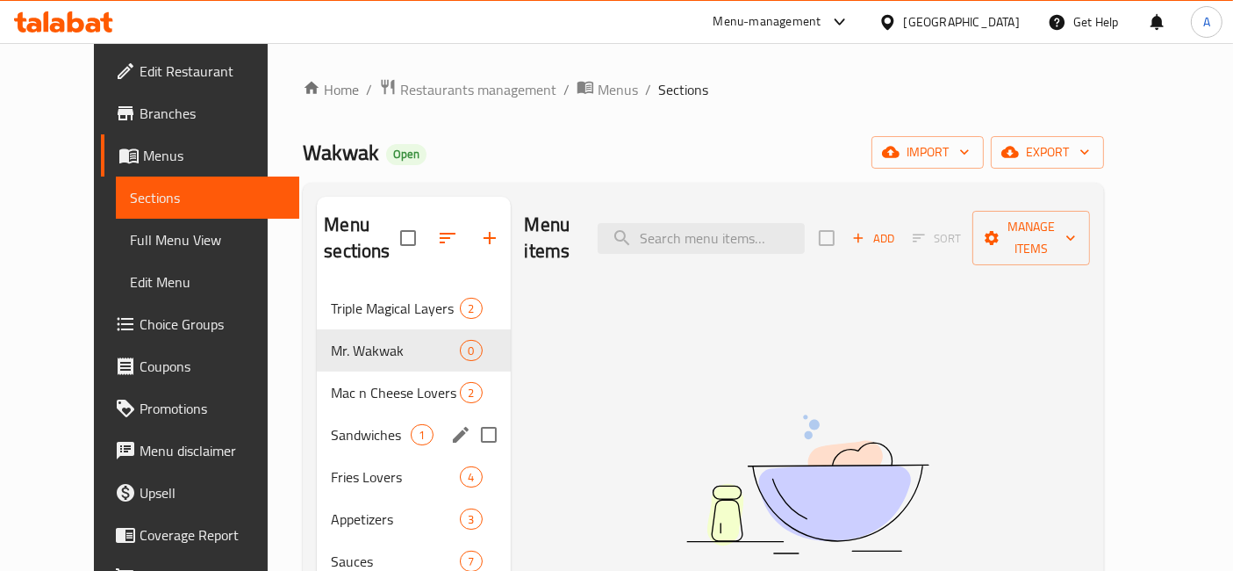
click at [341, 420] on div "Sandwiches 1" at bounding box center [413, 434] width 193 height 42
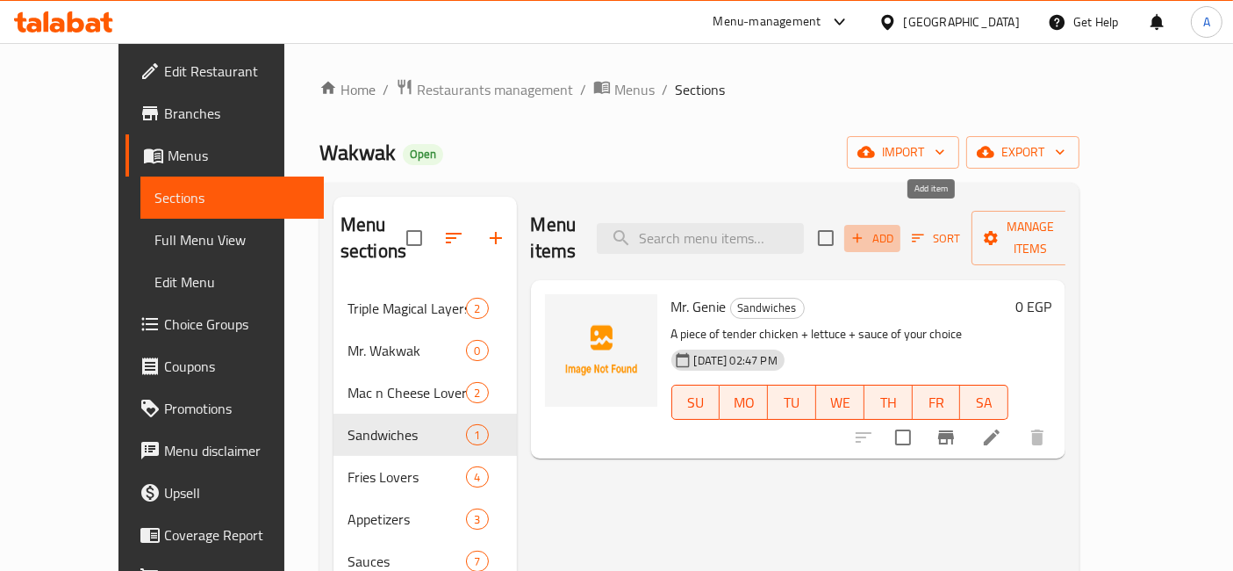
click at [896, 228] on span "Add" at bounding box center [872, 238] width 47 height 20
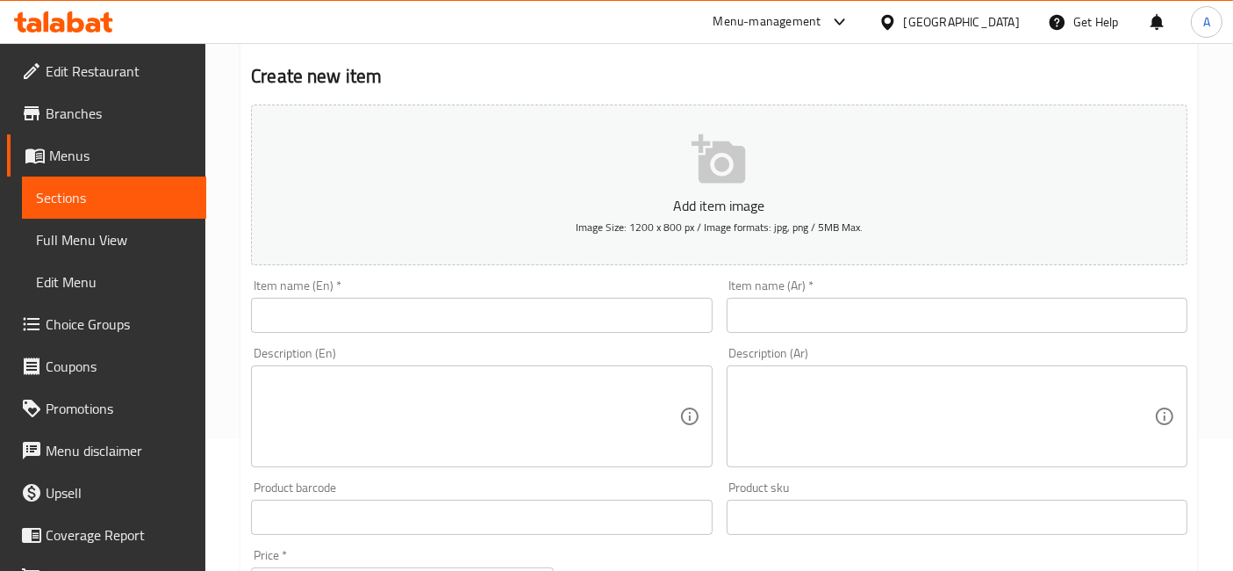
scroll to position [195, 0]
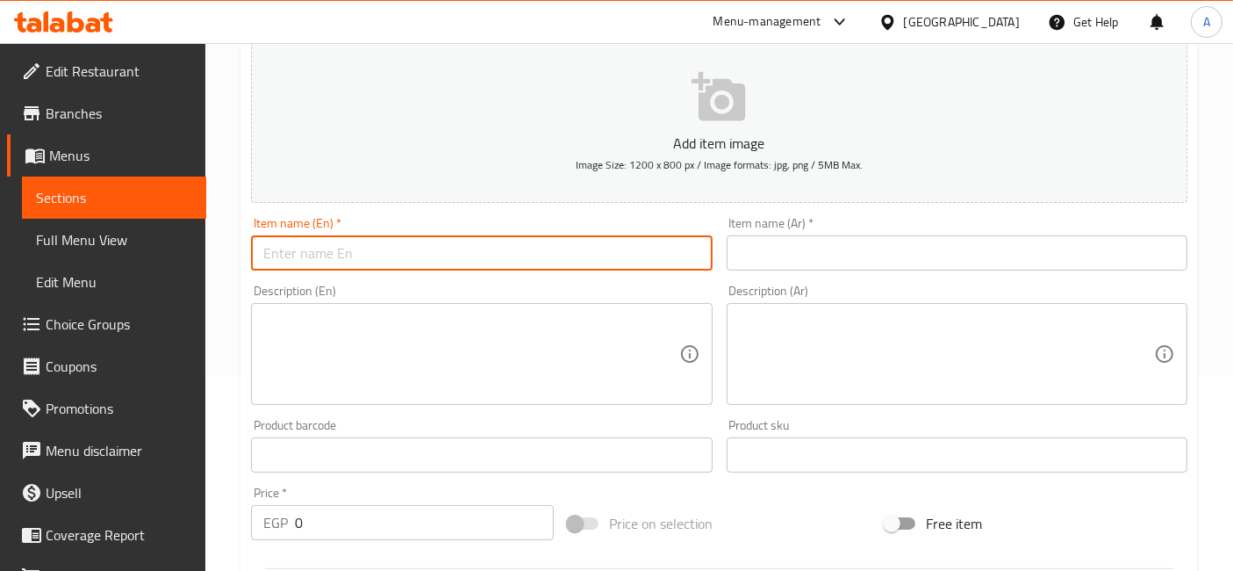
click at [476, 255] on input "text" at bounding box center [481, 252] width 461 height 35
type input "ة"
type input "Mr. Wakwak"
click at [779, 244] on input "text" at bounding box center [957, 252] width 461 height 35
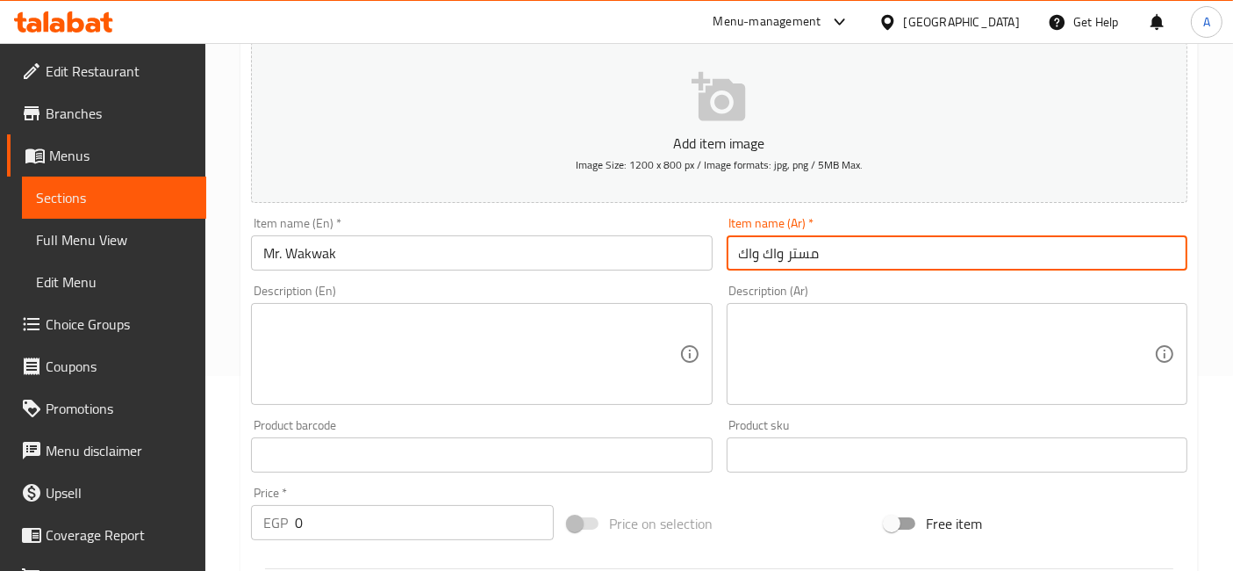
type input "مستر واك واك"
click at [714, 283] on div "Description (En) Description (En)" at bounding box center [481, 344] width 475 height 134
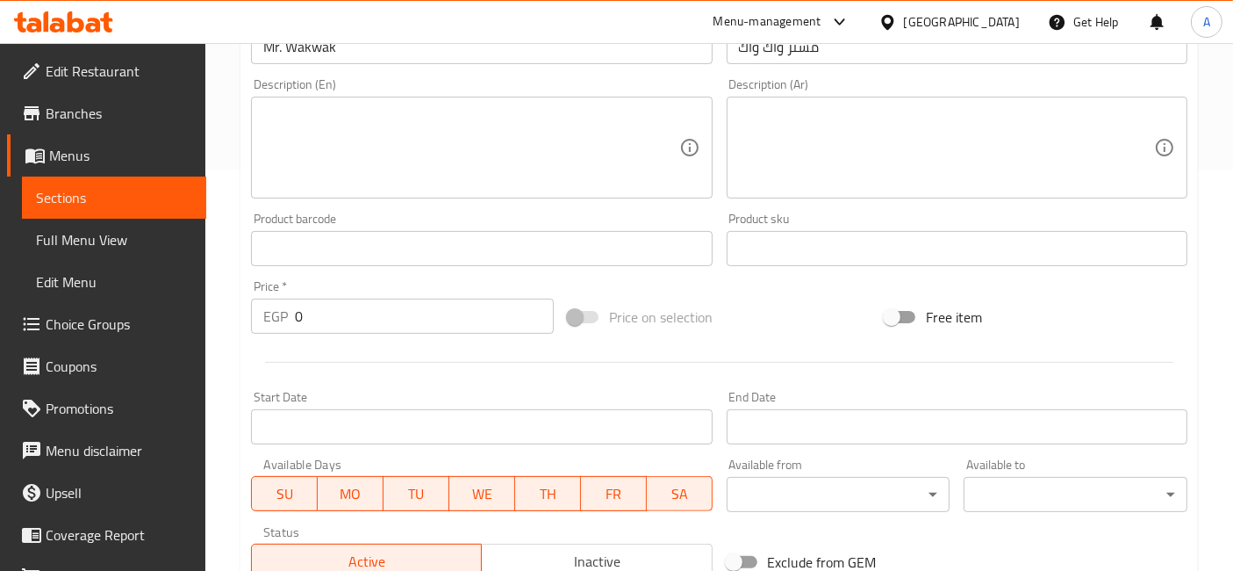
scroll to position [373, 0]
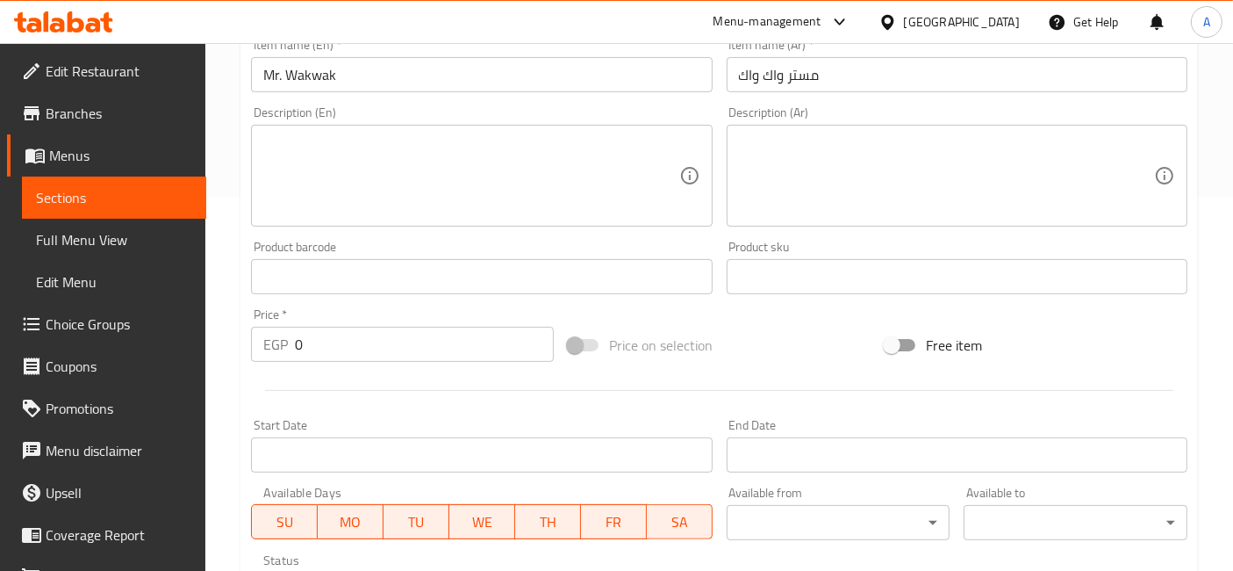
click at [799, 197] on textarea at bounding box center [946, 175] width 415 height 83
paste textarea "قطعة فراخ تندر + خص + حلقات البصل + خيار مخلل + امريكان تشيز + صوص السيراتشا"
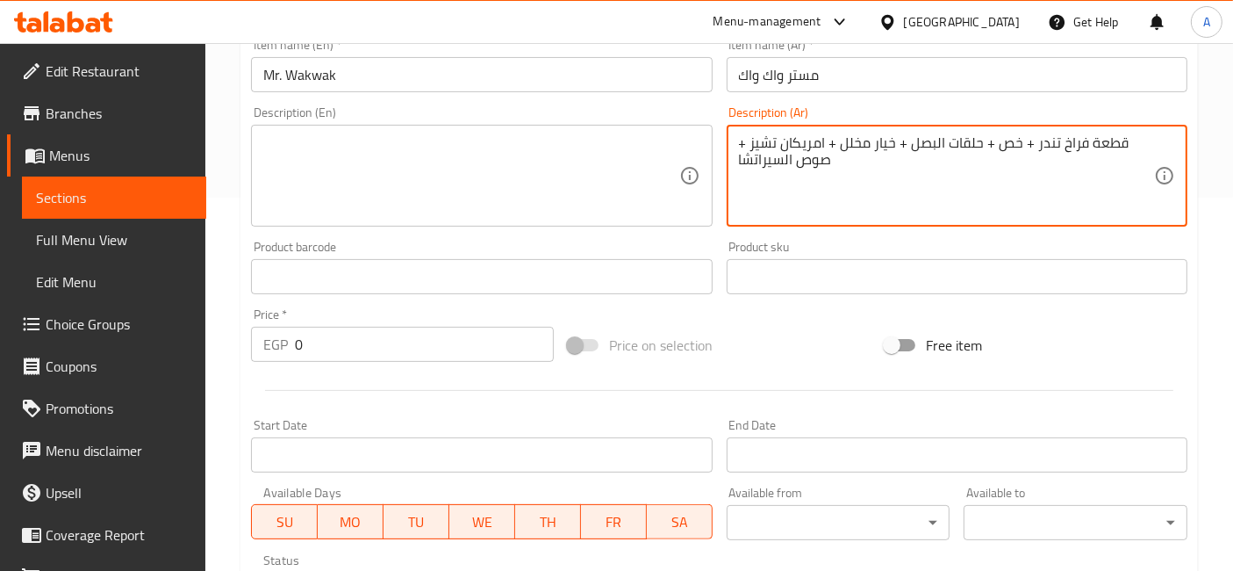
type textarea "قطعة فراخ تندر + خص + حلقات البصل + خيار مخلل + امريكان تشيز + صوص السيراتشا"
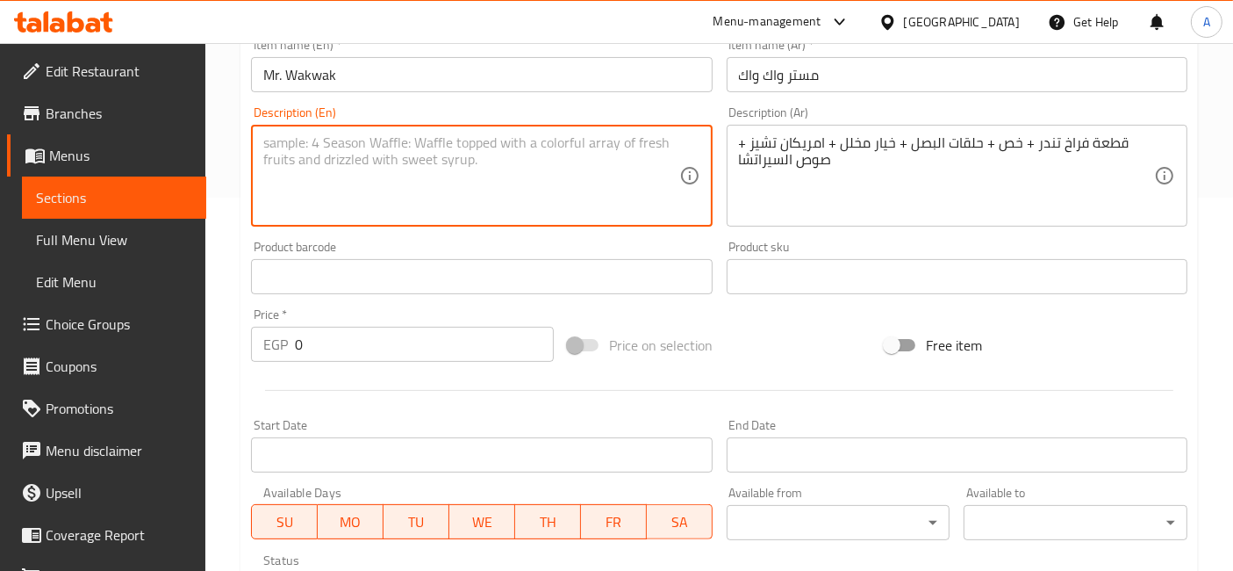
click at [560, 181] on textarea at bounding box center [470, 175] width 415 height 83
paste textarea "Chicken tender piece + lettuce + onion rings + pickled cucumber + American chee…"
type textarea "Chicken tender piece + lettuce + onion rings + pickled cucumber + American chee…"
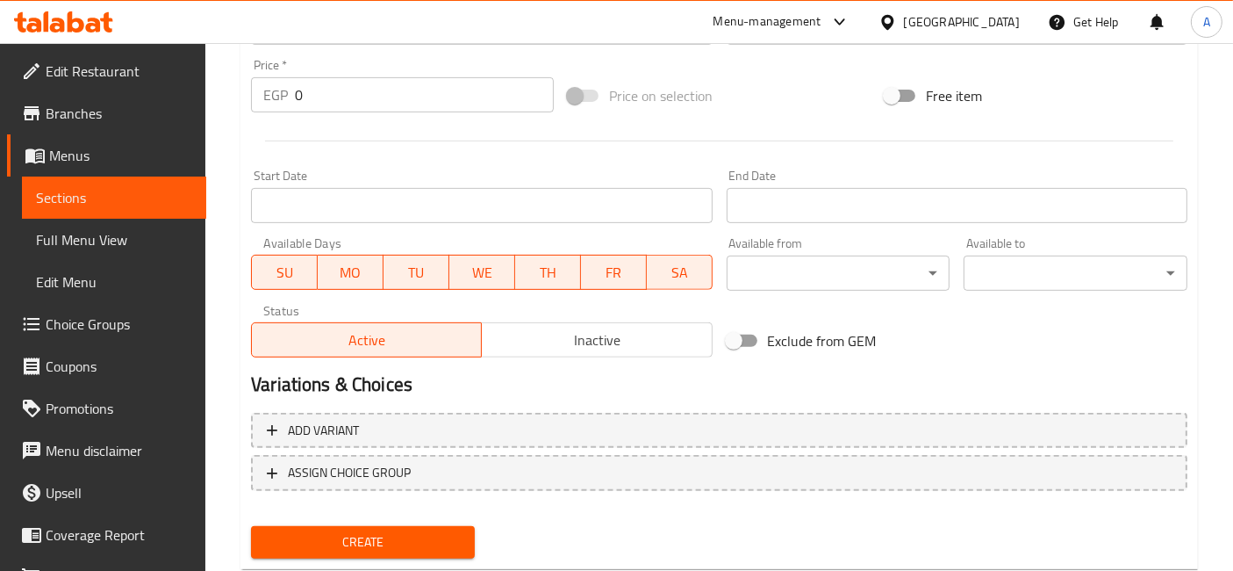
scroll to position [666, 0]
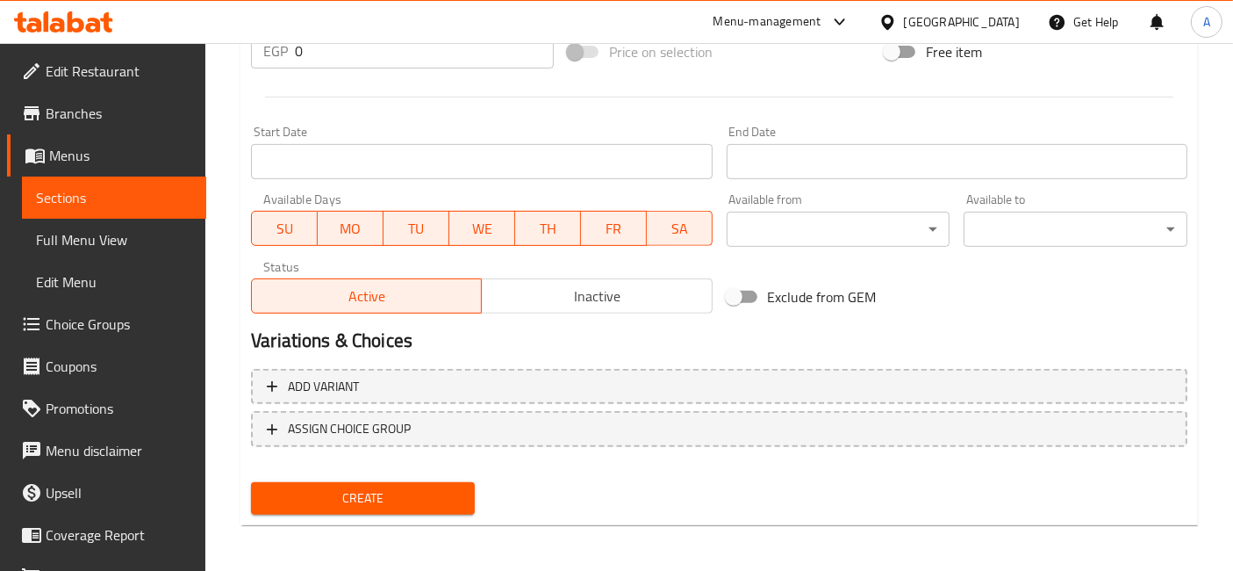
click at [447, 498] on span "Create" at bounding box center [363, 498] width 196 height 22
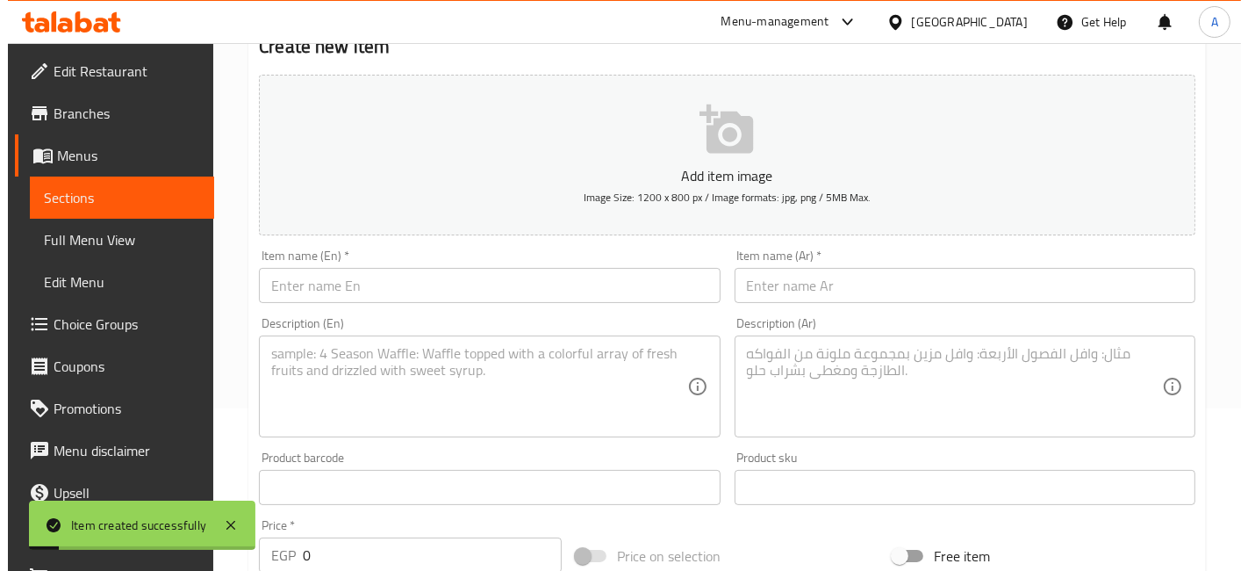
scroll to position [0, 0]
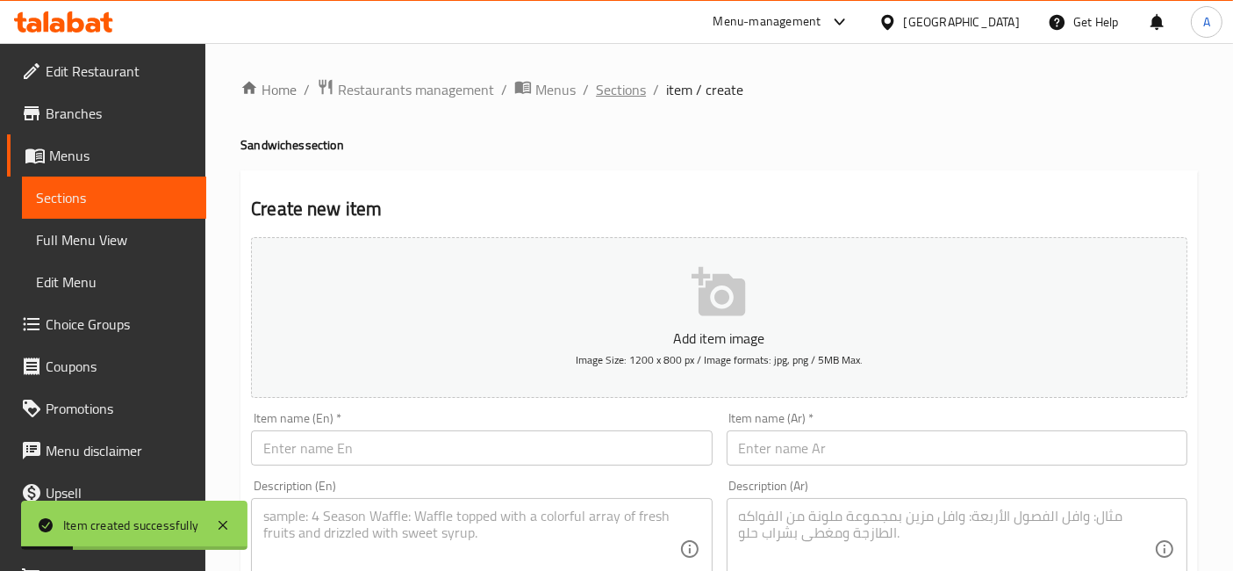
click at [600, 94] on span "Sections" at bounding box center [621, 89] width 50 height 21
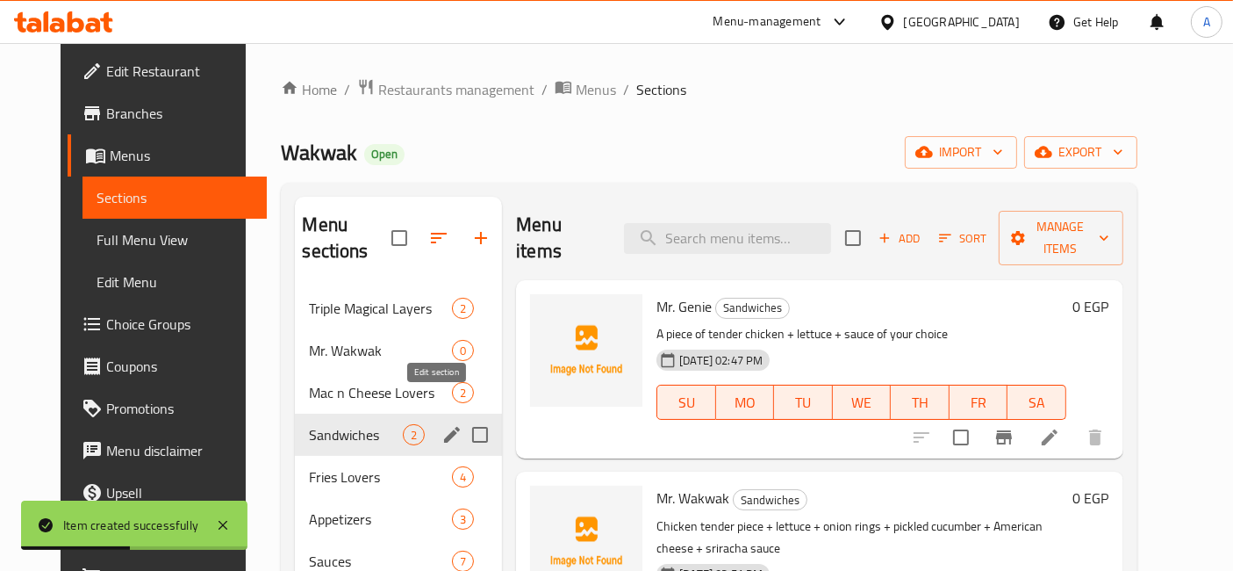
click at [441, 424] on icon "edit" at bounding box center [451, 434] width 21 height 21
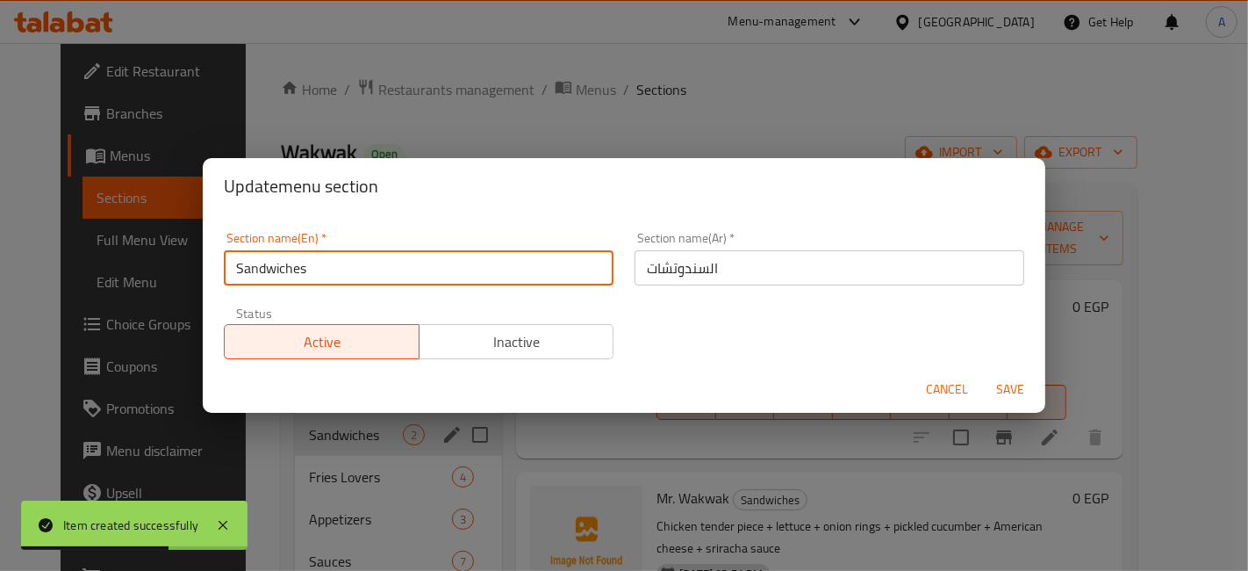
drag, startPoint x: 506, startPoint y: 264, endPoint x: 47, endPoint y: 268, distance: 459.1
click at [39, 269] on div "Update menu section Section name(En)   * Sandwiches Section name(En) * Section …" at bounding box center [624, 285] width 1248 height 571
click at [226, 264] on input "Sandwiches" at bounding box center [419, 267] width 390 height 35
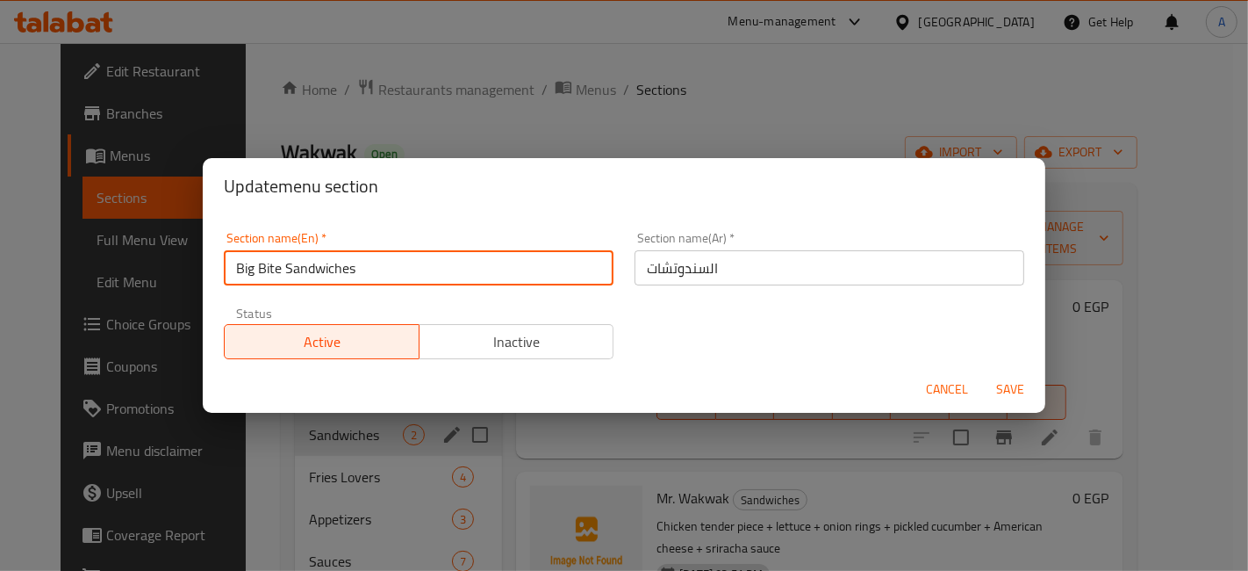
type input "Big Bite Sandwiches"
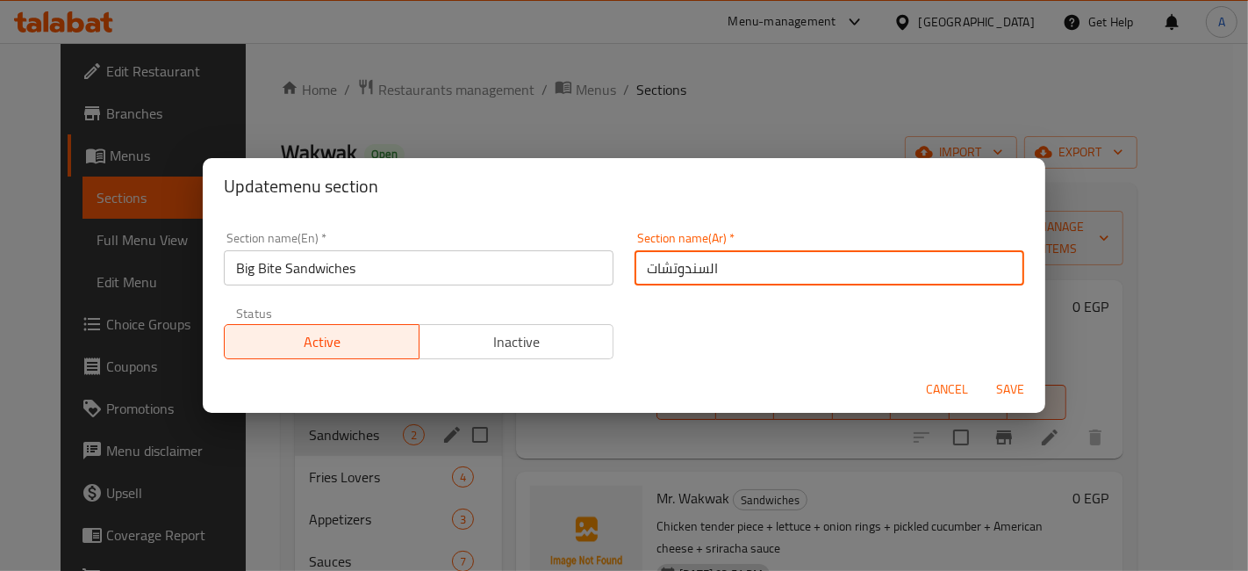
drag, startPoint x: 636, startPoint y: 267, endPoint x: 740, endPoint y: 266, distance: 103.6
click at [740, 266] on input "السندوتشات" at bounding box center [830, 267] width 390 height 35
click at [674, 269] on input "سندوتشات البج بايت" at bounding box center [830, 267] width 390 height 35
type input "سندوتشات البيج بايت"
click at [767, 324] on div "Section name(En)   * Big Bite Sandwiches Section name(En) * Section name(Ar)   …" at bounding box center [624, 295] width 822 height 148
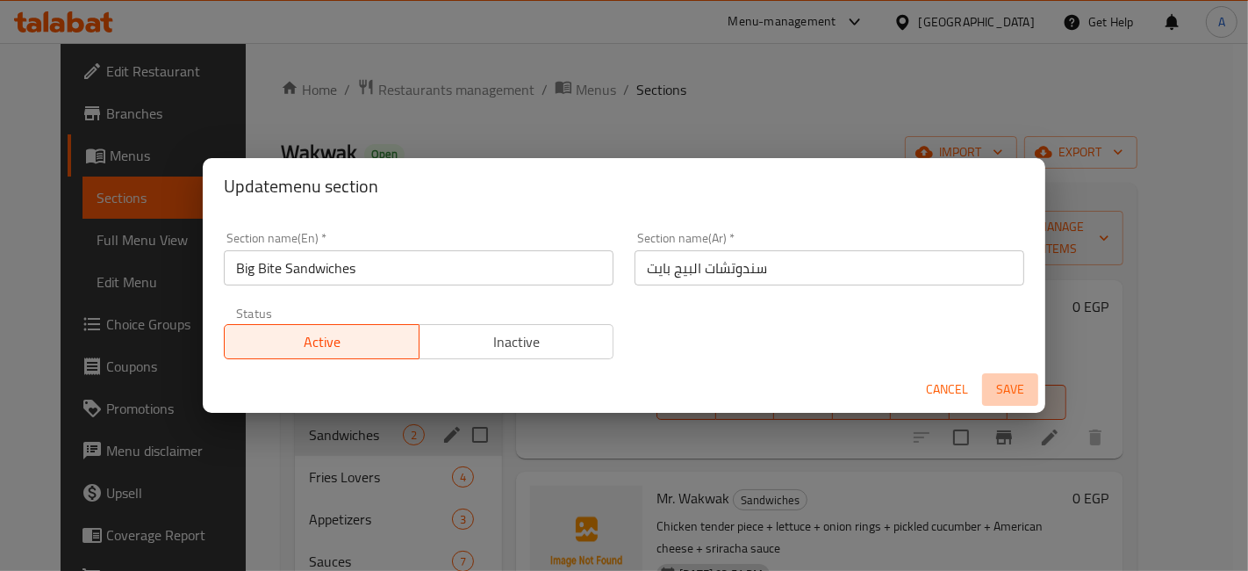
click at [1001, 387] on span "Save" at bounding box center [1010, 389] width 42 height 22
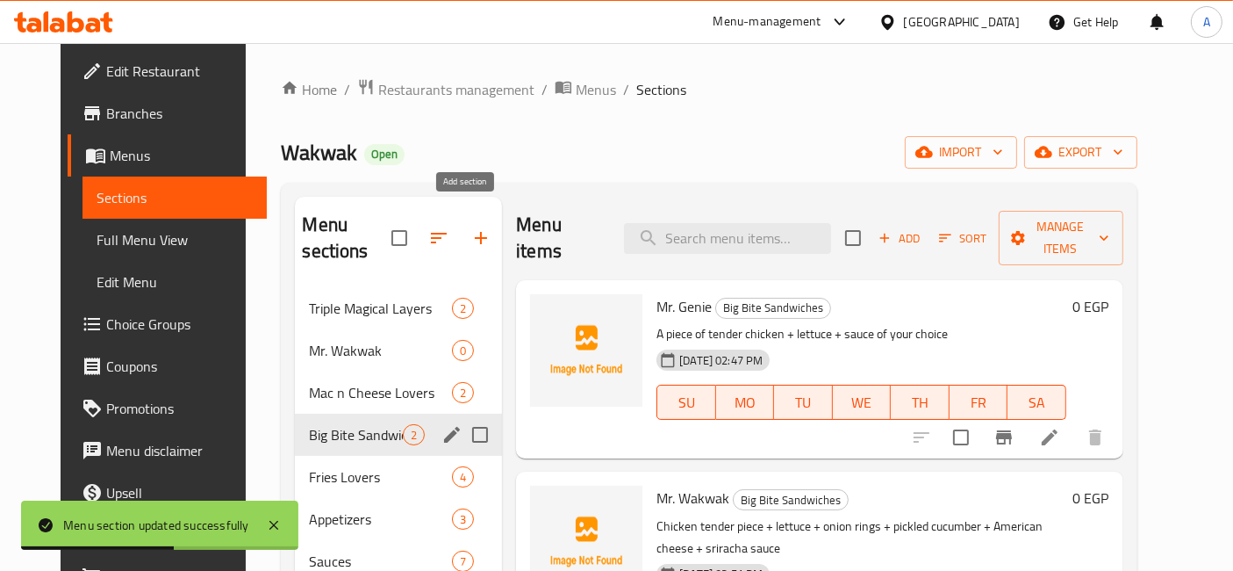
click at [470, 233] on icon "button" at bounding box center [480, 237] width 21 height 21
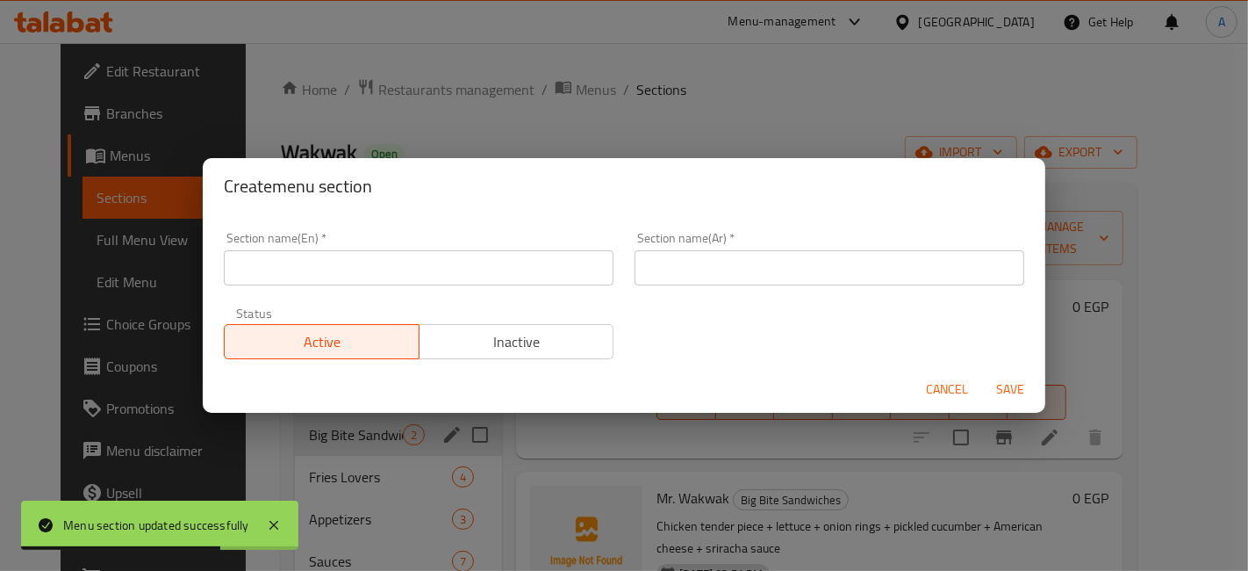
click at [967, 395] on span "Cancel" at bounding box center [947, 389] width 42 height 22
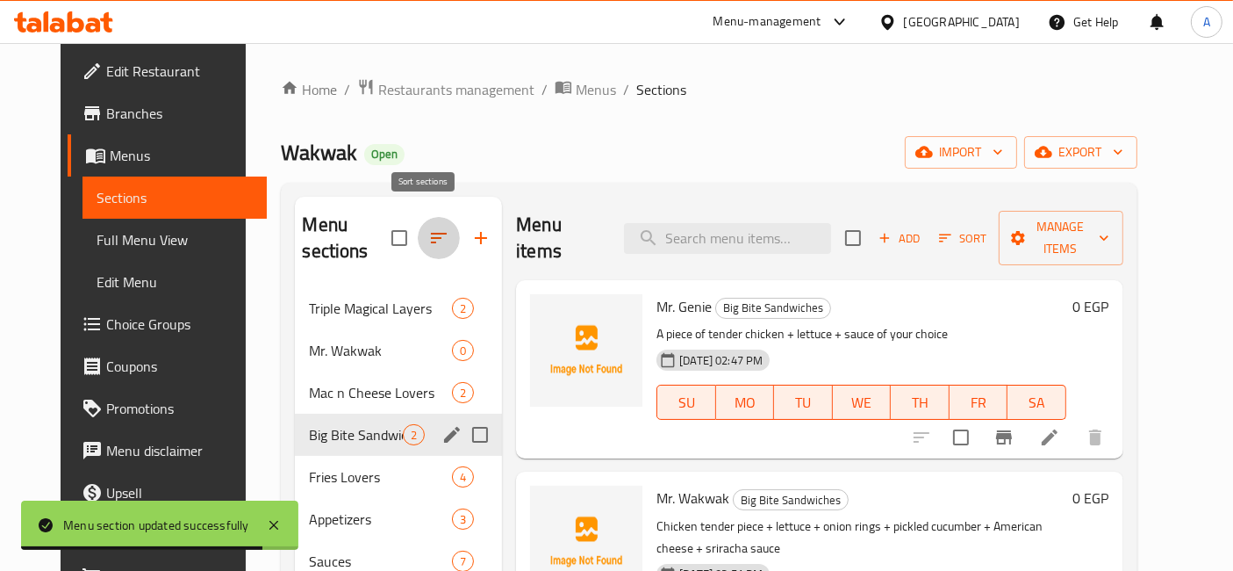
click at [433, 227] on icon "button" at bounding box center [438, 237] width 21 height 21
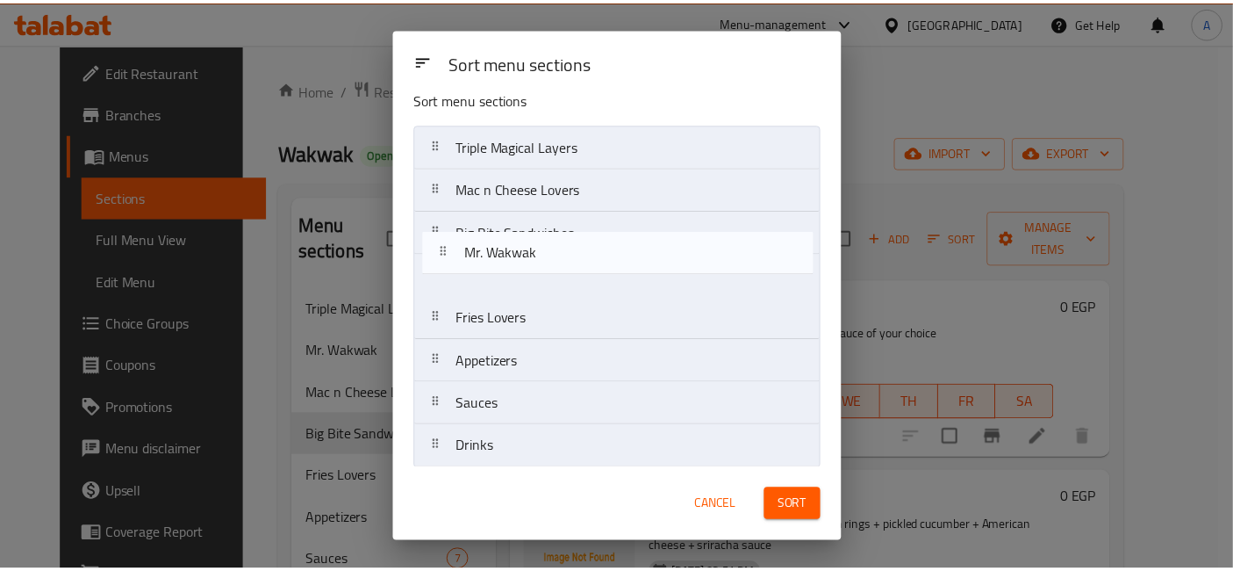
scroll to position [23, 0]
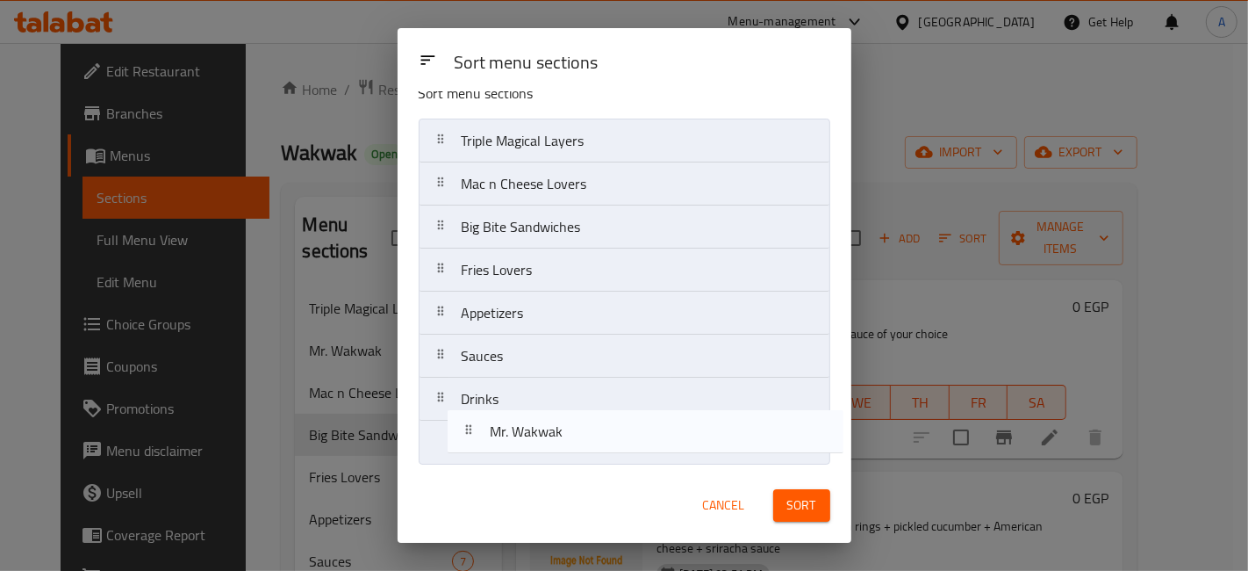
drag, startPoint x: 441, startPoint y: 214, endPoint x: 470, endPoint y: 449, distance: 237.0
click at [470, 449] on nav "Triple Magical Layers Mr. Wakwak Mac n Cheese Lovers Big Bite Sandwiches Fries …" at bounding box center [625, 291] width 412 height 346
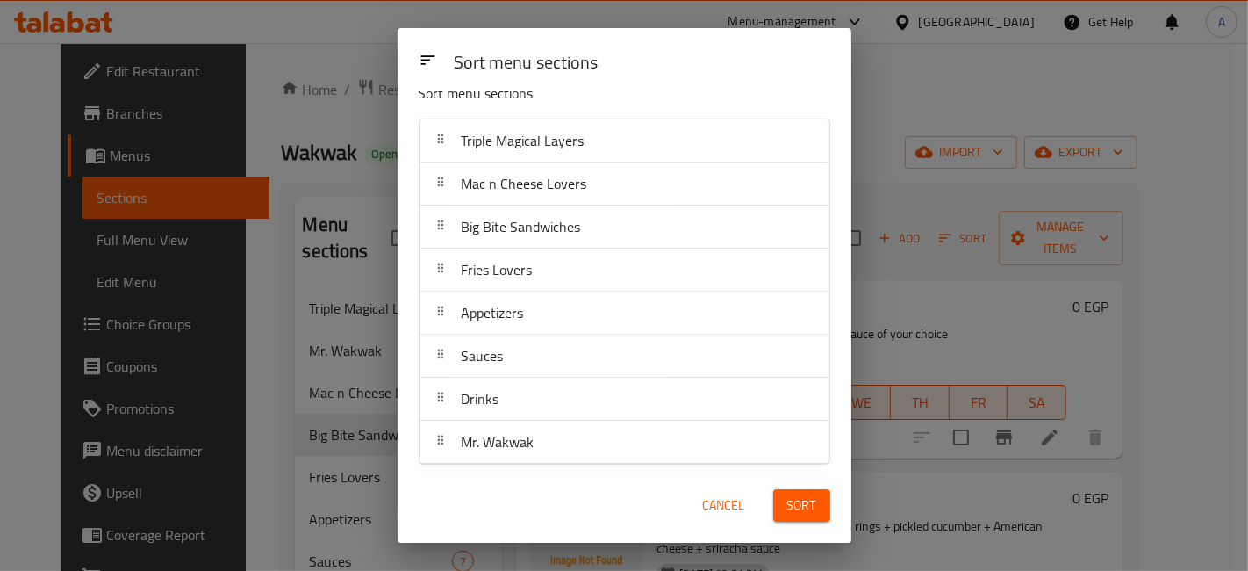
click at [779, 507] on button "Sort" at bounding box center [801, 505] width 57 height 32
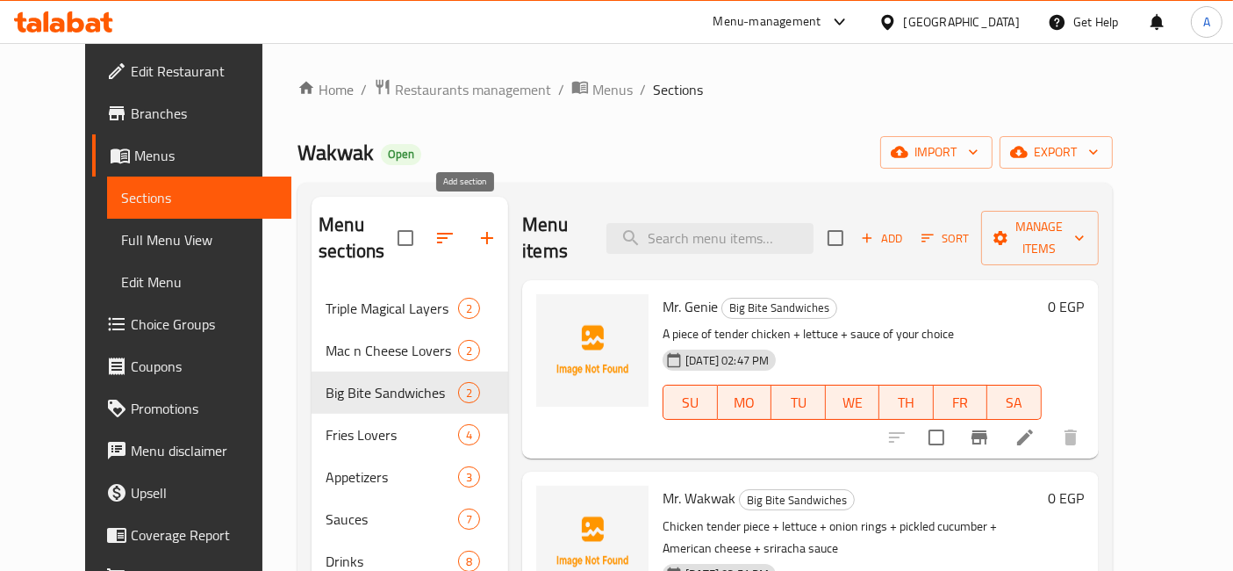
click at [477, 234] on icon "button" at bounding box center [487, 237] width 21 height 21
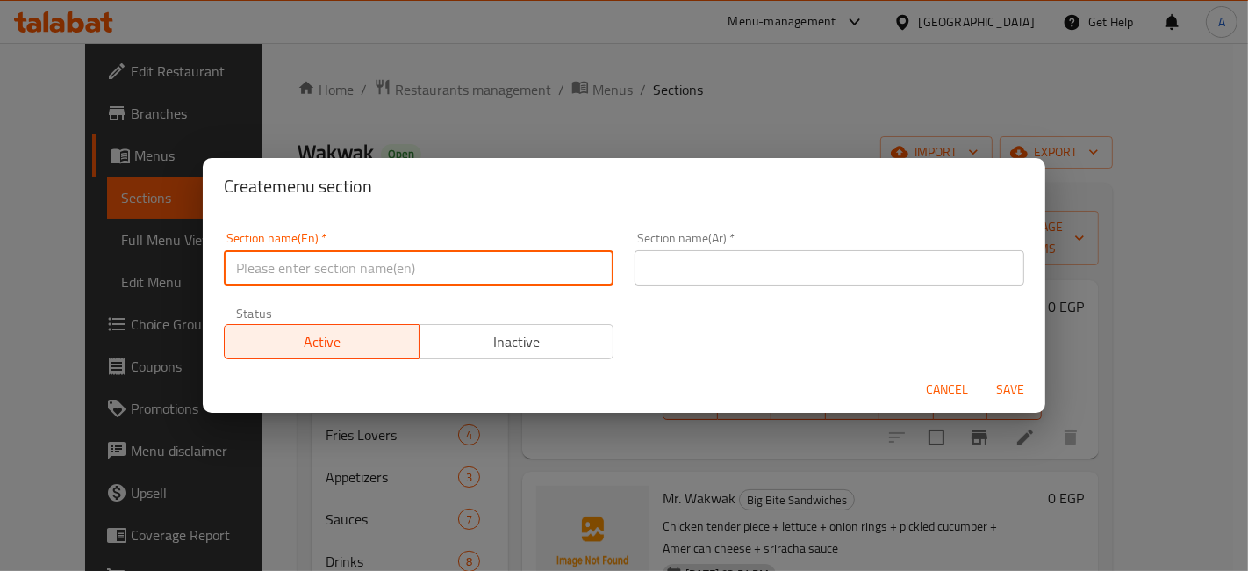
click at [411, 279] on input "text" at bounding box center [419, 267] width 390 height 35
type input "Big Daddy Sandwiches"
click at [804, 265] on input "text" at bounding box center [830, 267] width 390 height 35
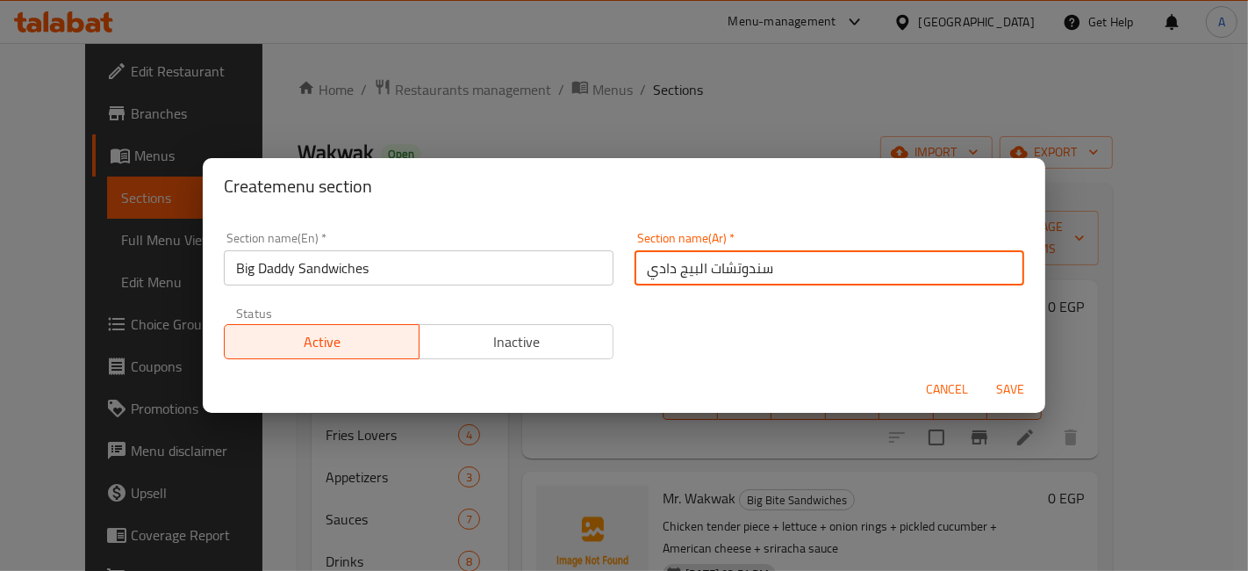
type input "سندوتشات البيج دادي"
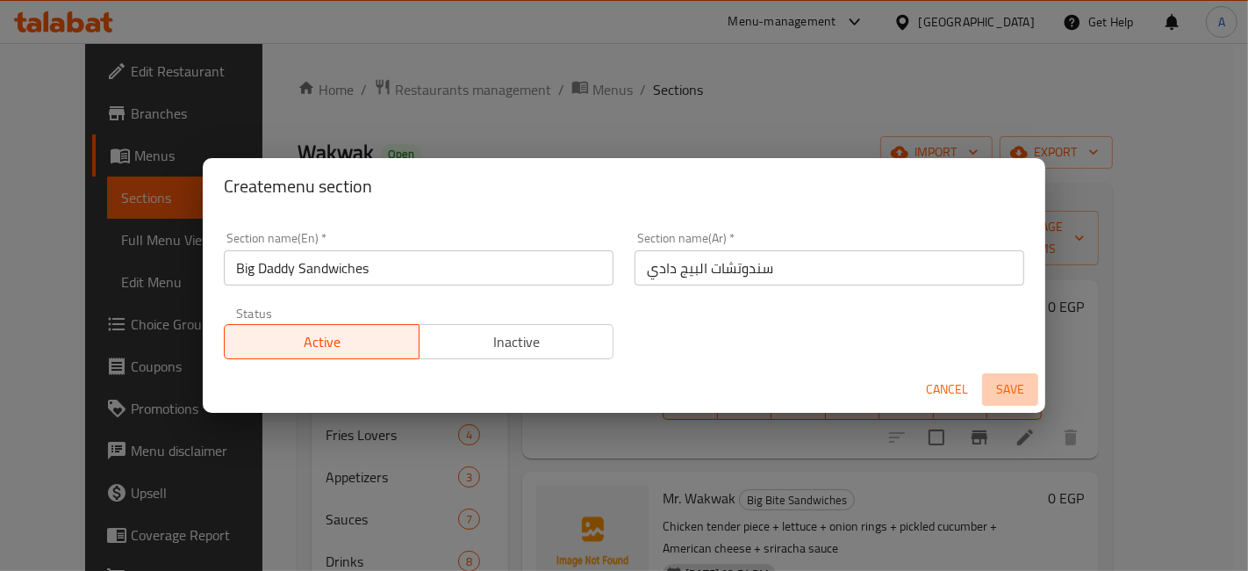
click at [1016, 384] on span "Save" at bounding box center [1010, 389] width 42 height 22
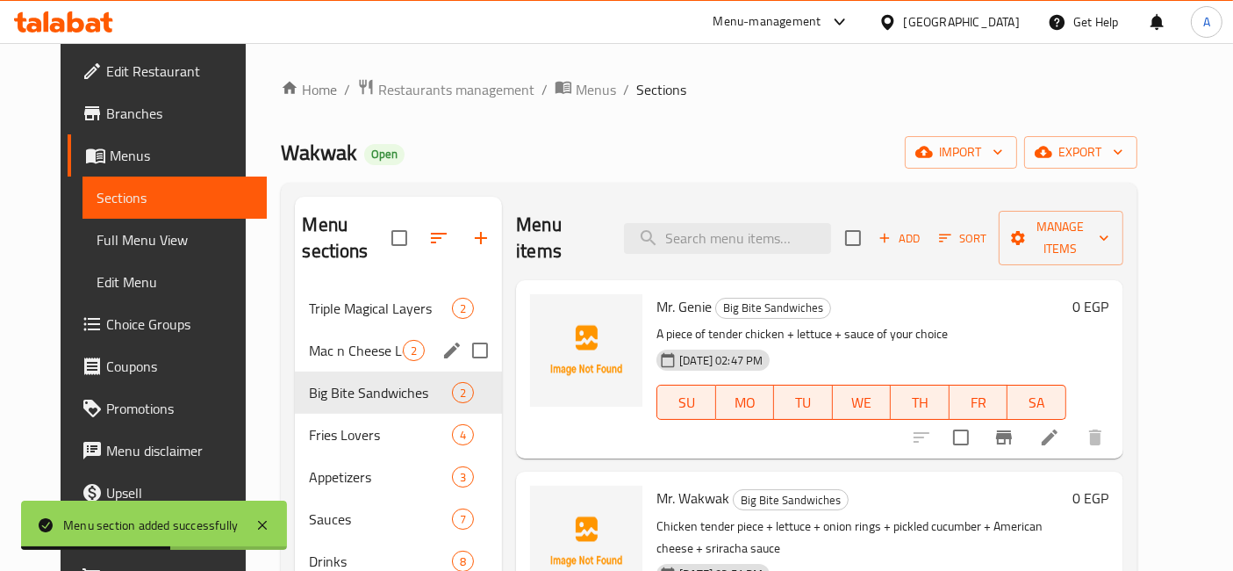
scroll to position [97, 0]
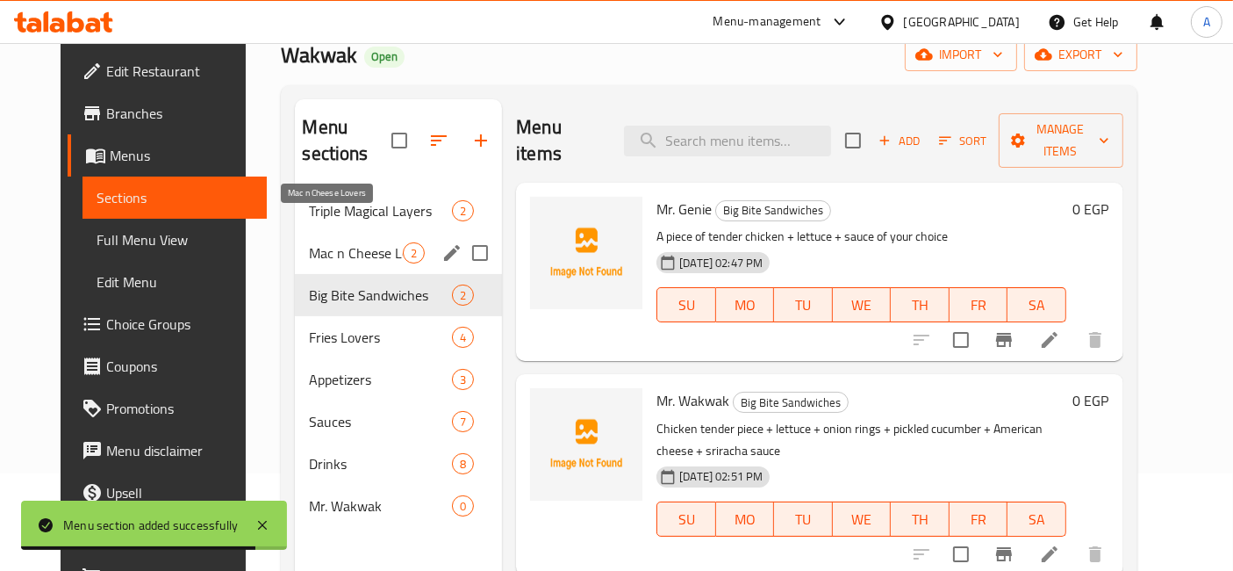
click at [361, 242] on span "Mac n Cheese Lovers" at bounding box center [356, 252] width 94 height 21
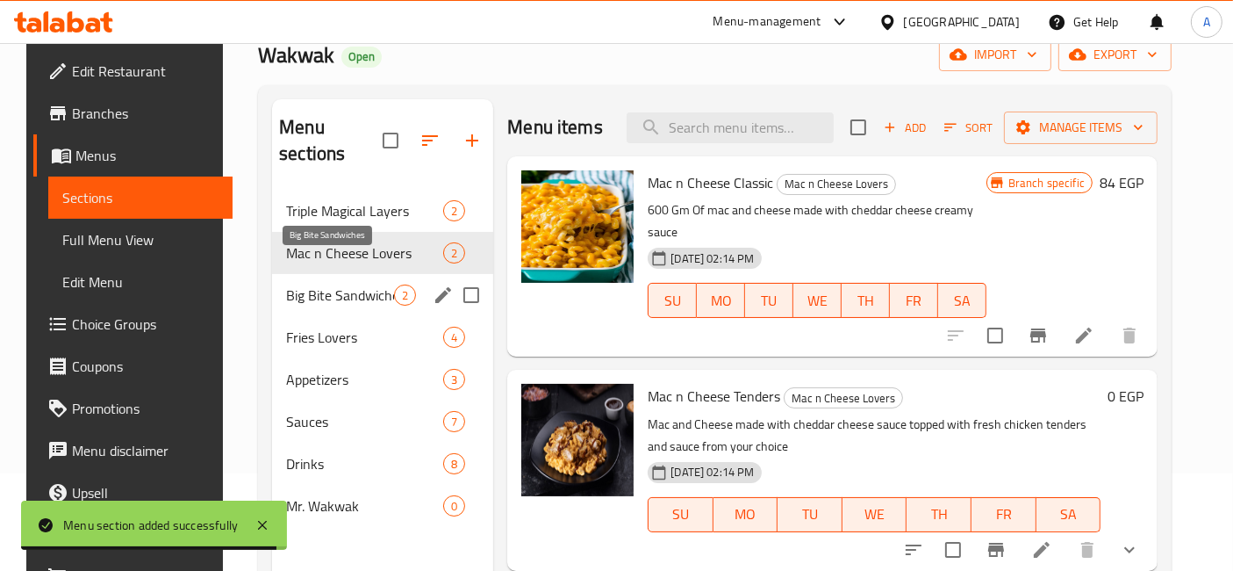
click at [362, 284] on span "Big Bite Sandwiches" at bounding box center [340, 294] width 108 height 21
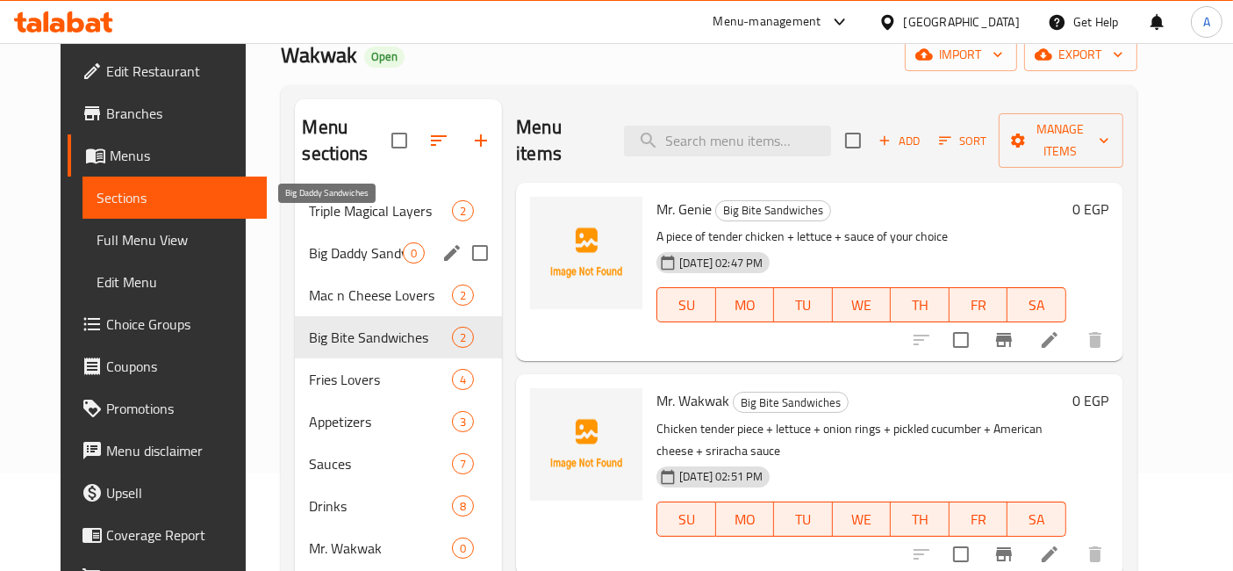
click at [352, 242] on span "Big Daddy Sandwiches" at bounding box center [356, 252] width 94 height 21
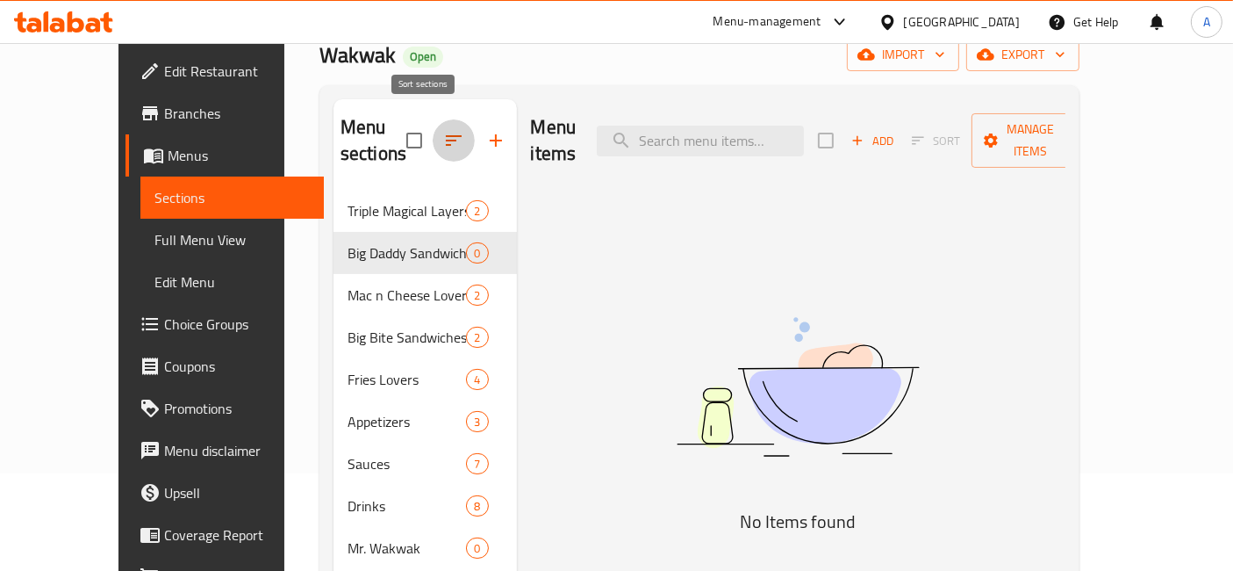
click at [443, 130] on icon "button" at bounding box center [453, 140] width 21 height 21
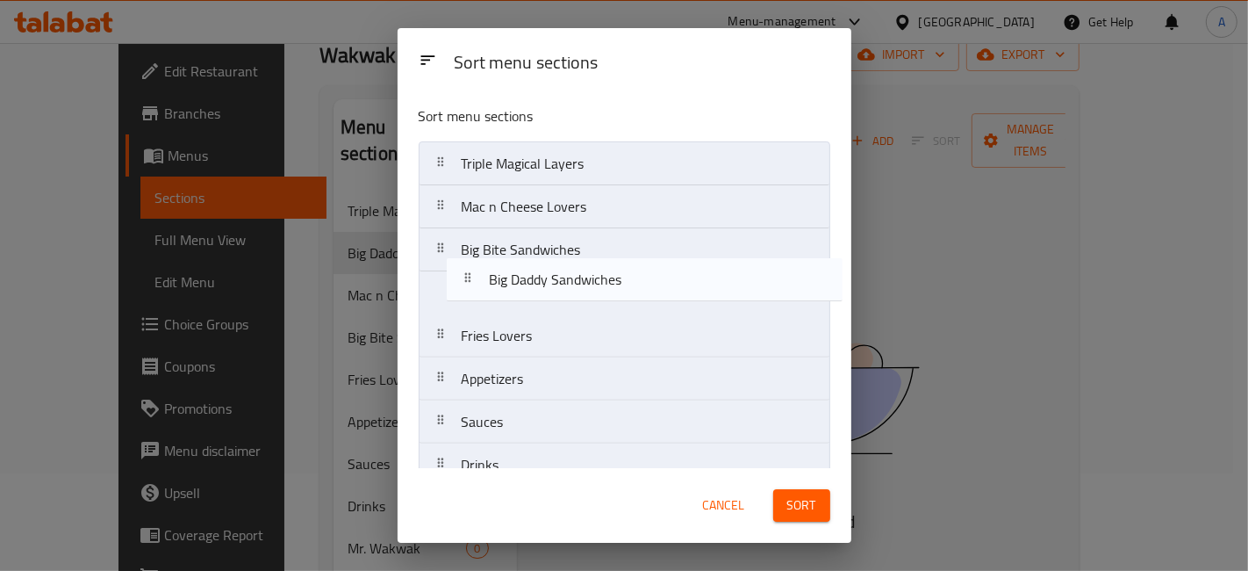
drag, startPoint x: 443, startPoint y: 202, endPoint x: 471, endPoint y: 282, distance: 84.7
click at [471, 282] on nav "Triple Magical Layers Big Daddy Sandwiches Mac n Cheese Lovers Big Bite Sandwic…" at bounding box center [625, 335] width 412 height 389
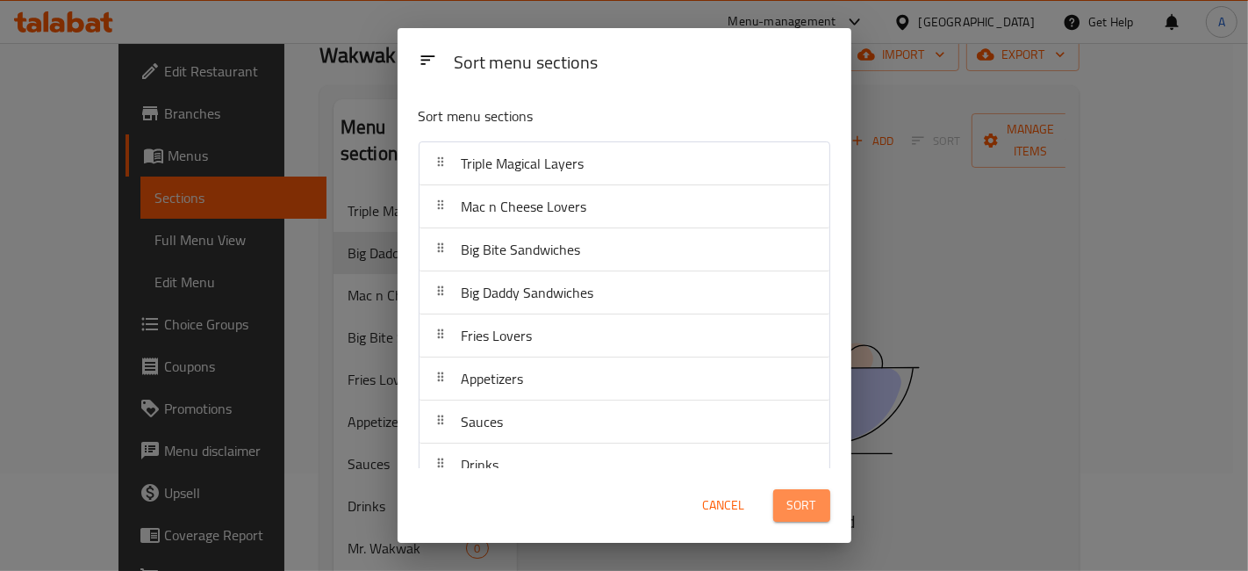
click at [793, 510] on span "Sort" at bounding box center [801, 505] width 29 height 22
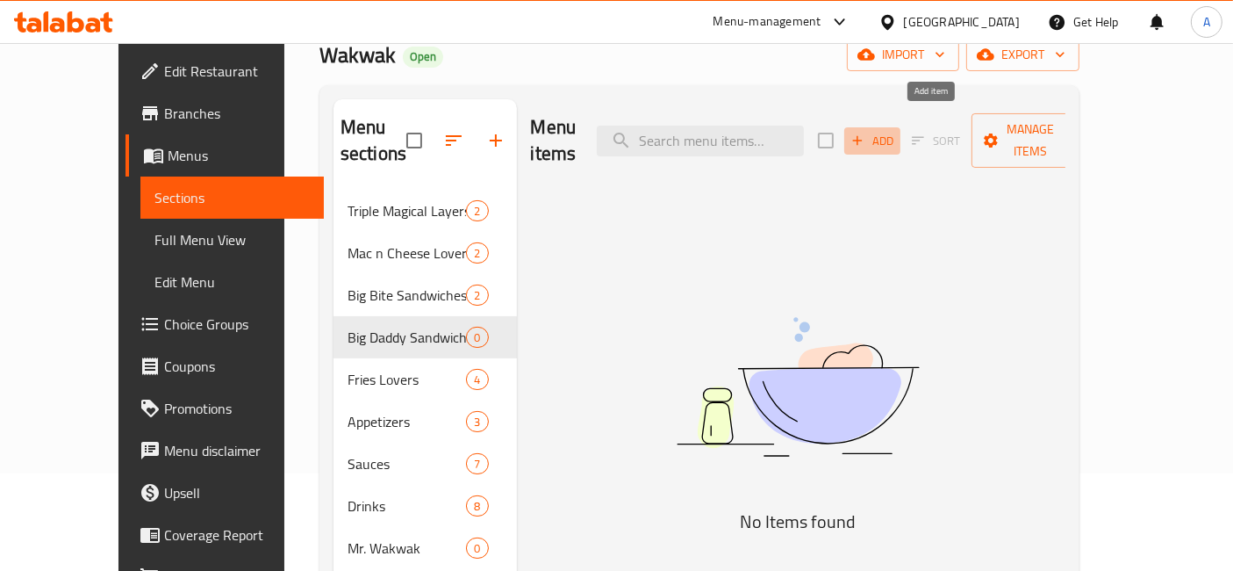
click at [896, 136] on span "Add" at bounding box center [872, 141] width 47 height 20
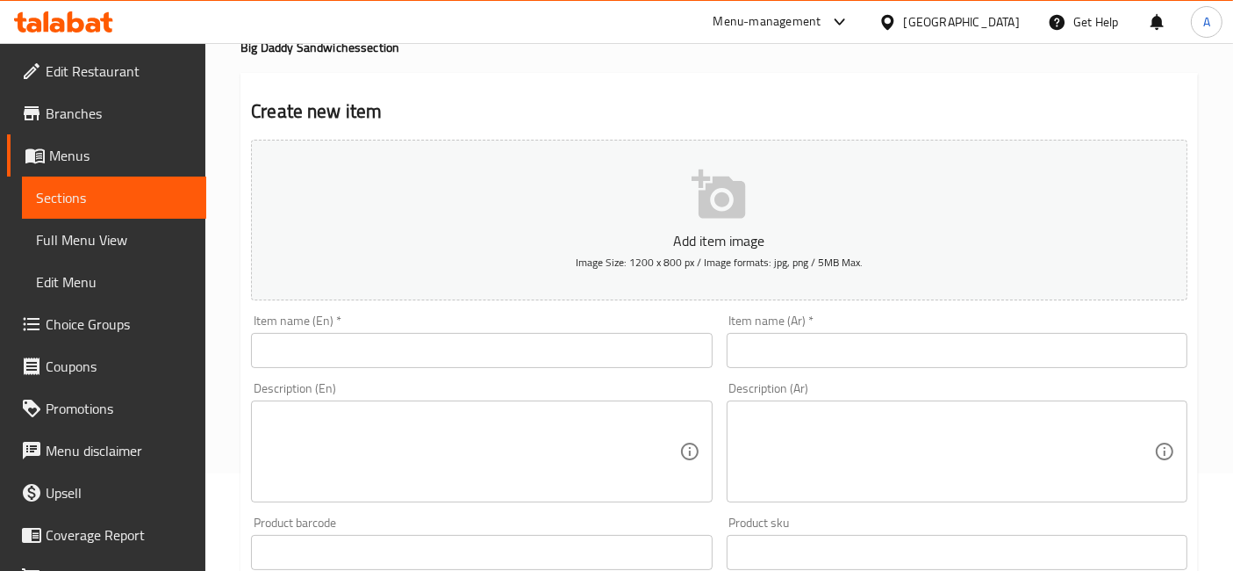
click at [621, 341] on input "text" at bounding box center [481, 350] width 461 height 35
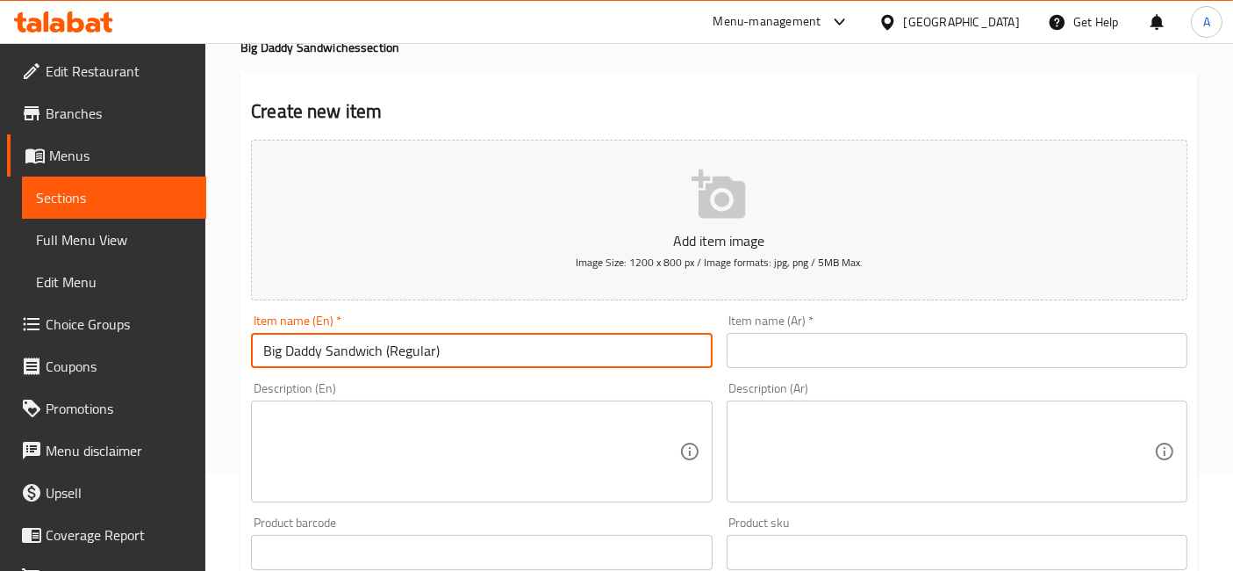
type input "Big Daddy Sandwich (Regular)"
click at [774, 349] on input "text" at bounding box center [957, 350] width 461 height 35
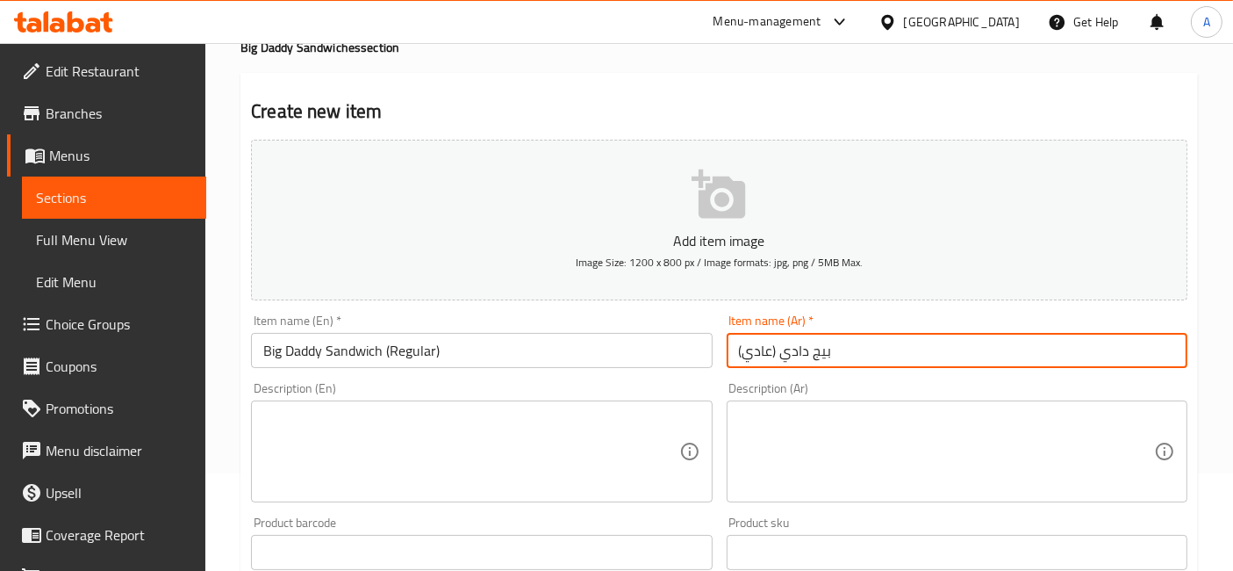
type input "بيج دادي (عادي)"
click at [713, 372] on div "Item name (En)   * Big Daddy Sandwich (Regular) Item name (En) *" at bounding box center [481, 341] width 475 height 68
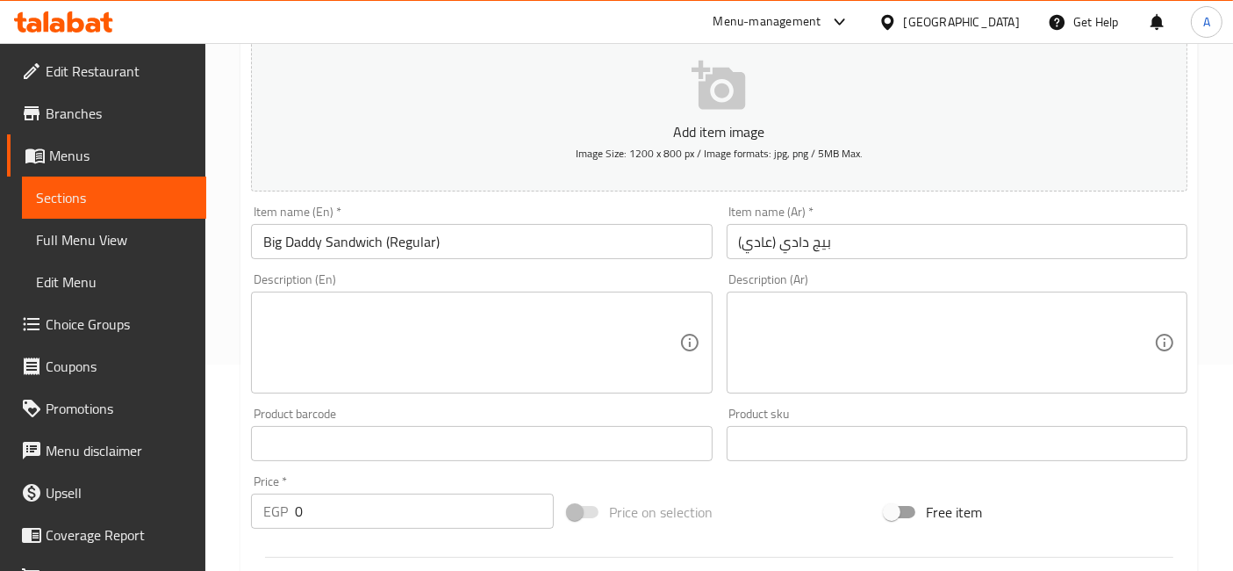
scroll to position [195, 0]
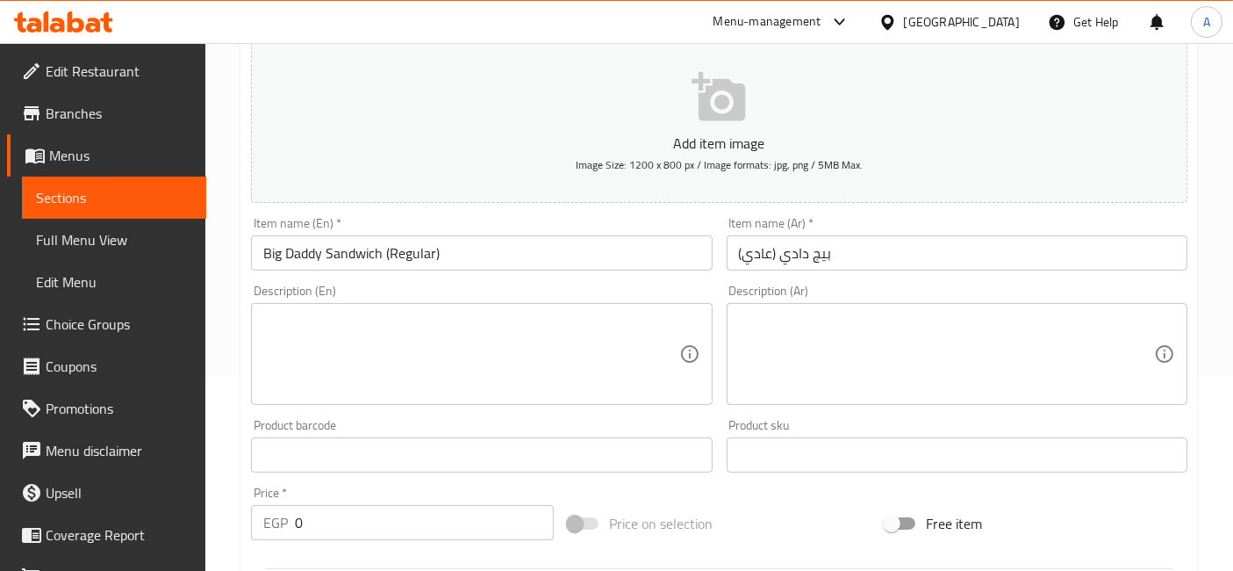
click at [917, 348] on textarea at bounding box center [946, 353] width 415 height 83
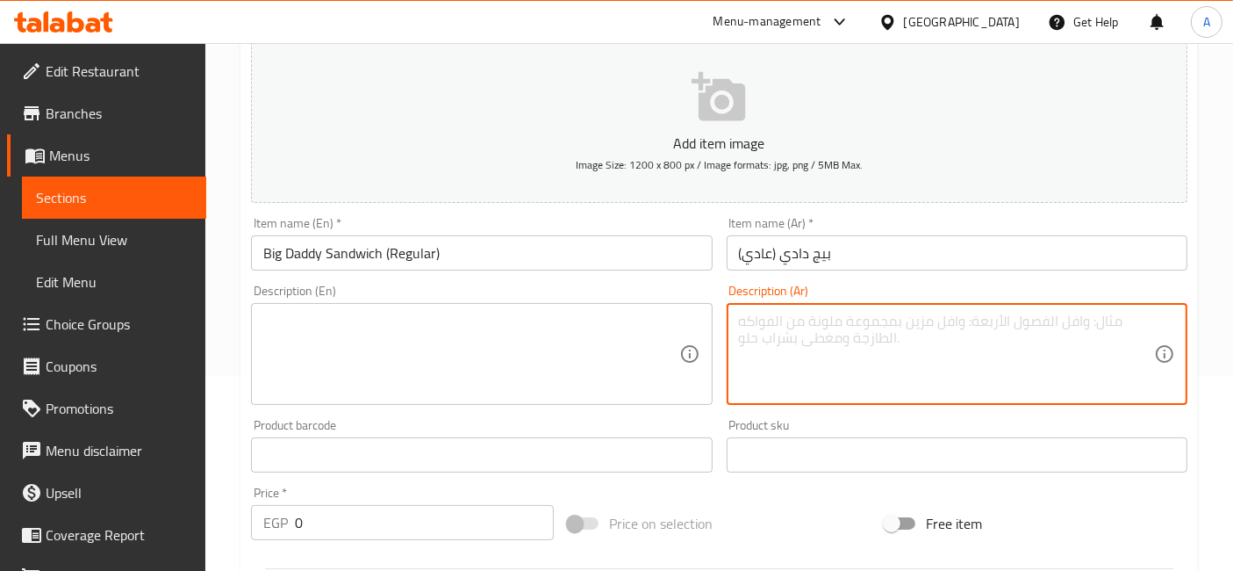
paste textarea "قطعتين فراخ تندر + كول سلو + صوص شيدر + صوص من اختيارك"
type textarea "قطعتين فراخ تندر + كول سلو + صوص شيدر + صوص من اختيارك"
click at [584, 355] on textarea at bounding box center [470, 353] width 415 height 83
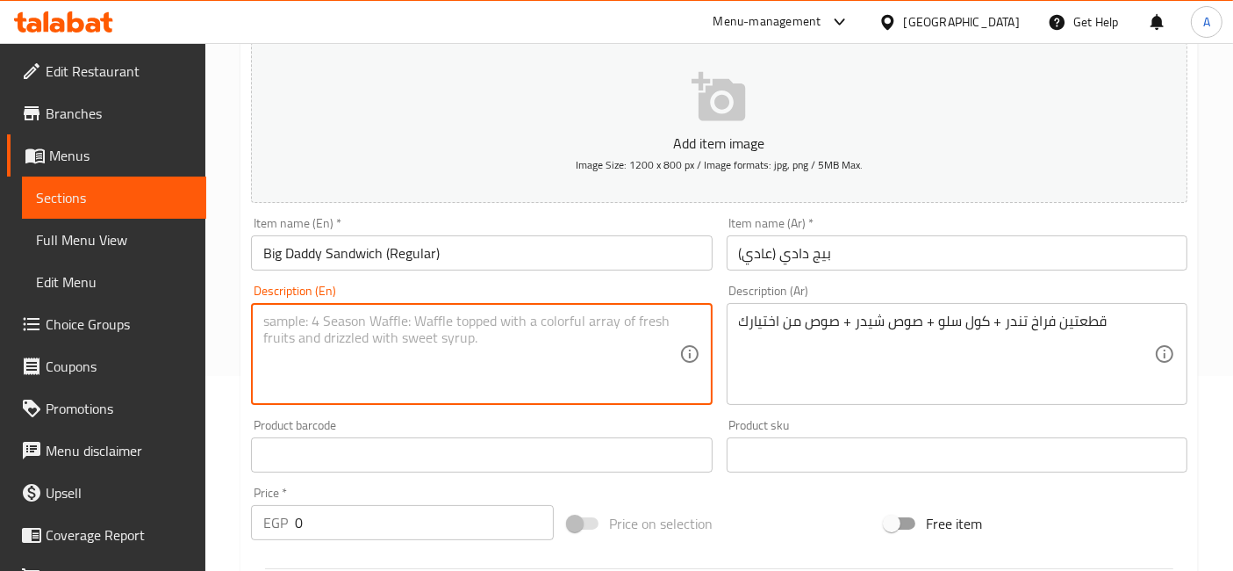
paste textarea "2 pieces of chicken tenders + coleslaw + cheddar sauce + sauce of your choice"
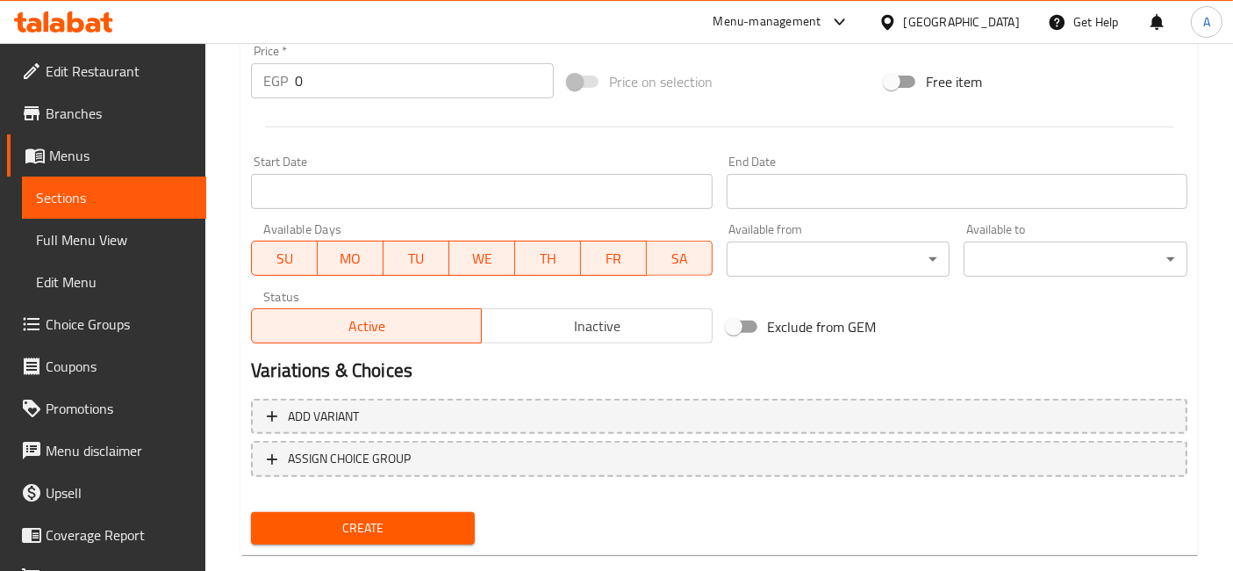
scroll to position [666, 0]
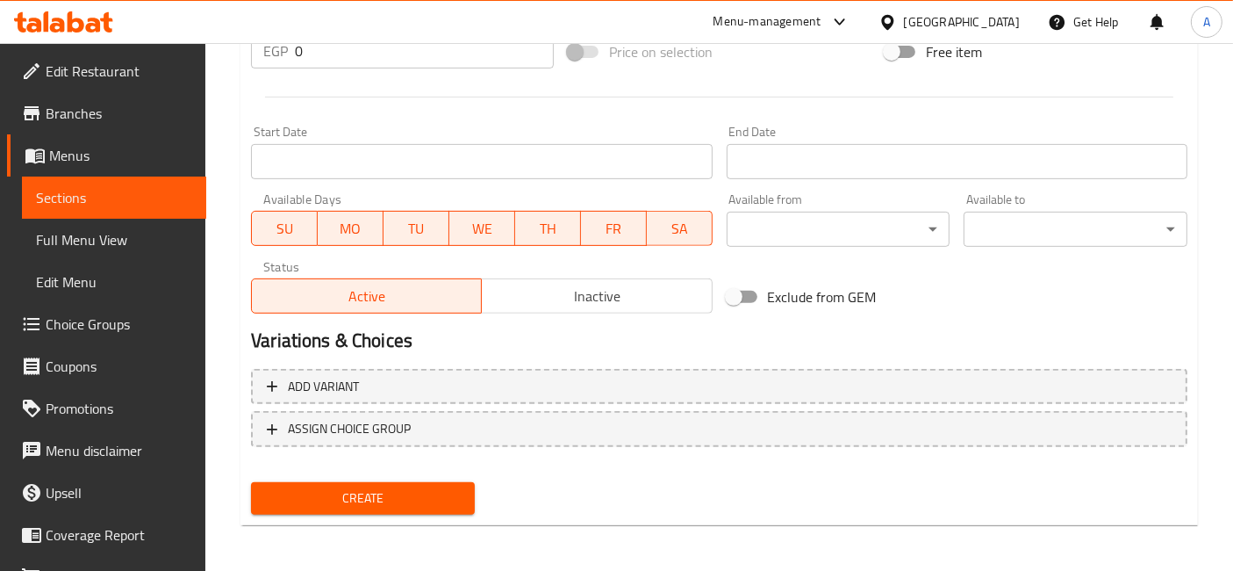
type textarea "2 pieces of chicken tenders + coleslaw + cheddar sauce + sauce of your choice"
click at [459, 482] on button "Create" at bounding box center [363, 498] width 224 height 32
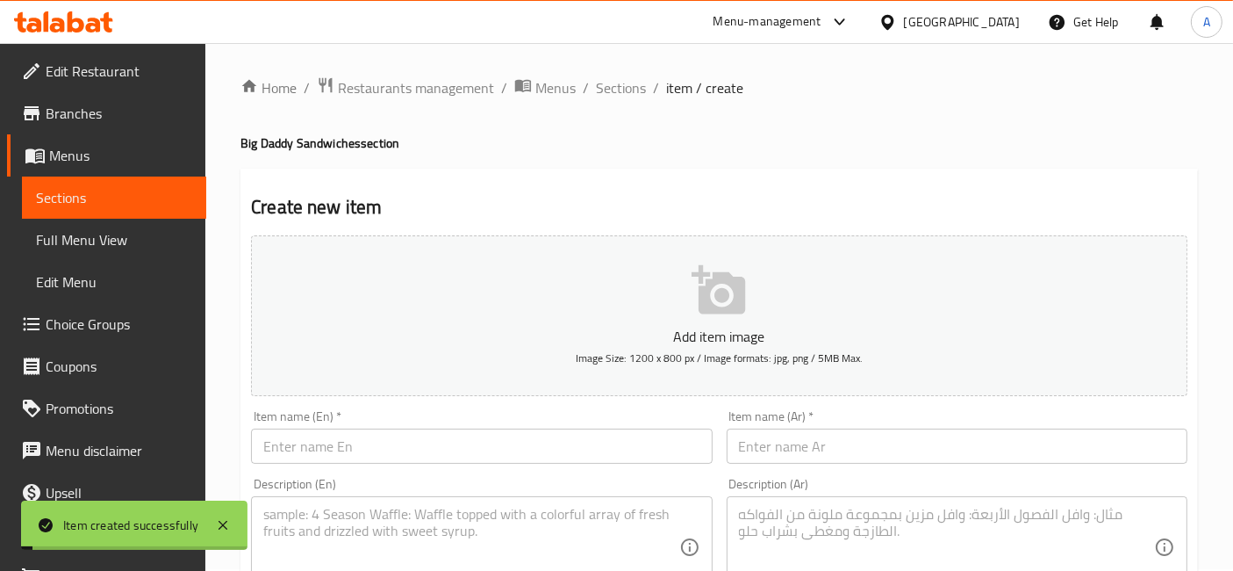
scroll to position [0, 0]
click at [628, 94] on span "Sections" at bounding box center [621, 89] width 50 height 21
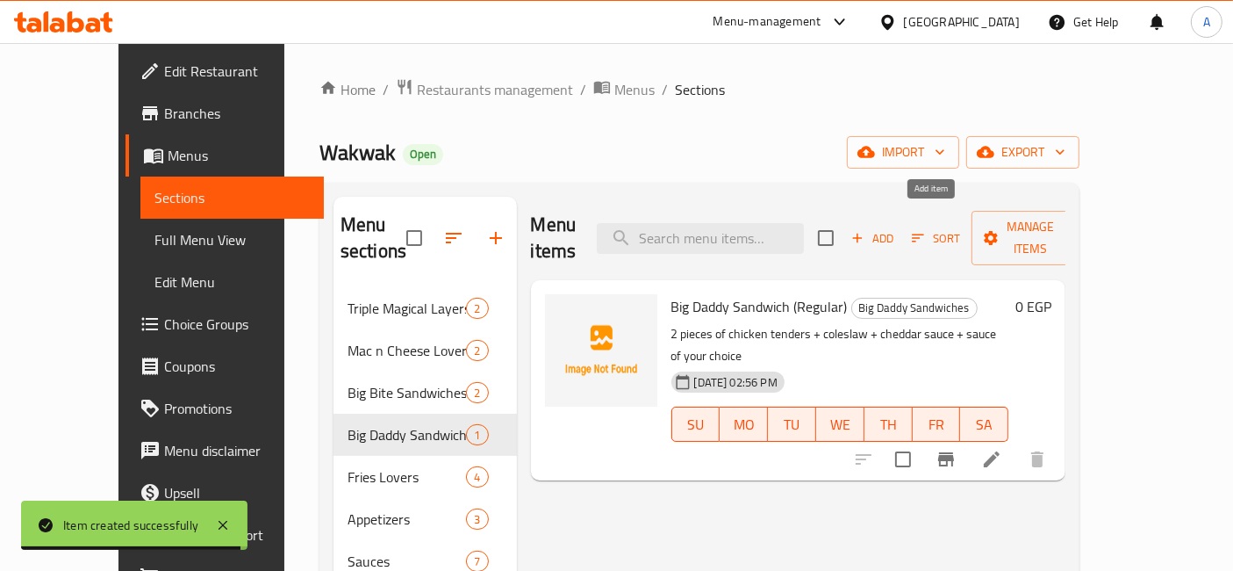
click at [901, 237] on button "Add" at bounding box center [872, 238] width 56 height 27
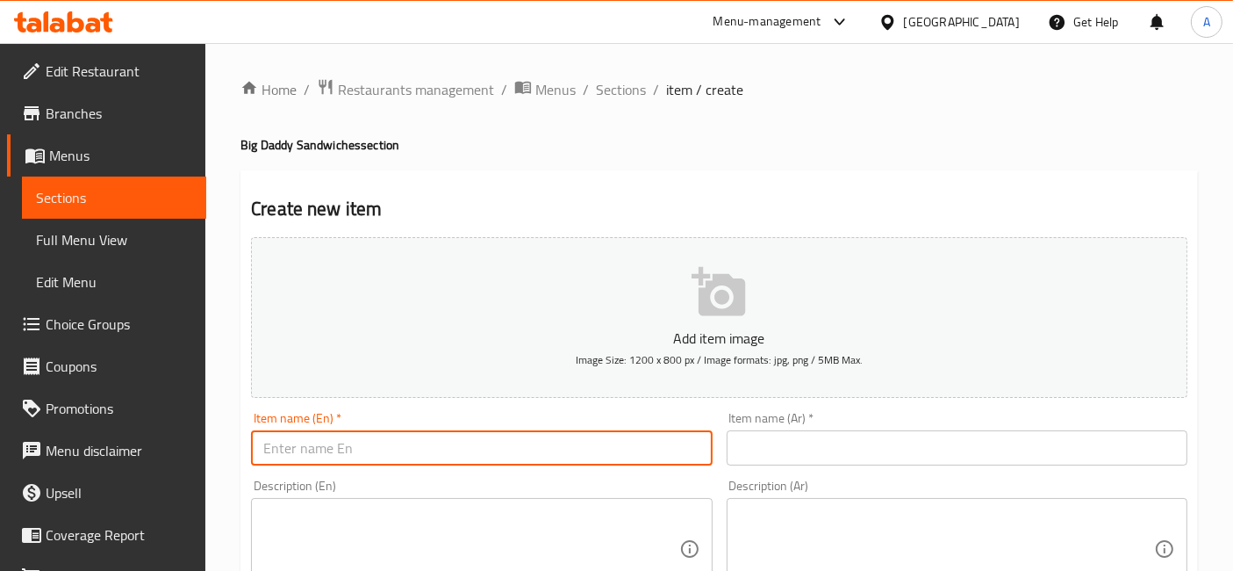
click at [612, 452] on input "text" at bounding box center [481, 447] width 461 height 35
type input "ل"
click at [772, 448] on input "text" at bounding box center [957, 447] width 461 height 35
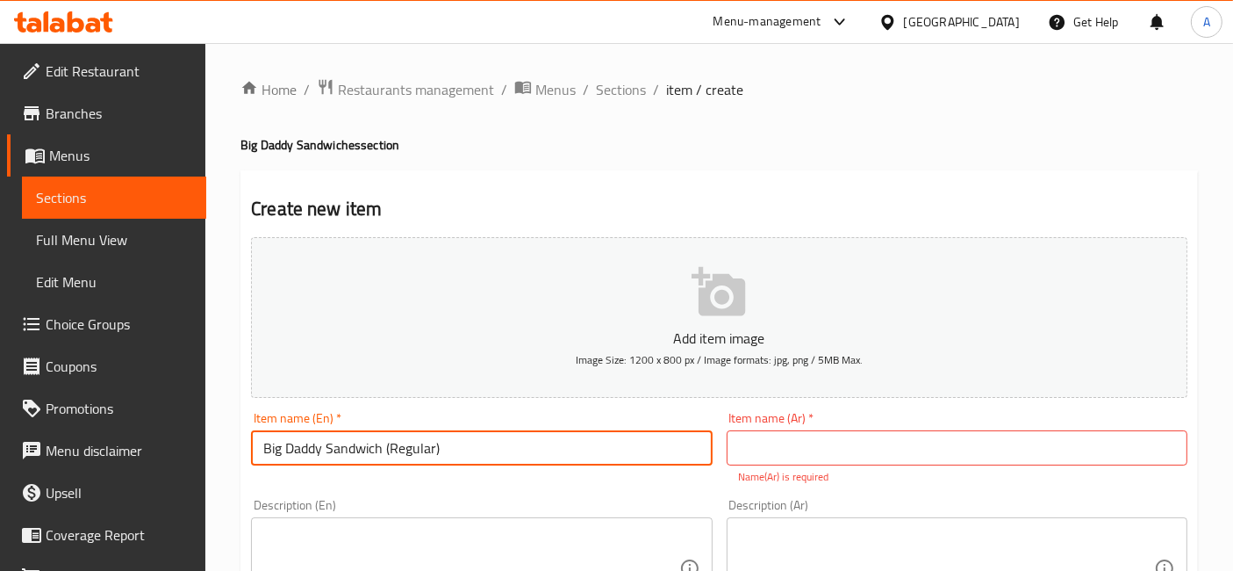
click at [480, 452] on input "Big Daddy Sandwich (Regular)" at bounding box center [481, 447] width 461 height 35
click at [413, 447] on input "Big Daddy Sandwich (Regular)" at bounding box center [481, 447] width 461 height 35
type input "Big Daddy Sandwich (Spicy)"
click at [785, 436] on input "text" at bounding box center [957, 447] width 461 height 35
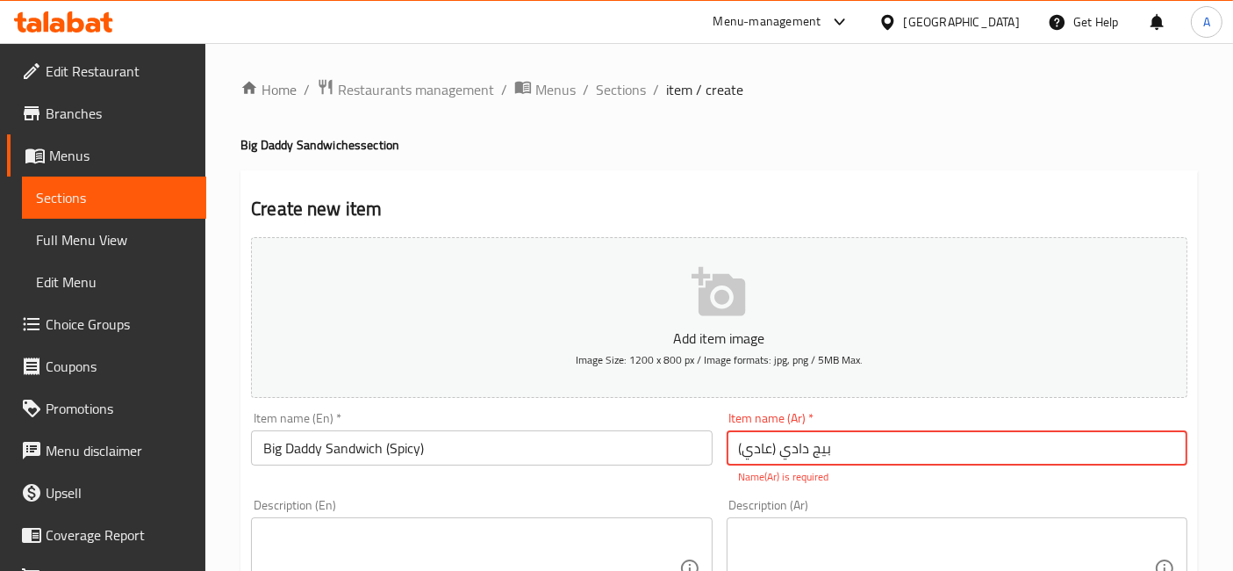
click at [757, 450] on input "بيج دادي (عادي)" at bounding box center [957, 447] width 461 height 35
type input "بيج دادي (سبايسي)"
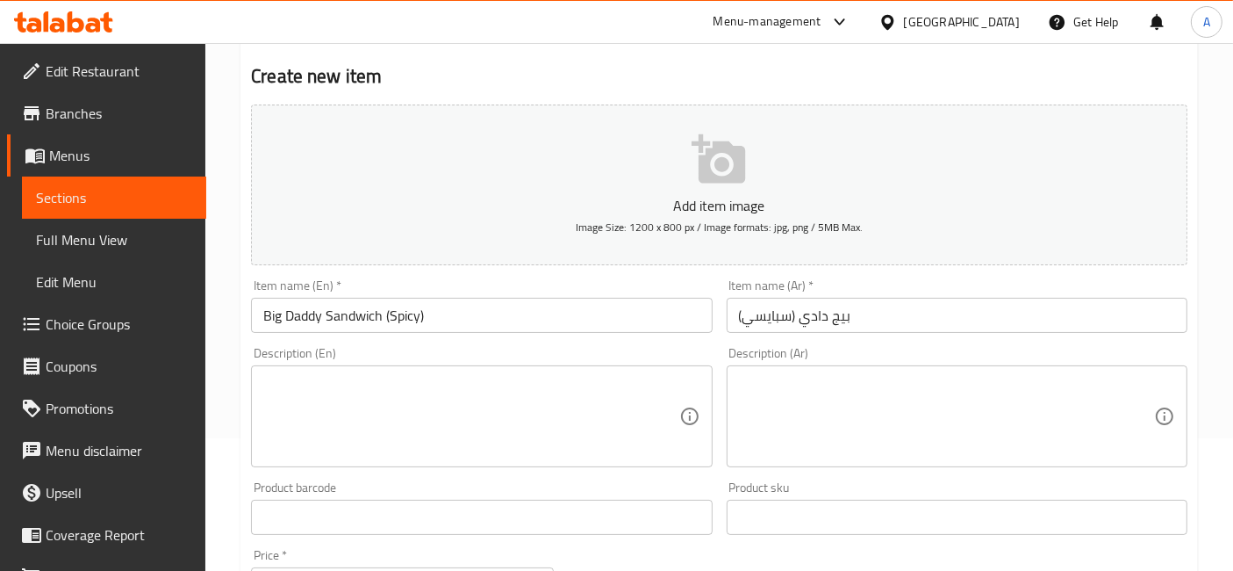
scroll to position [195, 0]
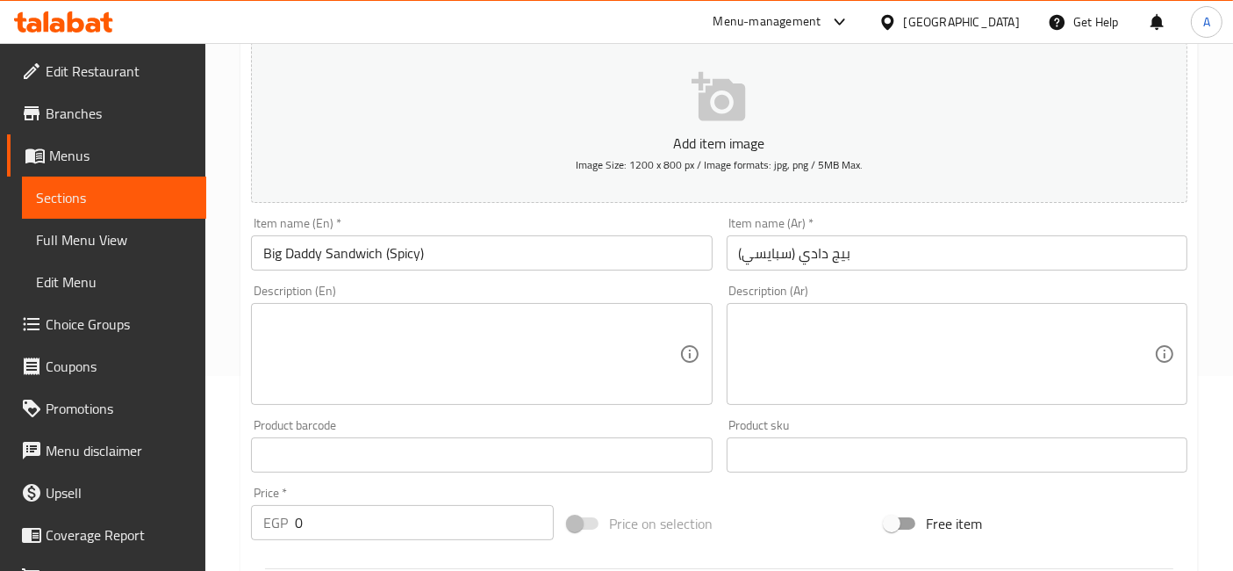
click at [514, 348] on textarea at bounding box center [470, 353] width 415 height 83
paste textarea "2 pieces of chicken tenders + coleslaw + cheddar sauce + sauce of your choice"
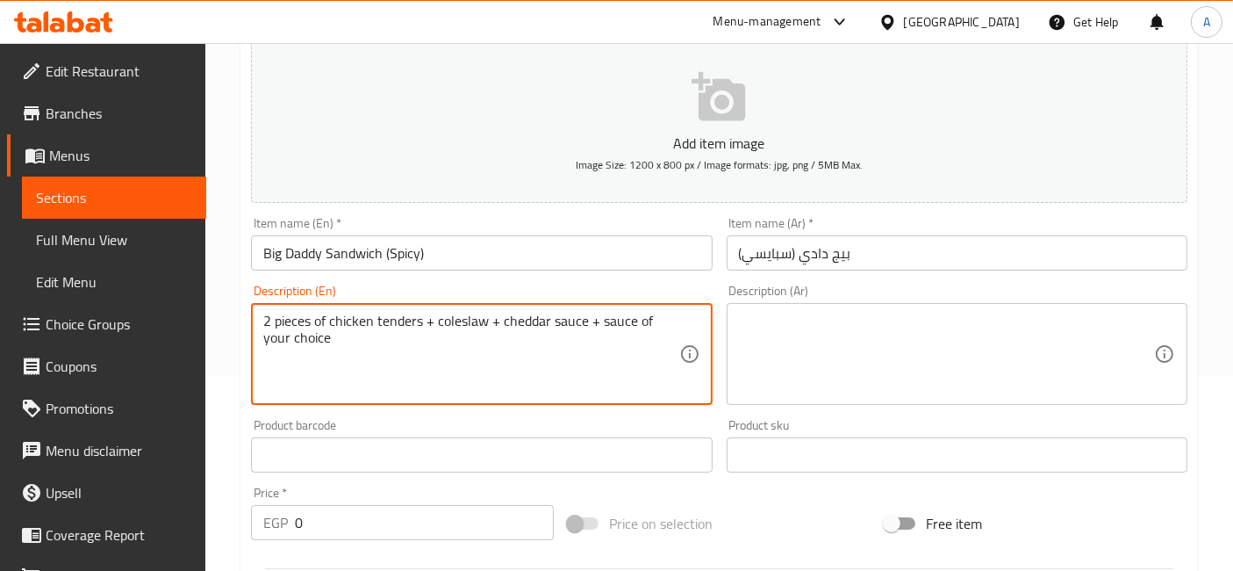
type textarea "2 pieces of chicken tenders + coleslaw + cheddar sauce + sauce of your choice"
click at [807, 374] on textarea at bounding box center [946, 353] width 415 height 83
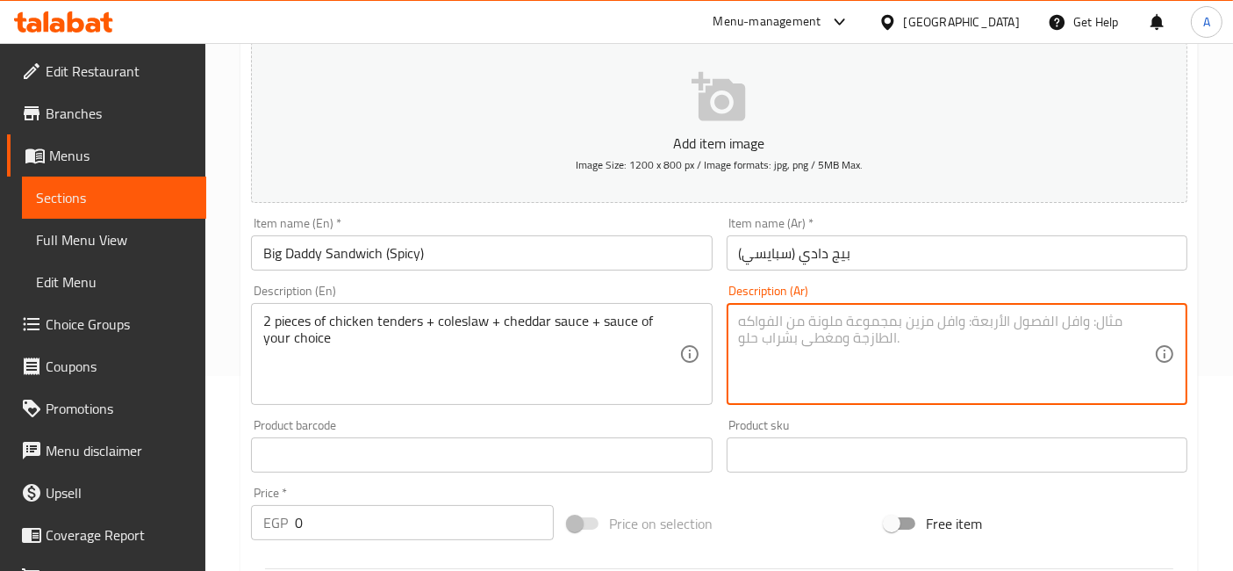
paste textarea "قطعتين فراخ تندر + كول سلو + صوص شيدر + صوص من اختيارك"
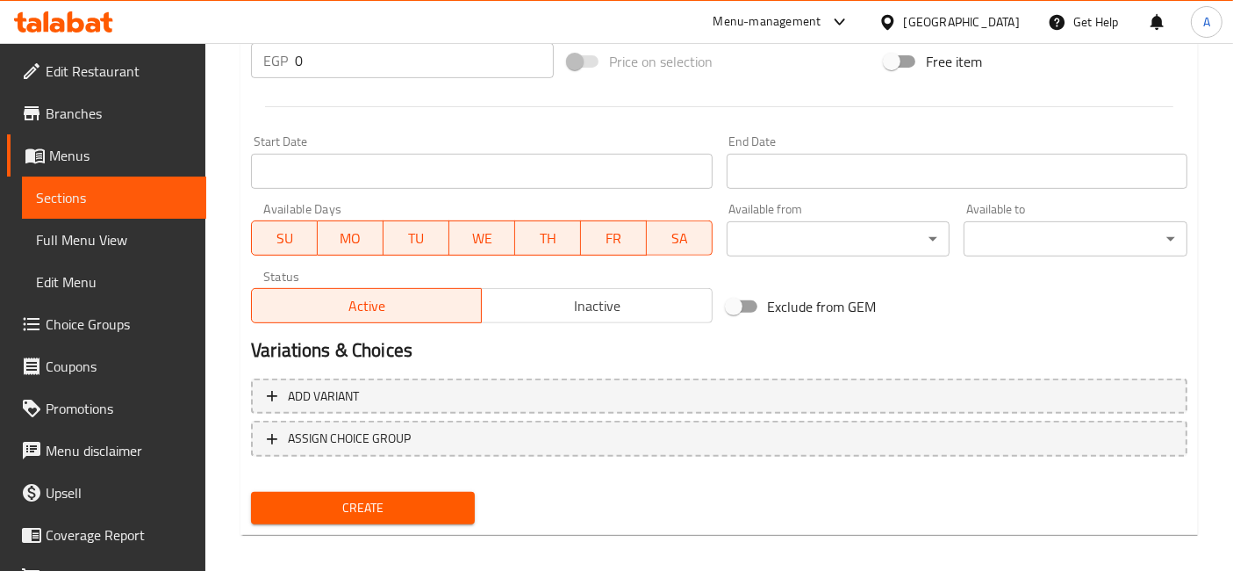
scroll to position [666, 0]
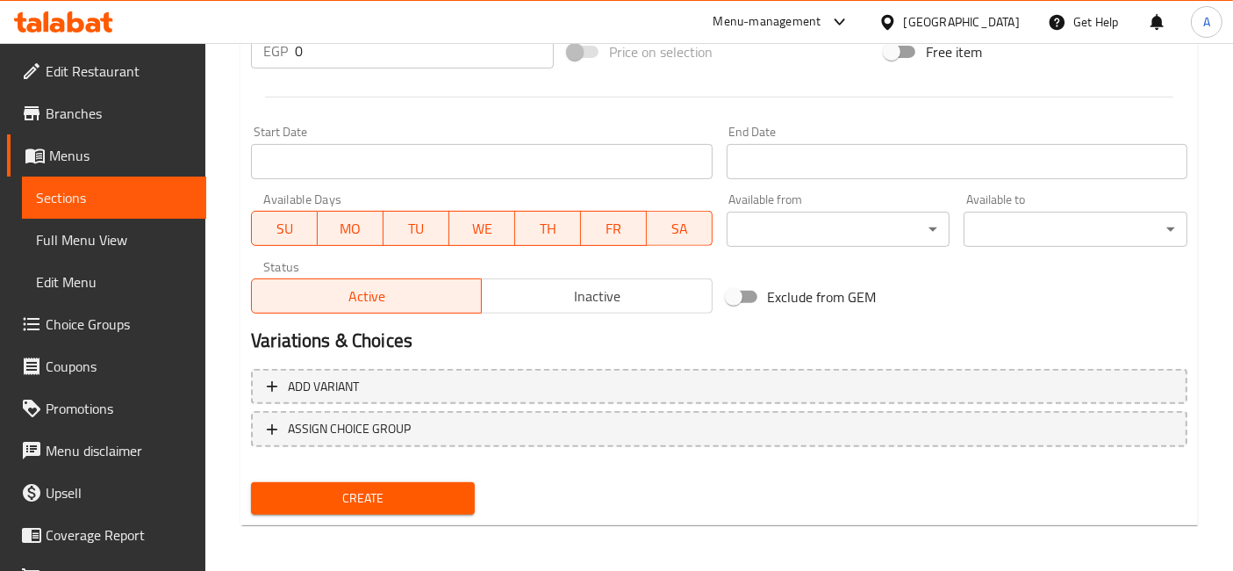
type textarea "قطعتين فراخ تندر + كول سلو + صوص شيدر + صوص من اختيارك"
click at [382, 490] on span "Create" at bounding box center [363, 498] width 196 height 22
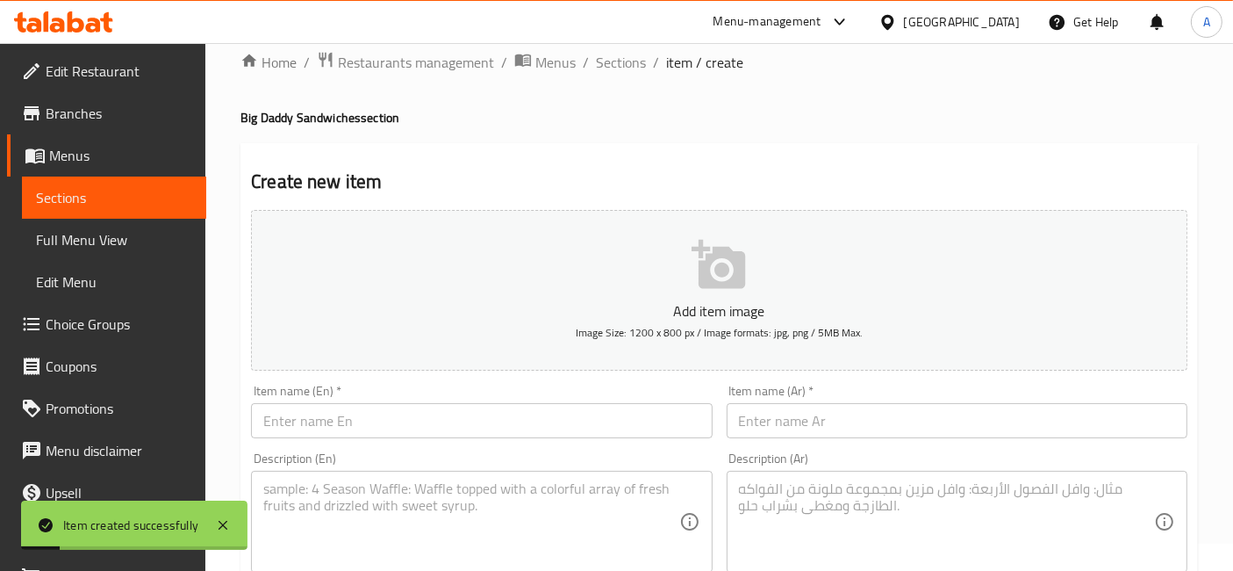
scroll to position [0, 0]
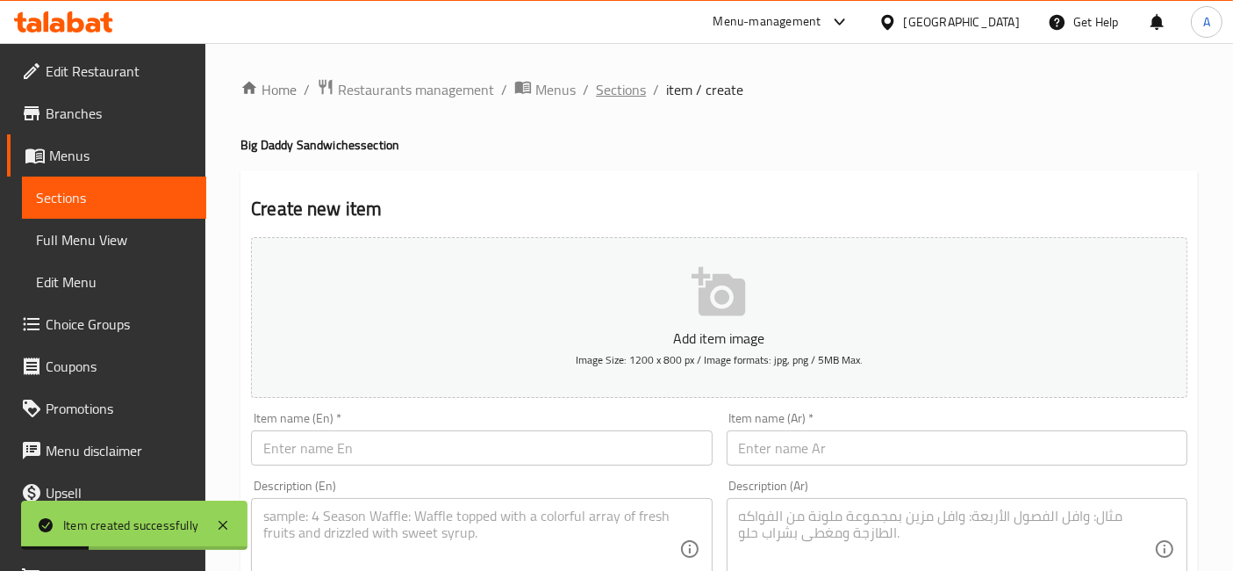
click at [626, 97] on span "Sections" at bounding box center [621, 89] width 50 height 21
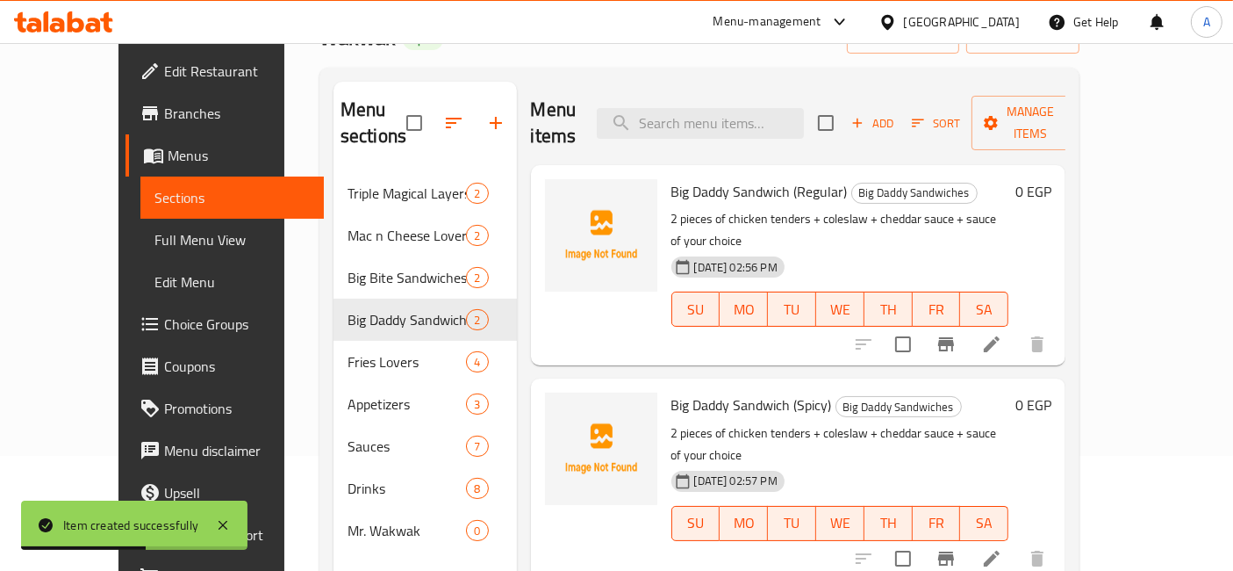
scroll to position [97, 0]
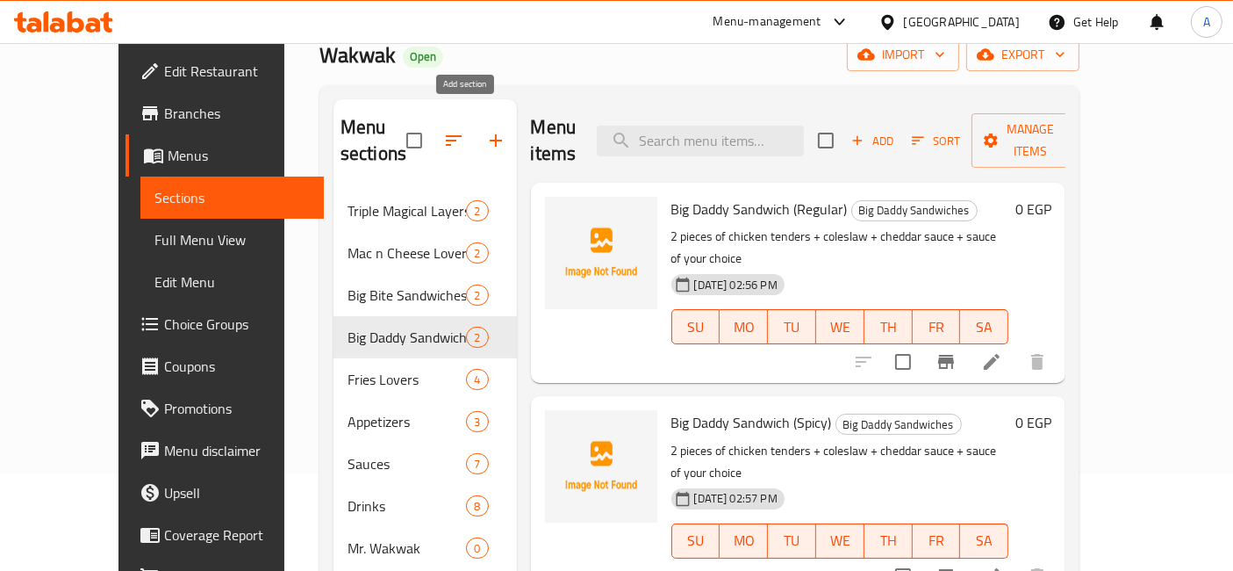
click at [485, 130] on icon "button" at bounding box center [495, 140] width 21 height 21
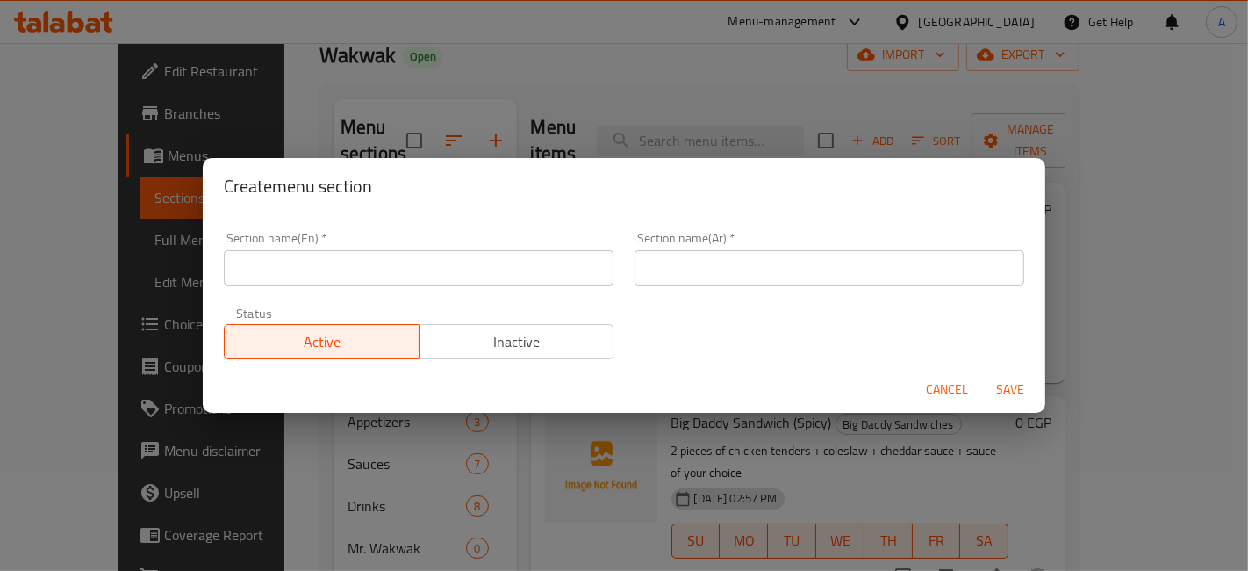
click at [453, 253] on input "text" at bounding box center [419, 267] width 390 height 35
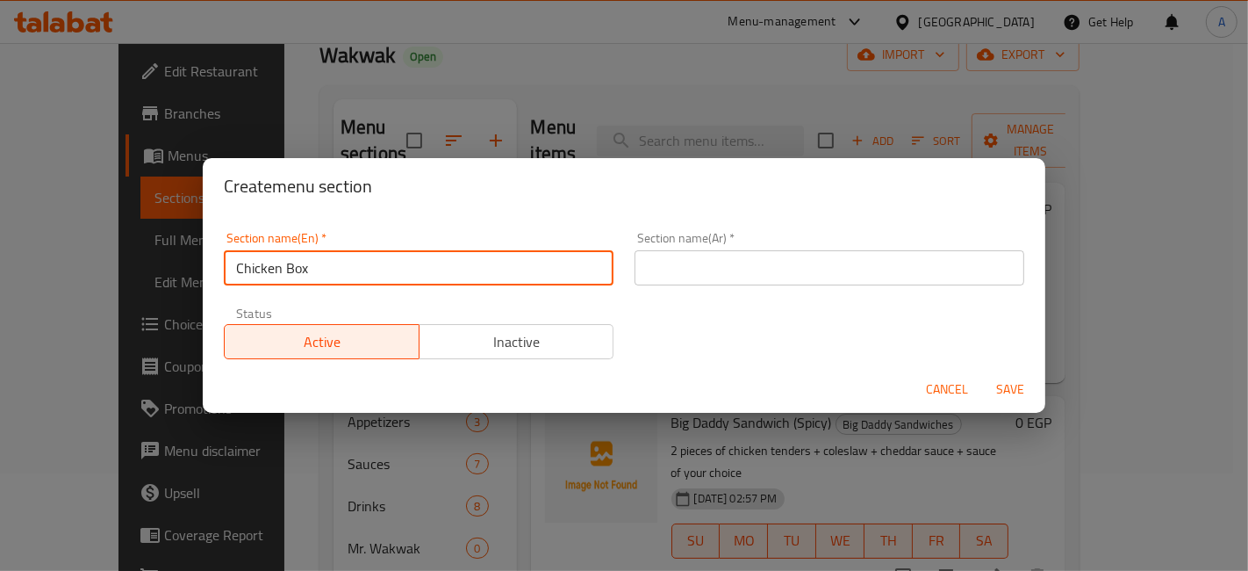
type input "Chicken Box"
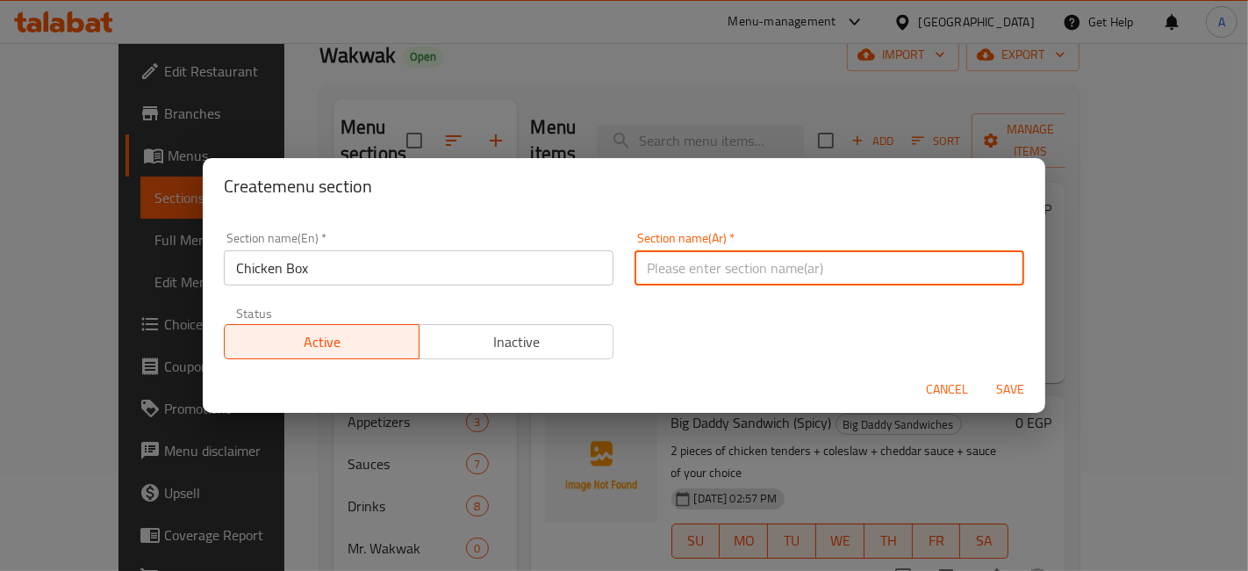
click at [655, 284] on input "text" at bounding box center [830, 267] width 390 height 35
type input "تشيكن بوكس"
click at [1019, 387] on span "Save" at bounding box center [1010, 389] width 42 height 22
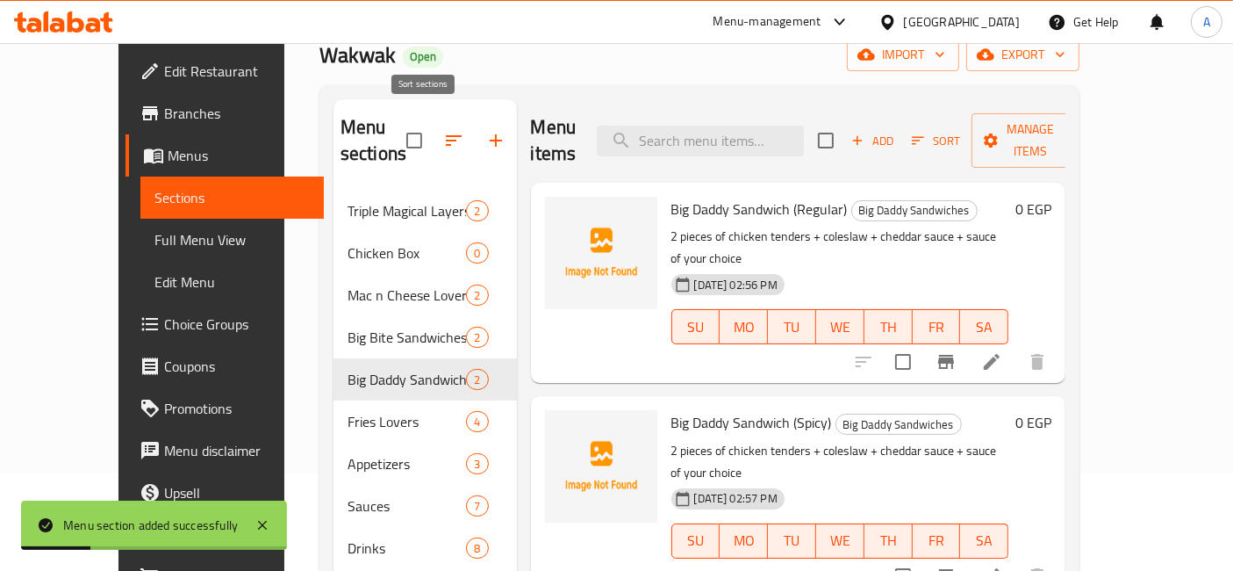
click at [438, 129] on button "button" at bounding box center [454, 140] width 42 height 42
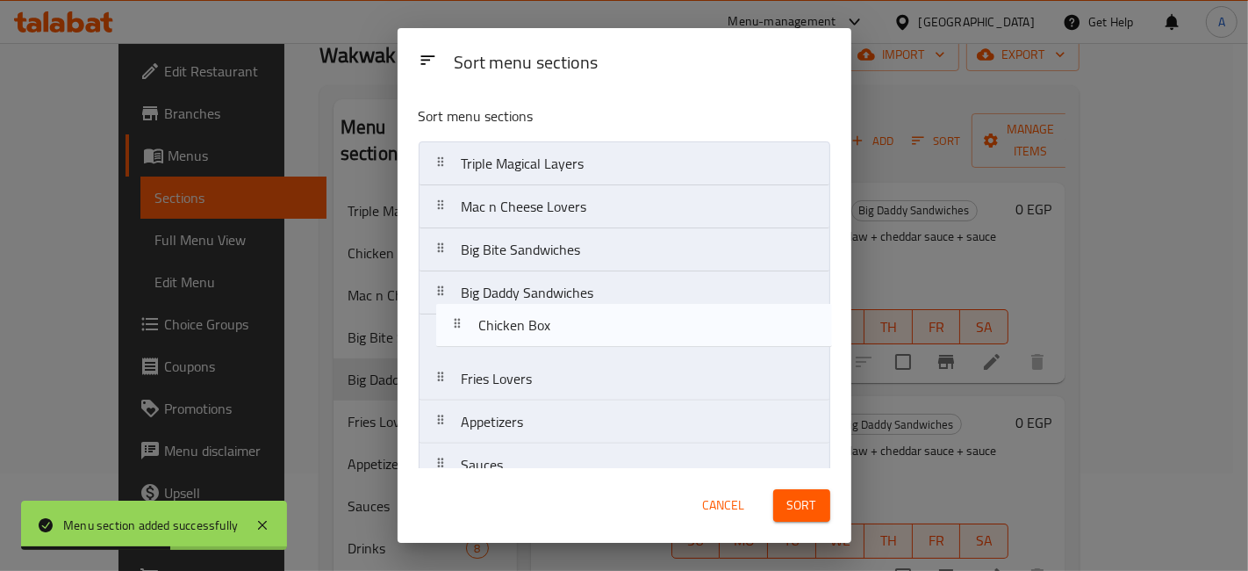
drag, startPoint x: 447, startPoint y: 212, endPoint x: 466, endPoint y: 337, distance: 127.0
click at [466, 337] on nav "Triple Magical Layers Chicken Box Mac n Cheese Lovers Big Bite Sandwiches Big D…" at bounding box center [625, 357] width 412 height 432
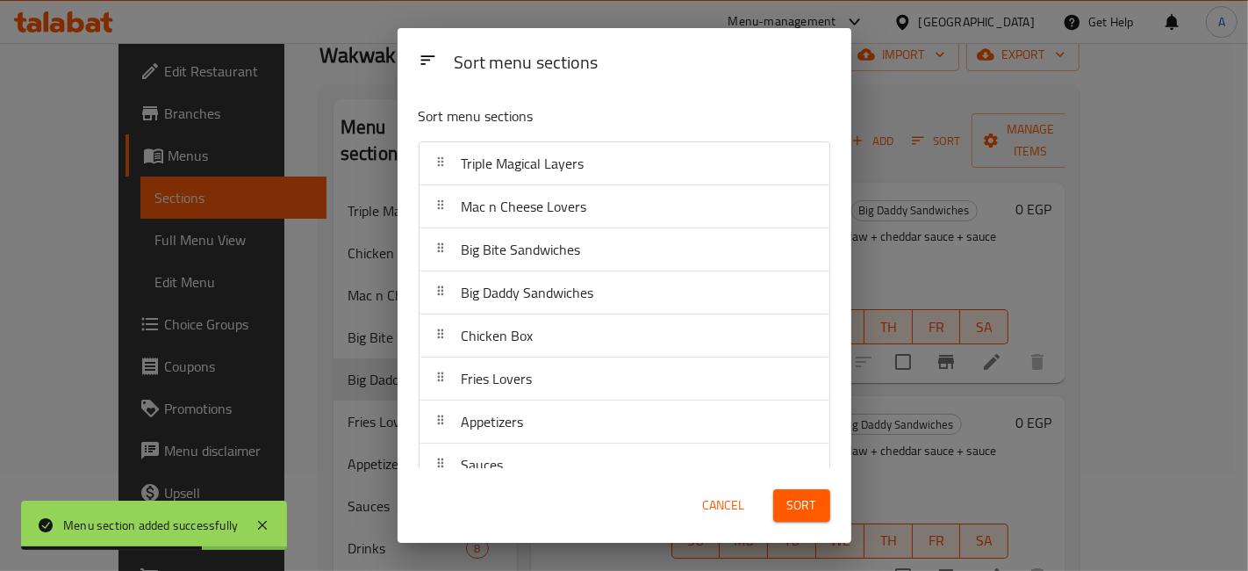
click at [799, 499] on span "Sort" at bounding box center [801, 505] width 29 height 22
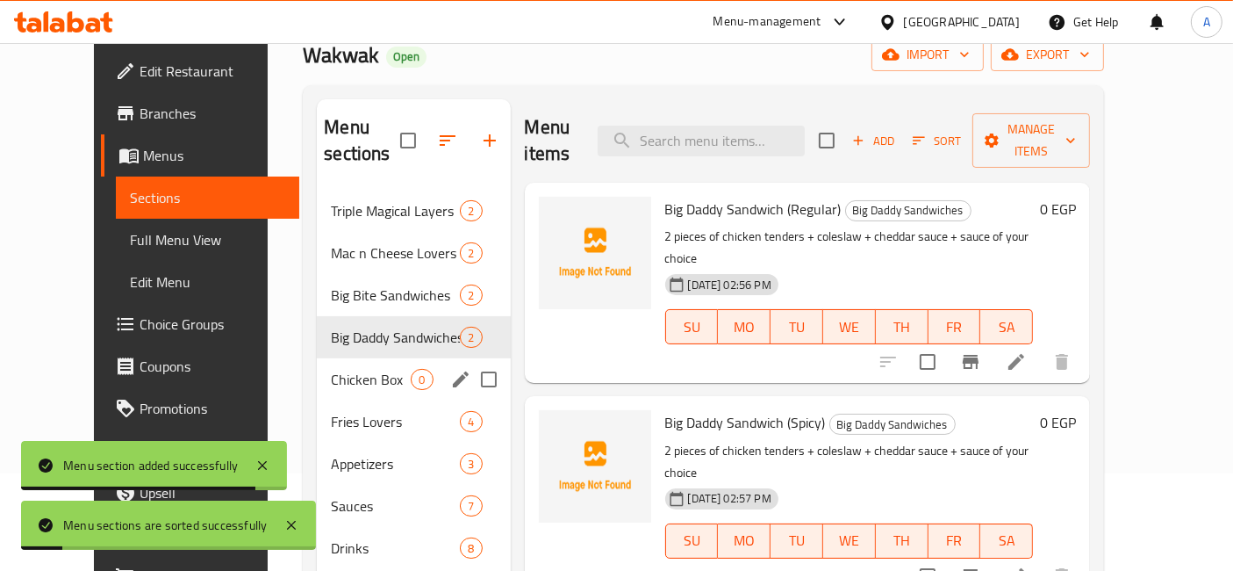
click at [349, 369] on span "Chicken Box" at bounding box center [371, 379] width 80 height 21
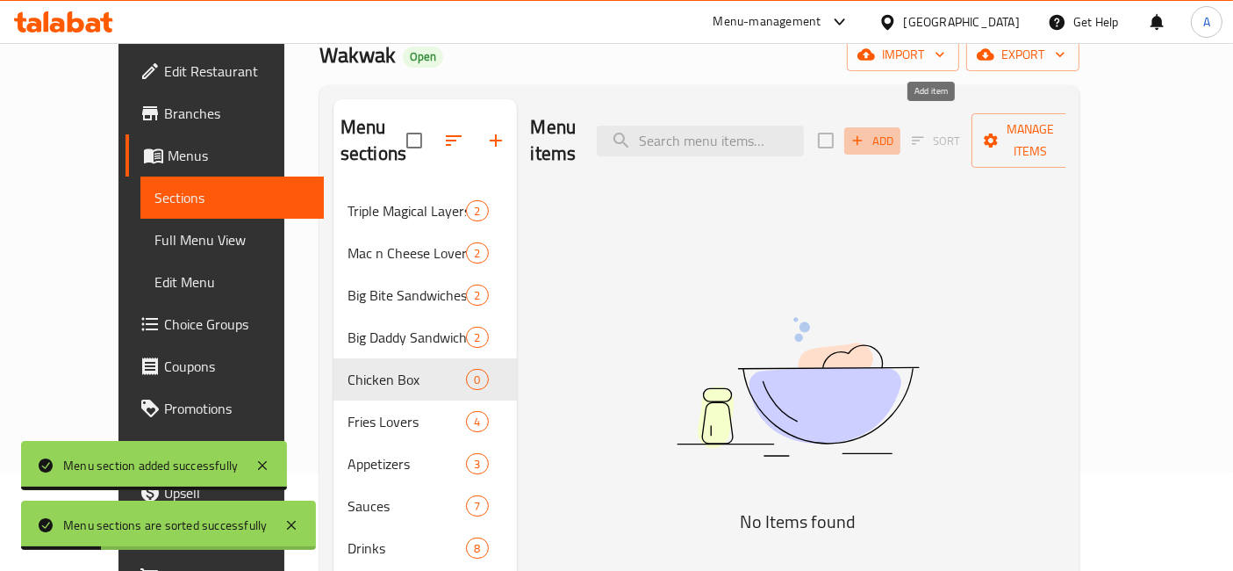
click at [896, 134] on span "Add" at bounding box center [872, 141] width 47 height 20
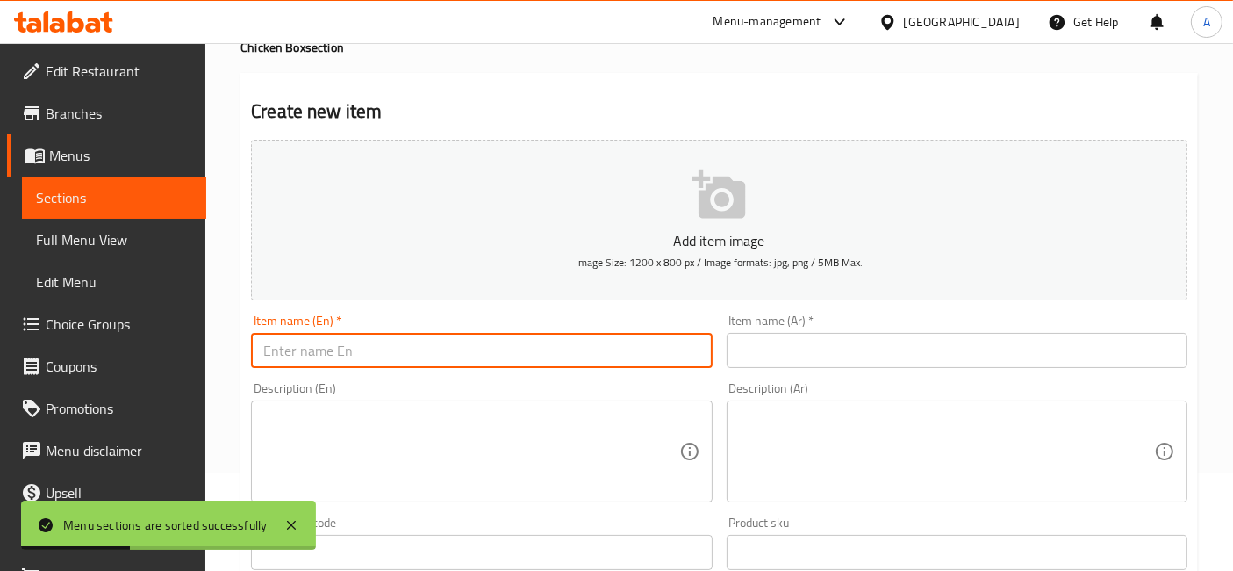
click at [583, 342] on input "text" at bounding box center [481, 350] width 461 height 35
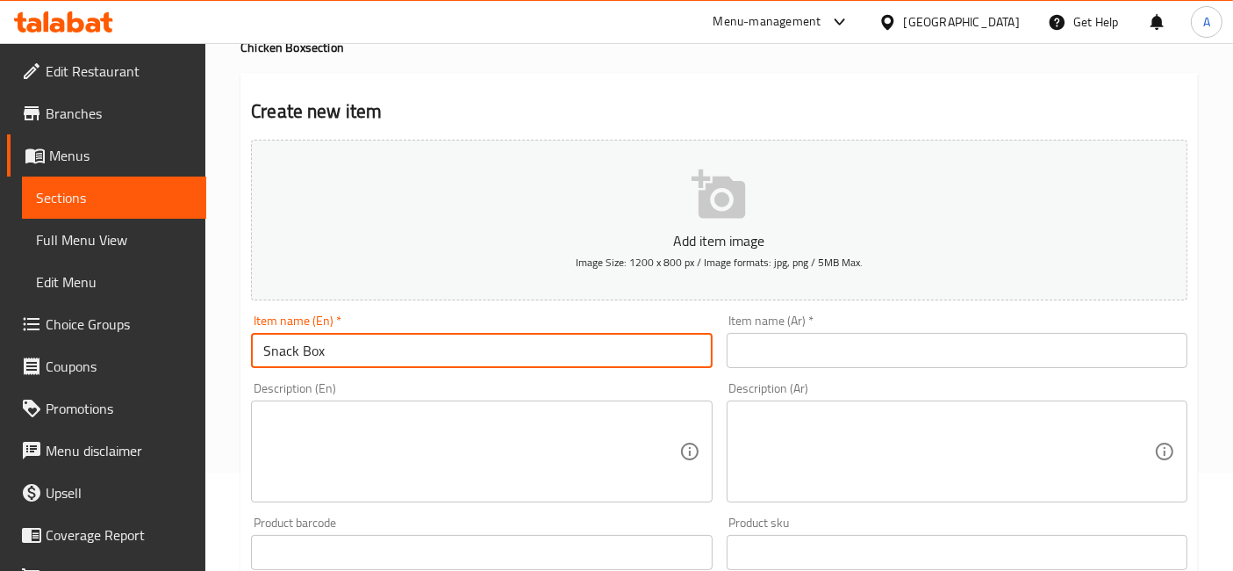
type input "Snack Box"
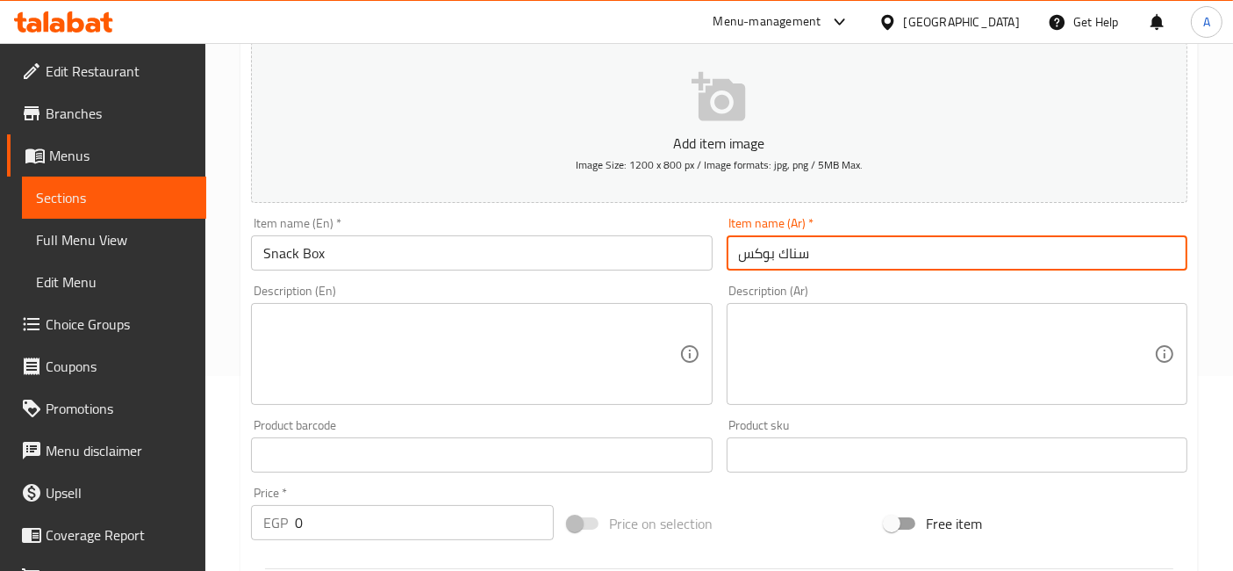
scroll to position [390, 0]
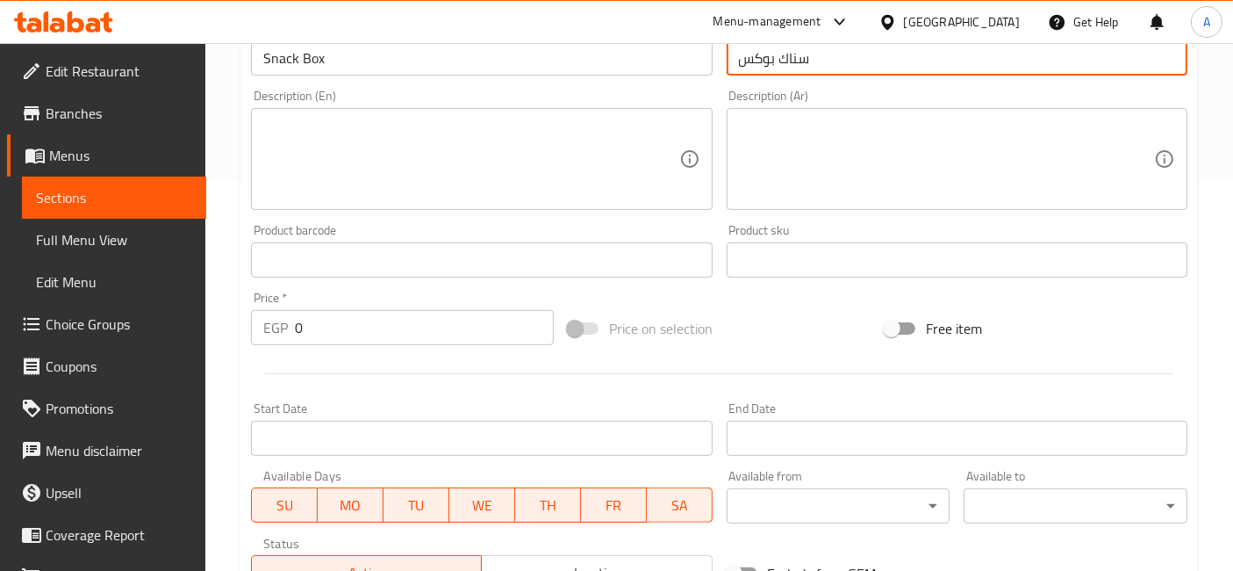
type input "سناك بوكس"
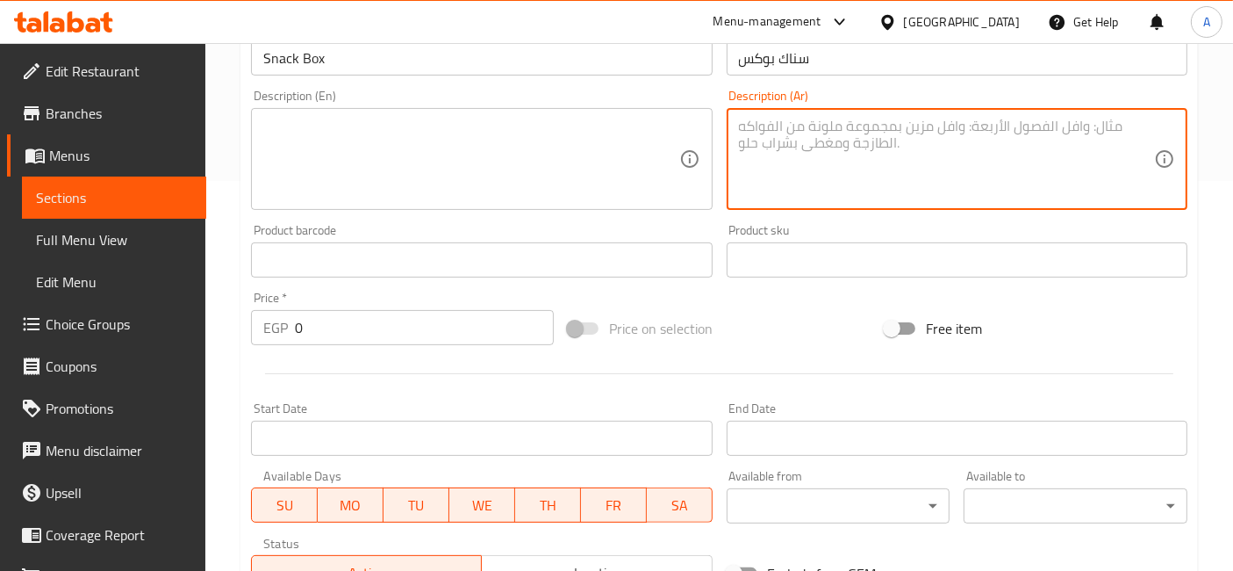
click at [820, 141] on textarea at bounding box center [946, 159] width 415 height 83
paste textarea "2 قطعة تندرز + بطاطس + خبز + كول سلو"
type textarea "2 قطعة تندرز + بطاطس + خبز + كول سلو"
click at [537, 167] on textarea at bounding box center [470, 159] width 415 height 83
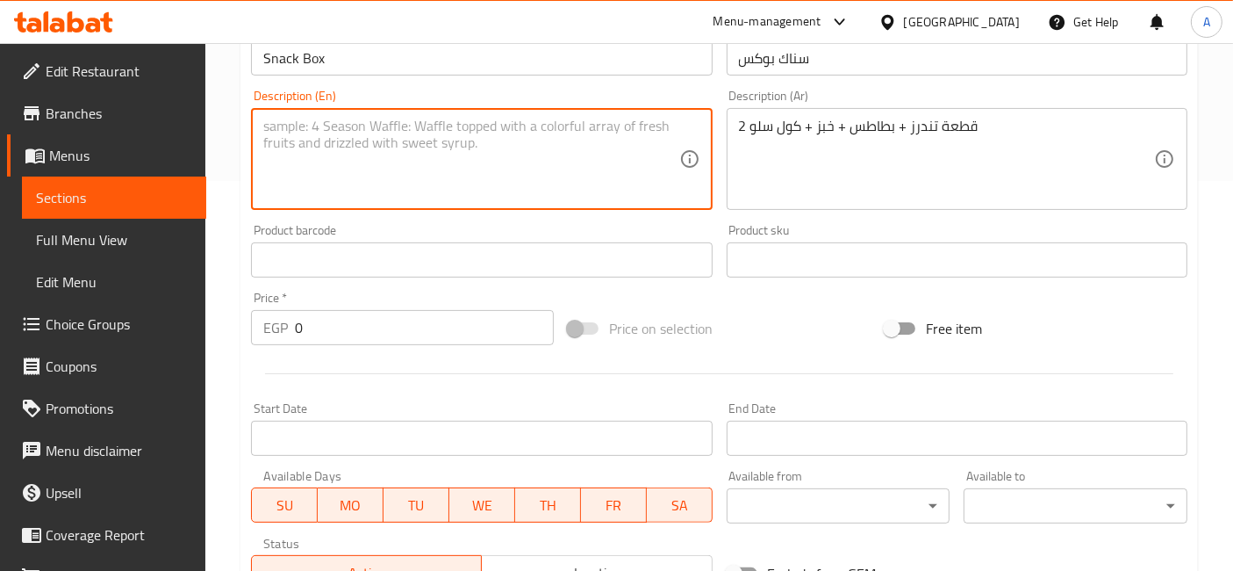
paste textarea "2 pieces of tenders + fries + bread + coleslaw"
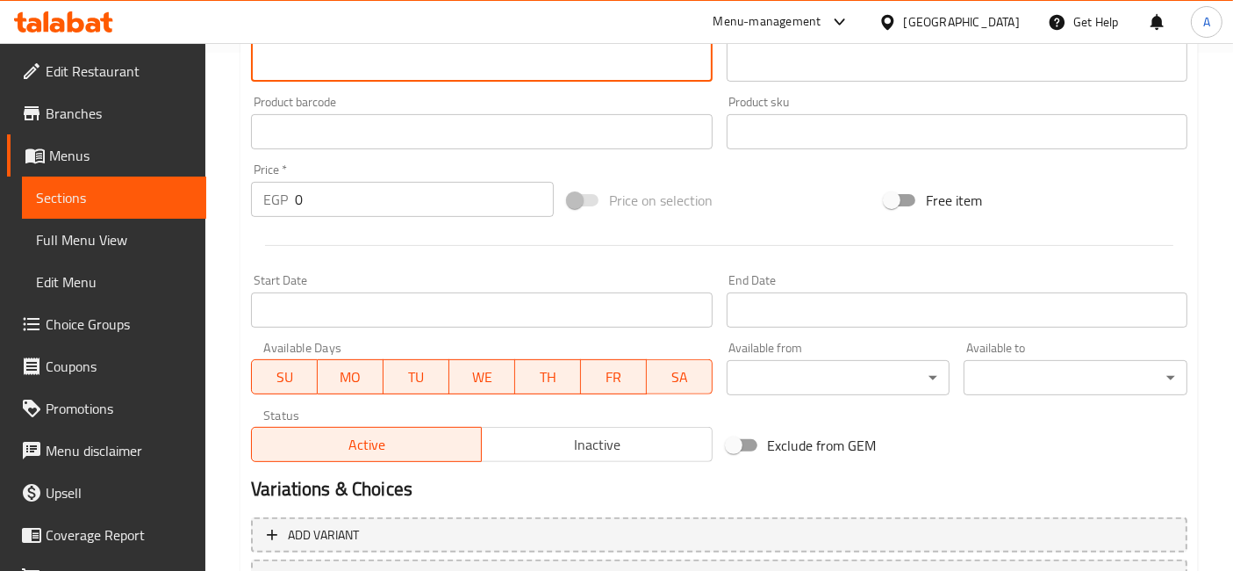
scroll to position [666, 0]
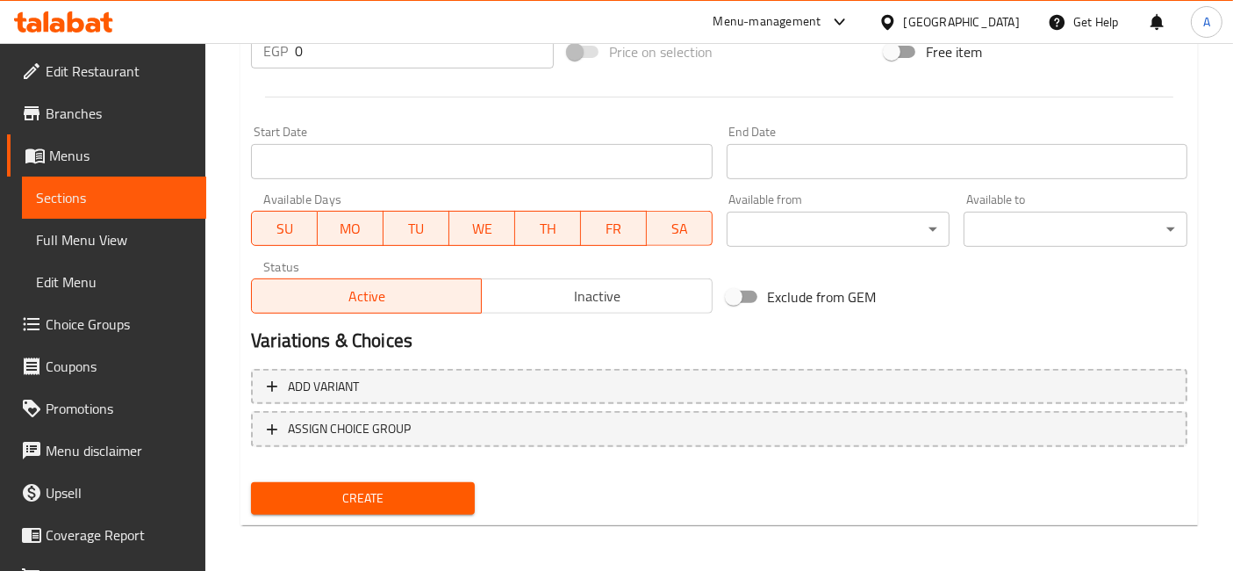
type textarea "2 pieces of tenders + fries + bread + coleslaw"
click at [454, 482] on button "Create" at bounding box center [363, 498] width 224 height 32
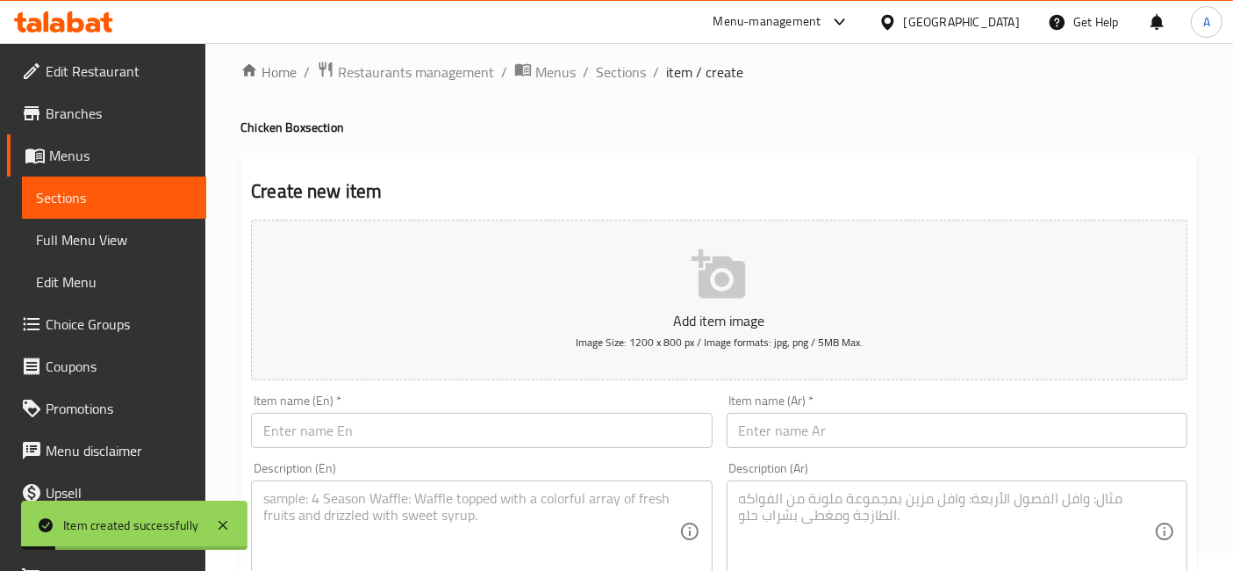
scroll to position [0, 0]
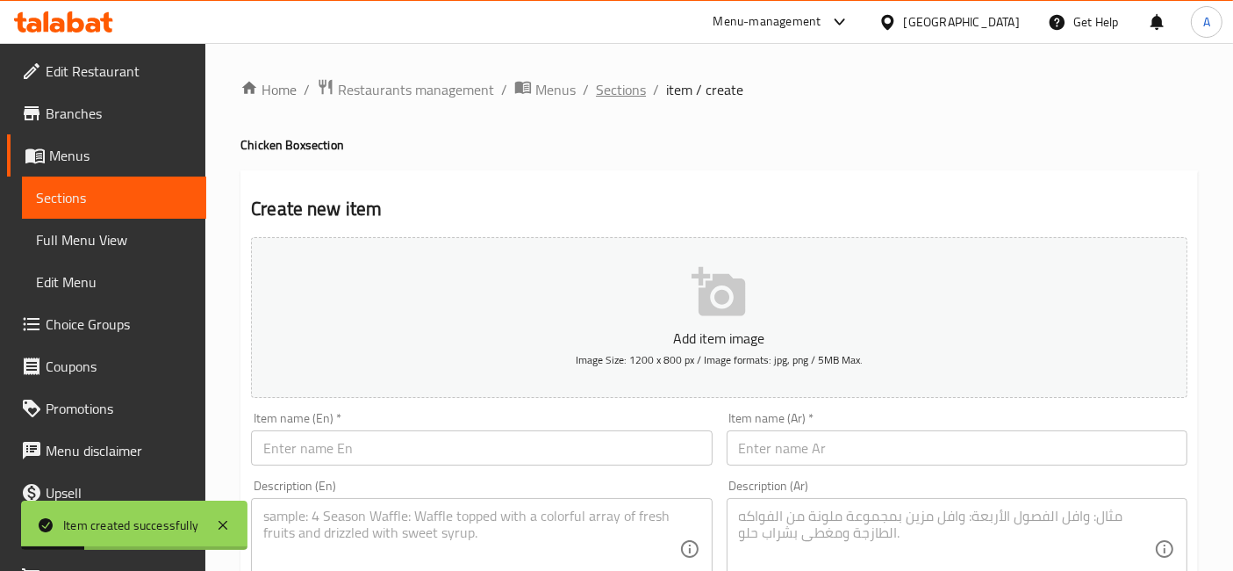
click at [623, 97] on span "Sections" at bounding box center [621, 89] width 50 height 21
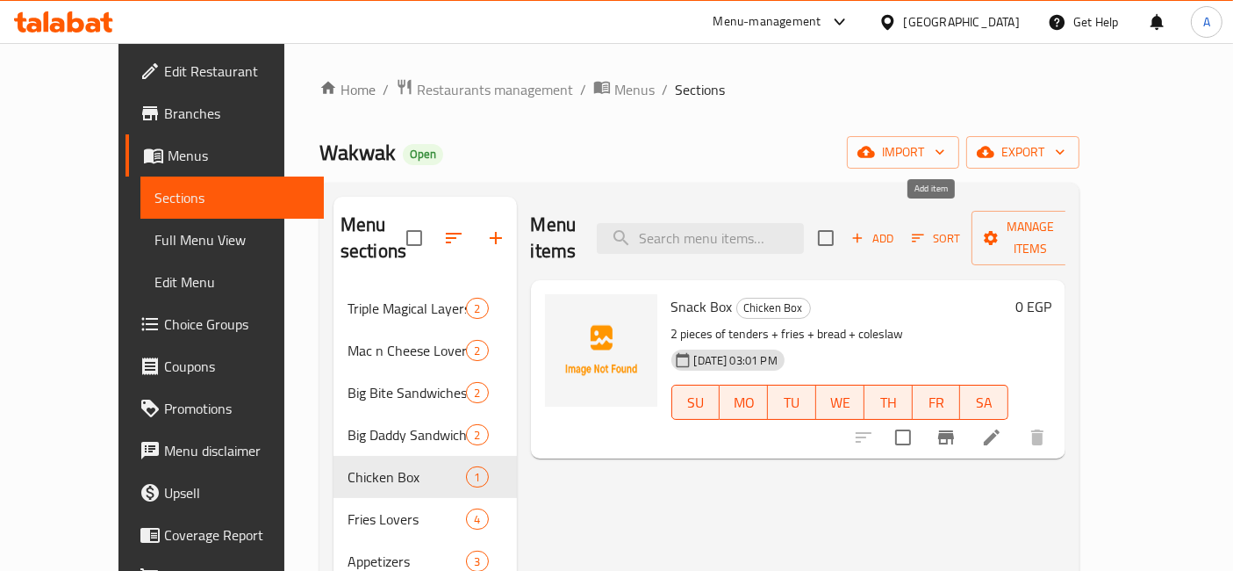
click at [865, 230] on icon "button" at bounding box center [858, 238] width 16 height 16
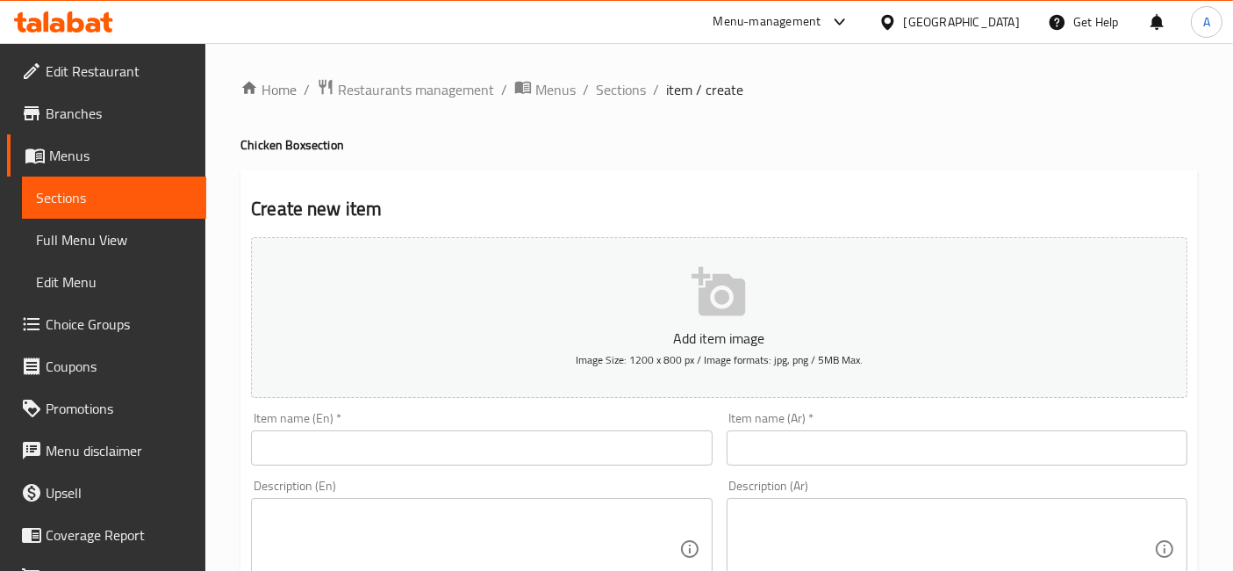
click at [562, 445] on input "text" at bounding box center [481, 447] width 461 height 35
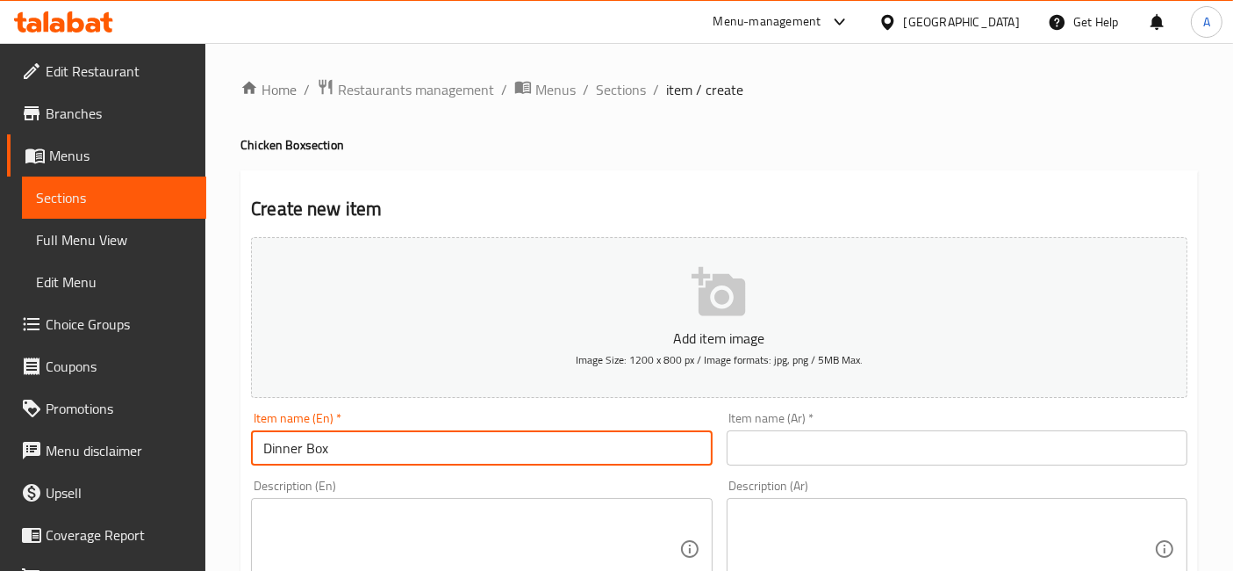
type input "Dinner Box"
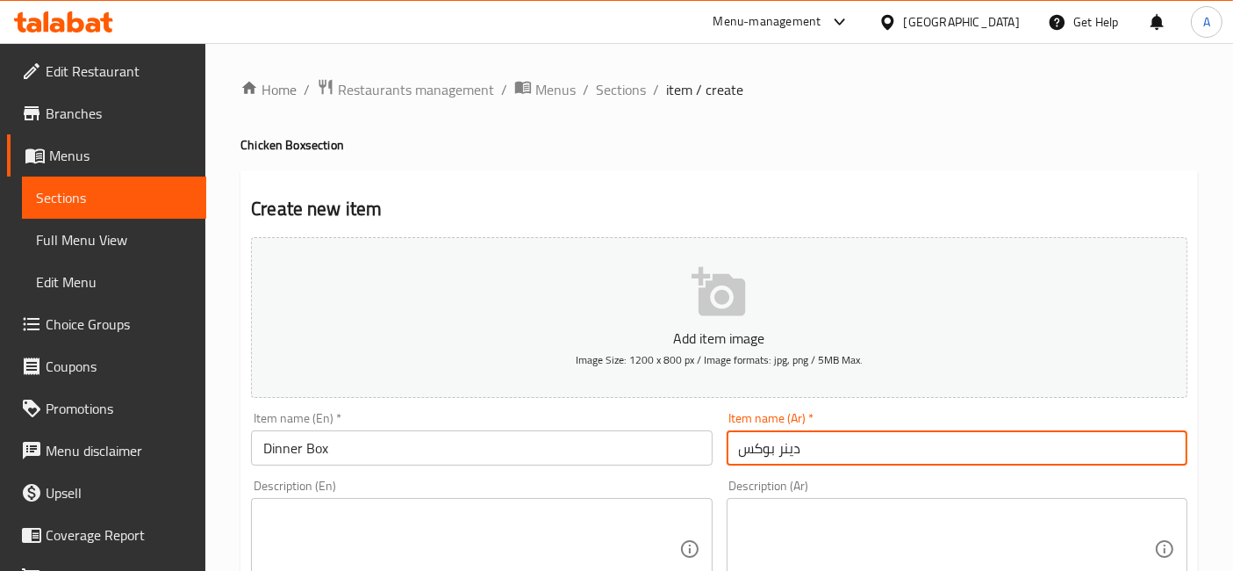
type input "دينر بوكس"
click at [583, 477] on div "Description (En) Description (En)" at bounding box center [481, 539] width 475 height 134
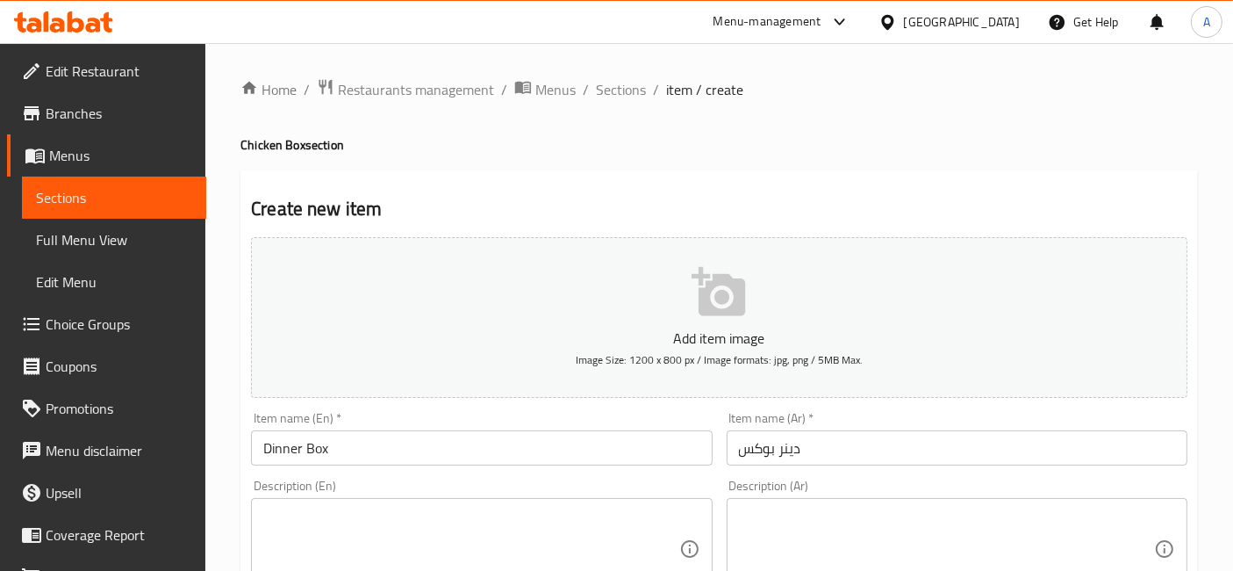
scroll to position [97, 0]
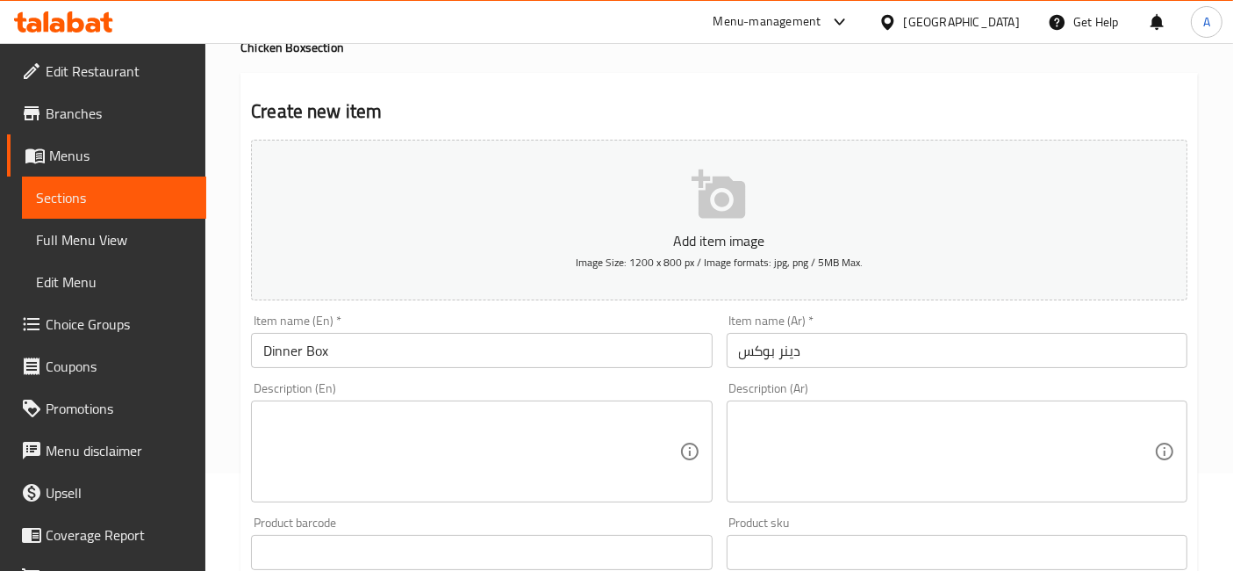
click at [828, 452] on textarea at bounding box center [946, 451] width 415 height 83
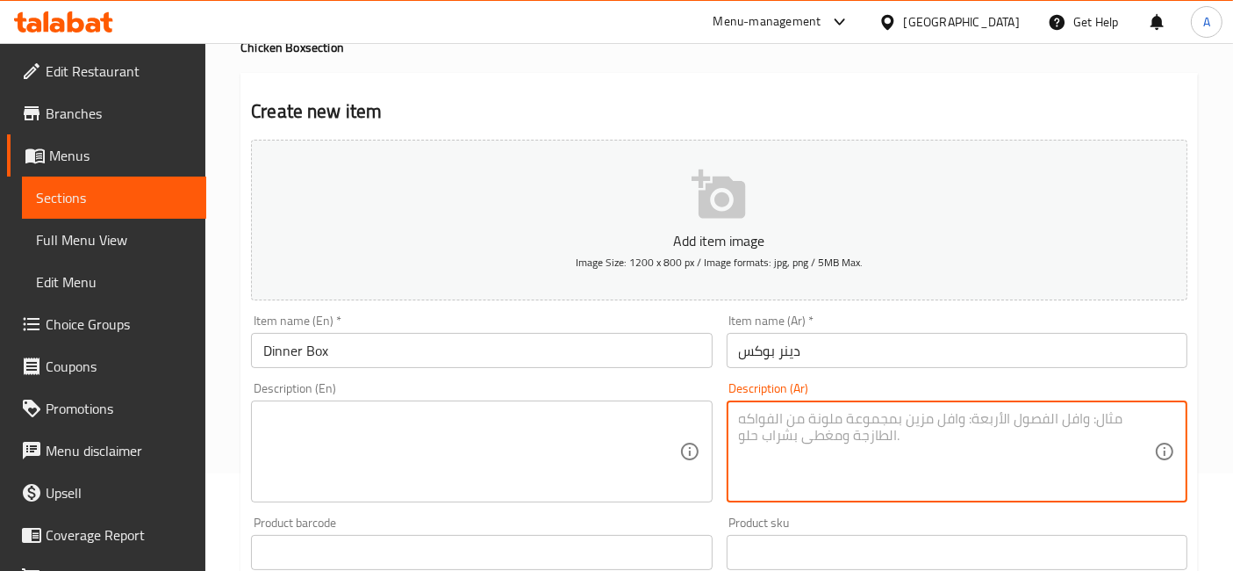
paste textarea "3 قطعة تندرز + بطاطس + خبز + كول سلو"
type textarea "3 قطعة تندرز + بطاطس + خبز + كول سلو"
click at [413, 429] on textarea at bounding box center [470, 451] width 415 height 83
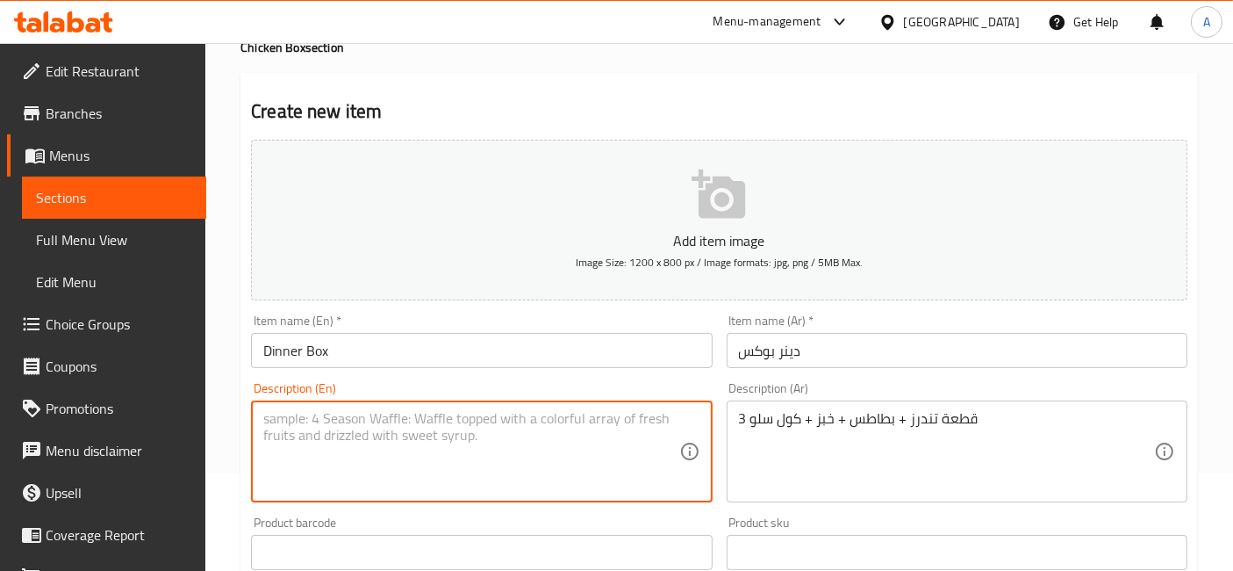
paste textarea "3 pieces of tenders + fries + bread + coleslaw"
type textarea "3 pieces of tenders + fries + bread + coleslaw"
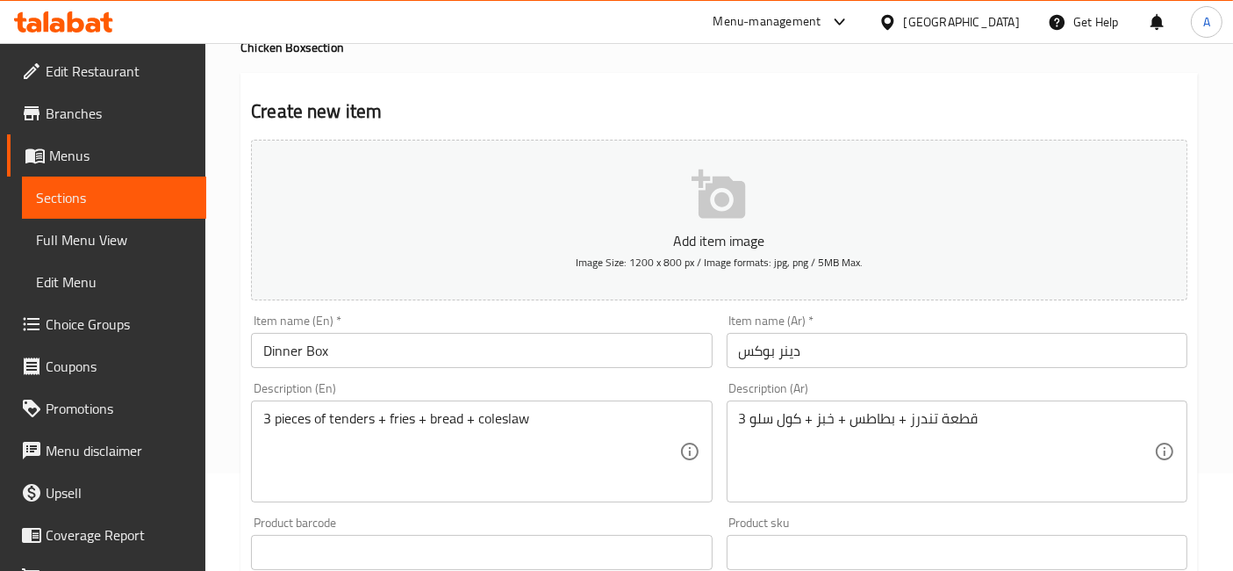
click at [229, 361] on div "Home / Restaurants management / Menus / Sections / item / create Chicken Box se…" at bounding box center [719, 544] width 1028 height 1197
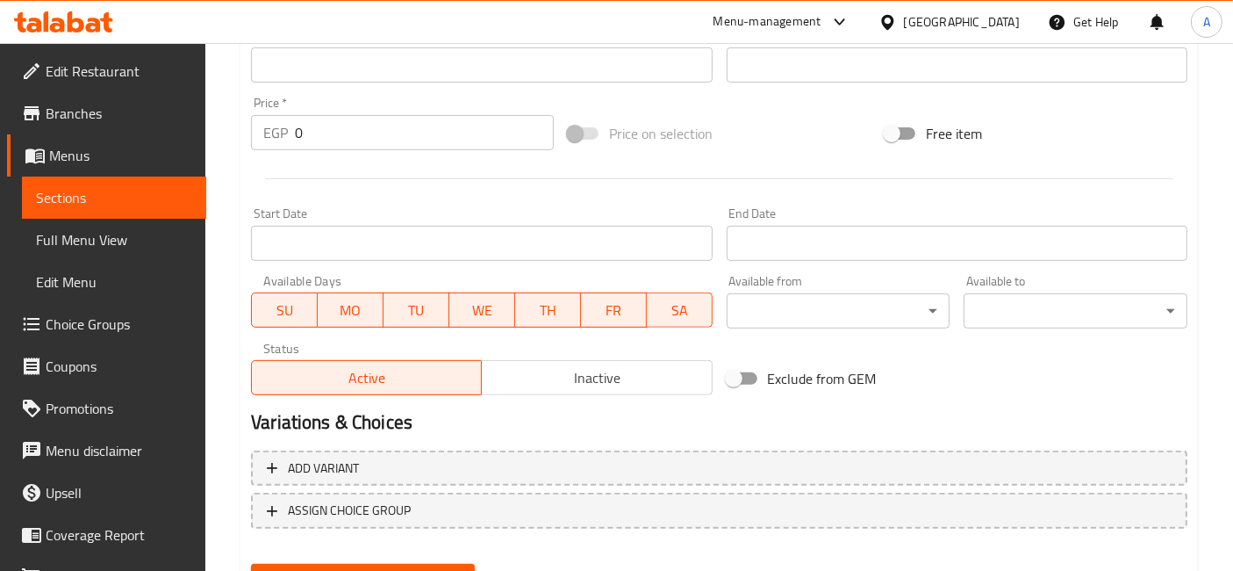
scroll to position [666, 0]
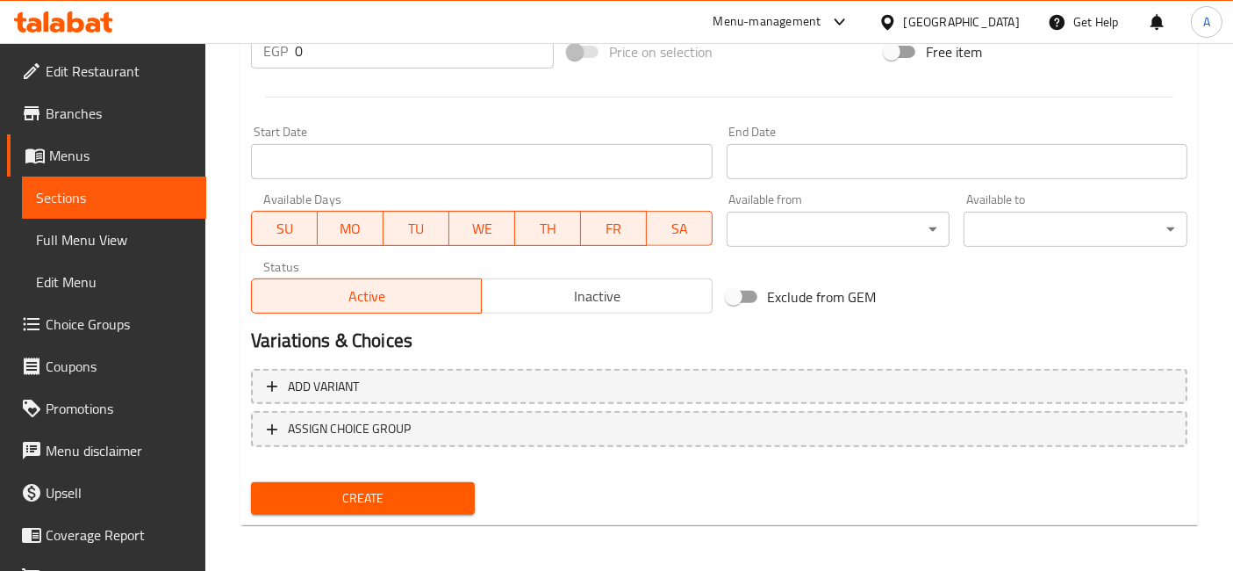
click at [406, 505] on span "Create" at bounding box center [363, 498] width 196 height 22
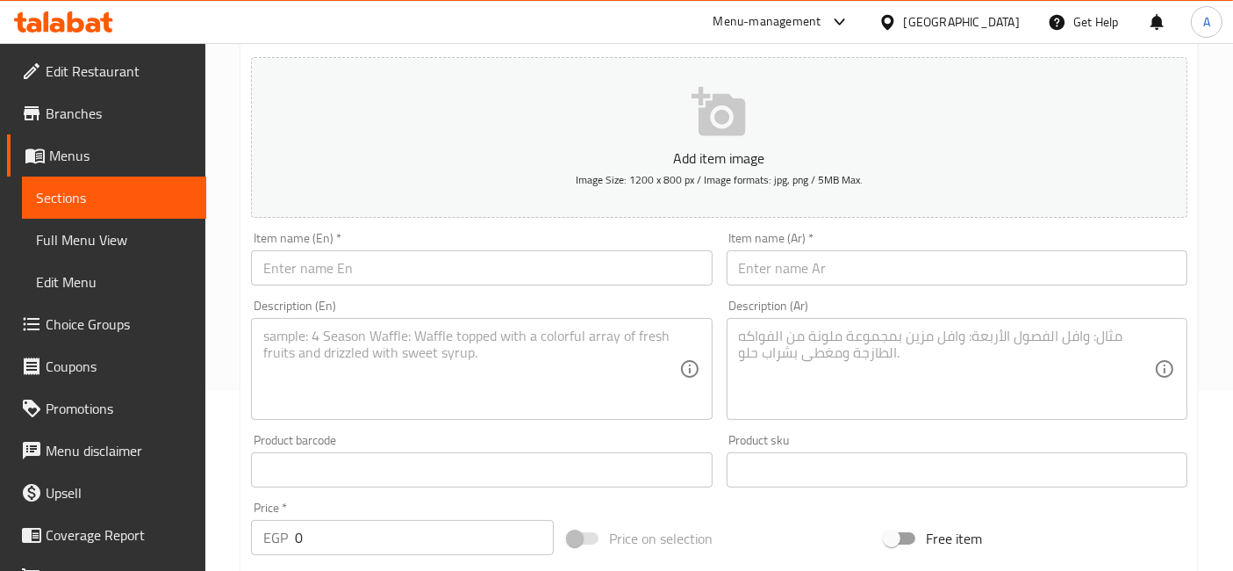
scroll to position [195, 0]
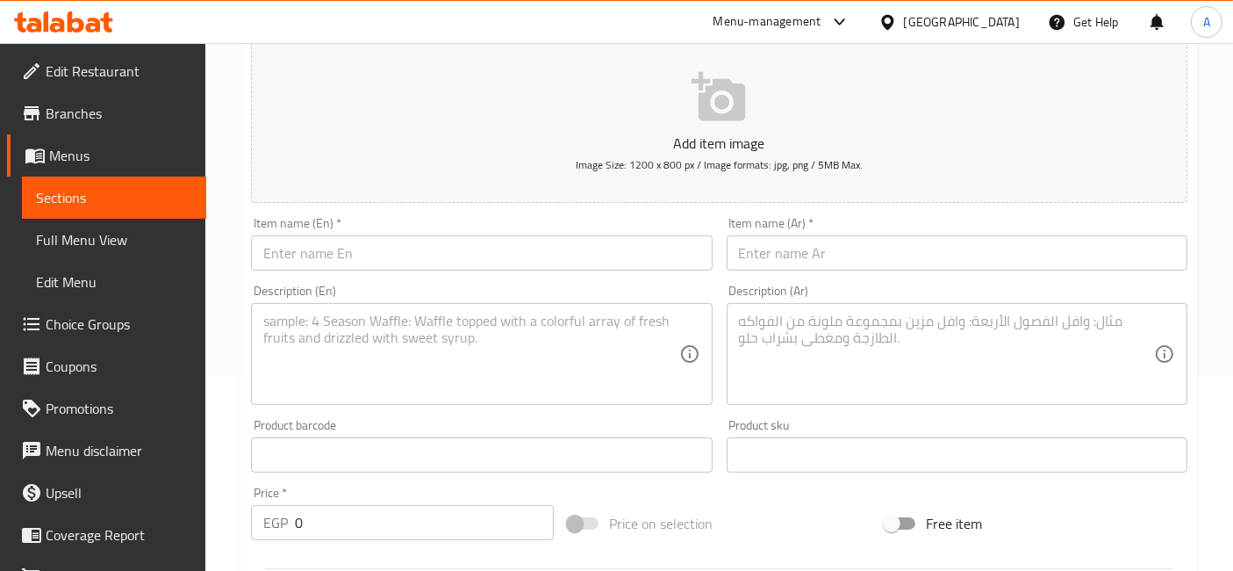
click at [446, 248] on input "text" at bounding box center [481, 252] width 461 height 35
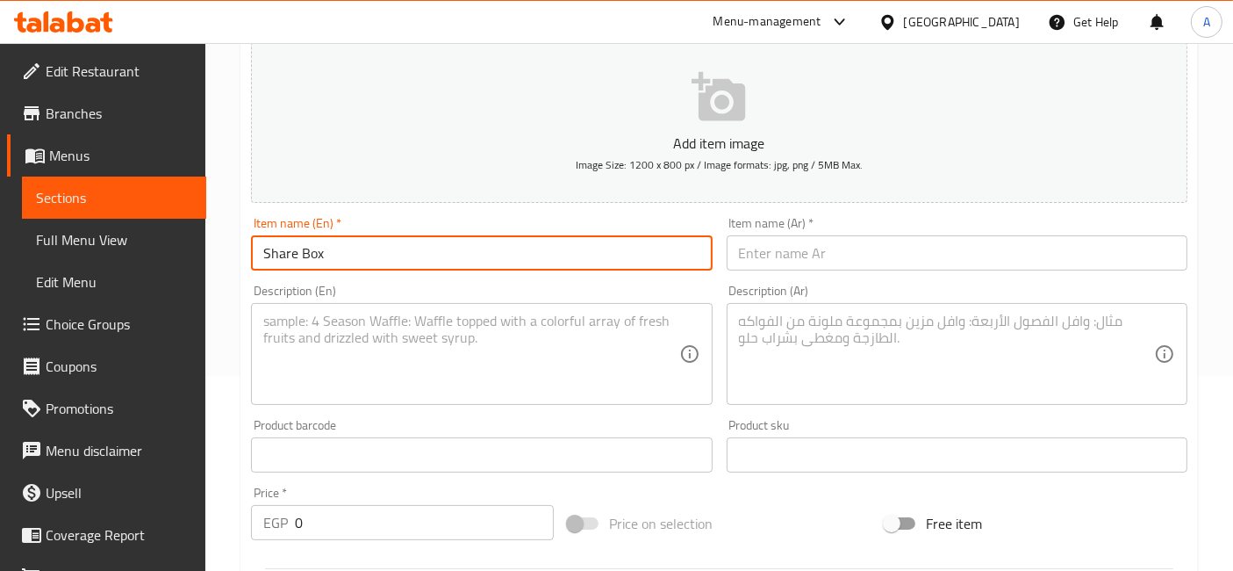
type input "Share Box"
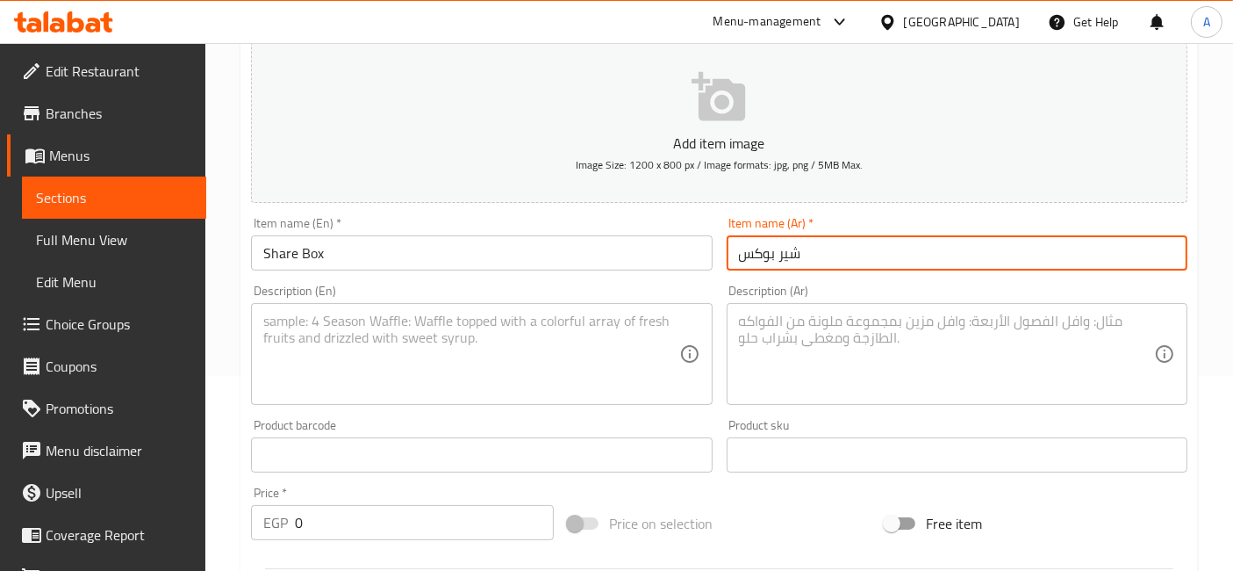
type input "شير بوكس"
click at [519, 384] on textarea at bounding box center [470, 353] width 415 height 83
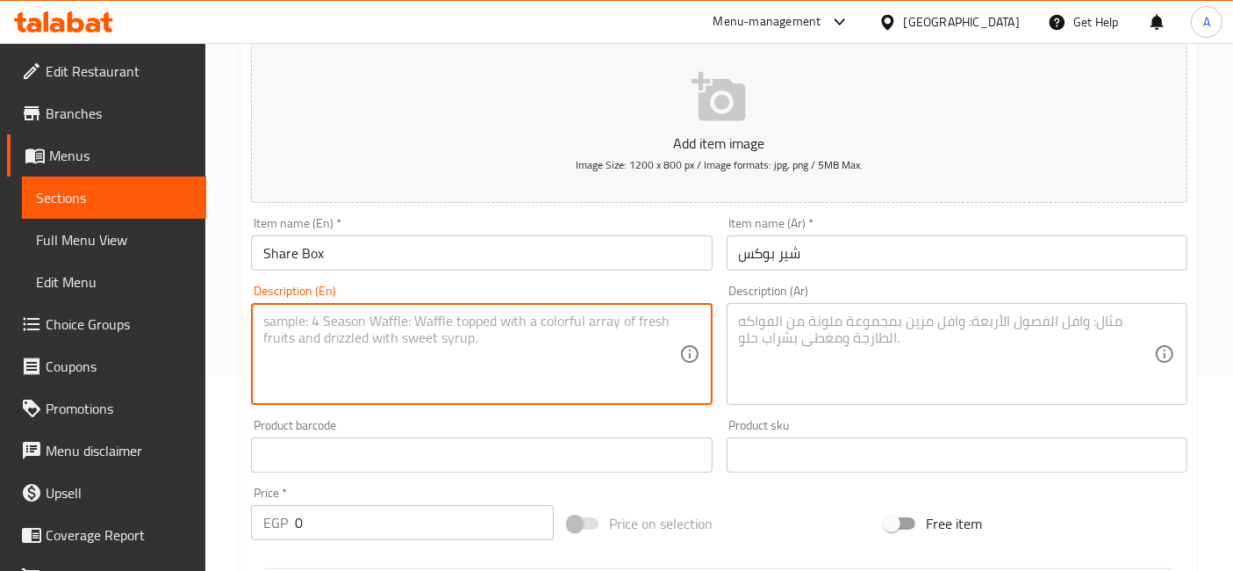
click at [820, 312] on textarea at bounding box center [946, 353] width 415 height 83
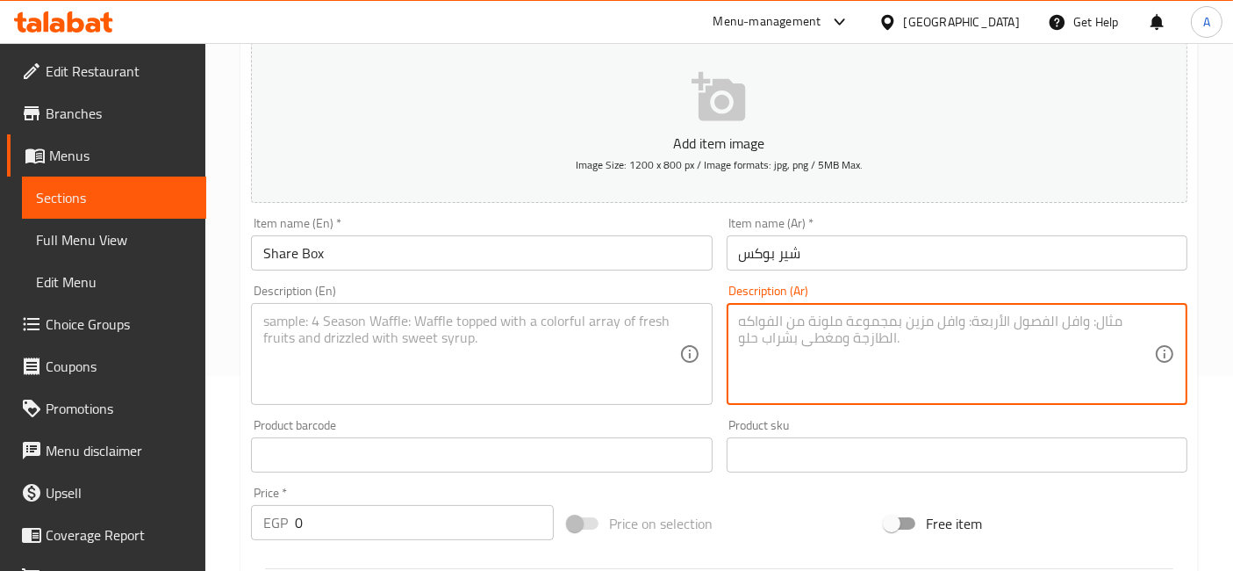
paste textarea "4 قطعة تندرز + بطاطس + 2 خبز + كول سلو"
type textarea "4 قطعة تندرز + بطاطس + 2 خبز + كول سلو"
click at [371, 328] on textarea at bounding box center [470, 353] width 415 height 83
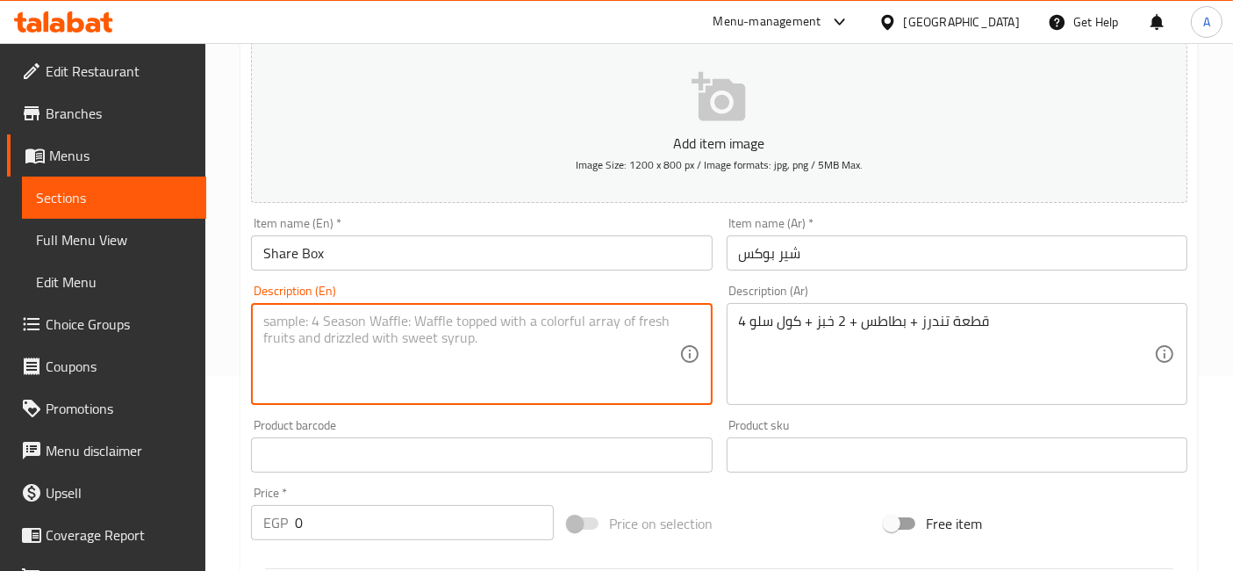
paste textarea "4 pieces of tenders + fries + 2 buns + coleslaw"
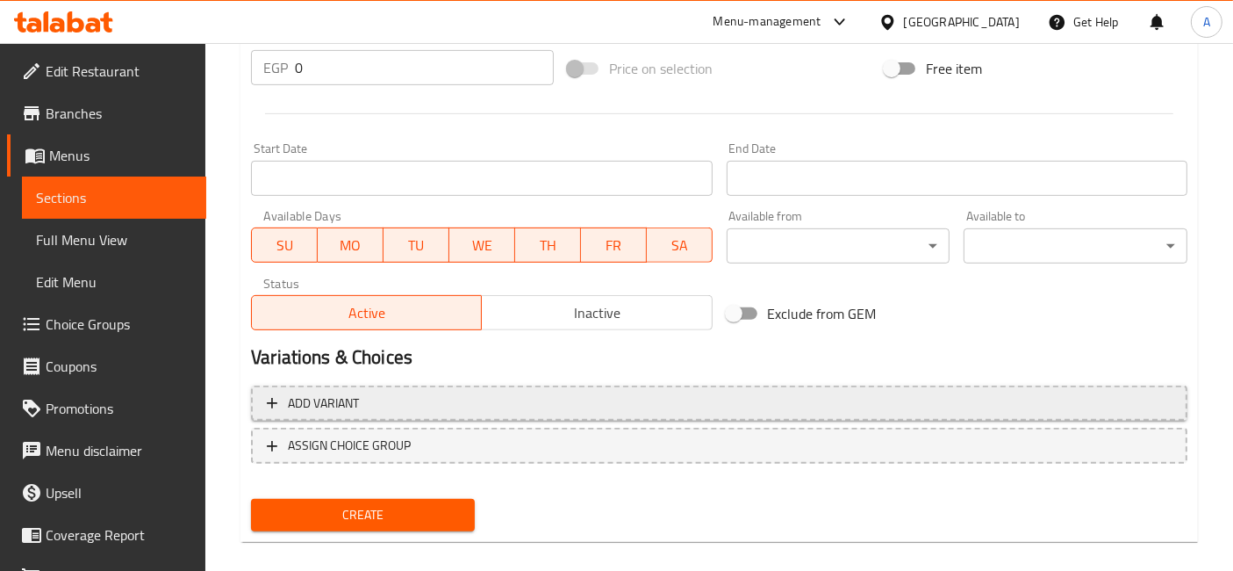
scroll to position [666, 0]
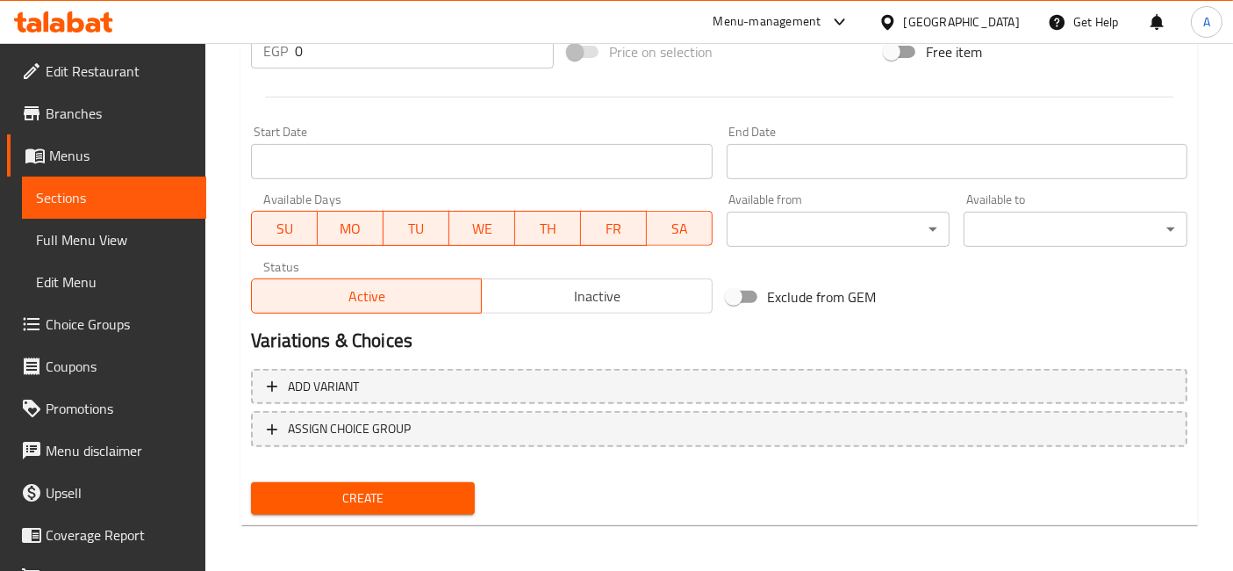
type textarea "4 pieces of tenders + fries + 2 buns + coleslaw"
click at [374, 490] on span "Create" at bounding box center [363, 498] width 196 height 22
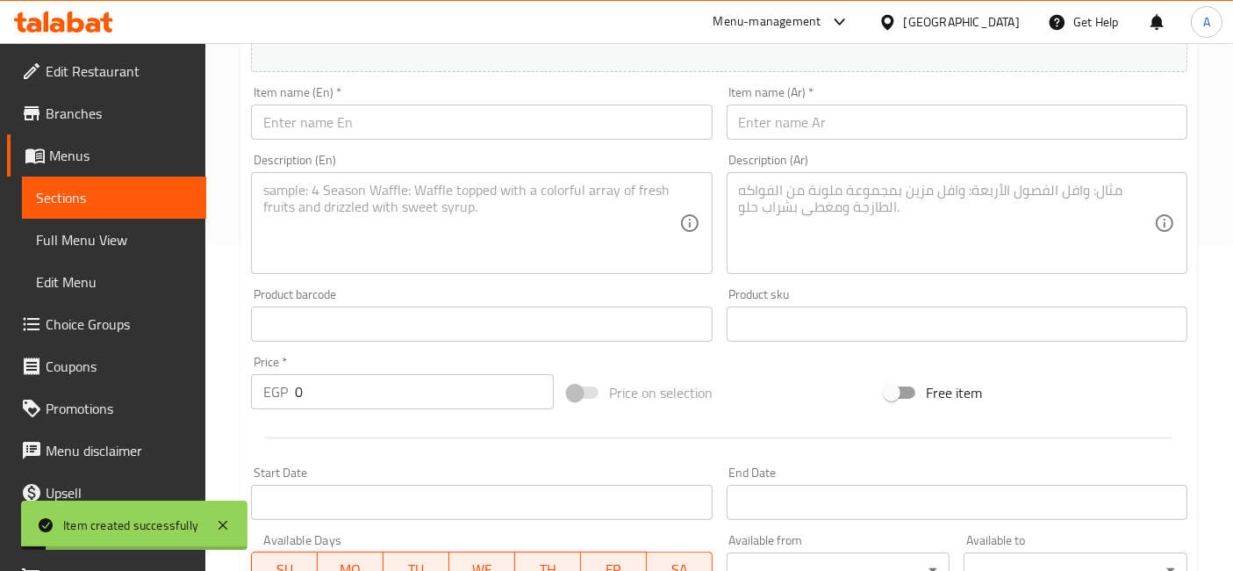
scroll to position [0, 0]
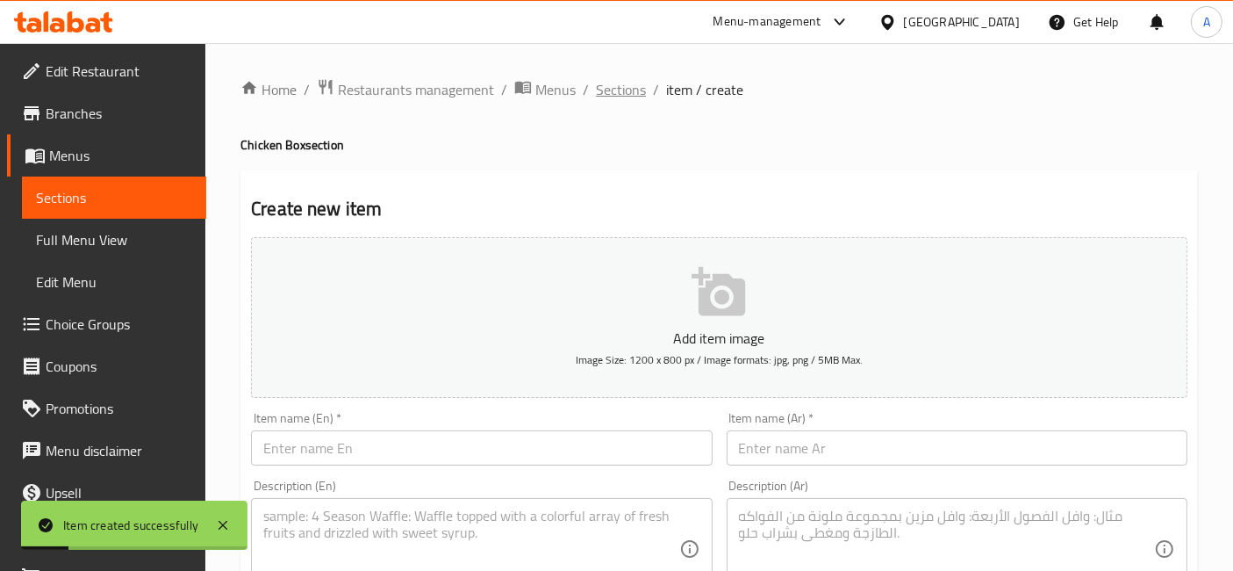
click at [614, 90] on span "Sections" at bounding box center [621, 89] width 50 height 21
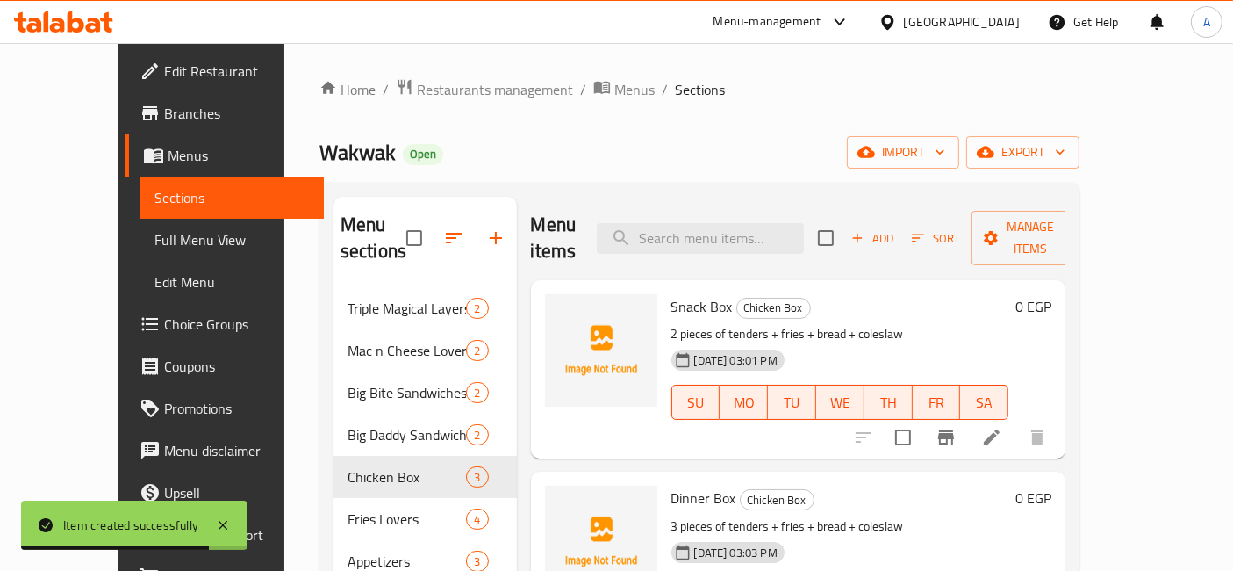
click at [901, 238] on button "Add" at bounding box center [872, 238] width 56 height 27
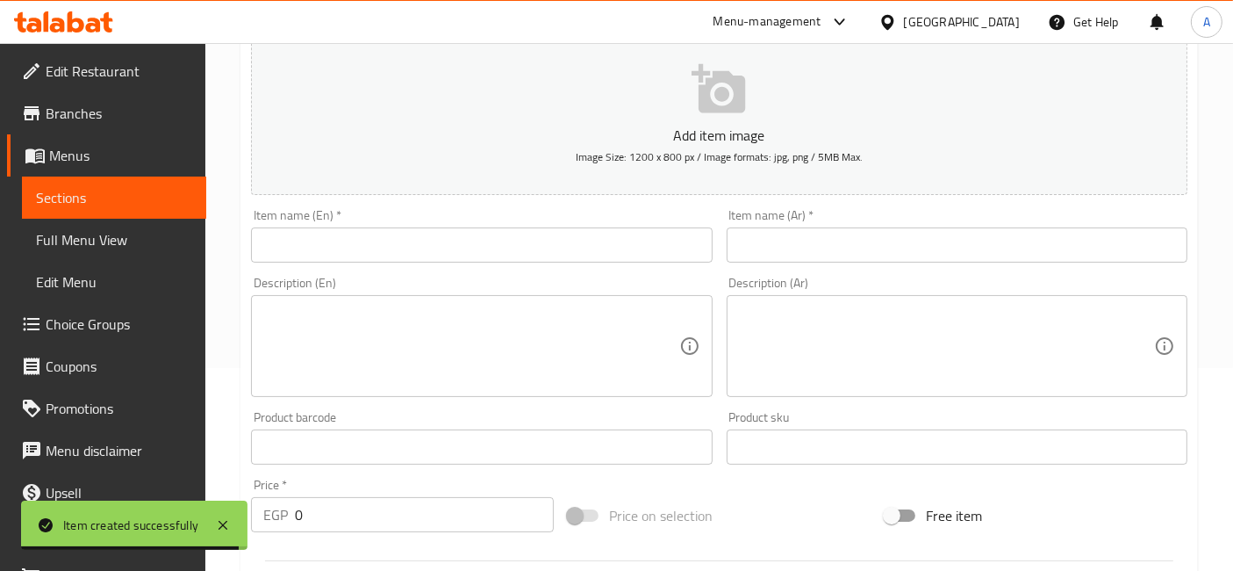
scroll to position [292, 0]
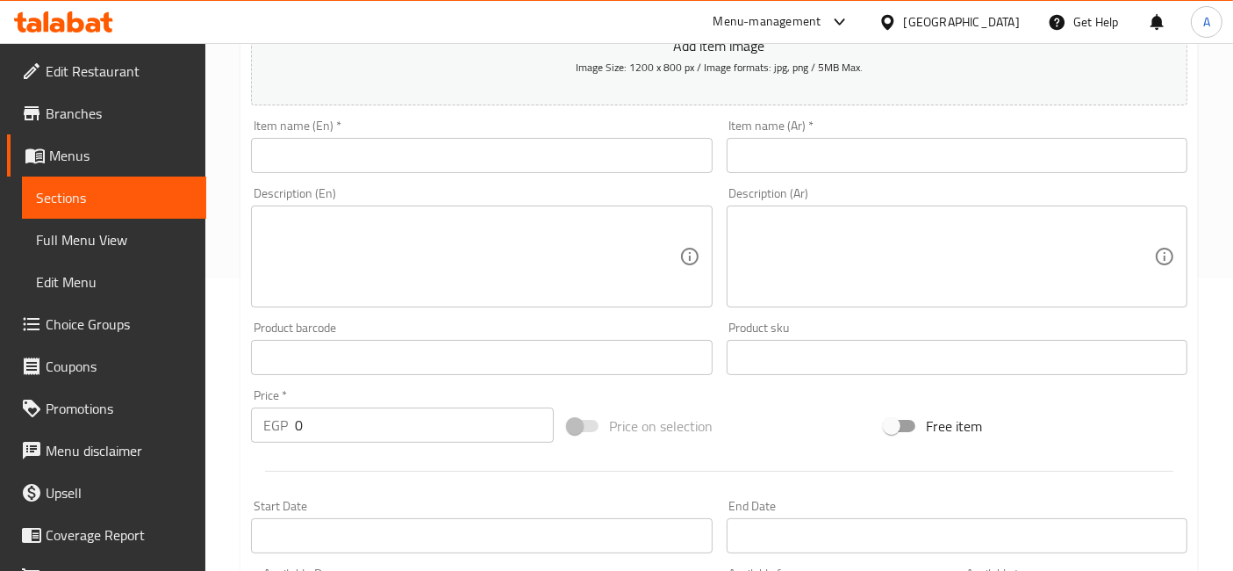
click at [408, 159] on input "text" at bounding box center [481, 155] width 461 height 35
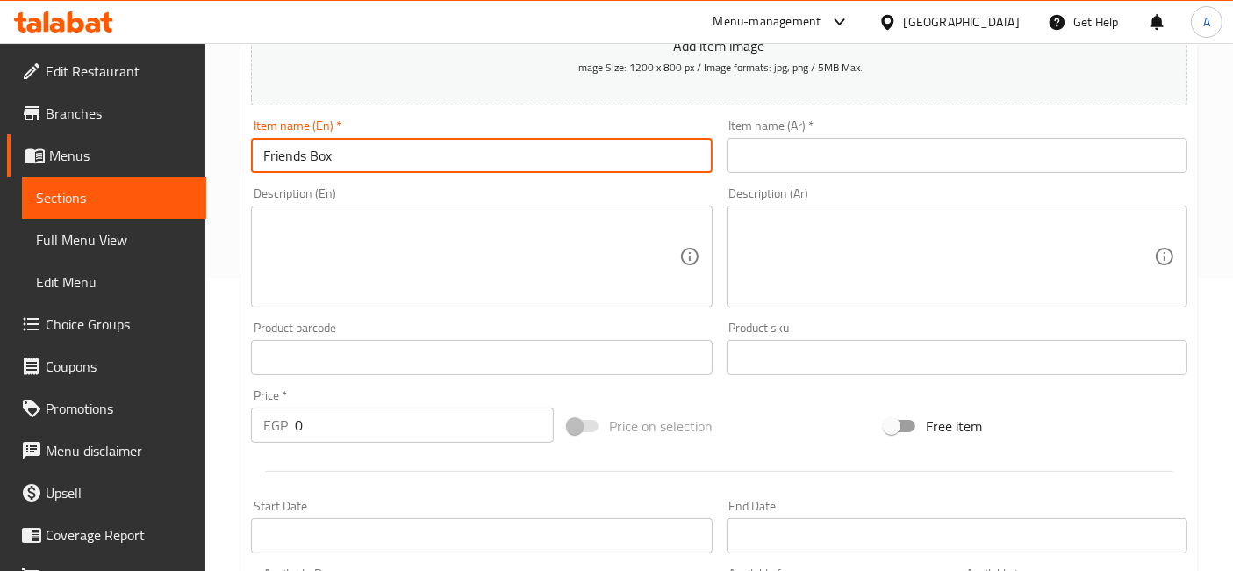
type input "Friends Box"
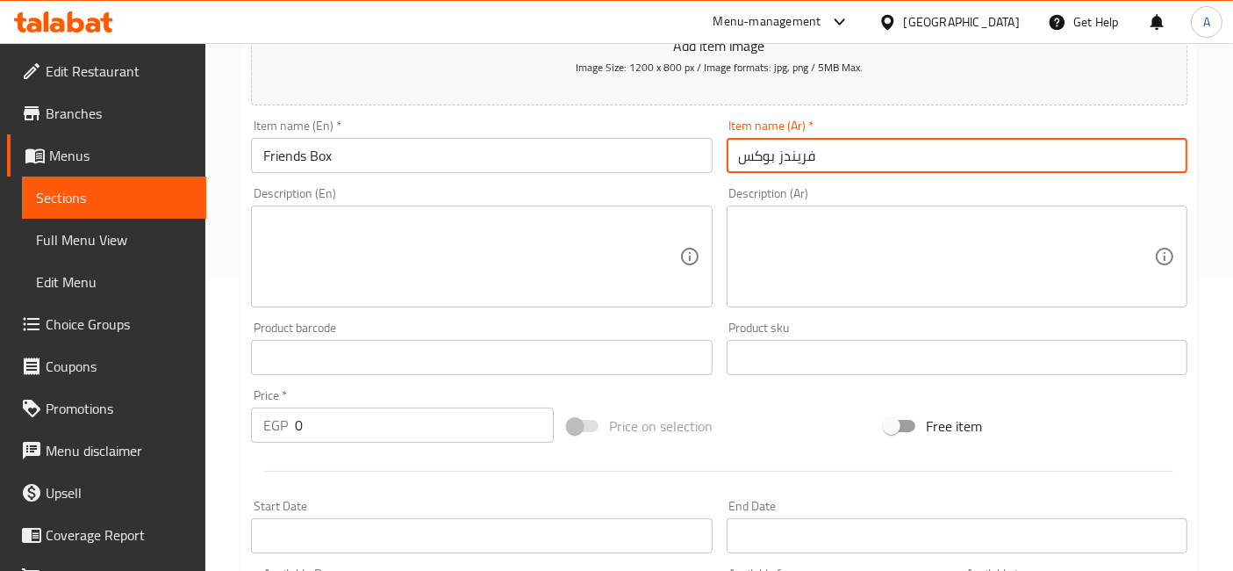
type input "فريندز بوكس"
click at [835, 252] on textarea at bounding box center [946, 256] width 415 height 83
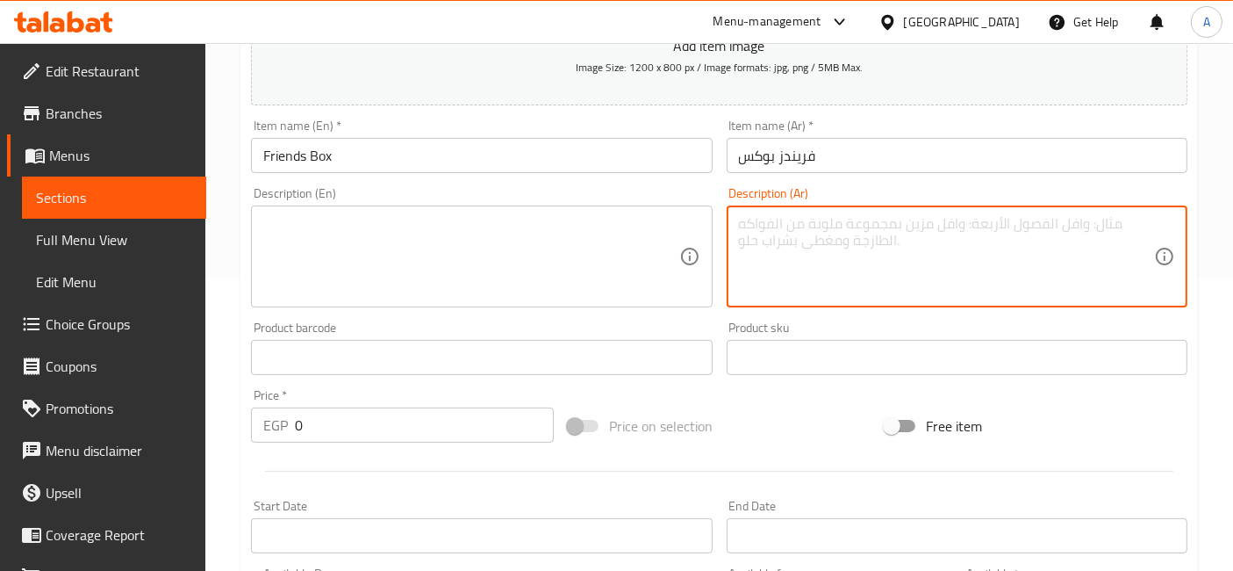
paste textarea "6 قطعة تندرز + بطاطس + 4 خبز + كول سلو كبير. هدية من واك واك : بطاطس اكثر + 1 ص…"
type textarea "6 قطعة تندرز + بطاطس + 4 خبز + كول سلو كبير. هدية من واك واك : بطاطس اكثر + 1 ص…"
click at [436, 270] on textarea at bounding box center [470, 256] width 415 height 83
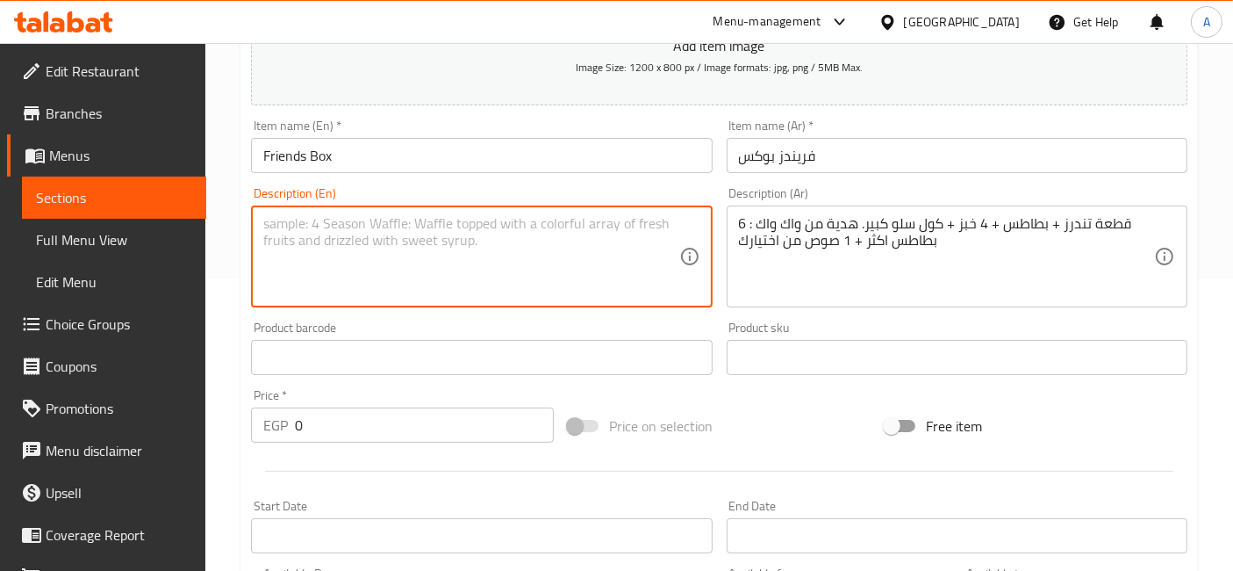
paste textarea "6 pieces of tenders + fries + 4 buns + large coleslaw. A gift from Walk Walk: m…"
click at [285, 239] on textarea "6 pieces of tenders + fries + 4 buns + large coleslaw. A gift from Walk Walk: m…" at bounding box center [470, 256] width 415 height 83
click at [267, 246] on textarea "6 pieces of tenders + fries + 4 buns + large coleslaw. A gift from Walk Wak: mo…" at bounding box center [470, 256] width 415 height 83
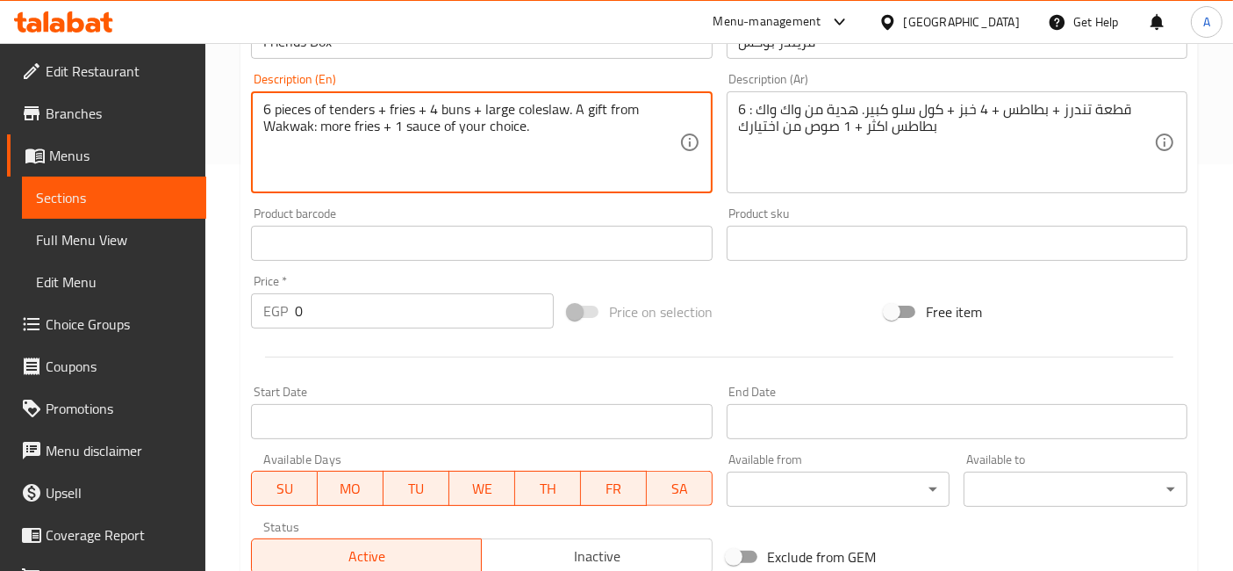
scroll to position [666, 0]
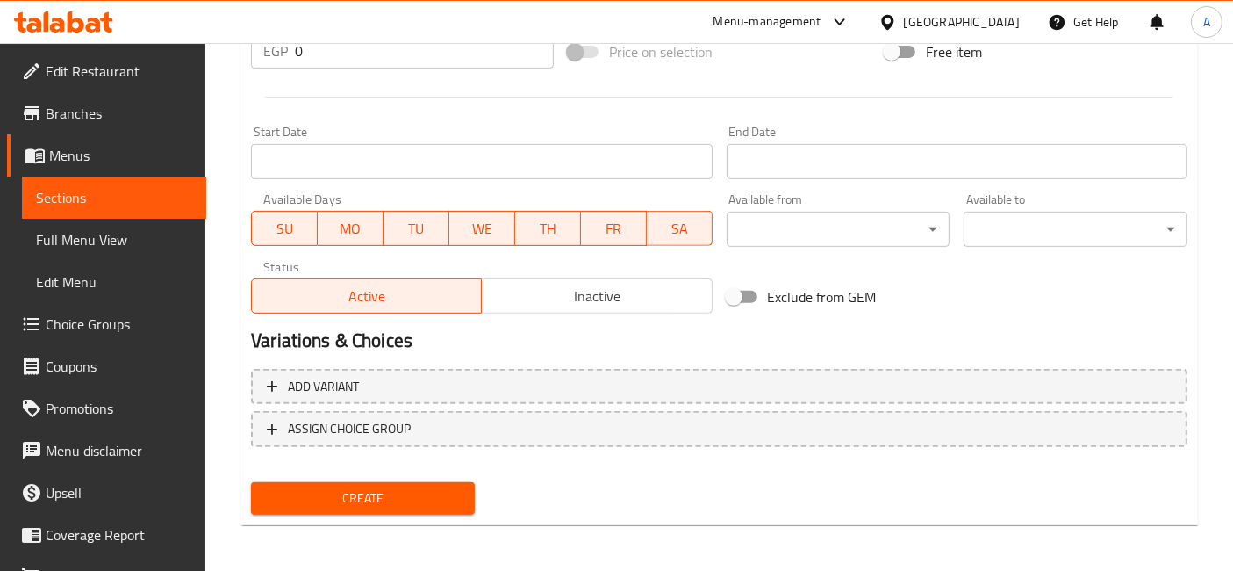
type textarea "6 pieces of tenders + fries + 4 buns + large coleslaw. A gift from Wakwak: more…"
click at [428, 501] on span "Create" at bounding box center [363, 498] width 196 height 22
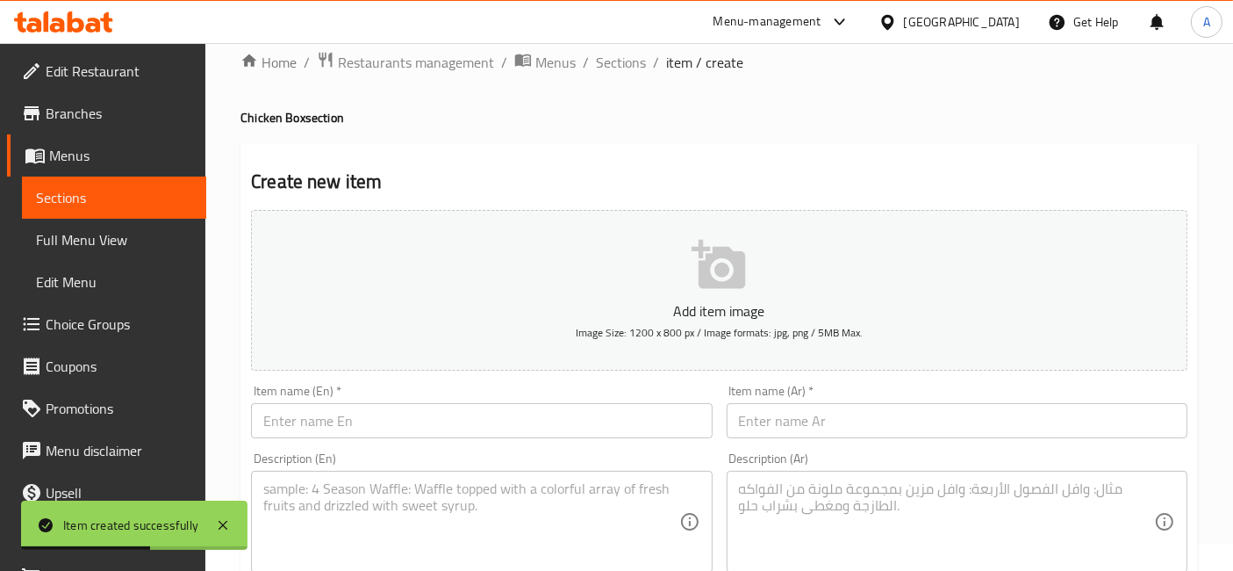
scroll to position [0, 0]
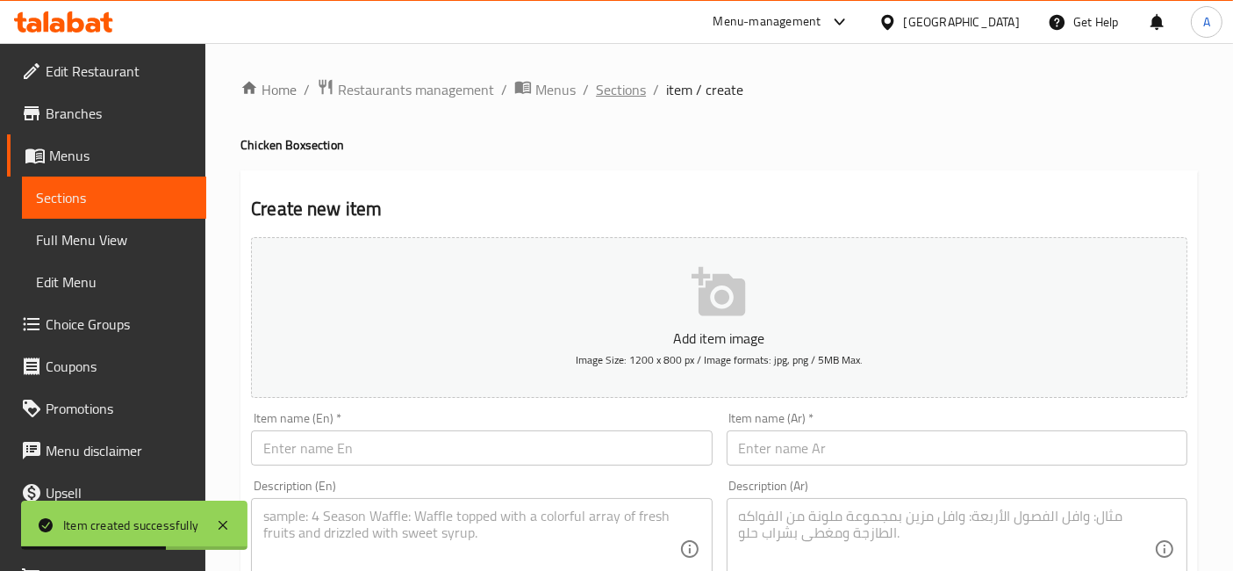
click at [612, 100] on span "Sections" at bounding box center [621, 89] width 50 height 21
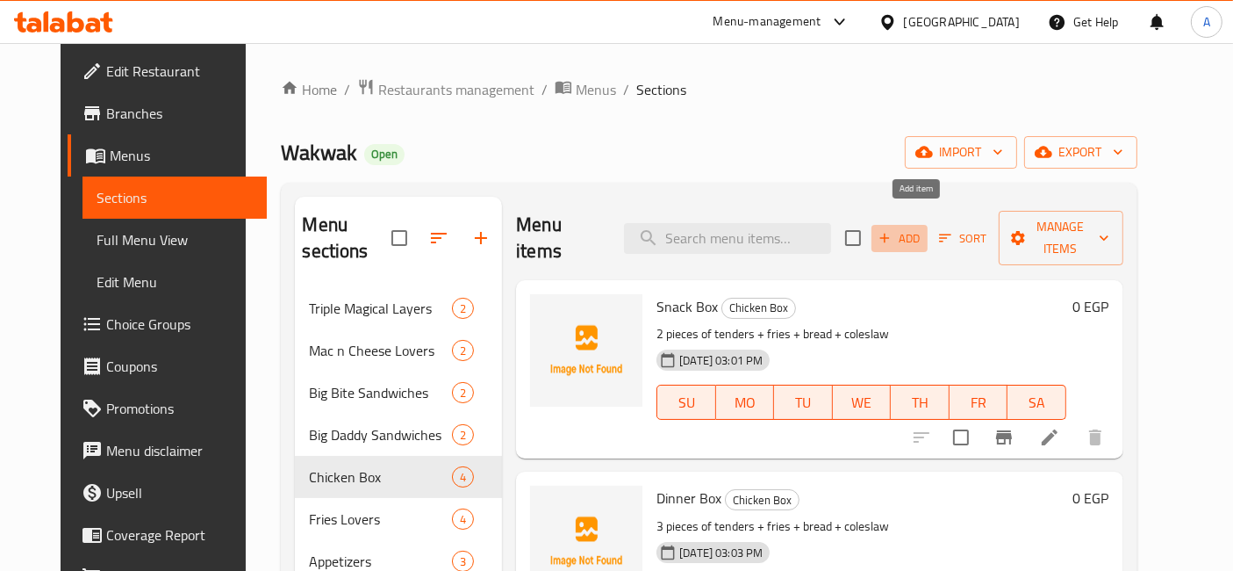
click at [928, 235] on button "Add" at bounding box center [900, 238] width 56 height 27
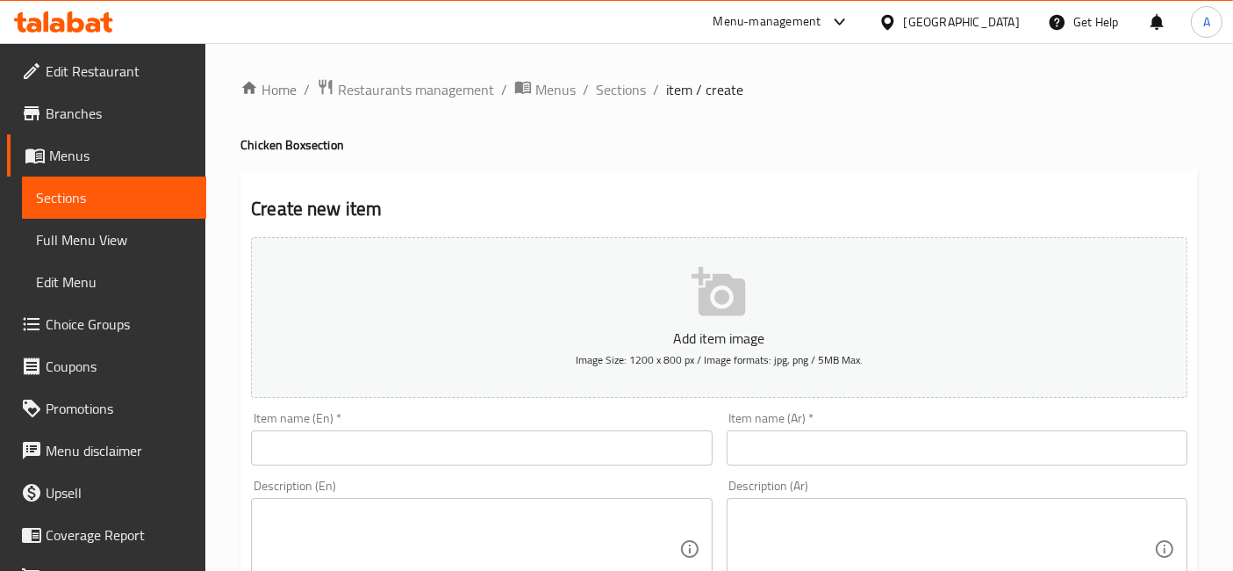
click at [627, 445] on input "text" at bounding box center [481, 447] width 461 height 35
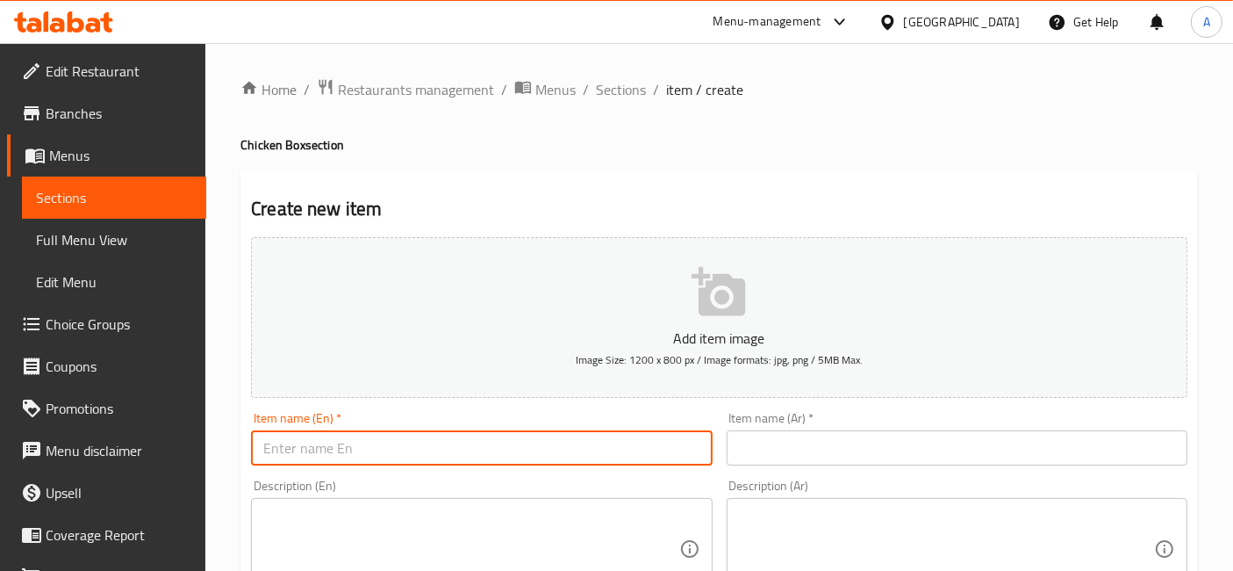
type input "S"
type input "Family Box"
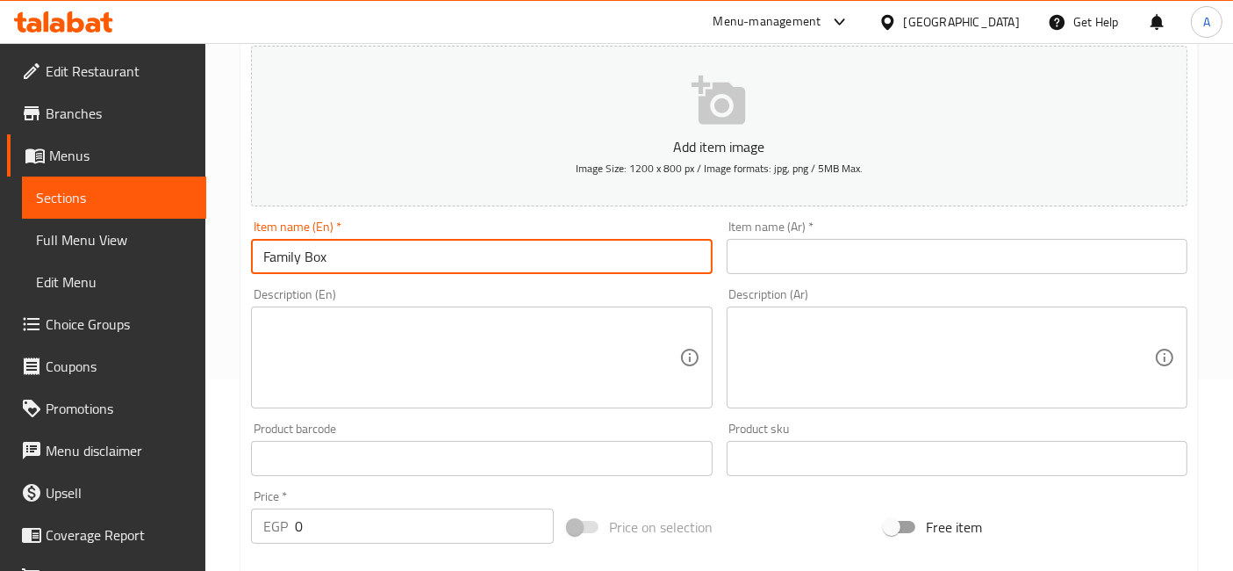
scroll to position [195, 0]
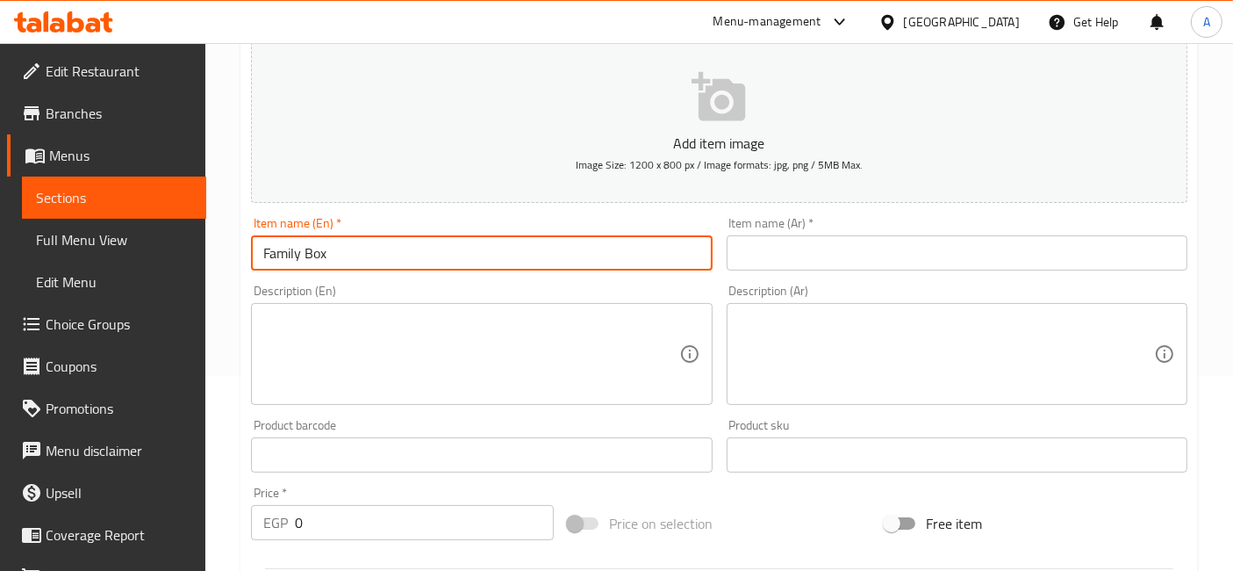
click at [486, 349] on textarea at bounding box center [470, 353] width 415 height 83
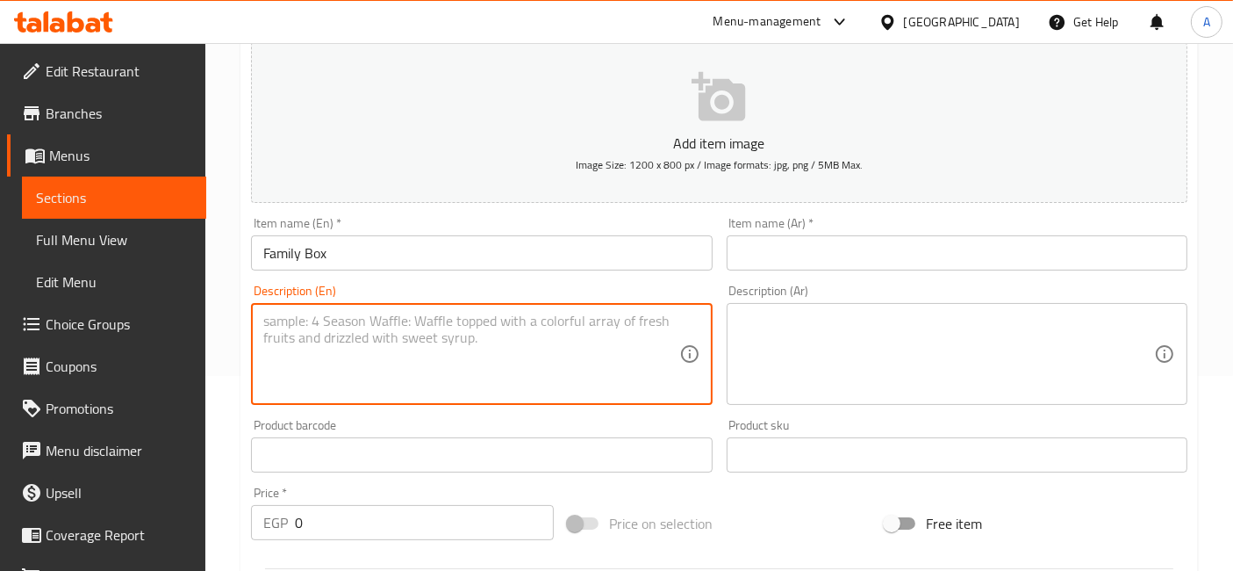
click at [886, 337] on textarea at bounding box center [946, 353] width 415 height 83
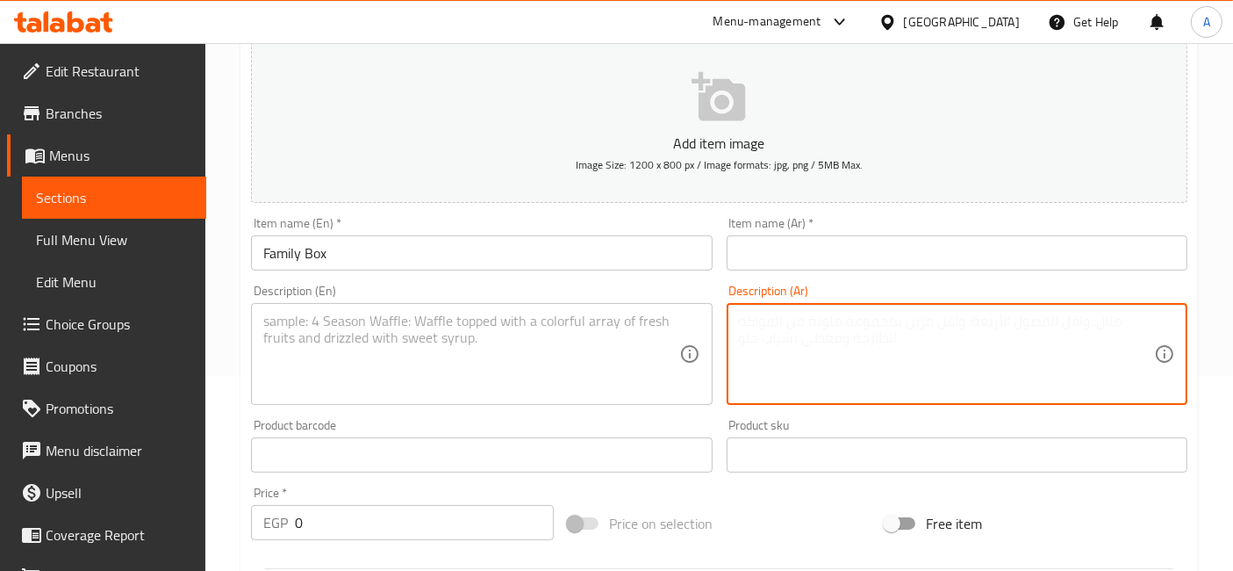
paste textarea "9 قطعة تندرز + بطاطس + 6 خبز + 2 كول سلو كبير. هدية من واك واك : بطاطس اكثر + 1…"
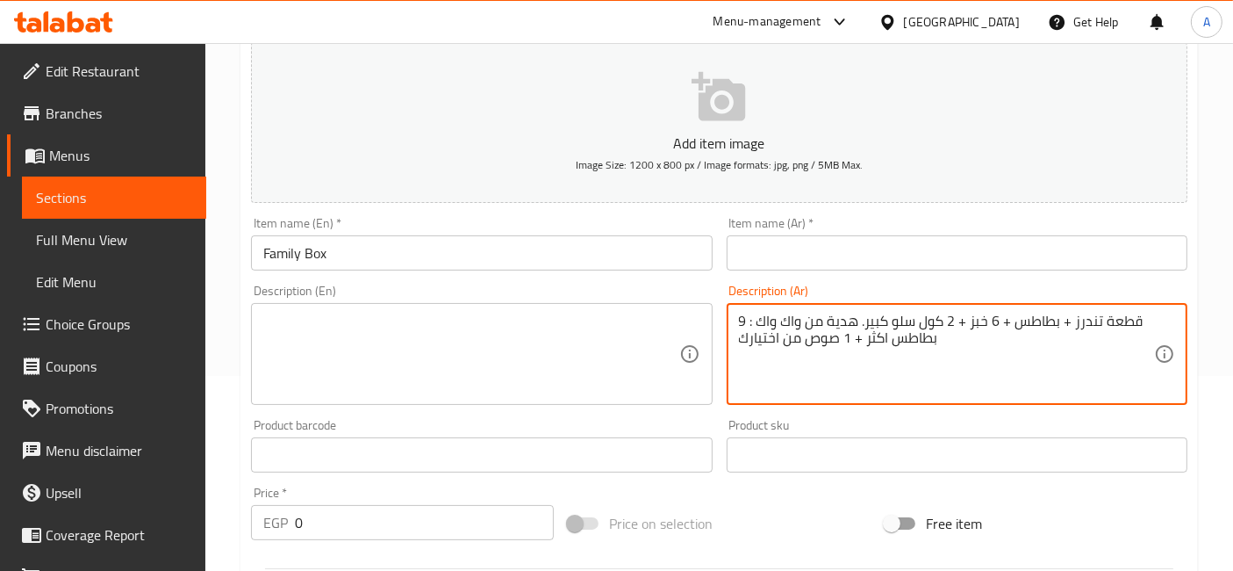
type textarea "9 قطعة تندرز + بطاطس + 6 خبز + 2 كول سلو كبير. هدية من واك واك : بطاطس اكثر + 1…"
click at [422, 354] on textarea at bounding box center [470, 353] width 415 height 83
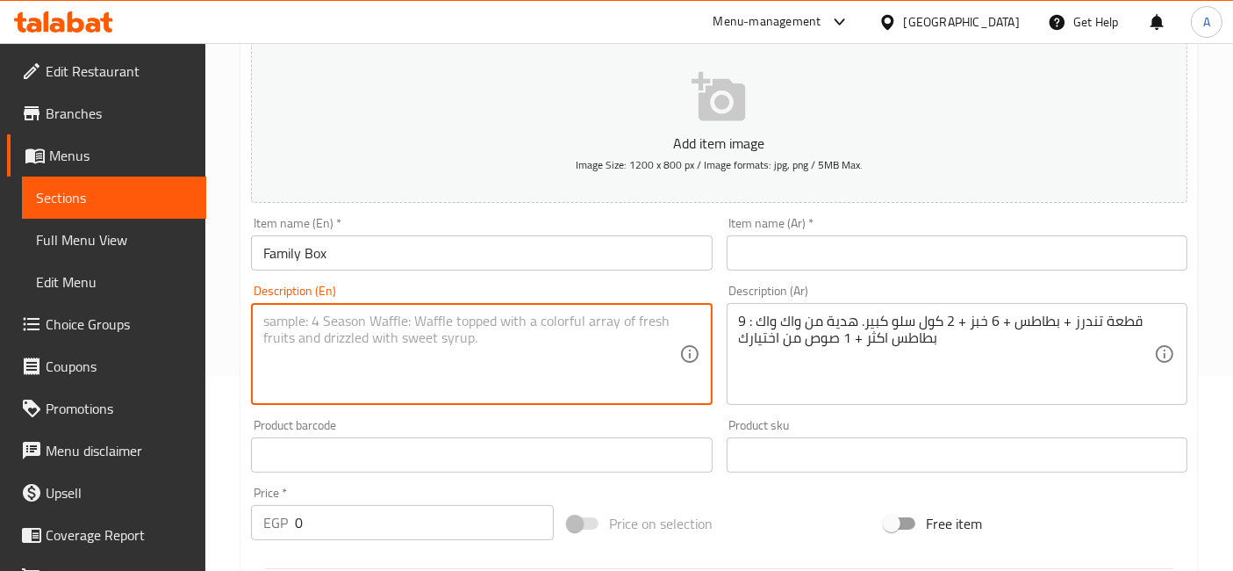
paste textarea "9 pieces of tenders + fries + 6 buns + 2 large coleslaw. A gift from Walk Walk:…"
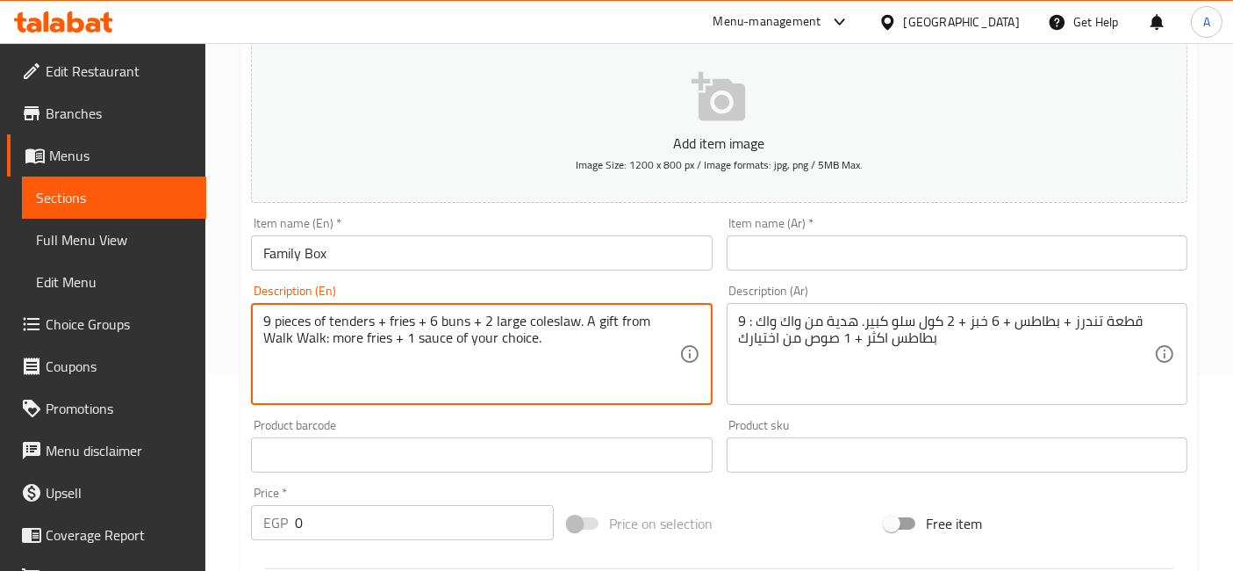
type textarea "9 pieces of tenders + fries + 6 buns + 2 large coleslaw. A gift from Walk Walk:…"
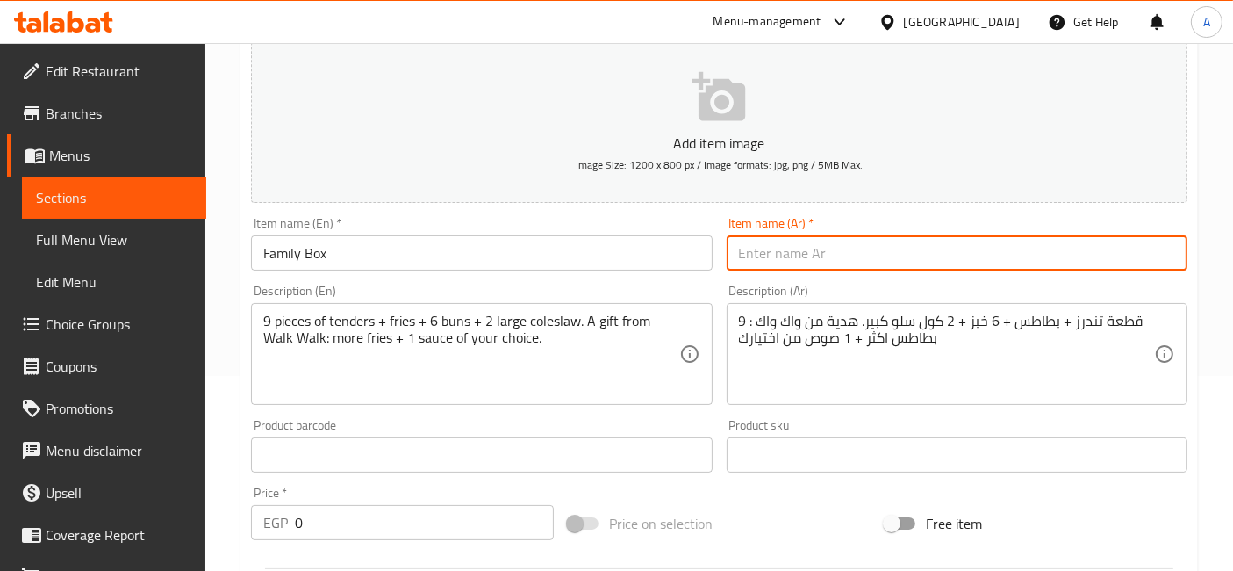
click at [796, 242] on input "text" at bounding box center [957, 252] width 461 height 35
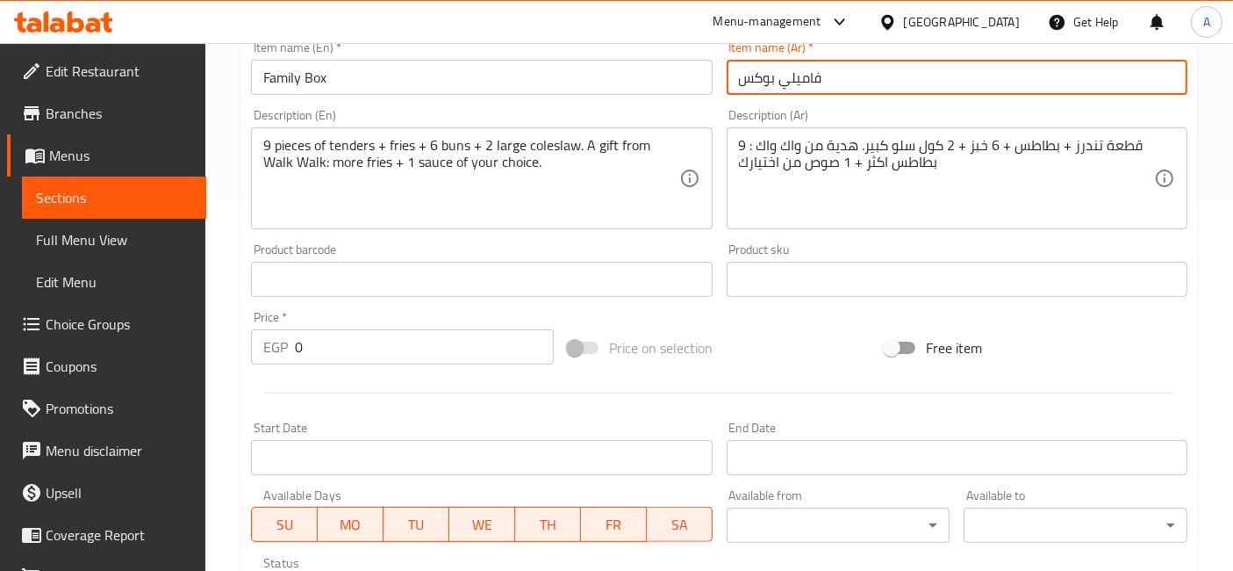
scroll to position [666, 0]
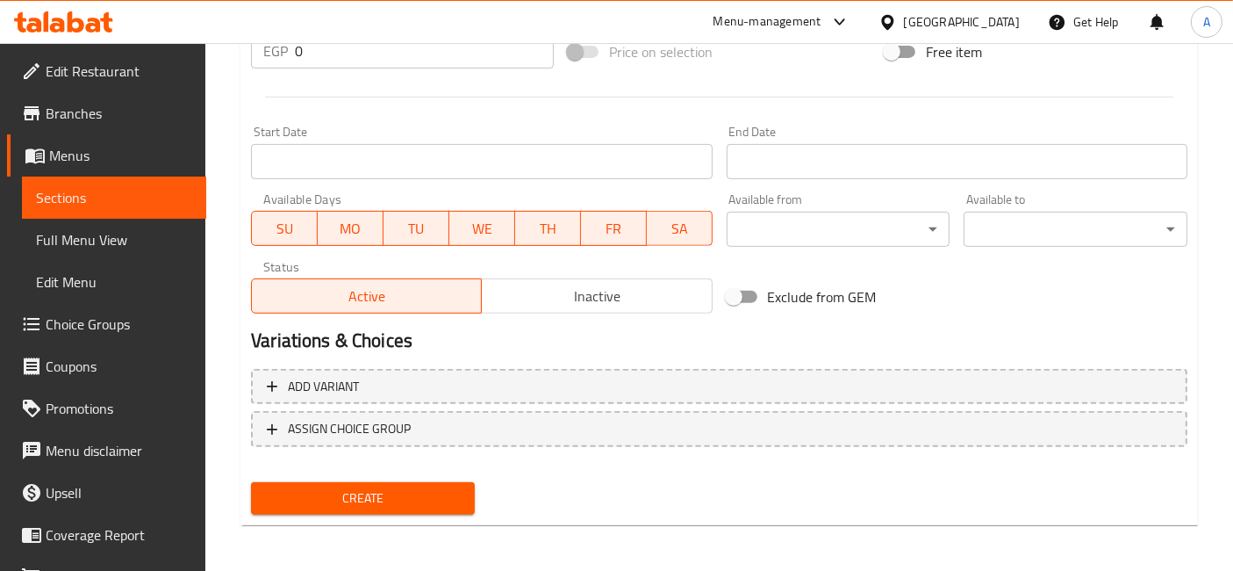
type input "فاميلي بوكس"
click at [428, 503] on span "Create" at bounding box center [363, 498] width 196 height 22
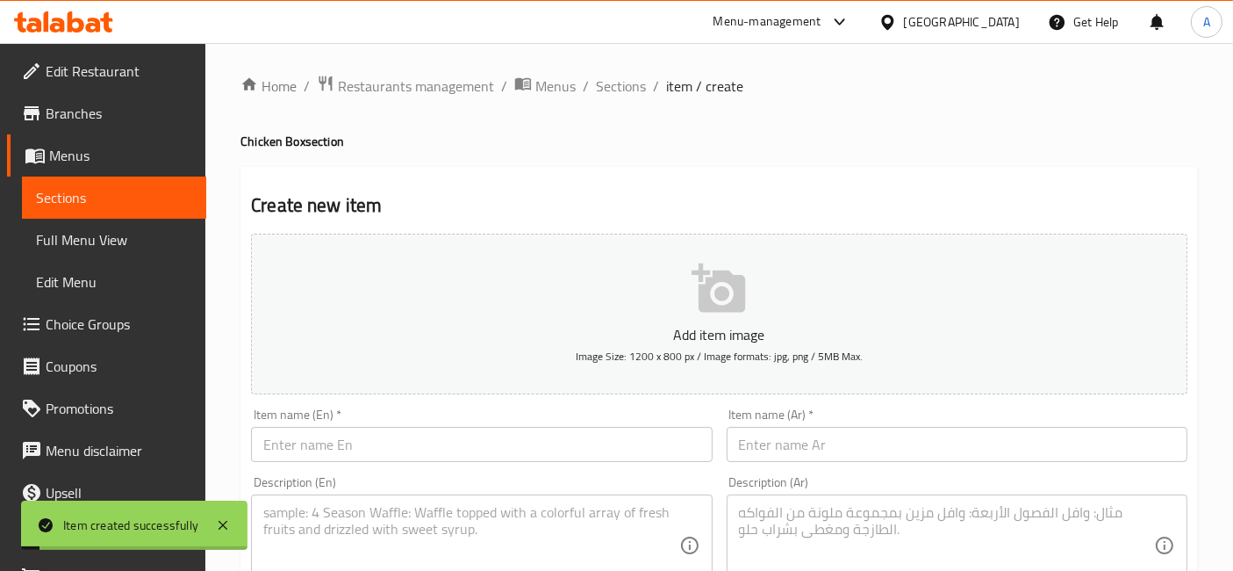
scroll to position [0, 0]
click at [621, 92] on span "Sections" at bounding box center [621, 89] width 50 height 21
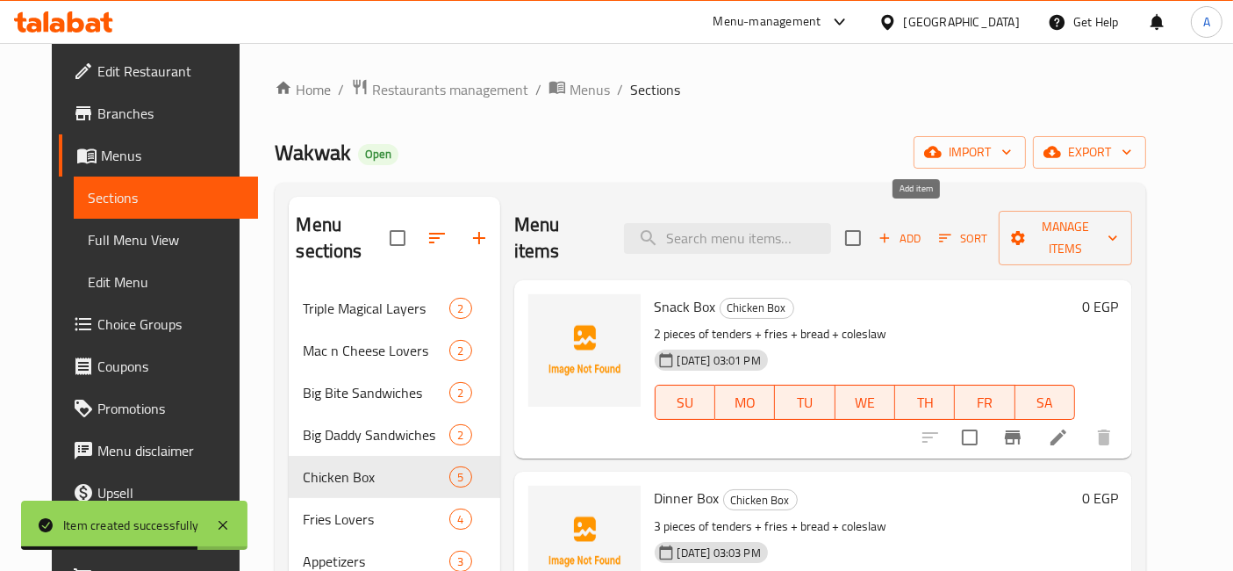
click at [923, 228] on span "Add" at bounding box center [899, 238] width 47 height 20
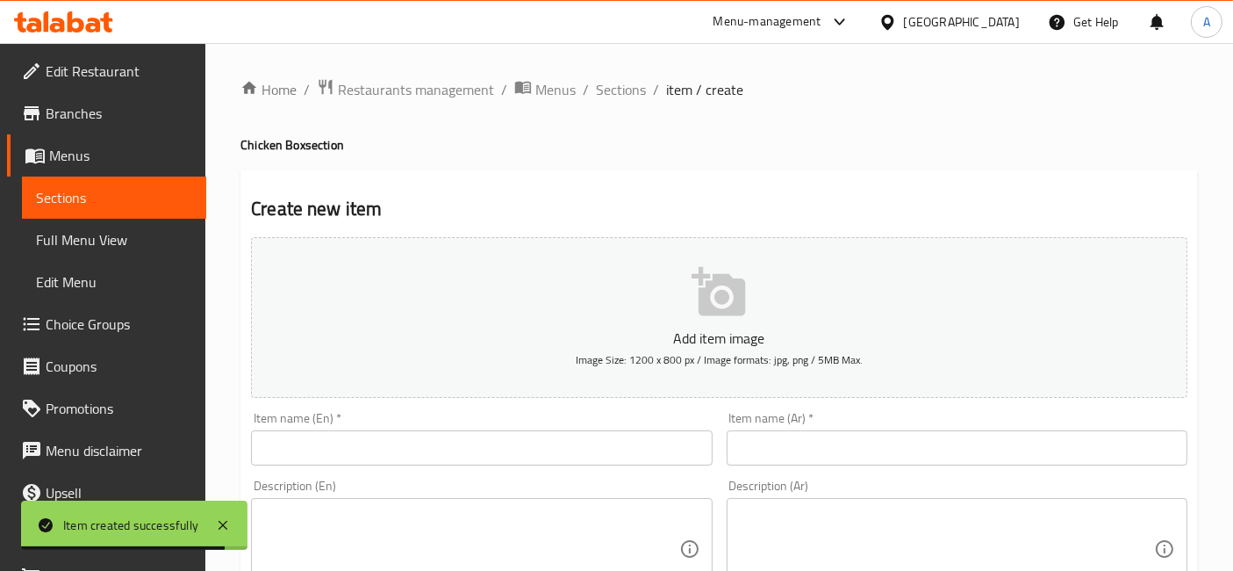
click at [621, 447] on input "text" at bounding box center [481, 447] width 461 height 35
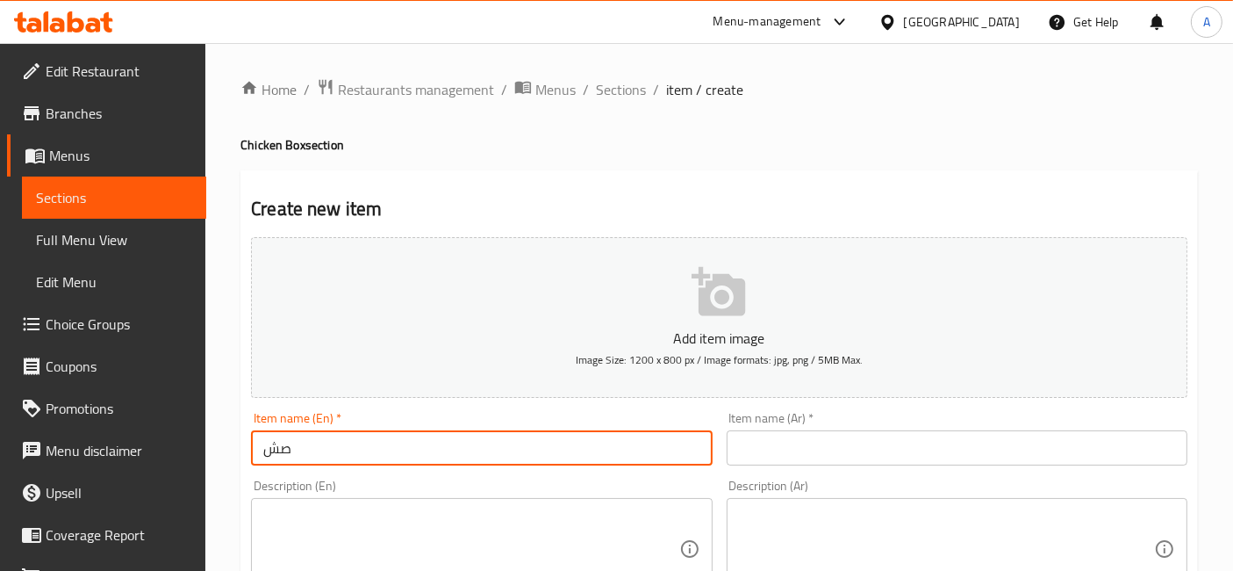
type input "ص"
type input "WakWak Box"
click at [802, 463] on input "text" at bounding box center [957, 447] width 461 height 35
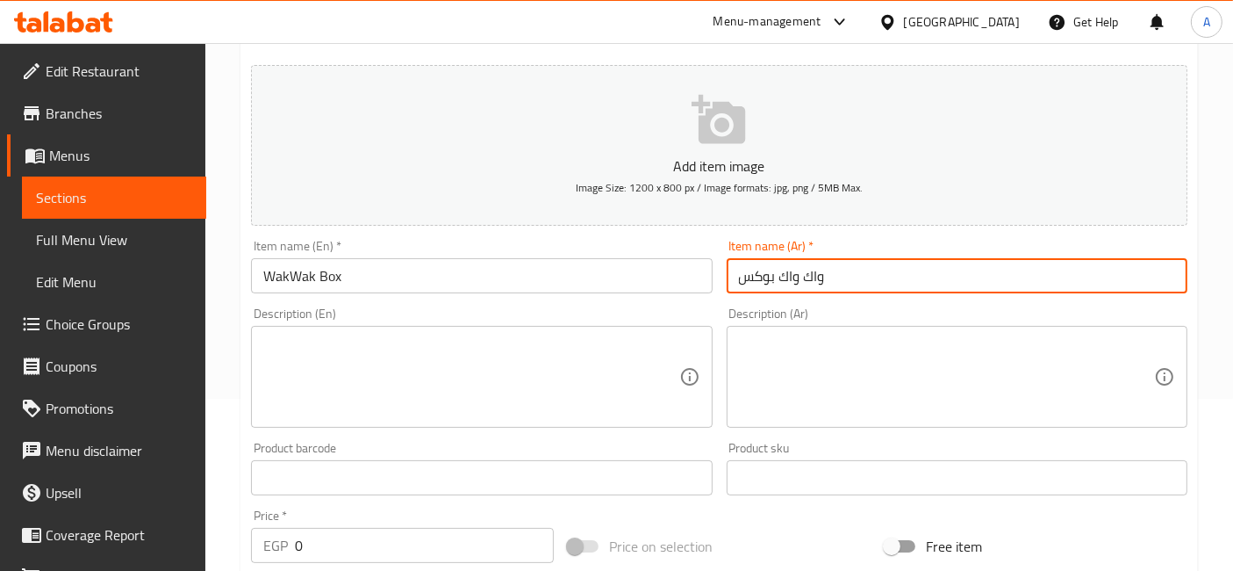
scroll to position [195, 0]
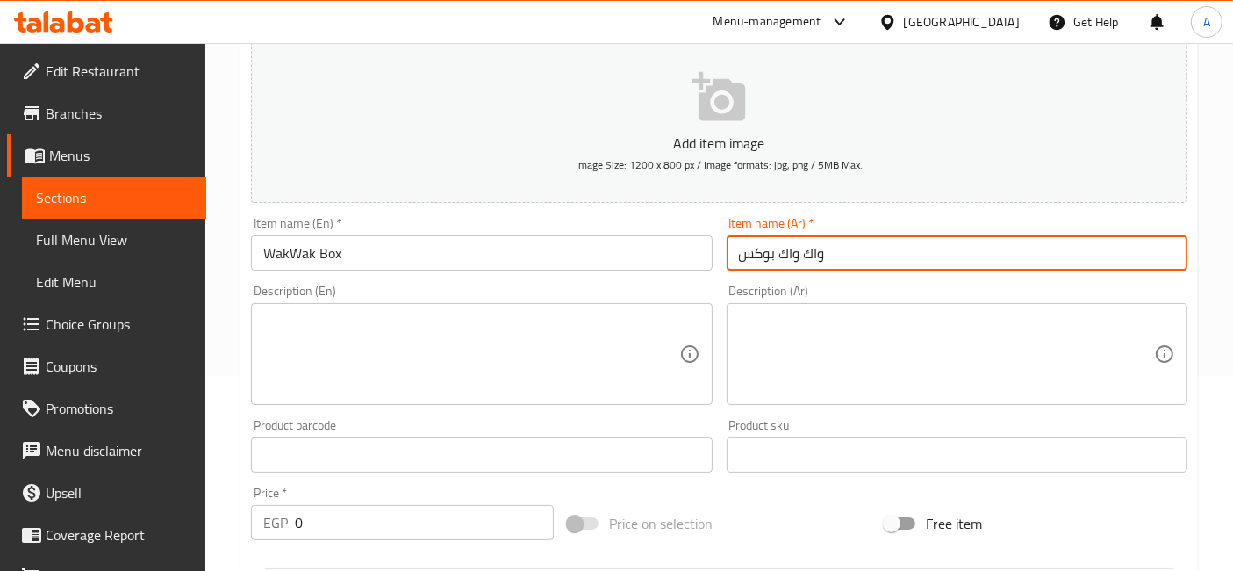
type input "واك واك بوكس"
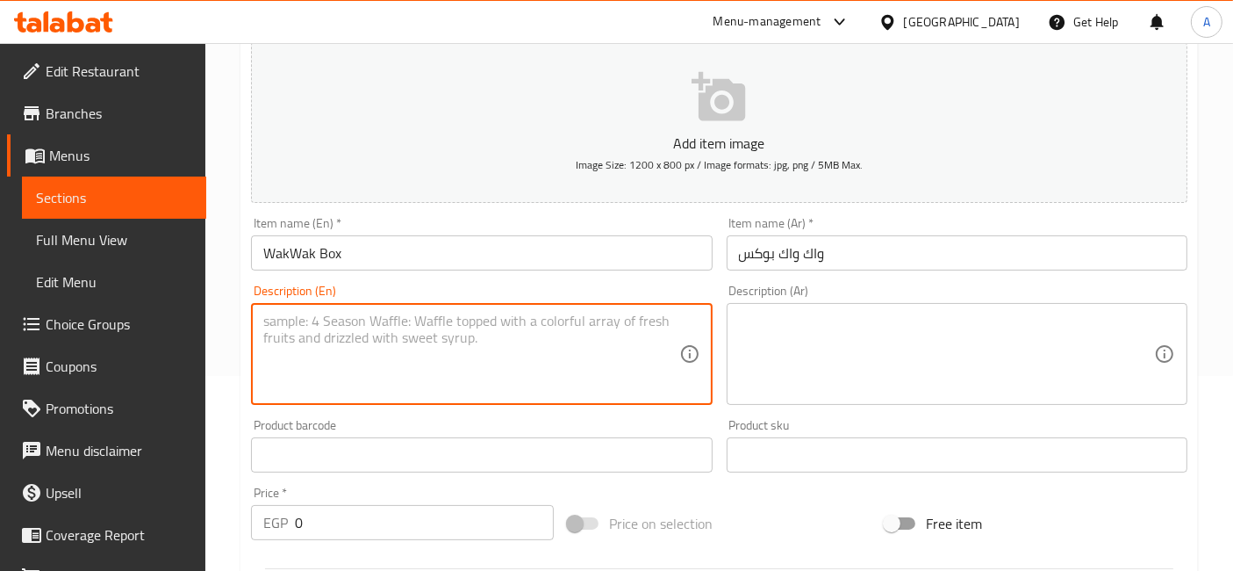
click at [544, 319] on textarea at bounding box center [470, 353] width 415 height 83
click at [822, 344] on textarea at bounding box center [946, 353] width 415 height 83
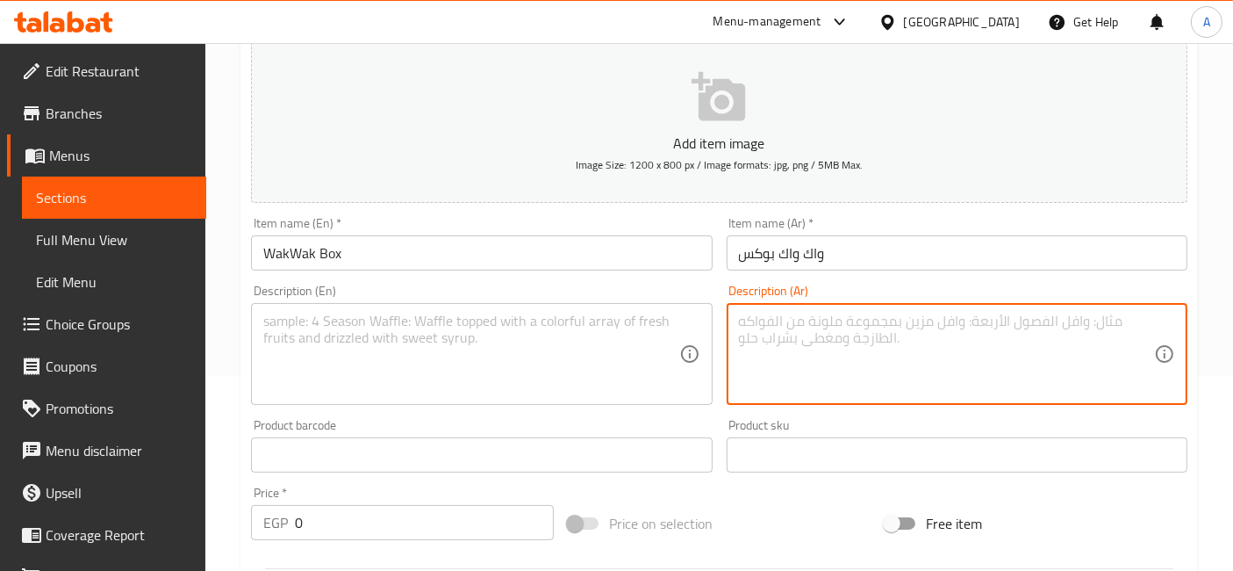
paste textarea "12 قطعة تندرز + بطاطس + 6 خبز + 2 كول سلو كبير + صوص شيدر كبير. هدية من واك واك…"
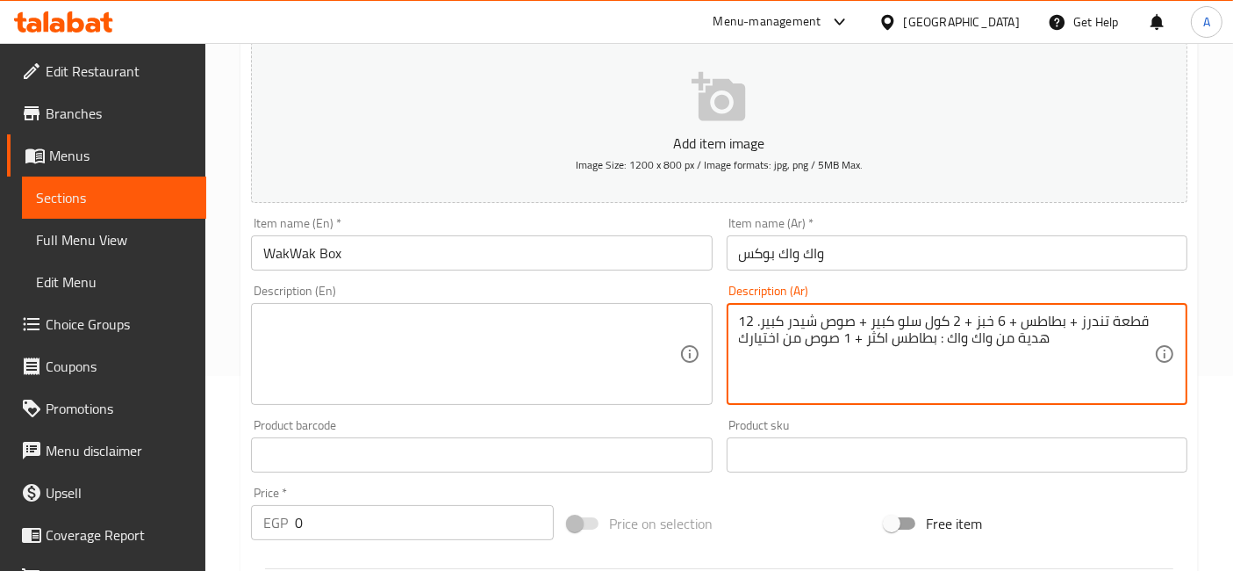
type textarea "12 قطعة تندرز + بطاطس + 6 خبز + 2 كول سلو كبير + صوص شيدر كبير. هدية من واك واك…"
click at [328, 397] on div "Description (En)" at bounding box center [481, 354] width 461 height 102
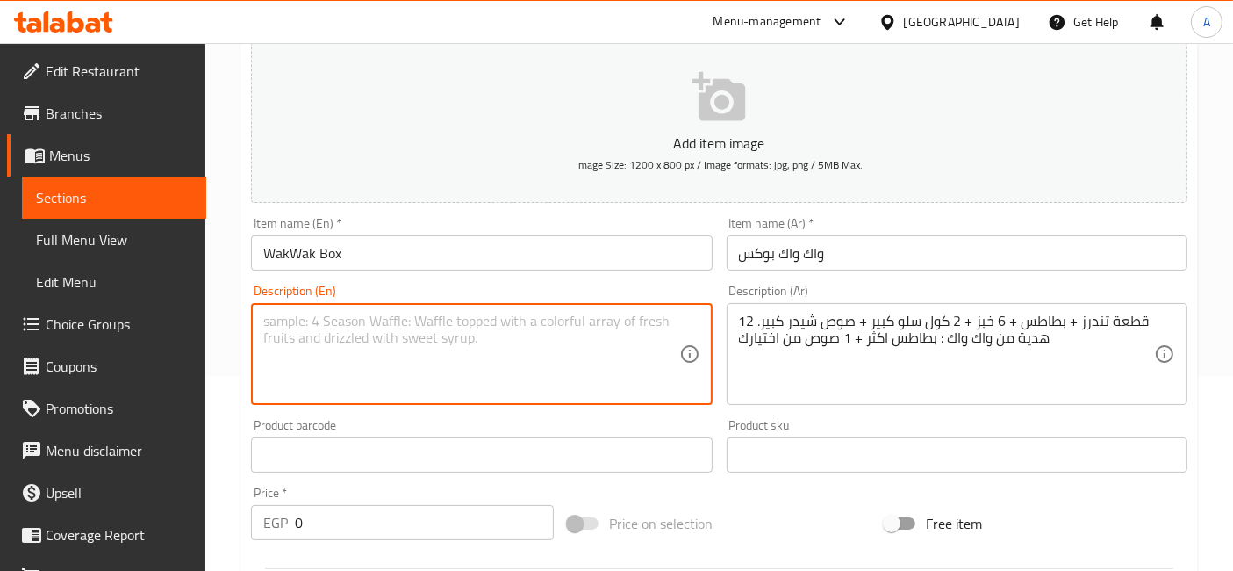
paste textarea "12 pieces of tenders + fries + 6 buns + 2 large coleslaw + large cheddar sauce.…"
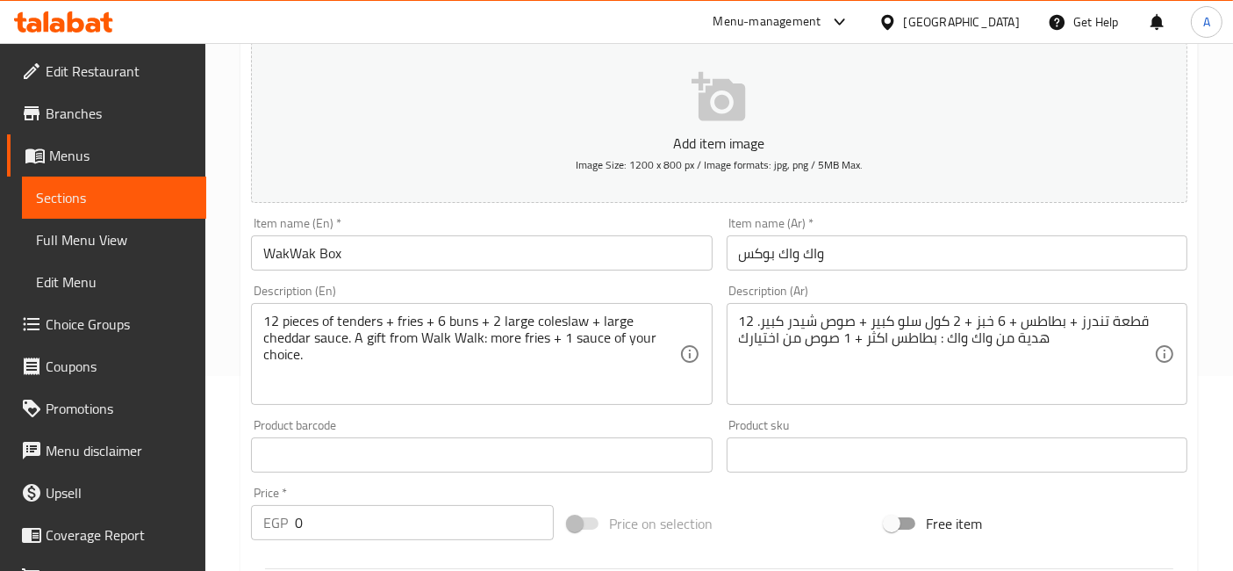
click at [213, 362] on div "Home / Restaurants management / Menus / Sections / item / create Chicken Box se…" at bounding box center [719, 446] width 1028 height 1197
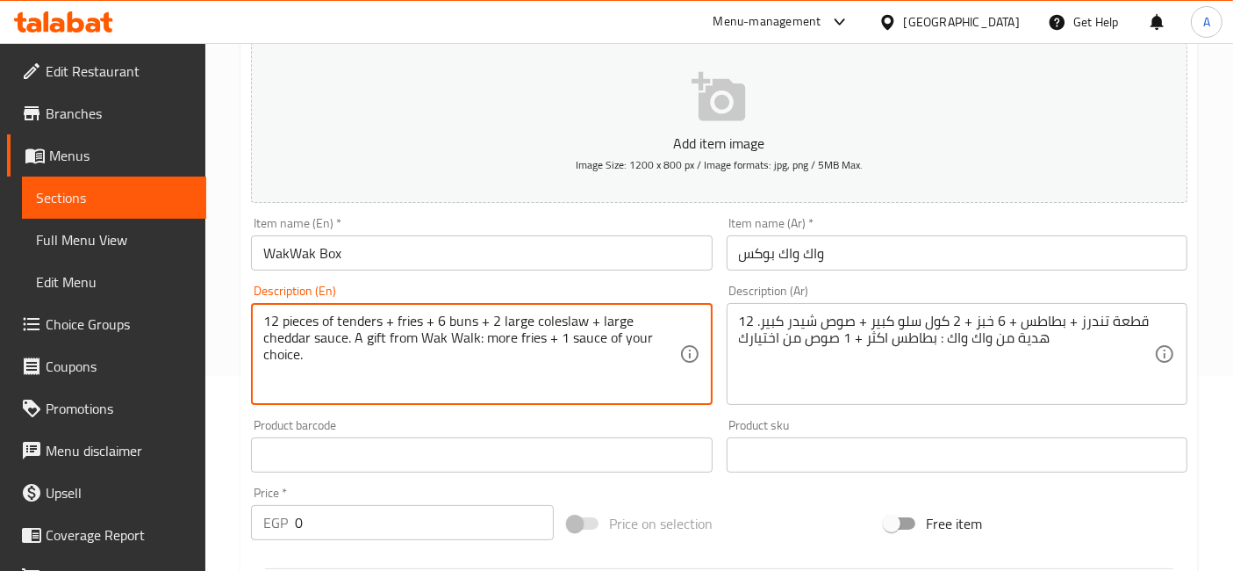
click at [468, 340] on textarea "12 pieces of tenders + fries + 6 buns + 2 large coleslaw + large cheddar sauce.…" at bounding box center [470, 353] width 415 height 83
click at [454, 340] on textarea "12 pieces of tenders + fries + 6 buns + 2 large coleslaw + large cheddar sauce.…" at bounding box center [470, 353] width 415 height 83
click at [458, 338] on textarea "12 pieces of tenders + fries + 6 buns + 2 large coleslaw + large cheddar sauce.…" at bounding box center [470, 353] width 415 height 83
type textarea "12 pieces of tenders + fries + 6 buns + 2 large coleslaw + large cheddar sauce.…"
click at [219, 390] on div "Home / Restaurants management / Menus / Sections / item / create Chicken Box se…" at bounding box center [719, 446] width 1028 height 1197
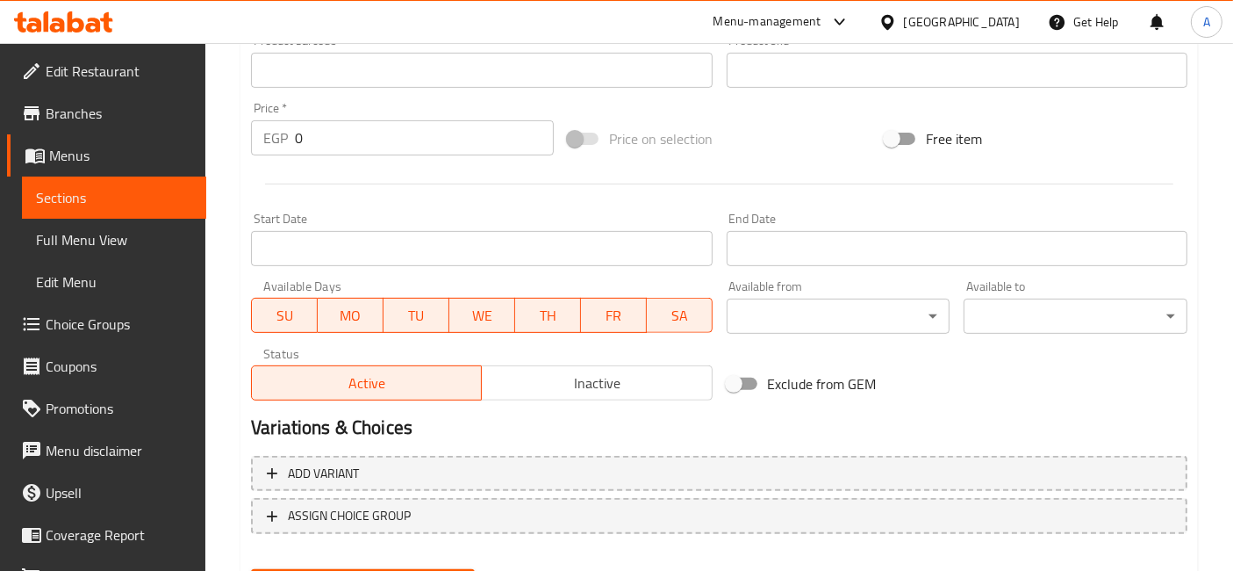
scroll to position [666, 0]
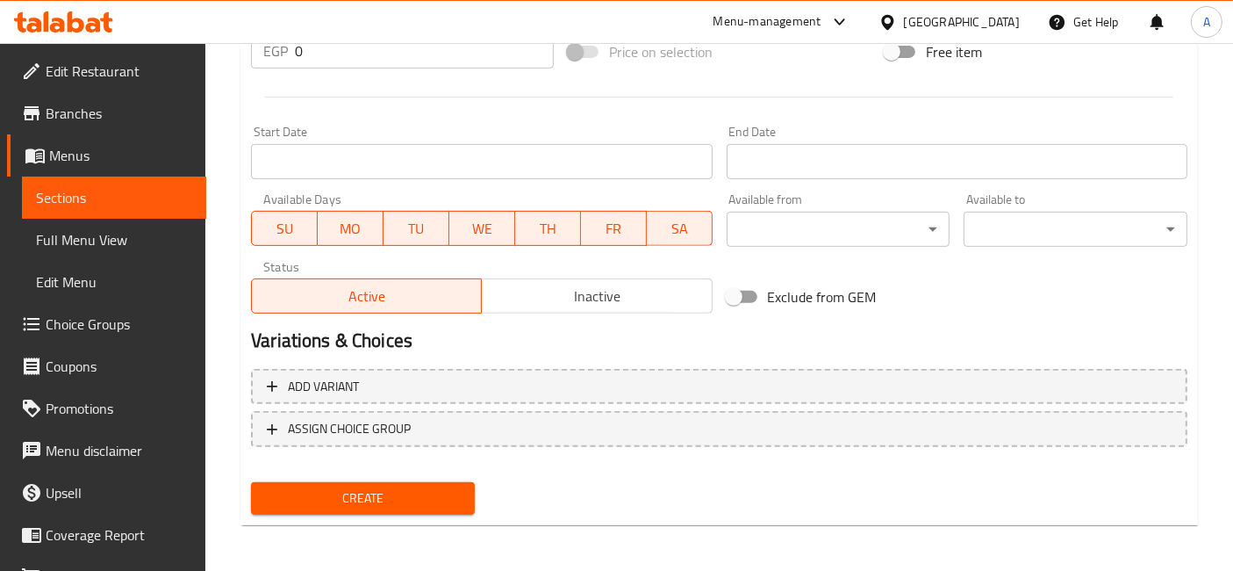
click at [372, 489] on span "Create" at bounding box center [363, 498] width 196 height 22
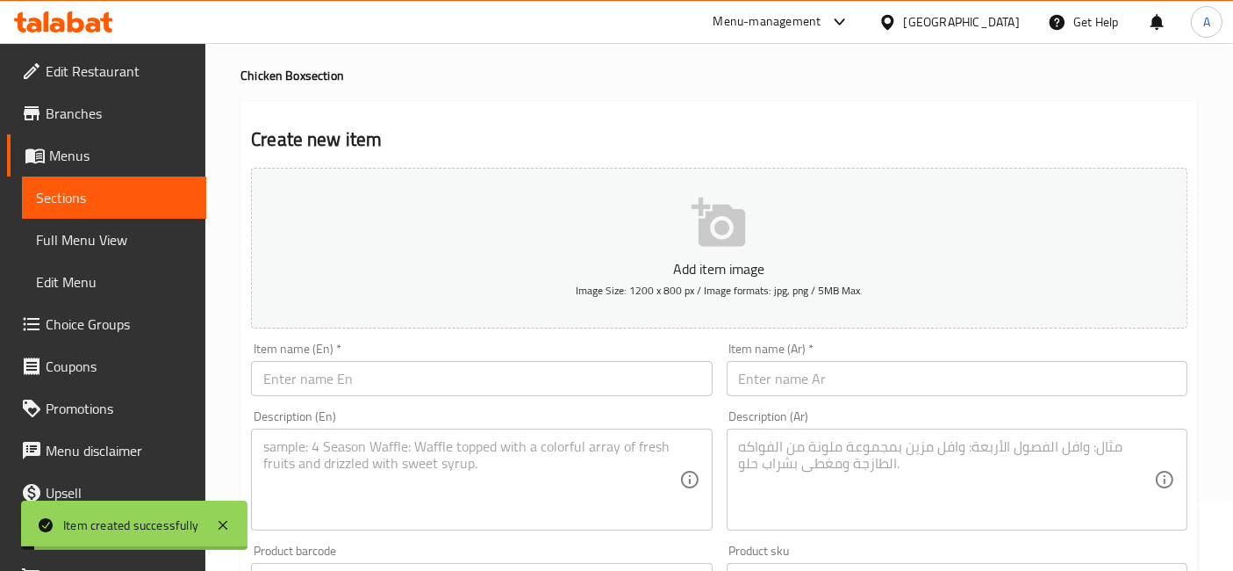
scroll to position [0, 0]
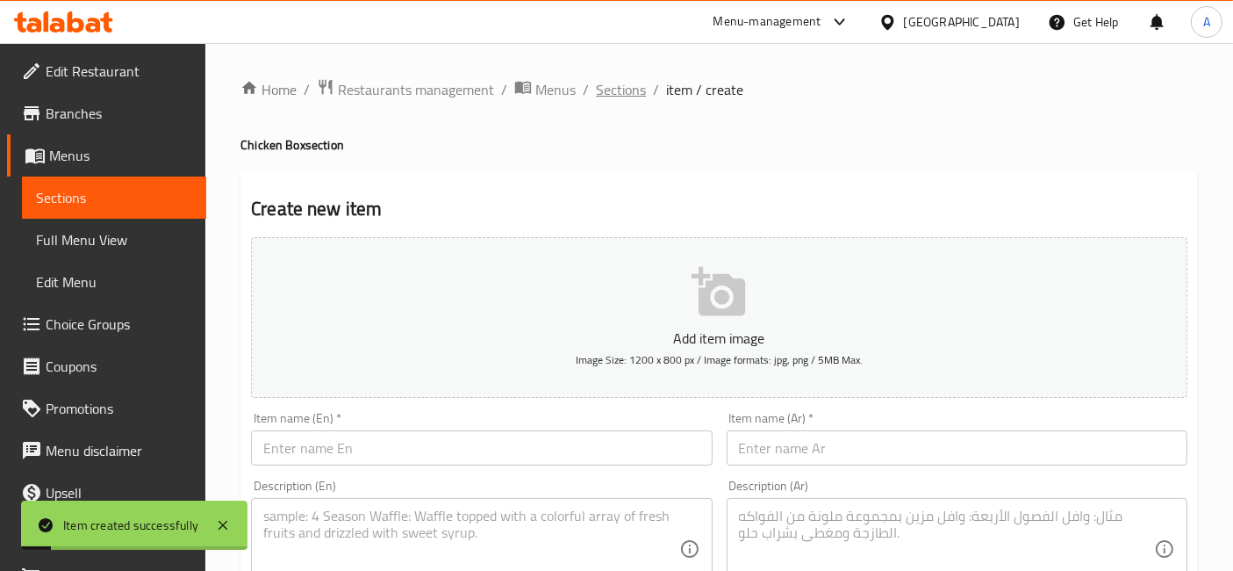
click at [629, 100] on span "Sections" at bounding box center [621, 89] width 50 height 21
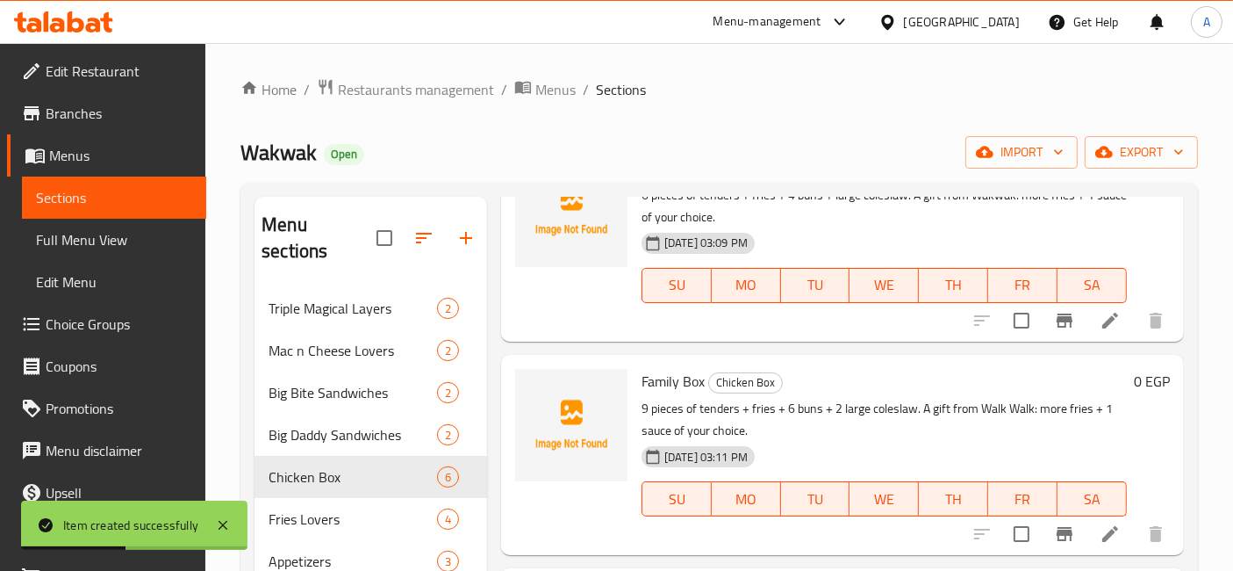
scroll to position [245, 0]
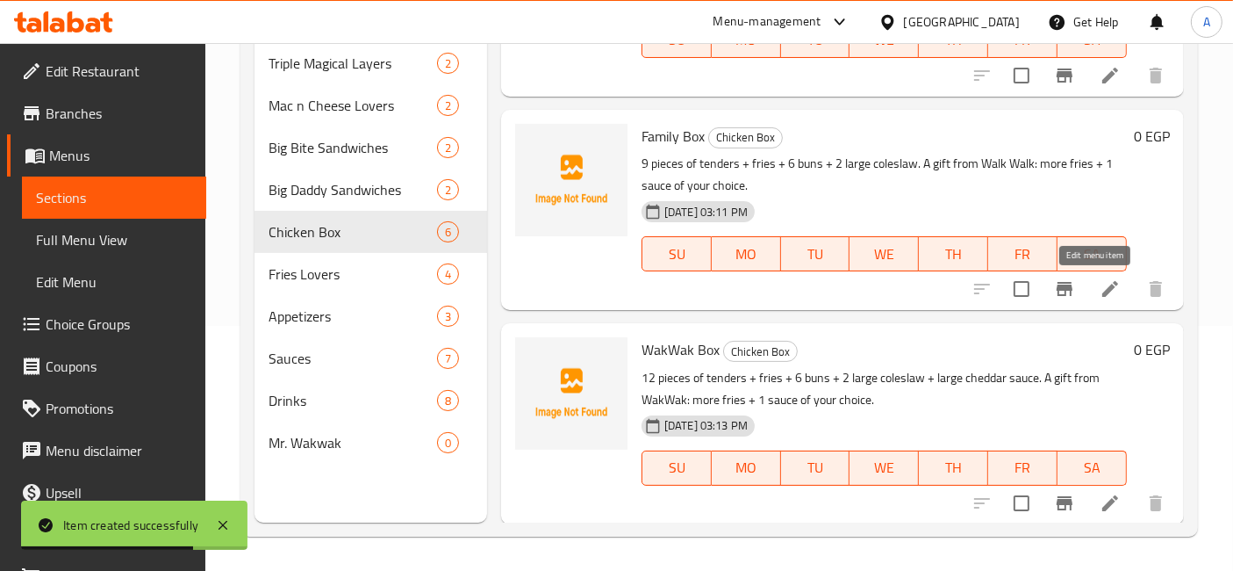
click at [1100, 289] on icon at bounding box center [1110, 288] width 21 height 21
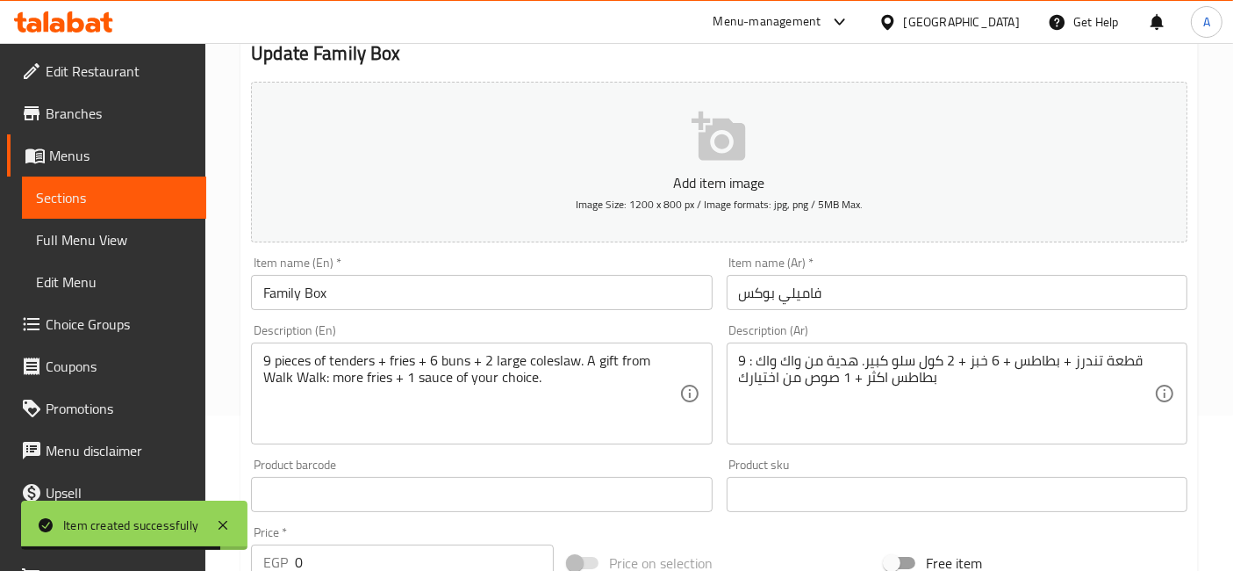
scroll to position [195, 0]
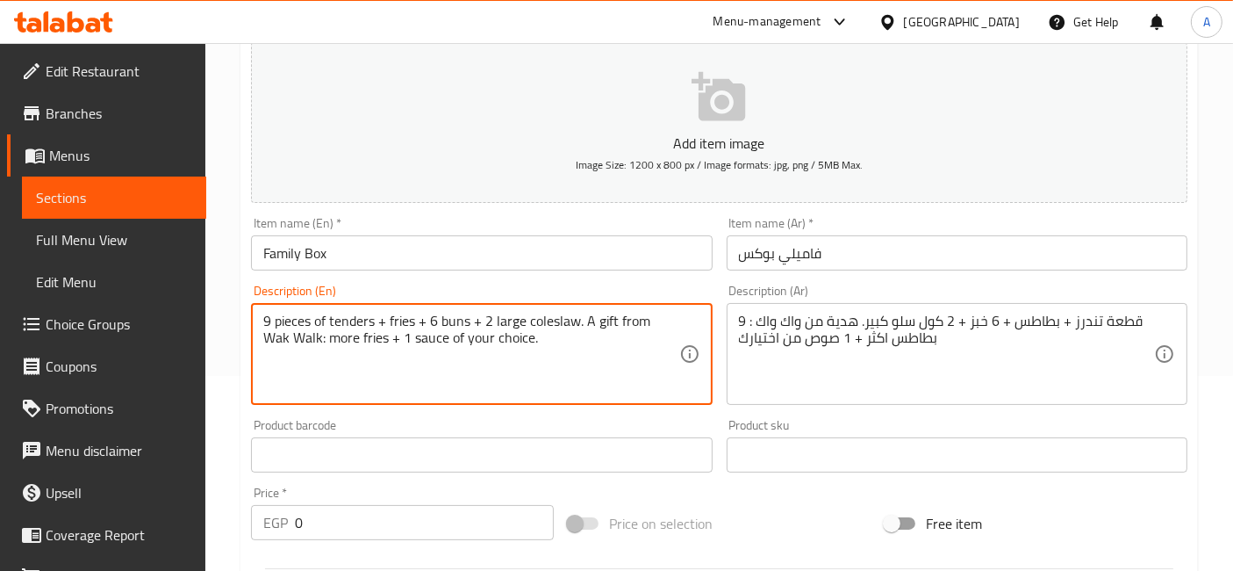
click at [284, 339] on textarea "9 pieces of tenders + fries + 6 buns + 2 large coleslaw. A gift from Wak Walk: …" at bounding box center [470, 353] width 415 height 83
type textarea "9 pieces of tenders + fries + 6 buns + 2 large coleslaw. A gift from WakWak: mo…"
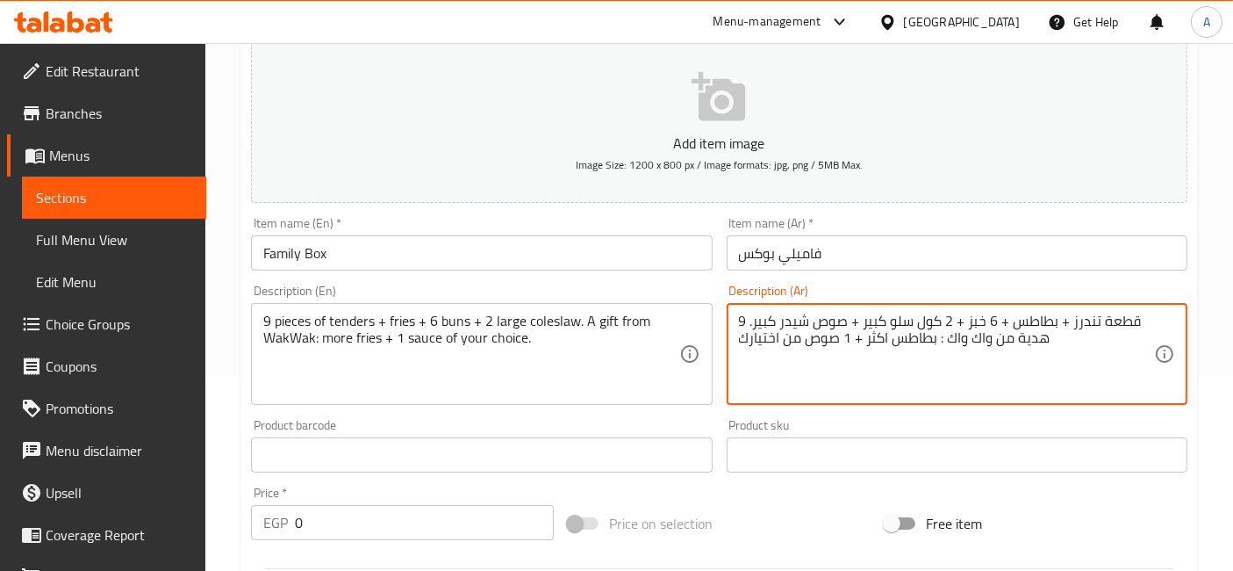
type textarea "9 قطعة تندرز + بطاطس + 6 خبز + 2 كول سلو كبير + صوص شيدر كبير. هدية من واك واك …"
click at [722, 407] on div "Description (Ar) 9 قطعة تندرز + بطاطس + 6 خبز + 2 كول سلو كبير + صوص شيدر كبير.…" at bounding box center [957, 344] width 475 height 134
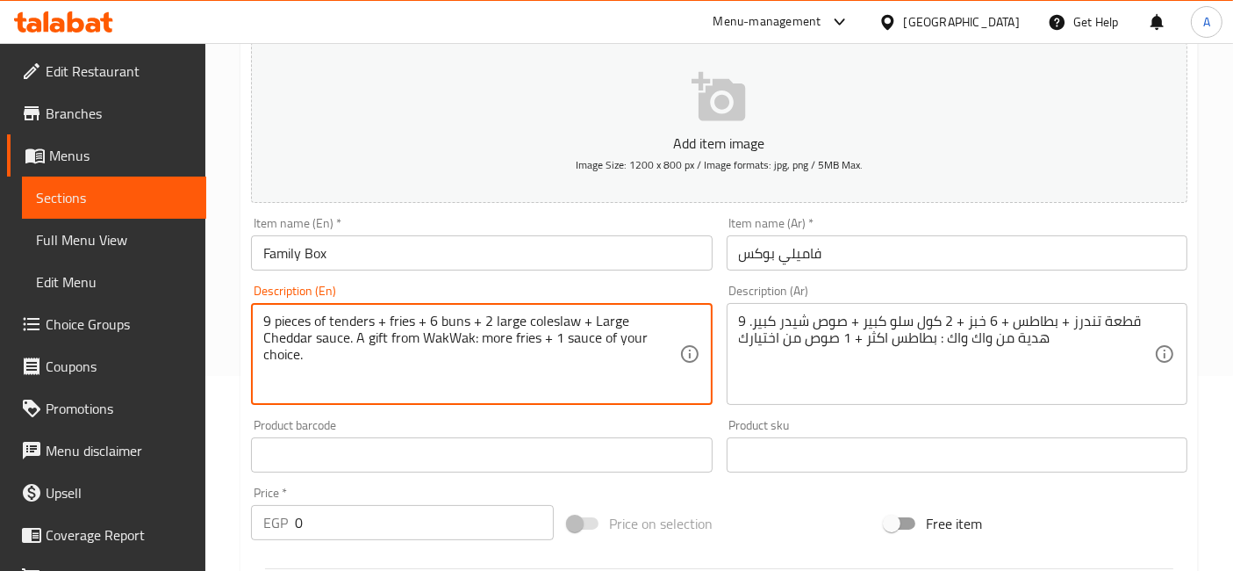
click at [632, 315] on textarea "9 pieces of tenders + fries + 6 buns + 2 large coleslaw + Large Cheddar sauce. …" at bounding box center [470, 353] width 415 height 83
type textarea "9 pieces of tenders + fries + 6 buns + 2 large coleslaw + Large Cheddar sauce. …"
click at [665, 420] on div "Product barcode Product barcode" at bounding box center [481, 446] width 461 height 54
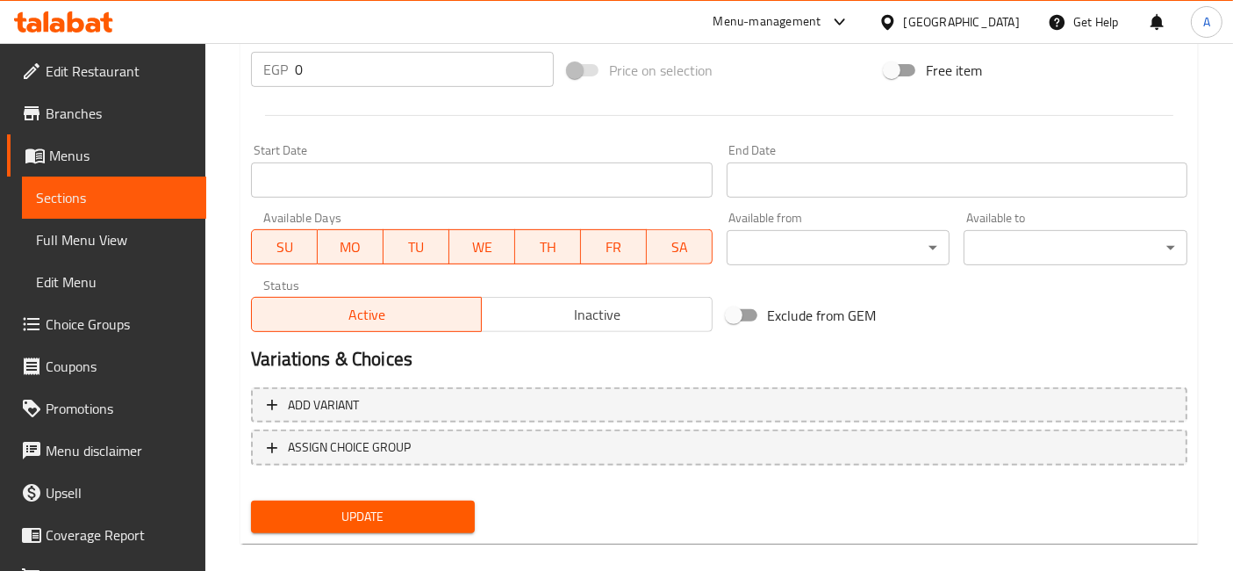
scroll to position [666, 0]
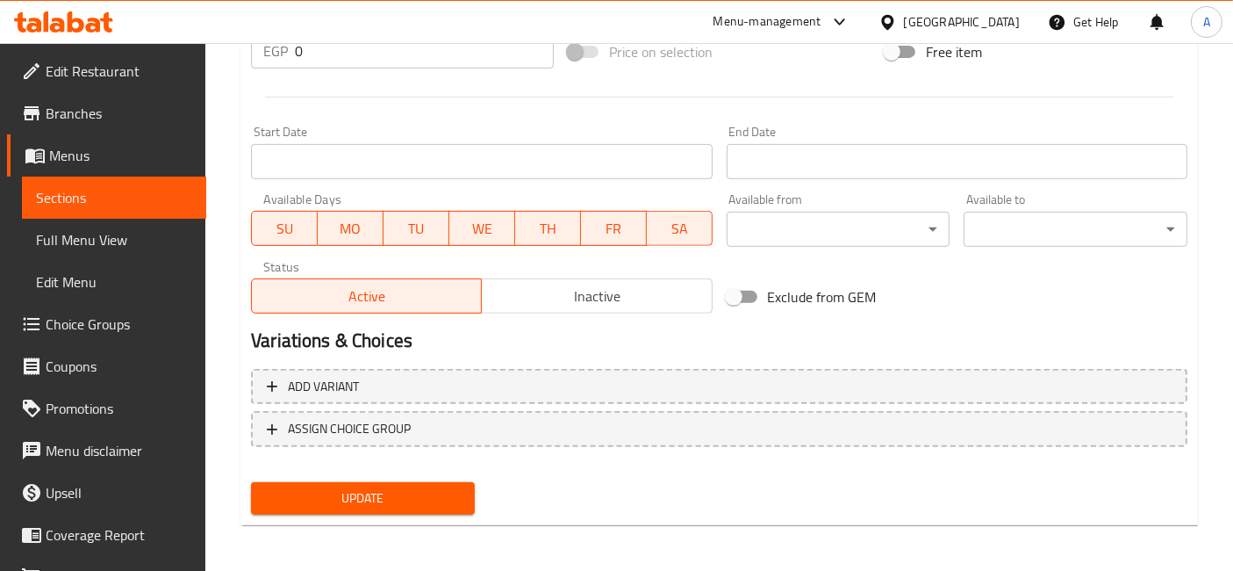
click at [461, 495] on button "Update" at bounding box center [363, 498] width 224 height 32
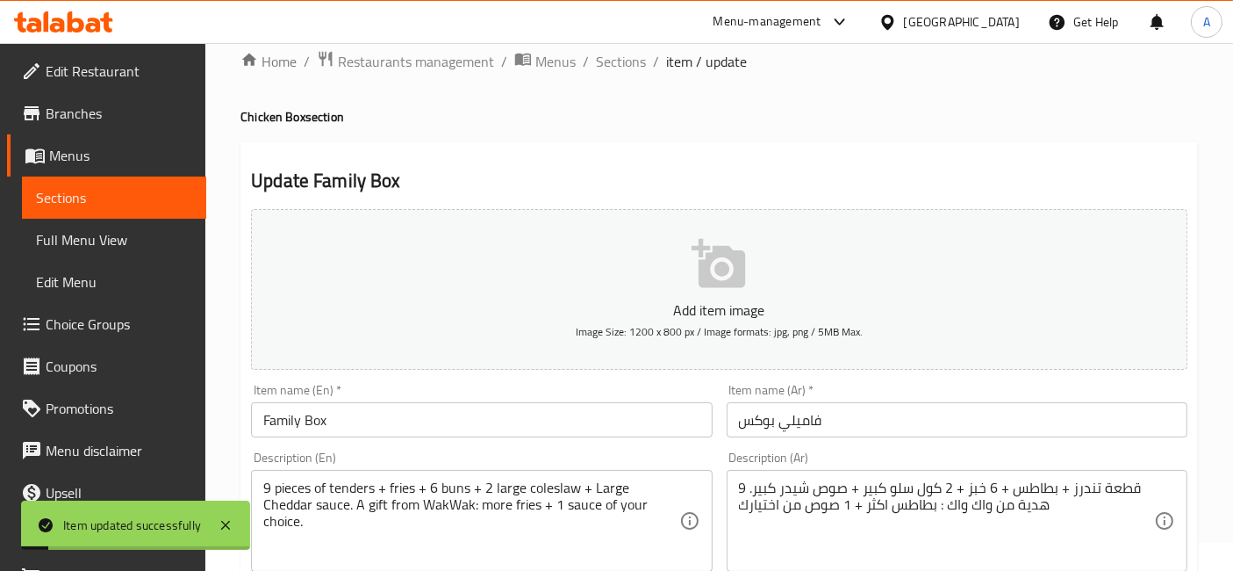
scroll to position [0, 0]
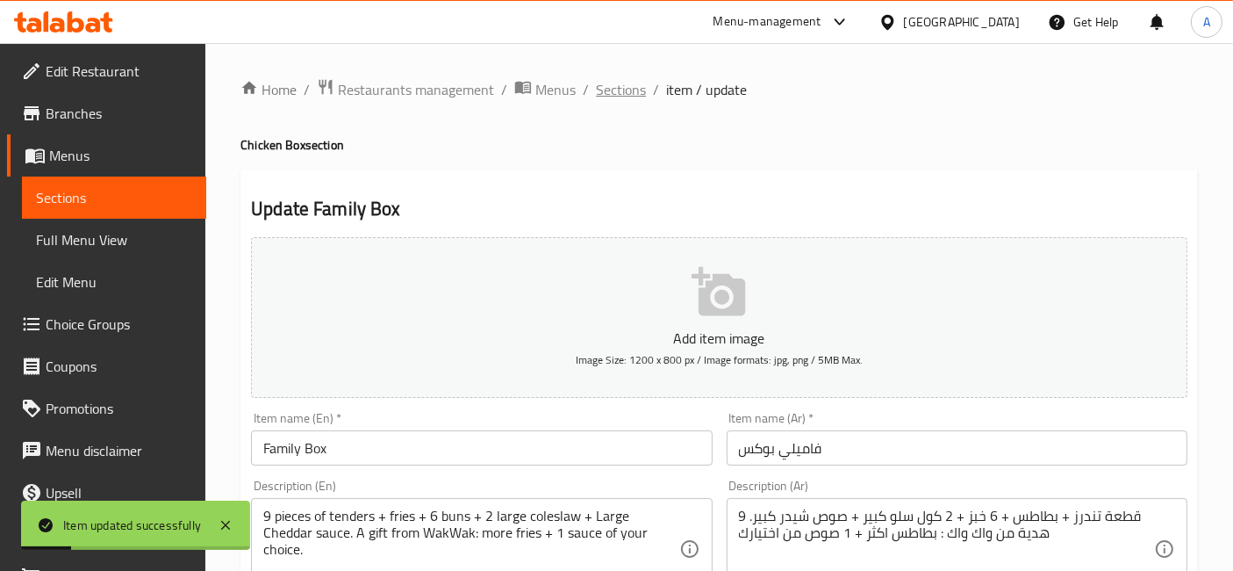
click at [638, 91] on span "Sections" at bounding box center [621, 89] width 50 height 21
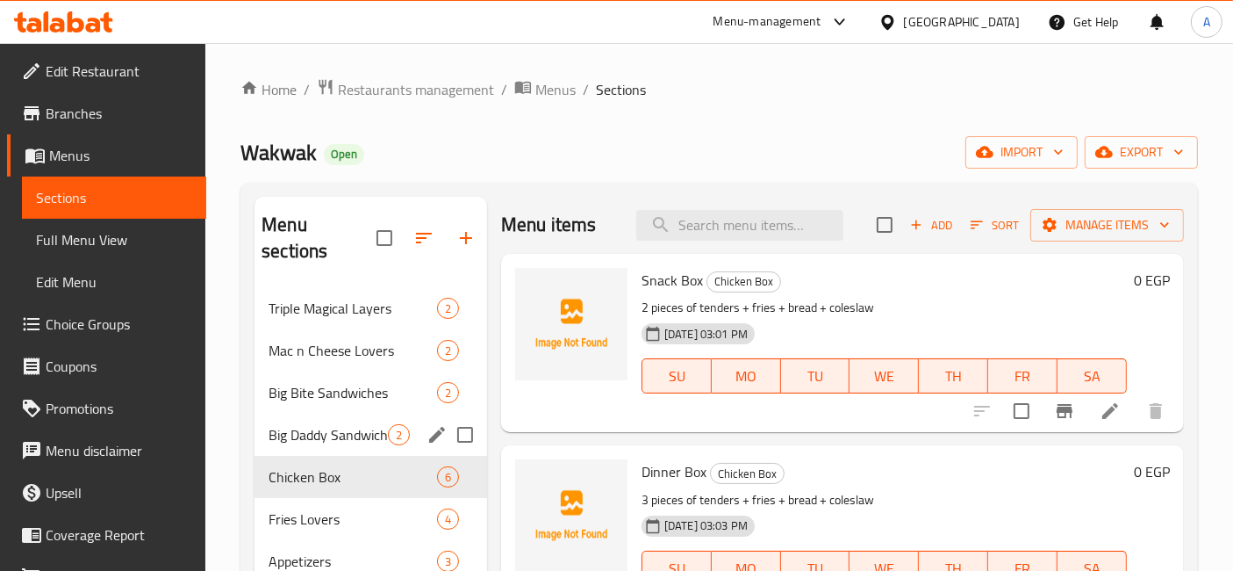
click at [341, 419] on div "Big Daddy Sandwiches 2" at bounding box center [371, 434] width 233 height 42
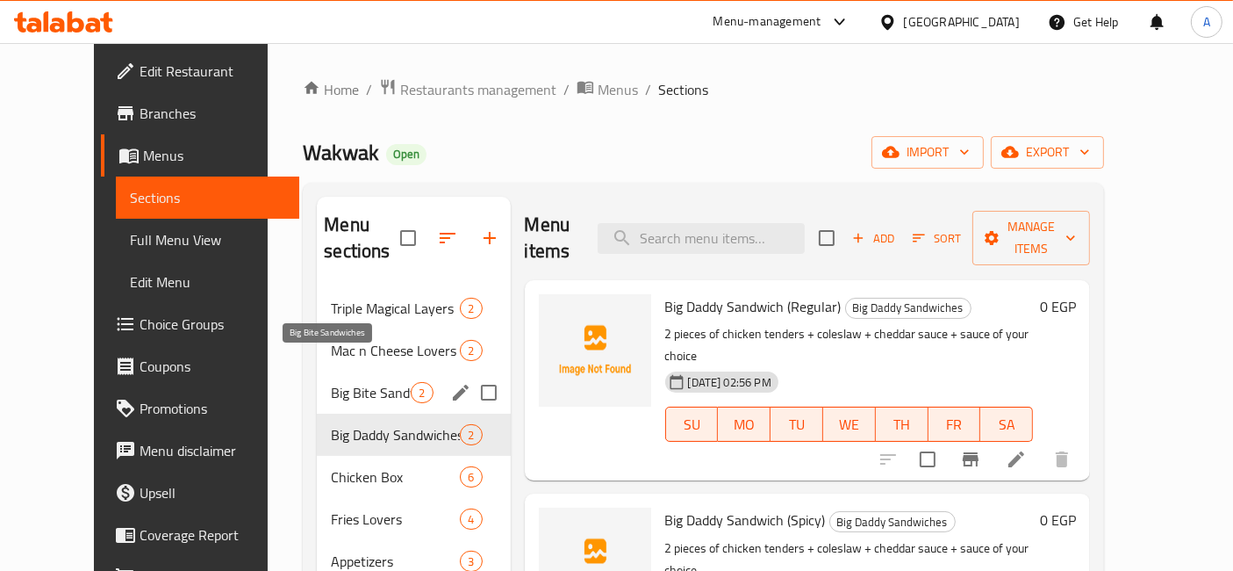
click at [331, 382] on span "Big Bite Sandwiches" at bounding box center [371, 392] width 80 height 21
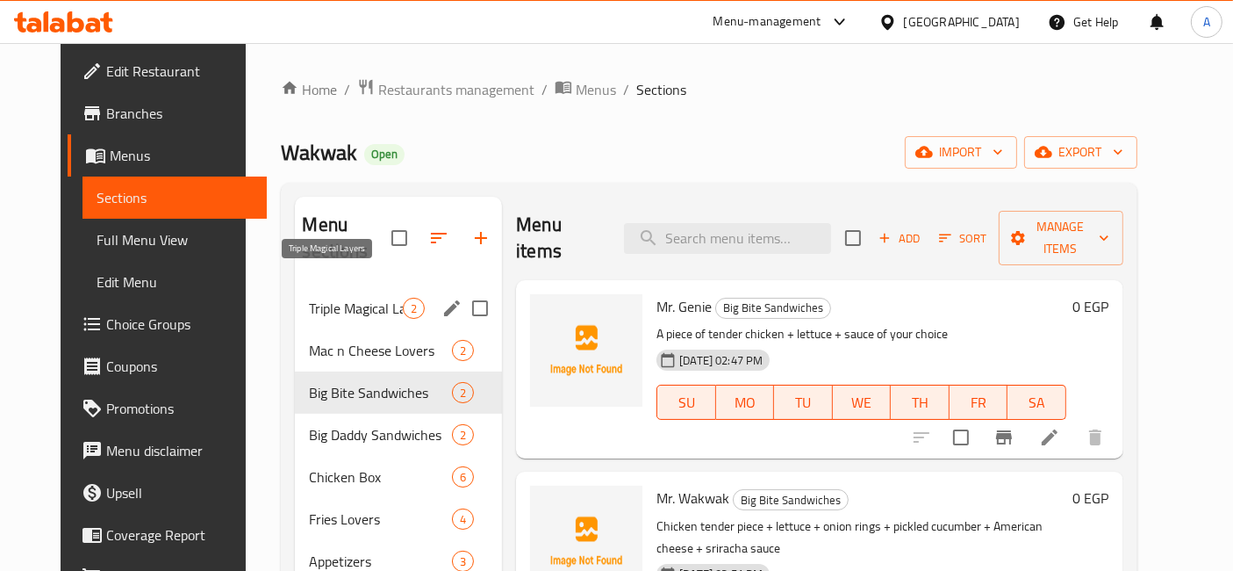
click at [349, 298] on span "Triple Magical Layers" at bounding box center [356, 308] width 94 height 21
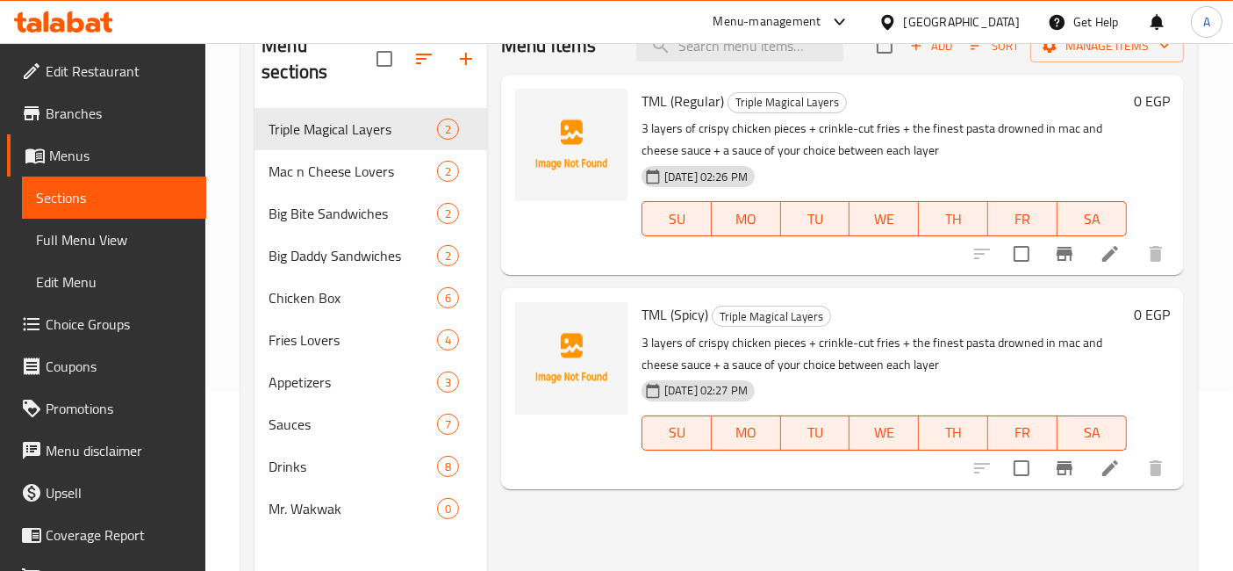
scroll to position [195, 0]
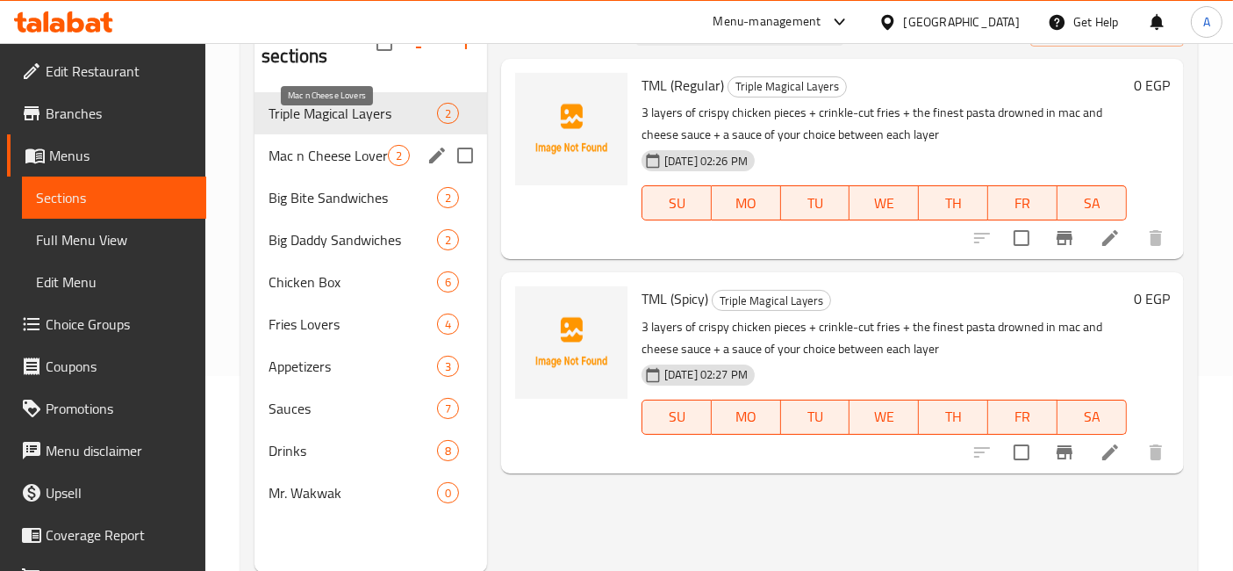
click at [366, 145] on span "Mac n Cheese Lovers" at bounding box center [328, 155] width 119 height 21
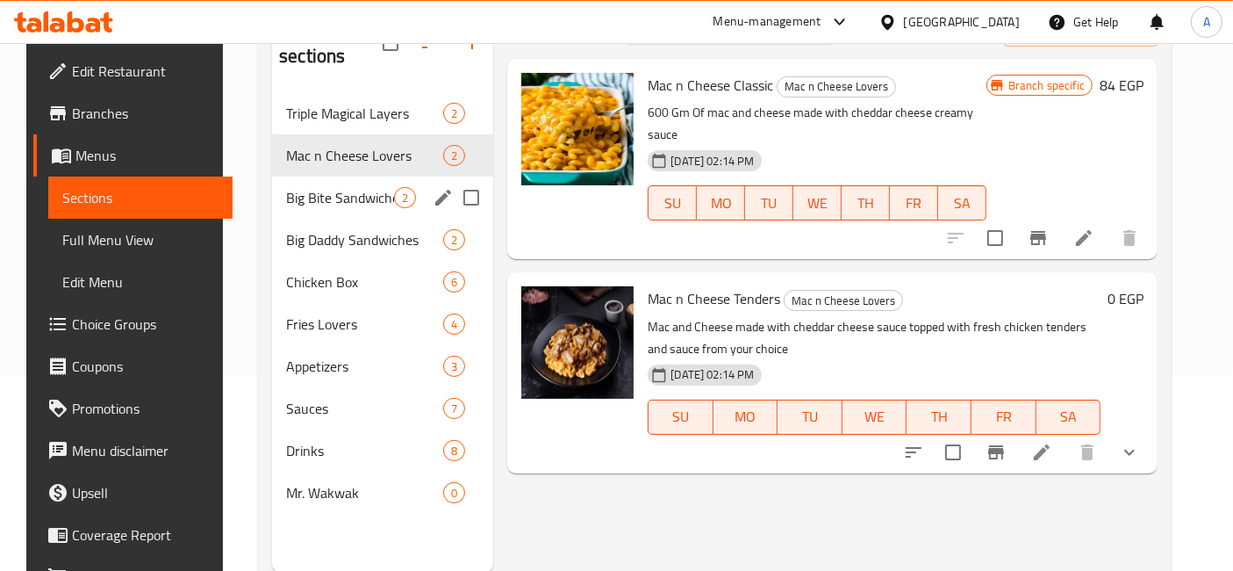
click at [333, 184] on div "Big Bite Sandwiches 2" at bounding box center [382, 197] width 221 height 42
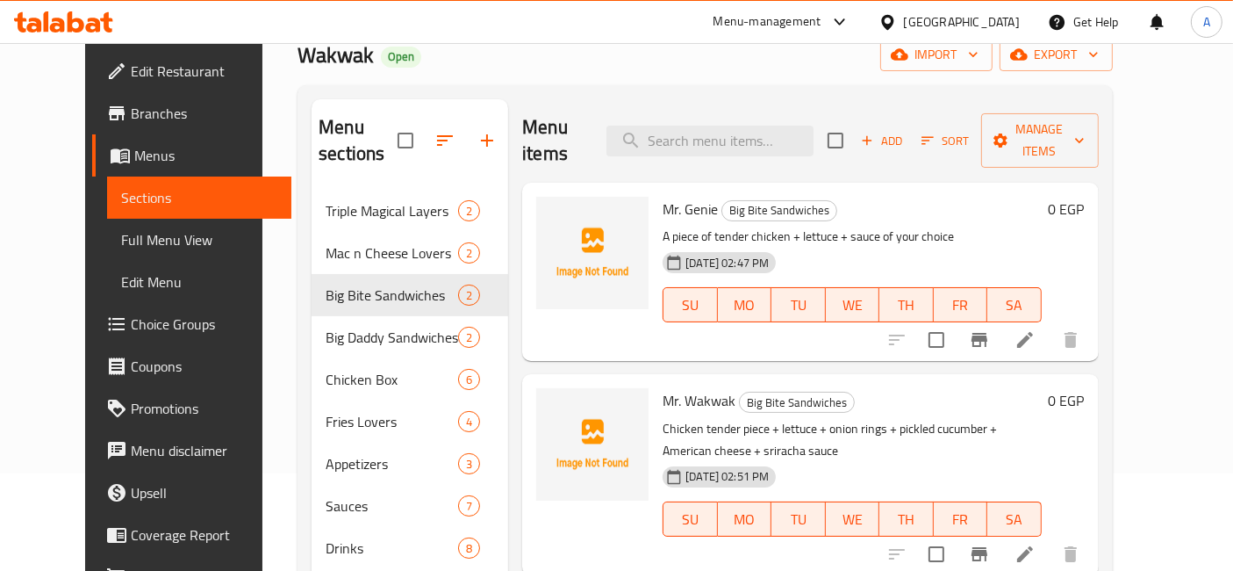
scroll to position [195, 0]
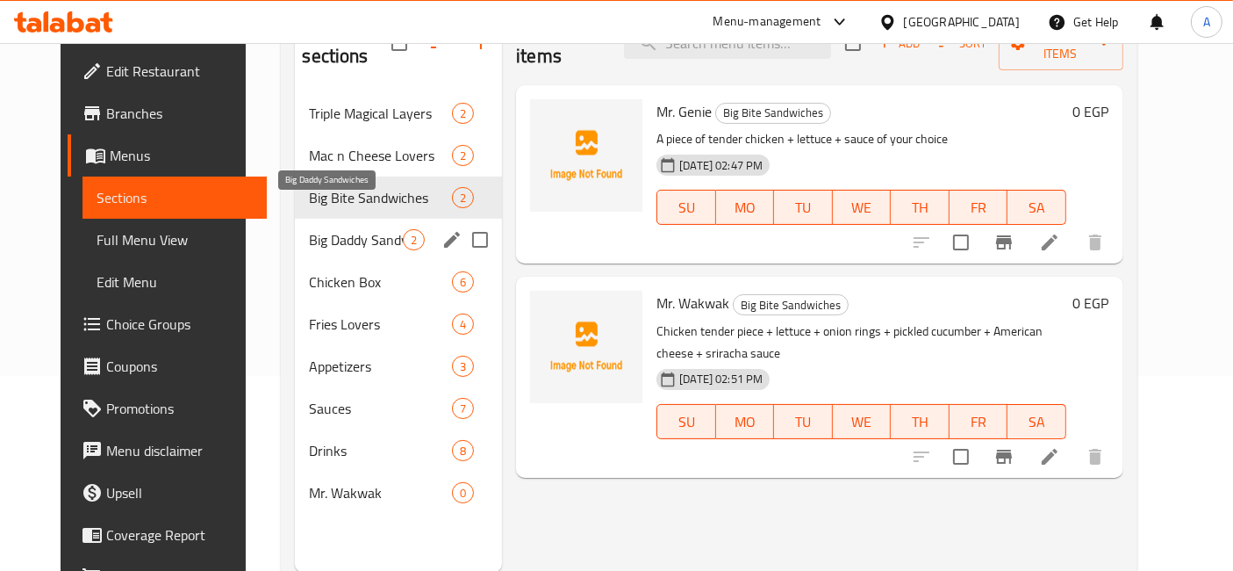
click at [363, 229] on span "Big Daddy Sandwiches" at bounding box center [356, 239] width 94 height 21
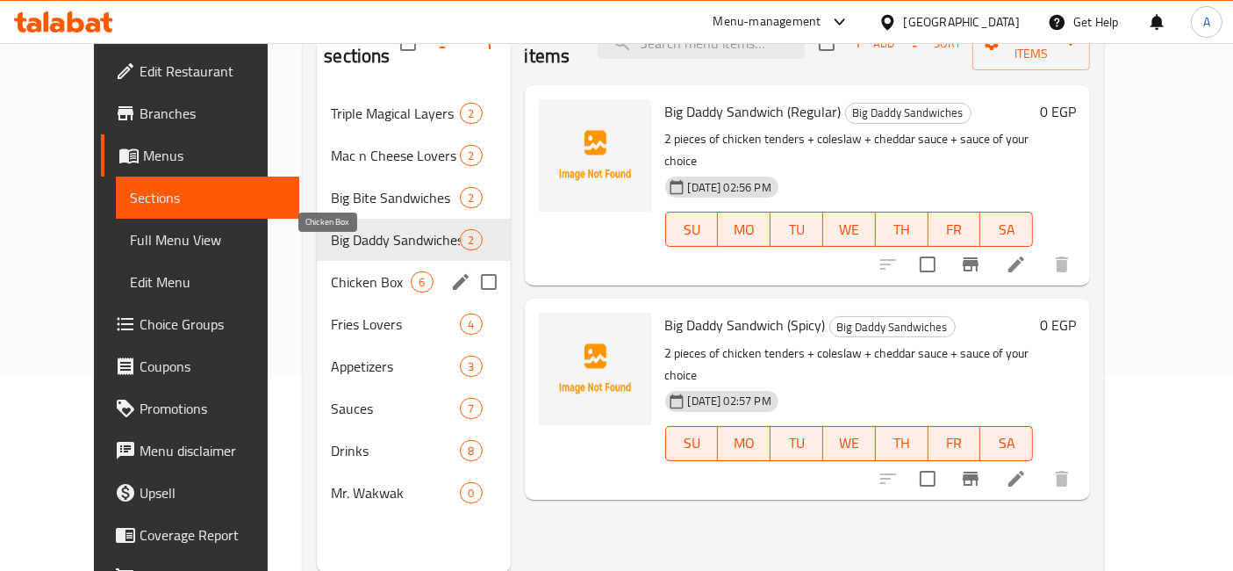
click at [331, 271] on span "Chicken Box" at bounding box center [371, 281] width 80 height 21
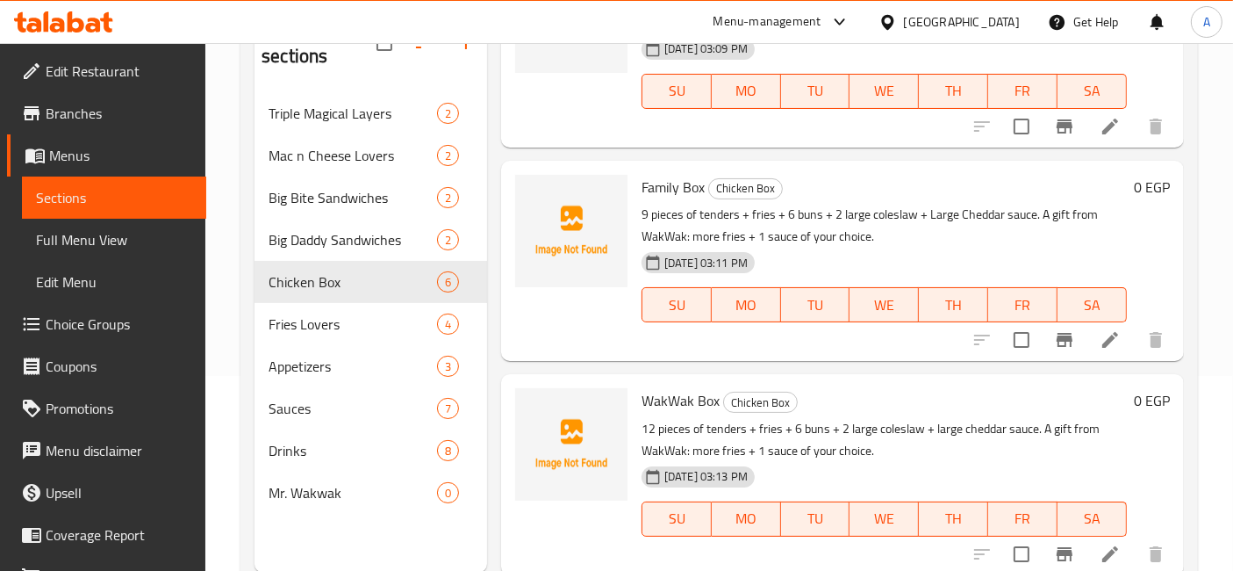
scroll to position [688, 0]
click at [342, 313] on span "Fries Lovers" at bounding box center [328, 323] width 119 height 21
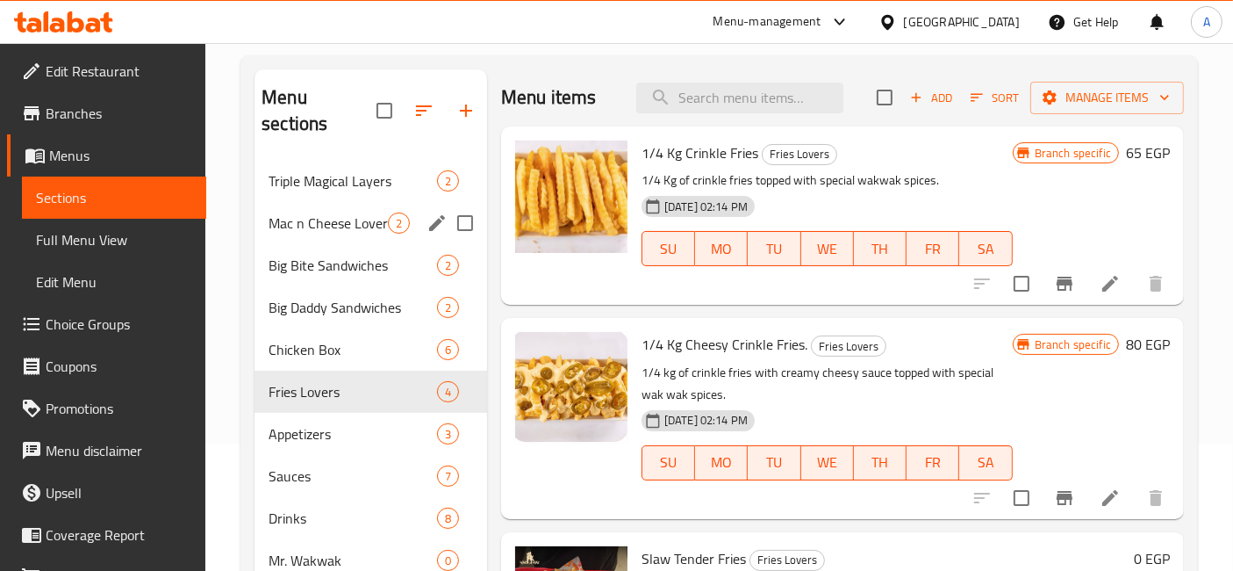
scroll to position [97, 0]
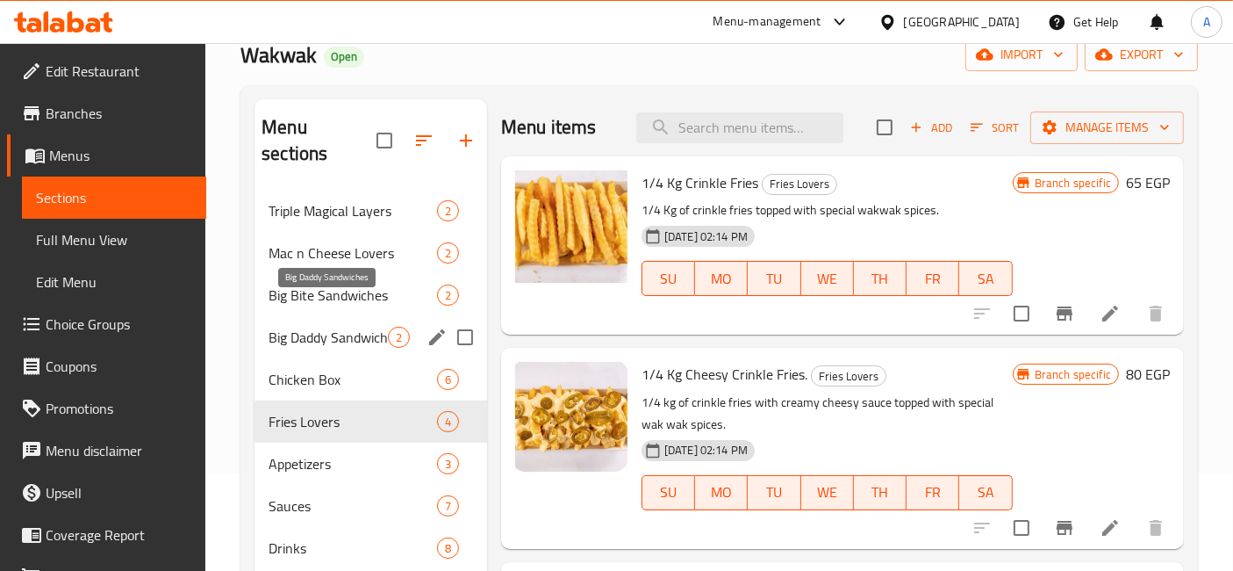
click at [303, 327] on span "Big Daddy Sandwiches" at bounding box center [328, 337] width 119 height 21
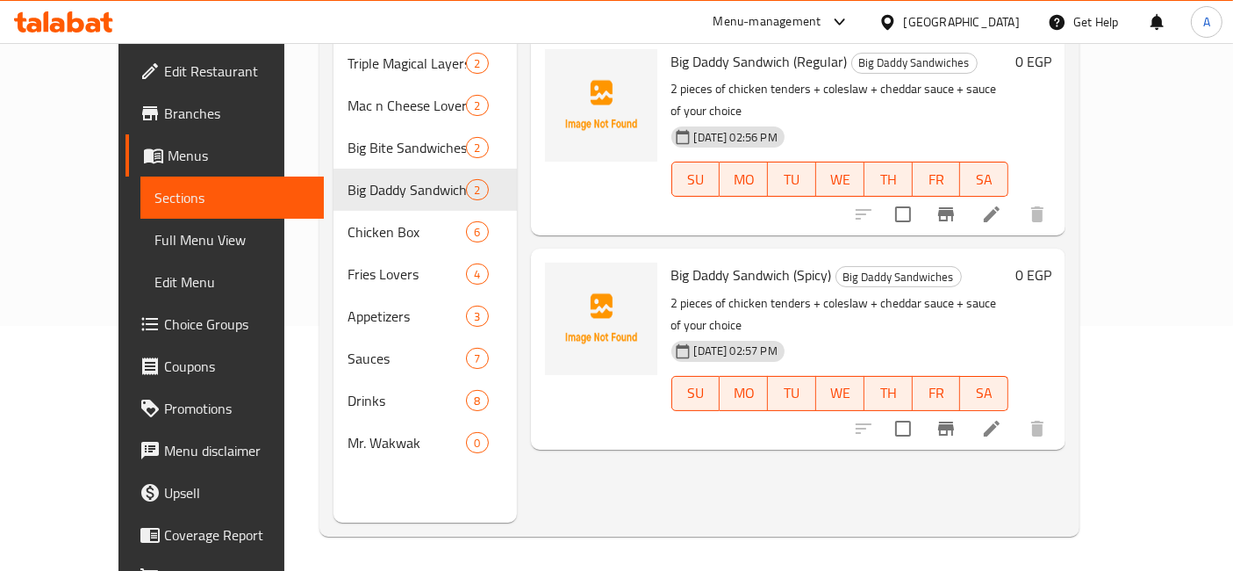
scroll to position [50, 0]
